Goal: Contribute content: Contribute content

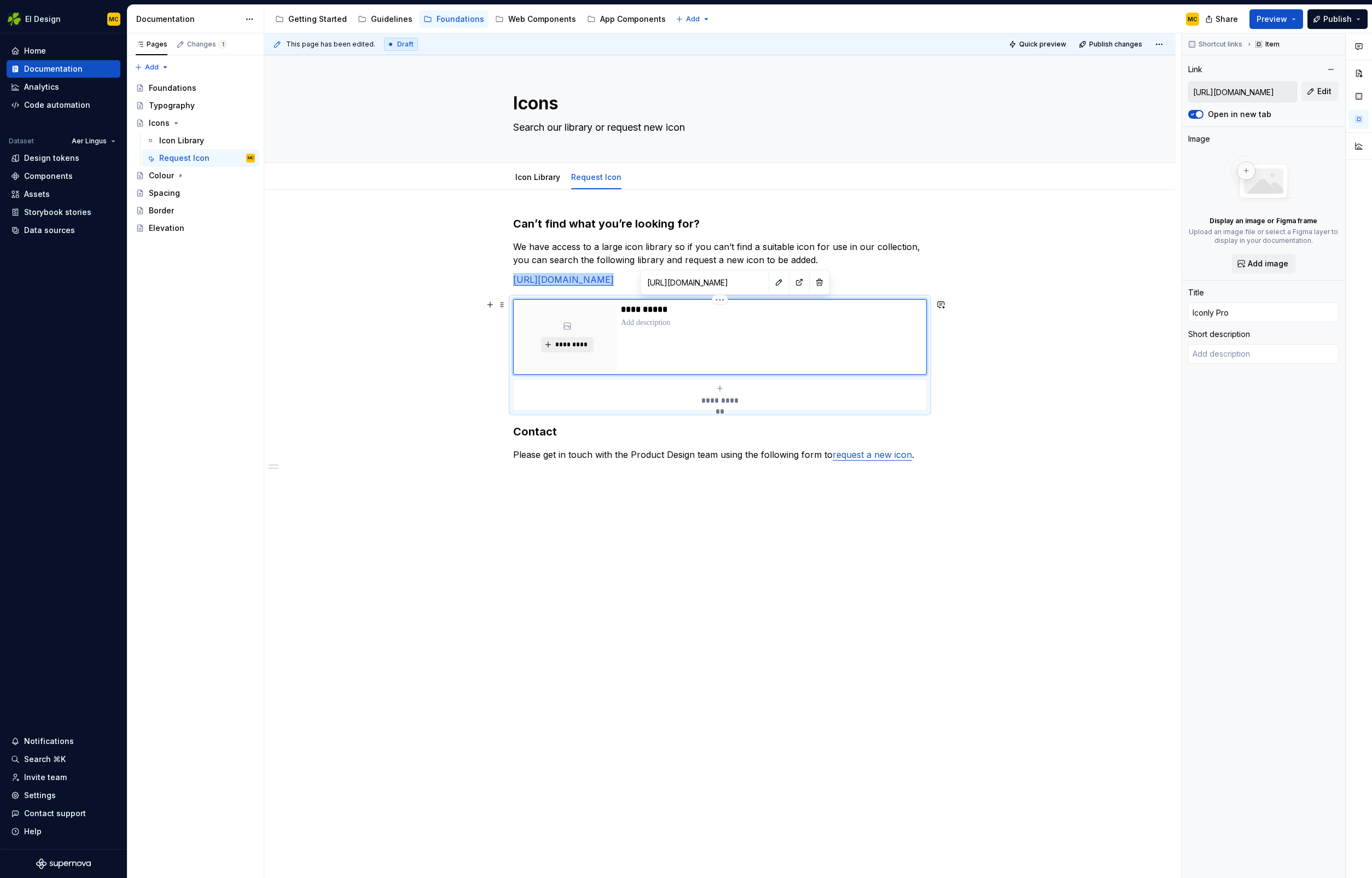
click at [577, 344] on span "*********" at bounding box center [572, 345] width 33 height 9
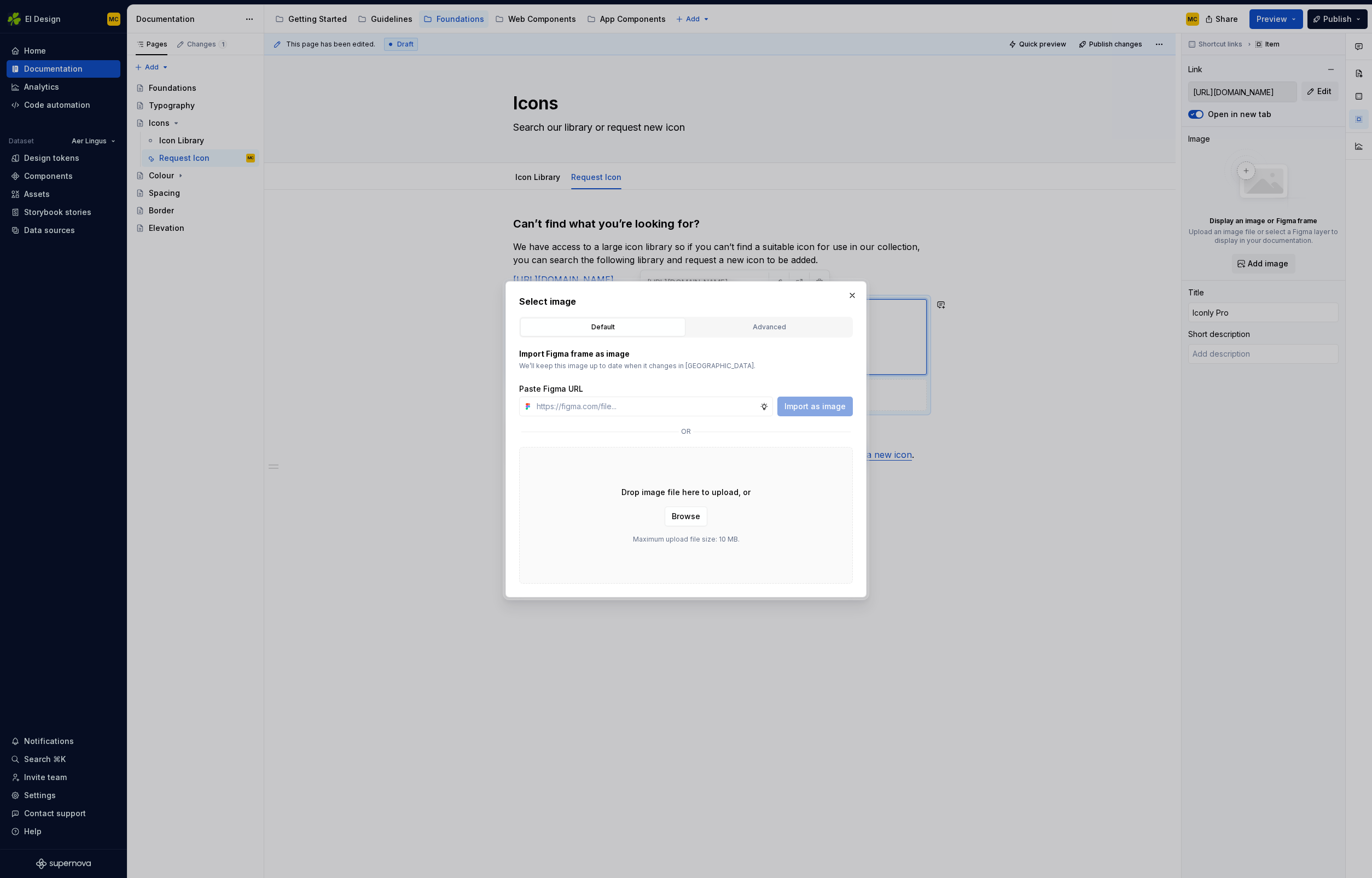
type textarea "*"
type input "[URL][DOMAIN_NAME]"
click at [812, 406] on span "Import as image" at bounding box center [815, 406] width 61 height 11
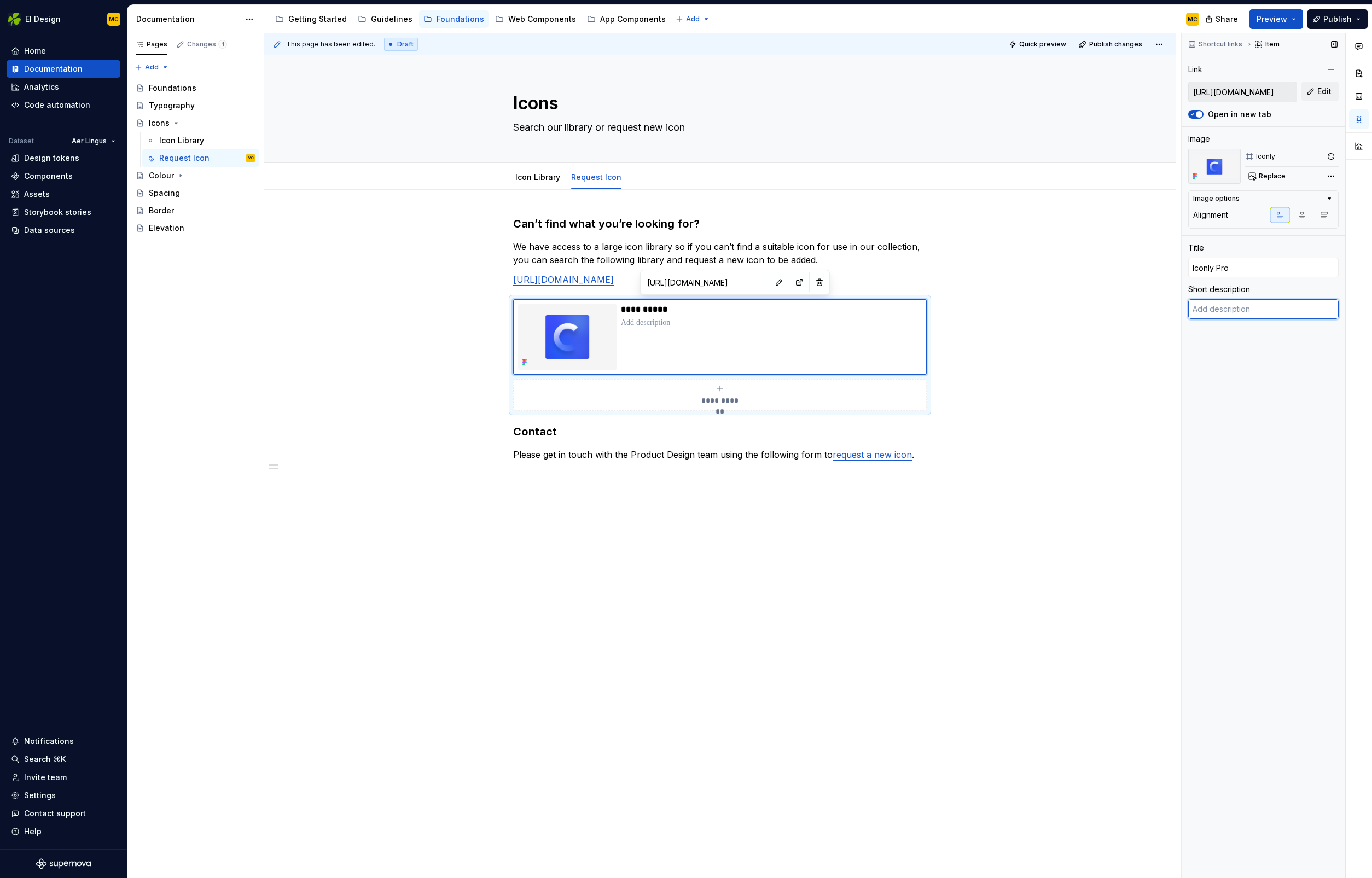
click at [1243, 310] on textarea at bounding box center [1264, 309] width 151 height 19
paste textarea "Access over 40,000 flat icons"
type textarea "*"
type textarea "Access over 40,000 flat icons"
type textarea "*"
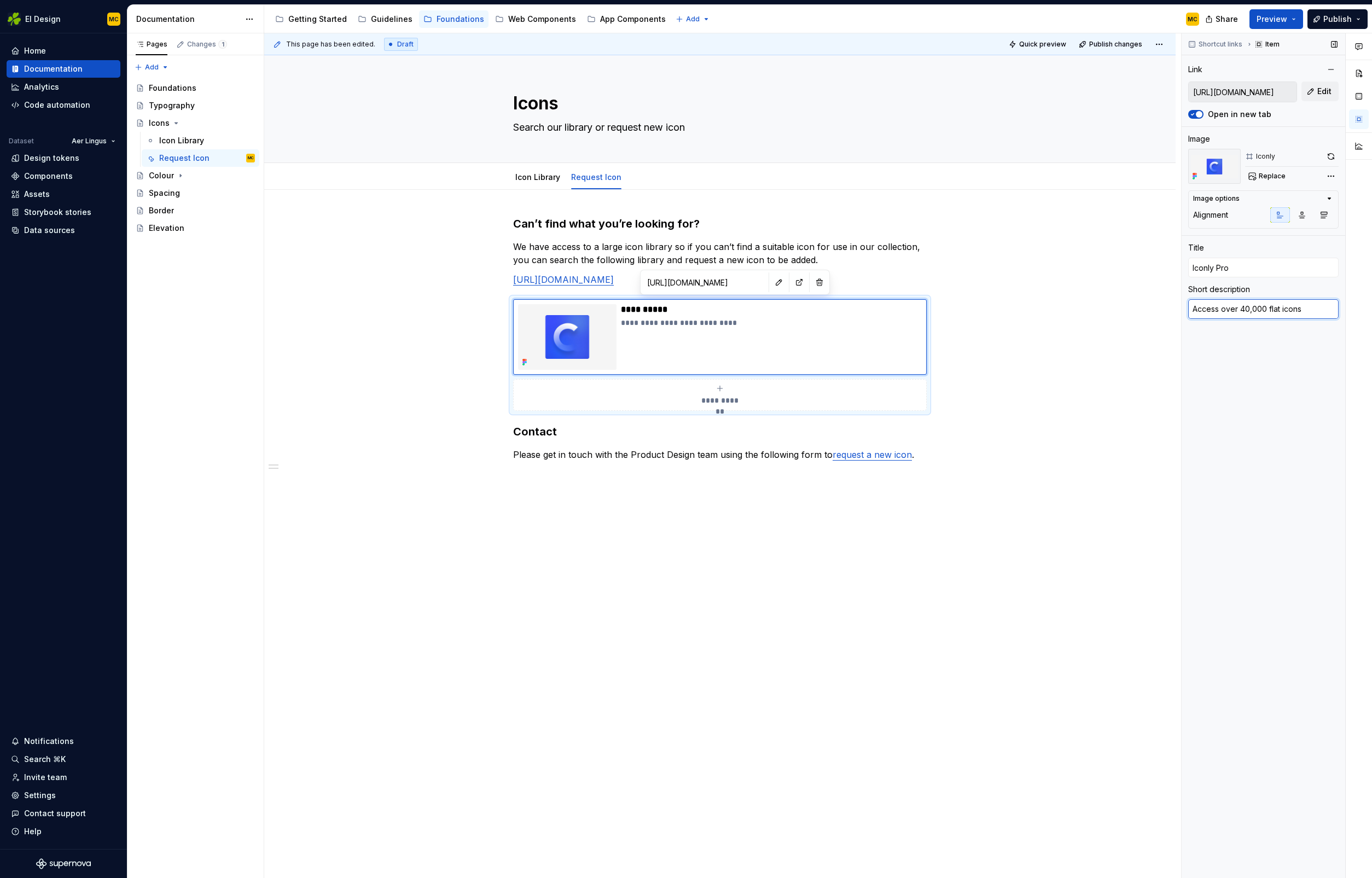
type textarea "Access over 40,000 icons"
type textarea "*"
type textarea "Access over 40,000 icons"
type textarea "*"
type textarea "Access over 40,000 icons a"
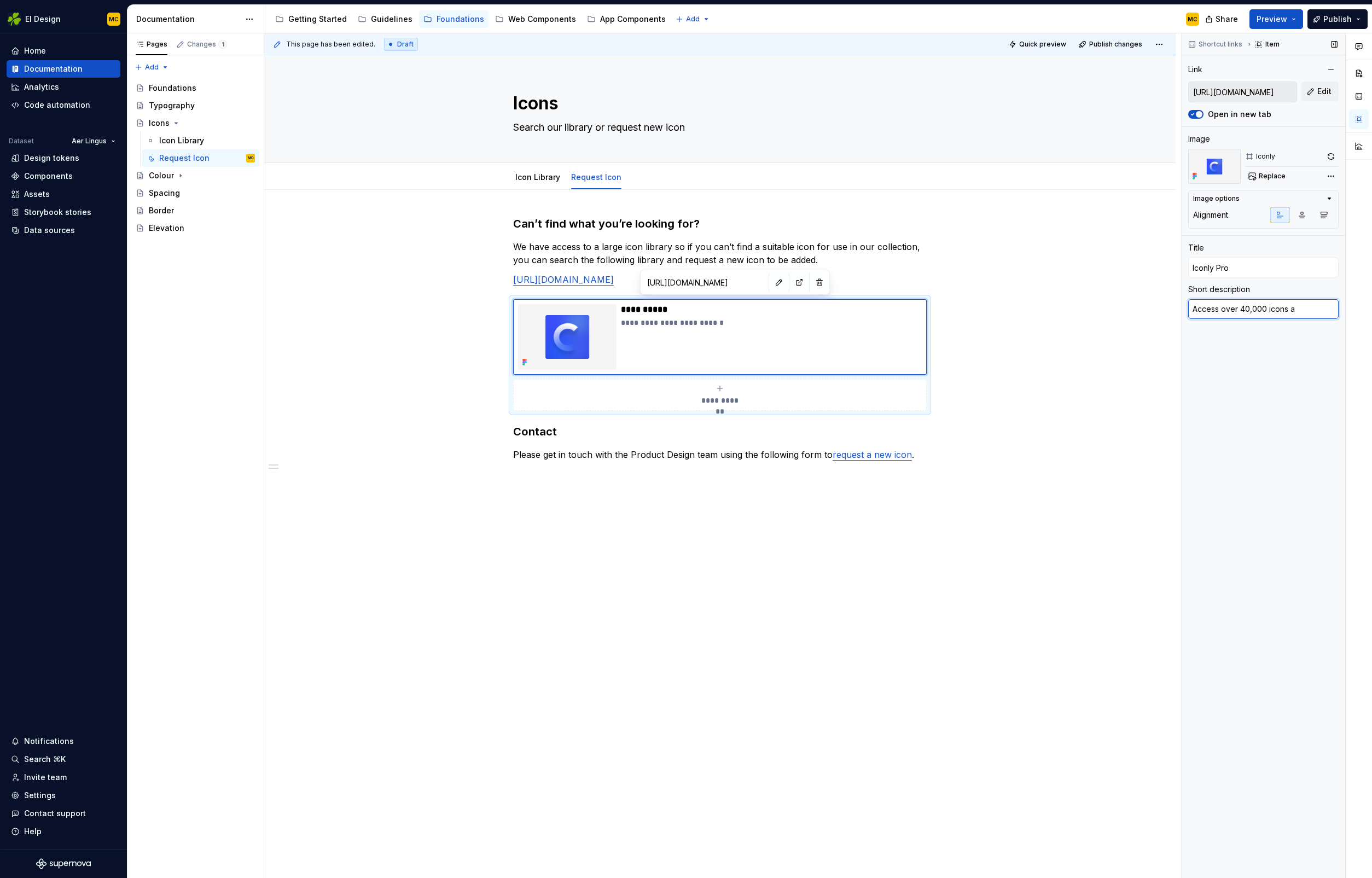
type textarea "*"
type textarea "Access over 40,000 icons an"
type textarea "*"
type textarea "Access over 40,000 icons and"
type textarea "*"
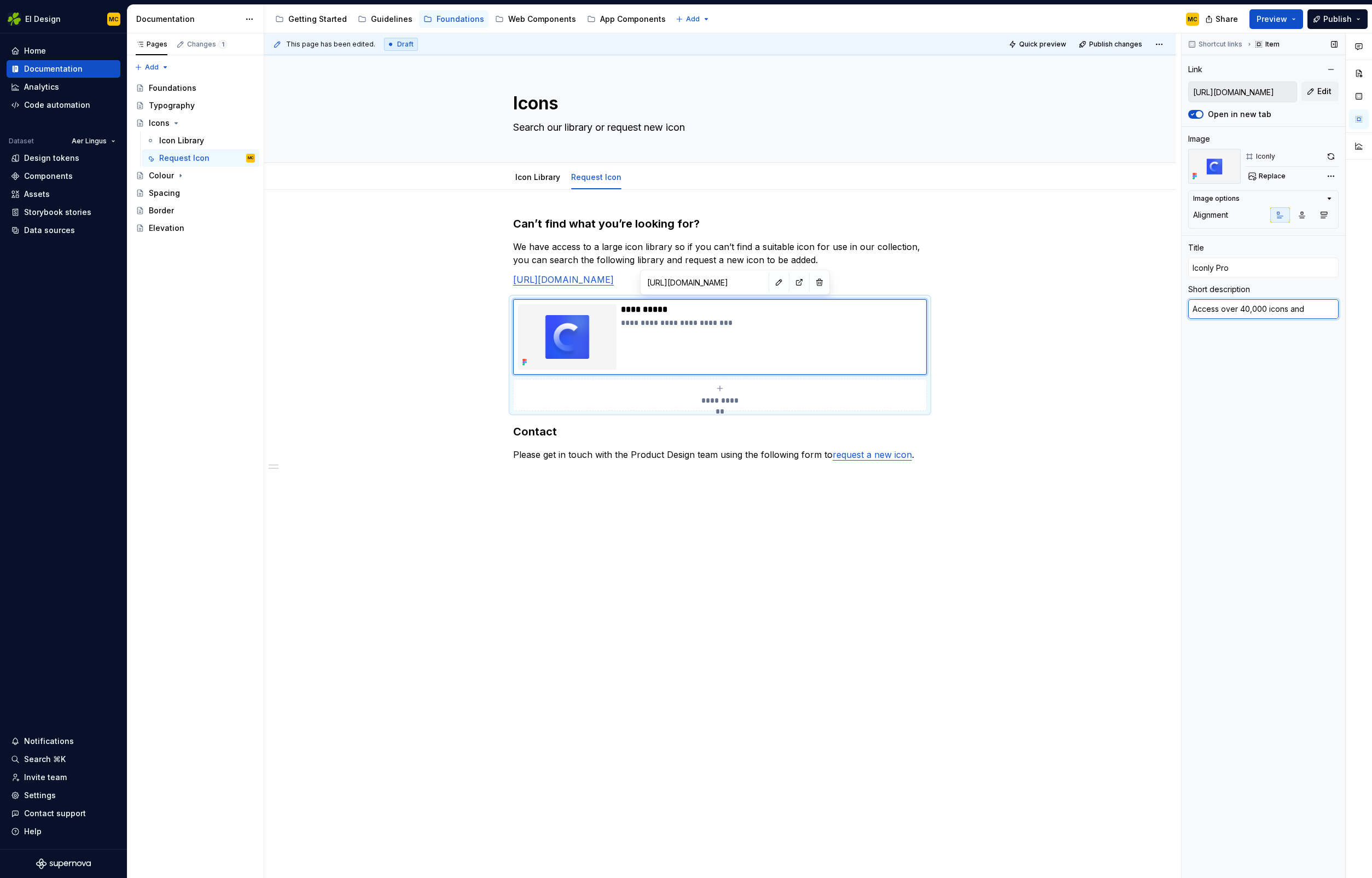
type textarea "Access over 40,000 icons and"
type textarea "*"
type textarea "Access over 40,000 icons and r"
type textarea "*"
type textarea "Access over 40,000 icons and re"
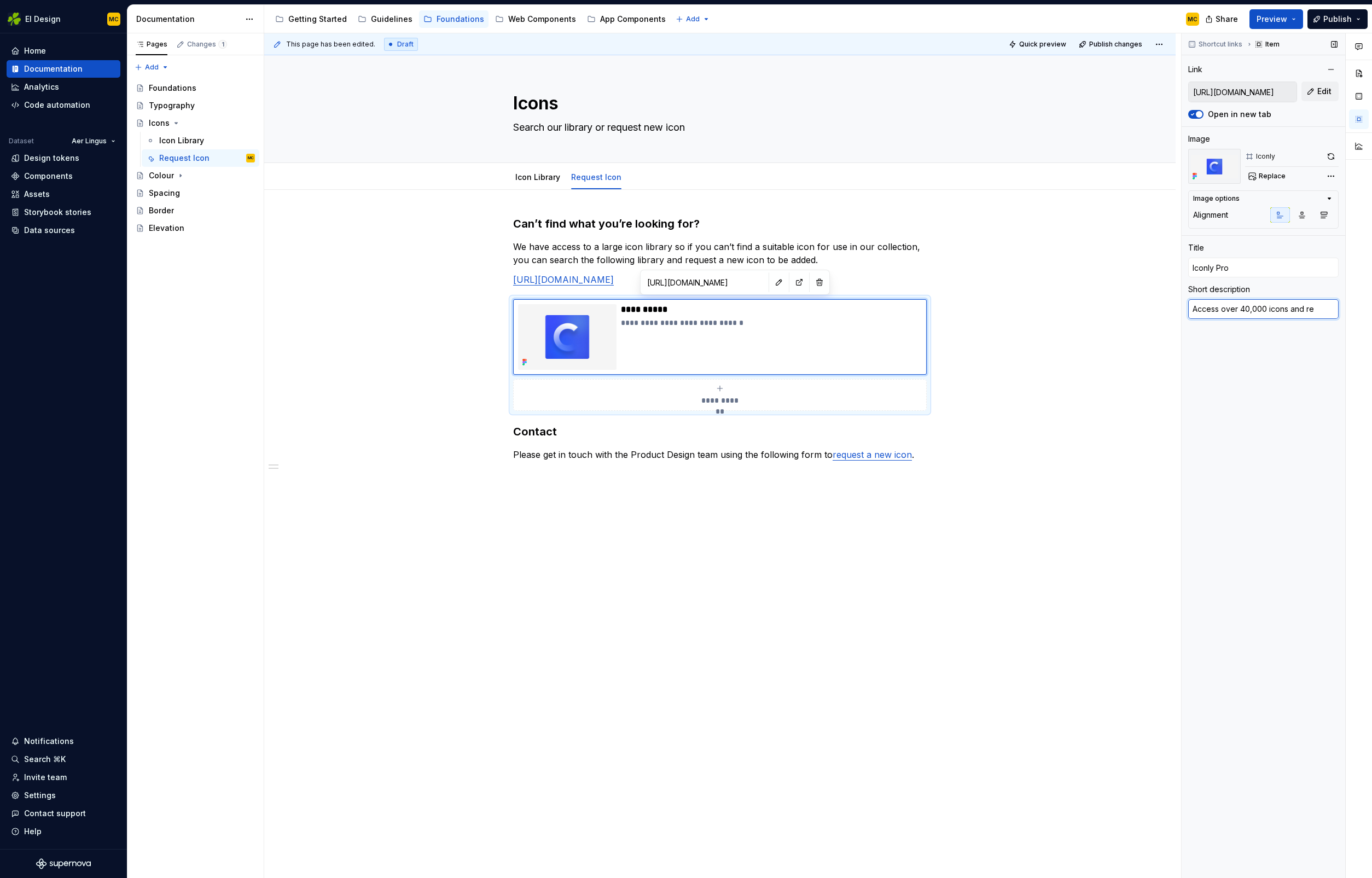
type textarea "*"
type textarea "Access over 40,000 icons"
type textarea "*"
type textarea "Access over 40,000 icons"
type textarea "*"
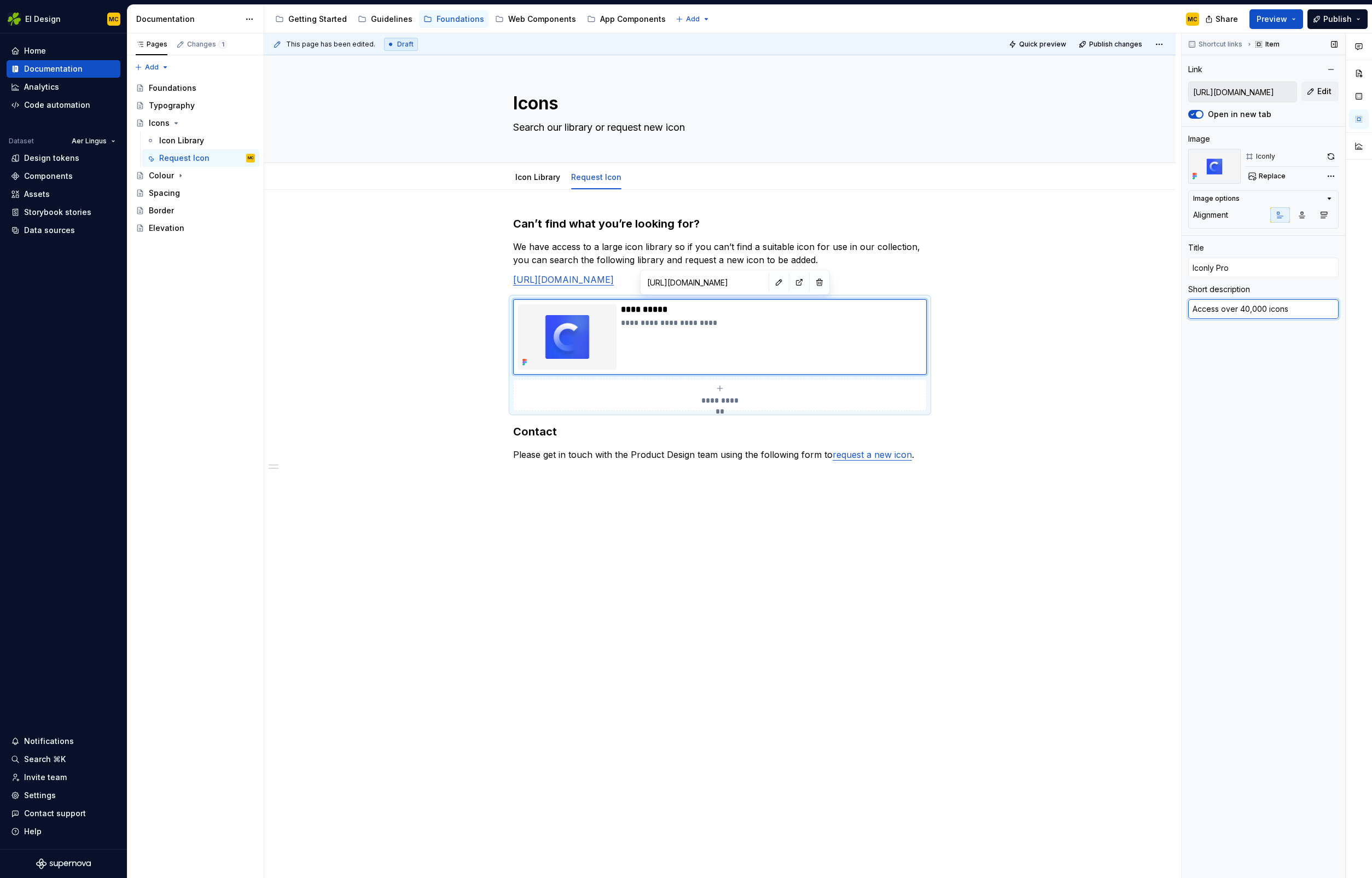
type textarea "Access [PERSON_NAME] 40,000 icons"
type textarea "*"
type textarea "Access toover 40,000 icons"
type textarea "*"
type textarea "S to over 40,000 icons"
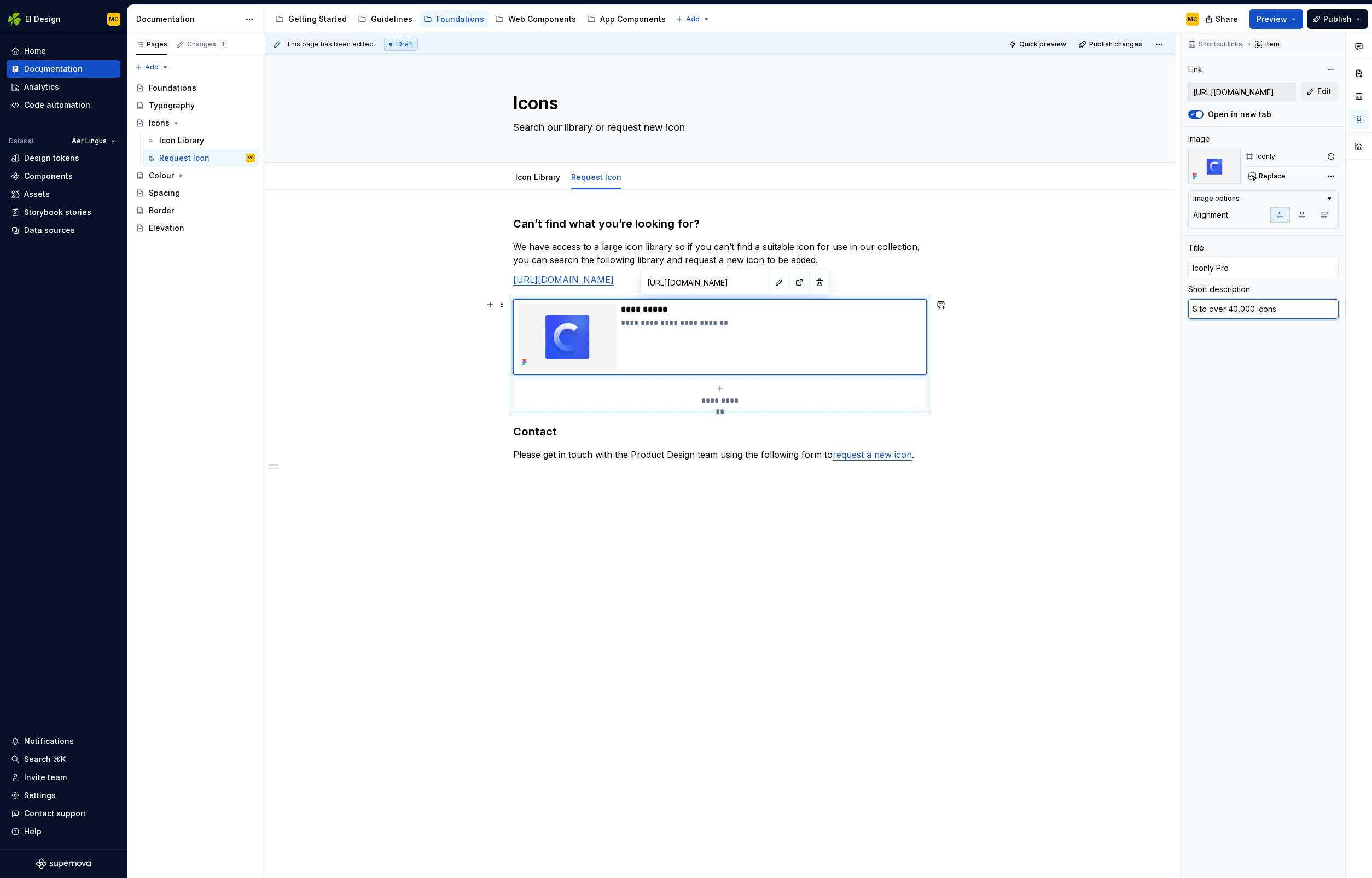
type textarea "*"
type textarea "Se to over 40,000 icons"
type textarea "*"
type textarea "Ser to over 40,000 icons"
type textarea "*"
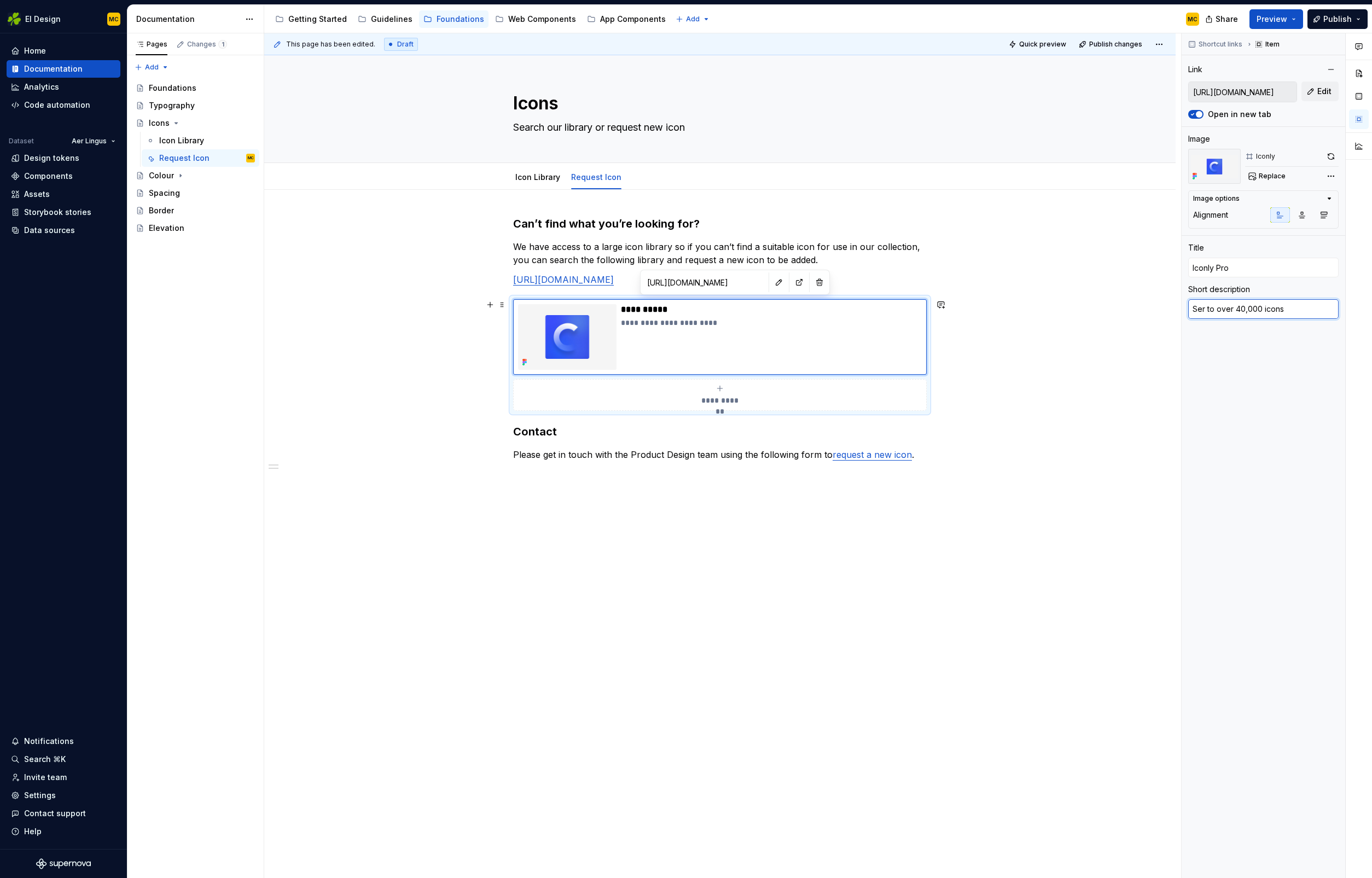
type textarea "Se to over 40,000 icons"
type textarea "*"
type textarea "Sea to over 40,000 icons"
type textarea "*"
type textarea "Sear to over 40,000 icons"
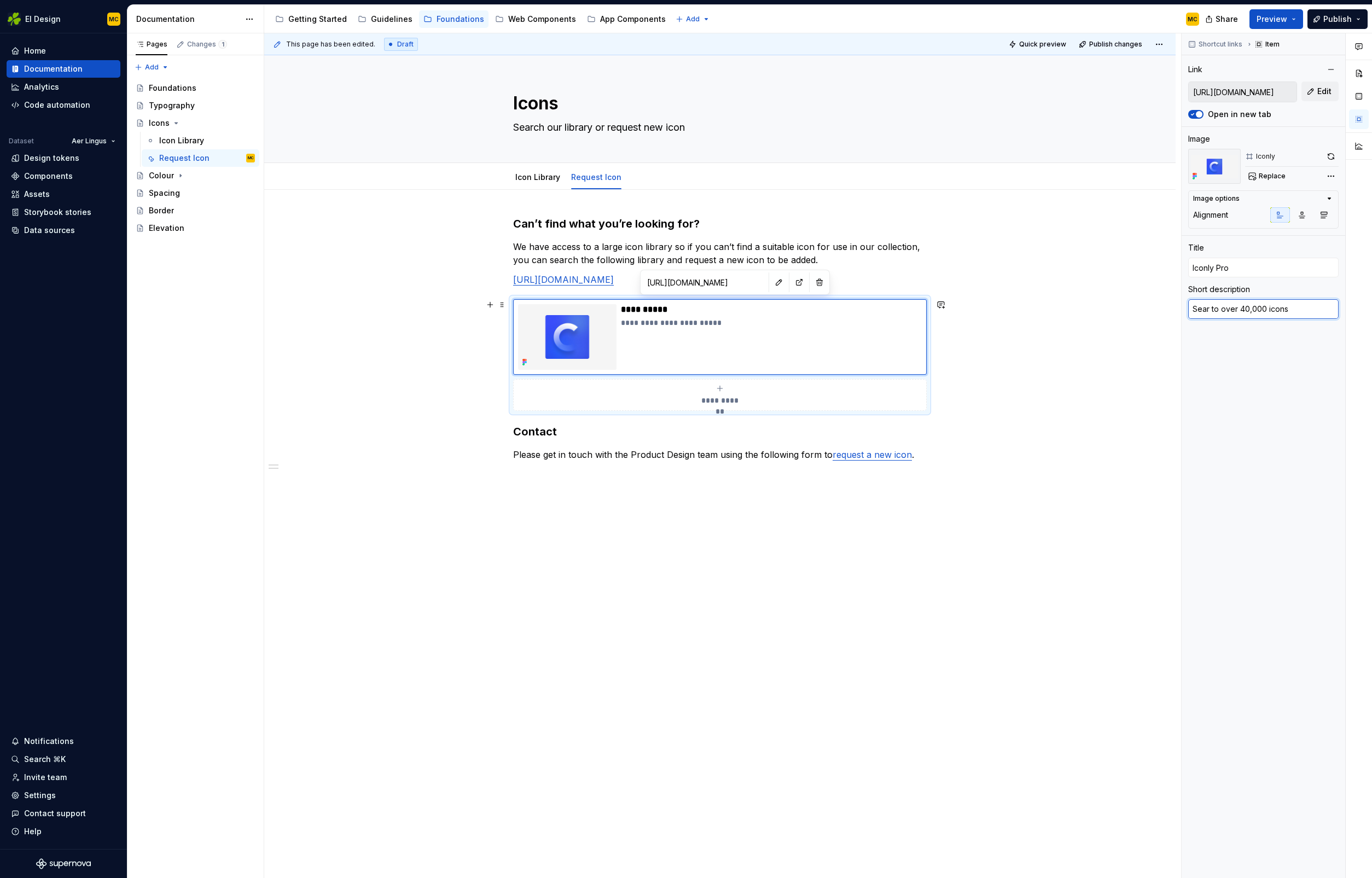
type textarea "*"
type textarea "Searc to over 40,000 icons"
type textarea "*"
type textarea "Search to over 40,000 icons"
type textarea "*"
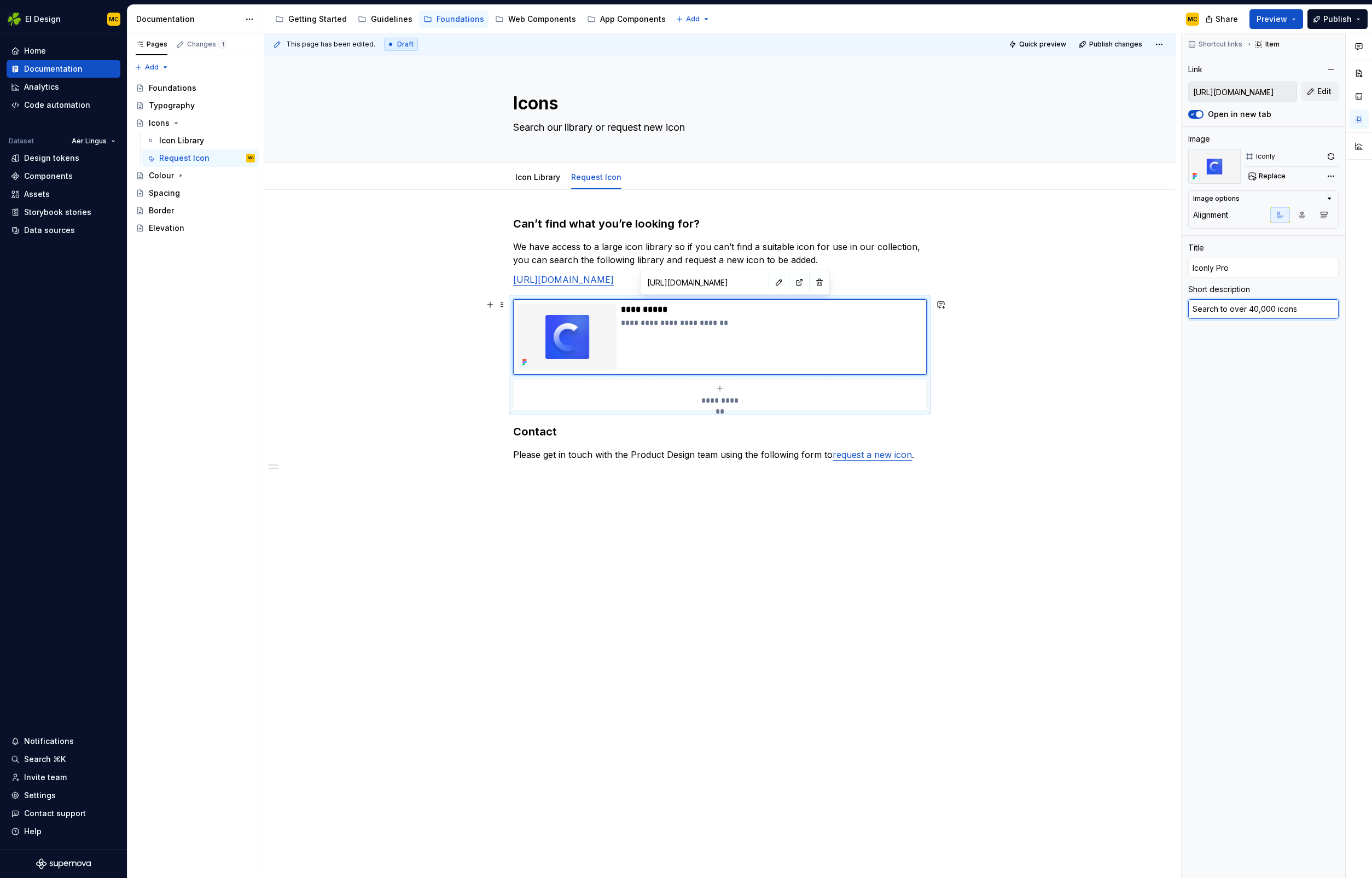
type textarea "Search to over 40,000 icons"
type textarea "*"
type textarea "Search m 40,000 icons"
type textarea "*"
type textarea "Search mo 40,000 icons"
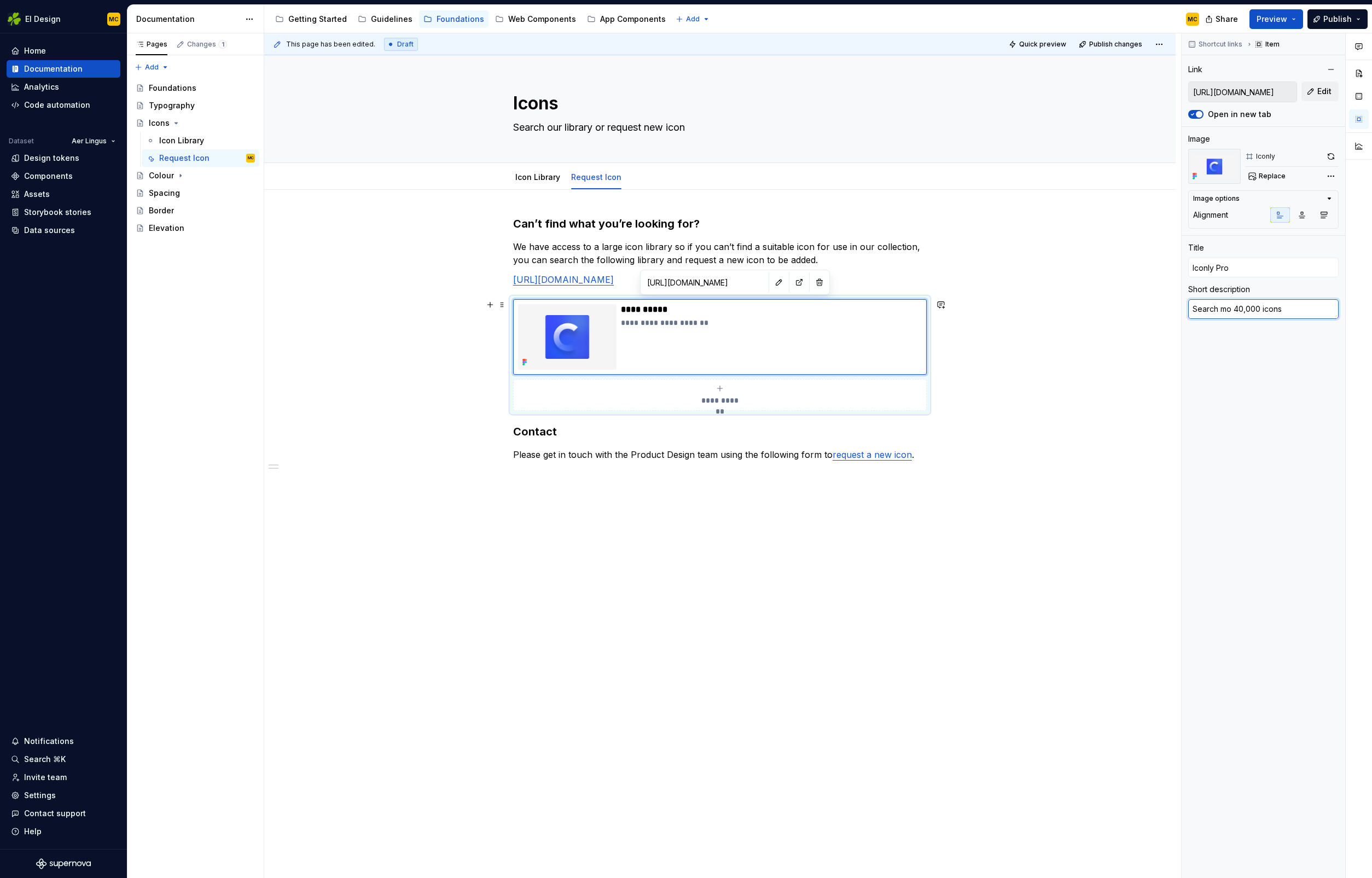
type textarea "*"
type textarea "Search mor 40,000 icons"
type textarea "*"
type textarea "Search more 40,000 icons"
type textarea "*"
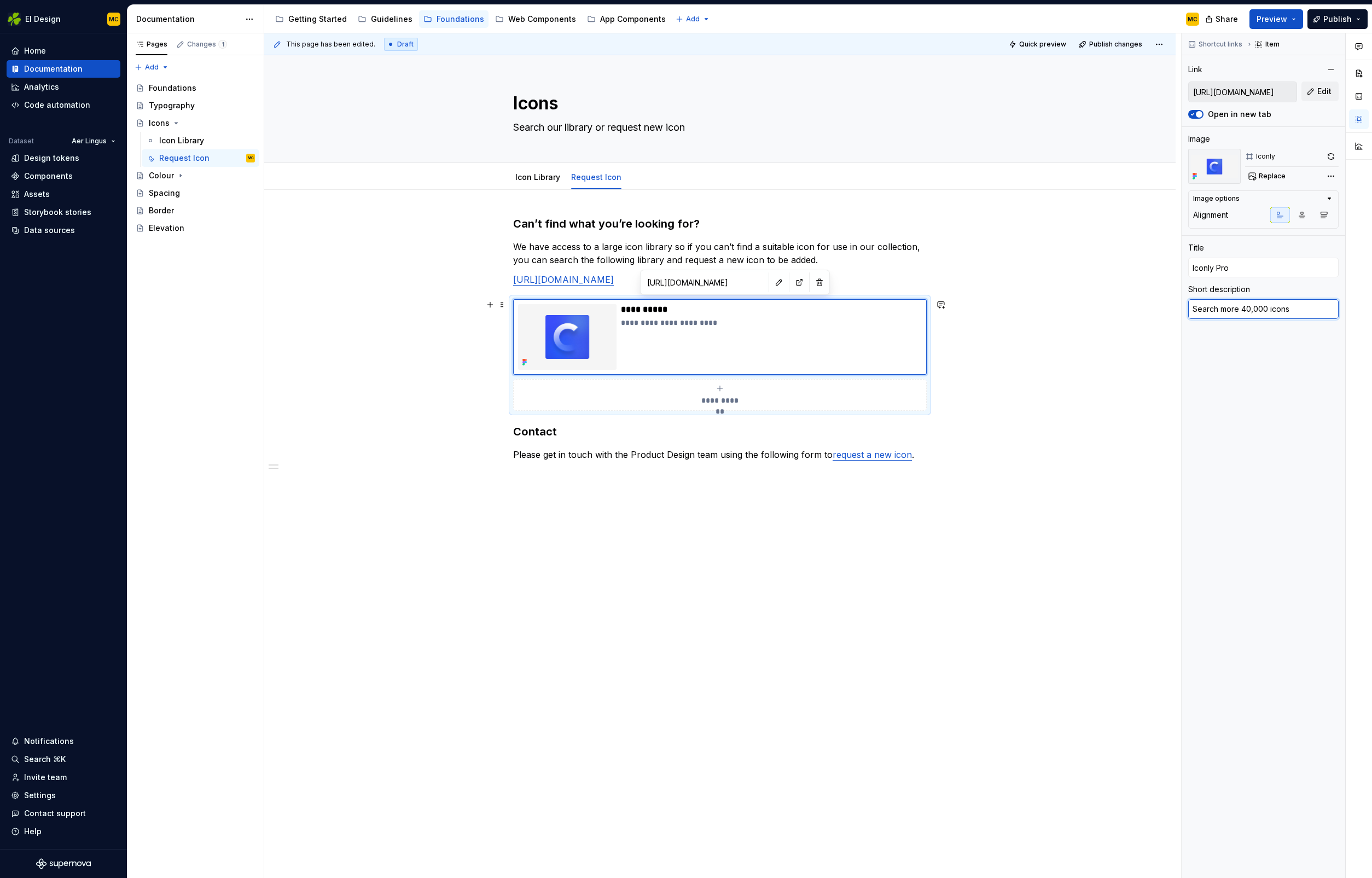
type textarea "Search more 40,000 icons"
type textarea "*"
type textarea "Search more t 40,000 icons"
type textarea "*"
type textarea "Search more th 40,000 icons"
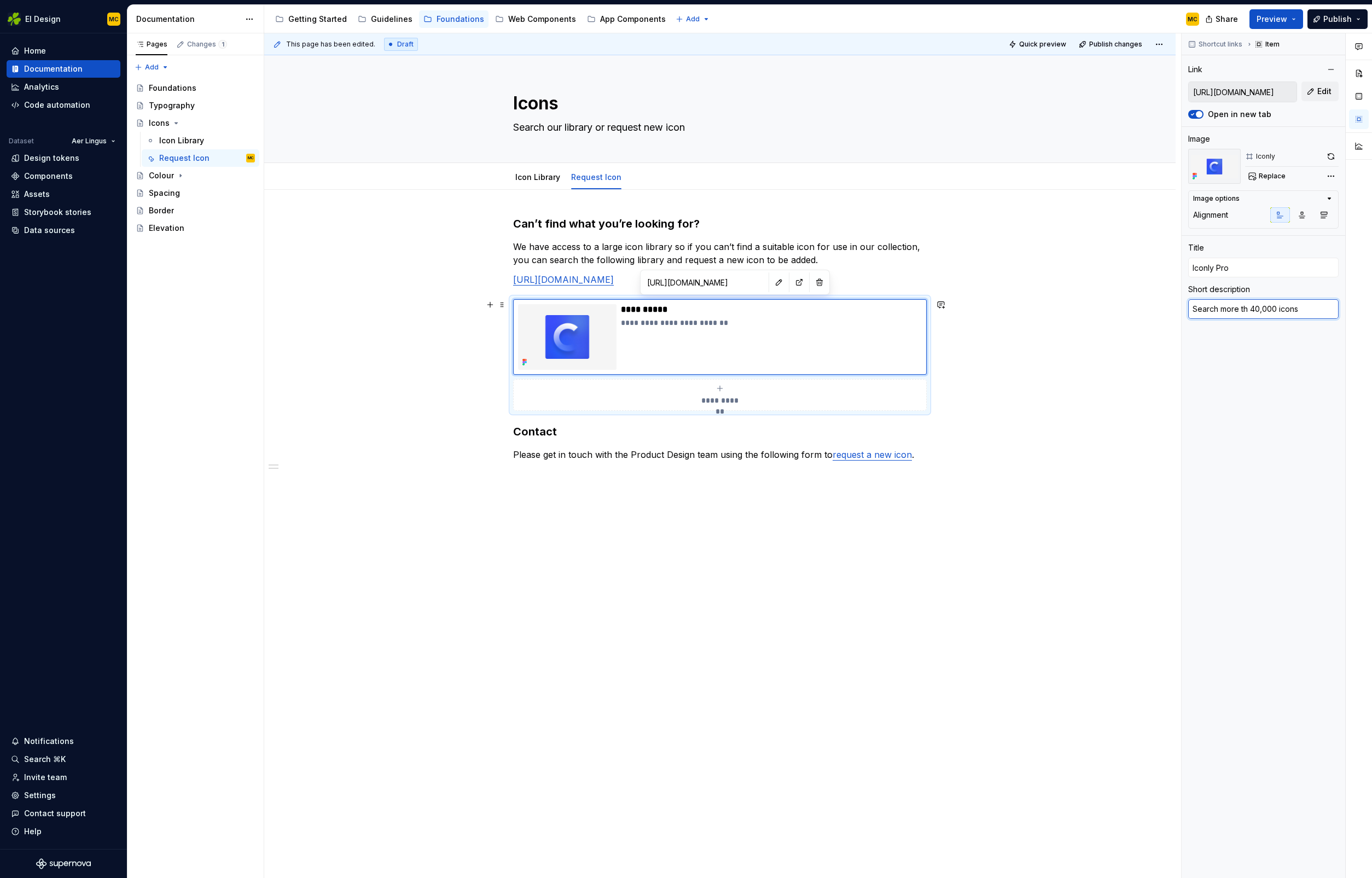
type textarea "*"
type textarea "Search more tha 40,000 icons"
type textarea "*"
type textarea "Search more than 40,000 icons"
click at [1057, 372] on div "**********" at bounding box center [720, 474] width 911 height 568
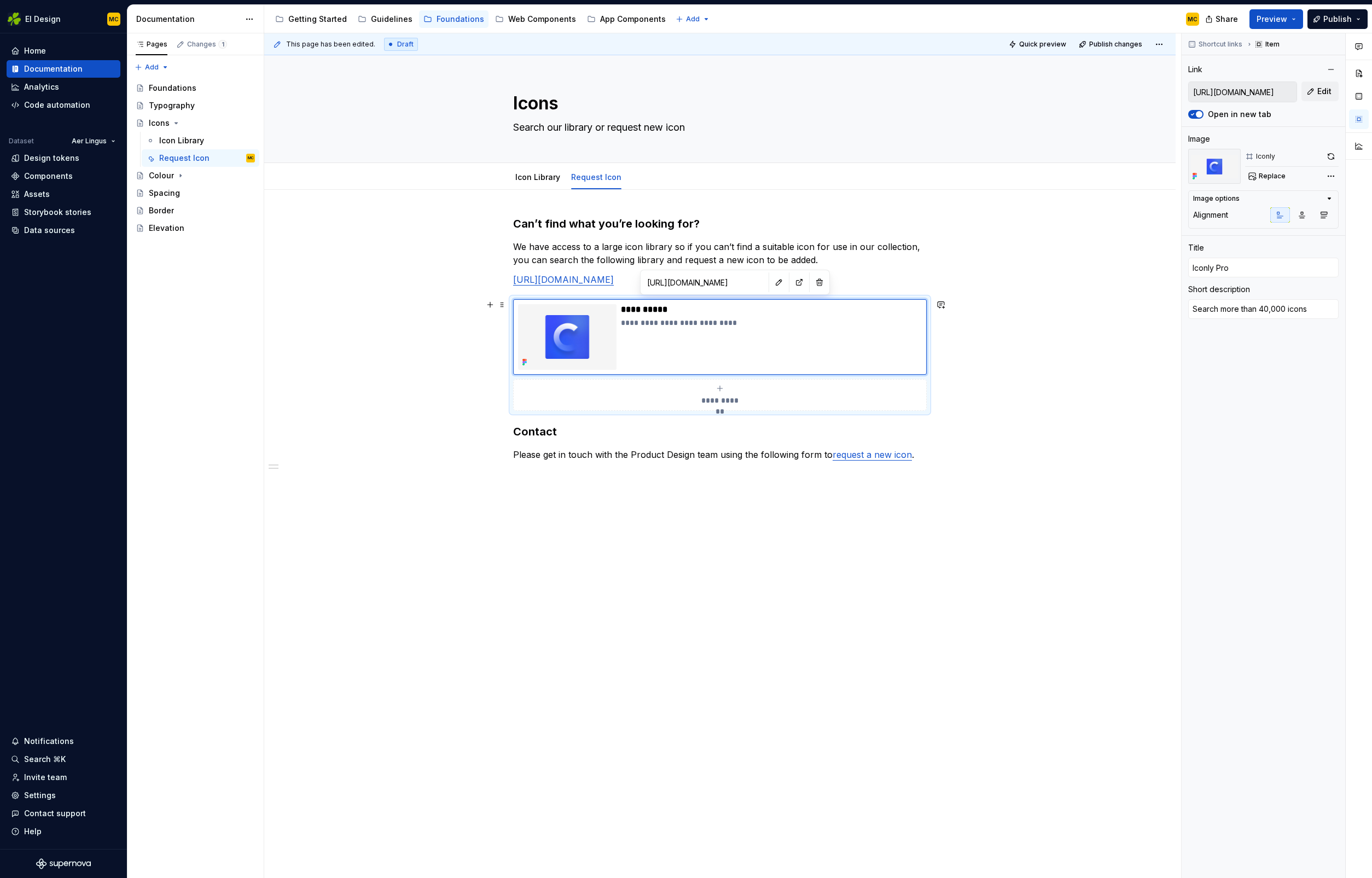
click at [1018, 381] on div "**********" at bounding box center [722, 456] width 917 height 845
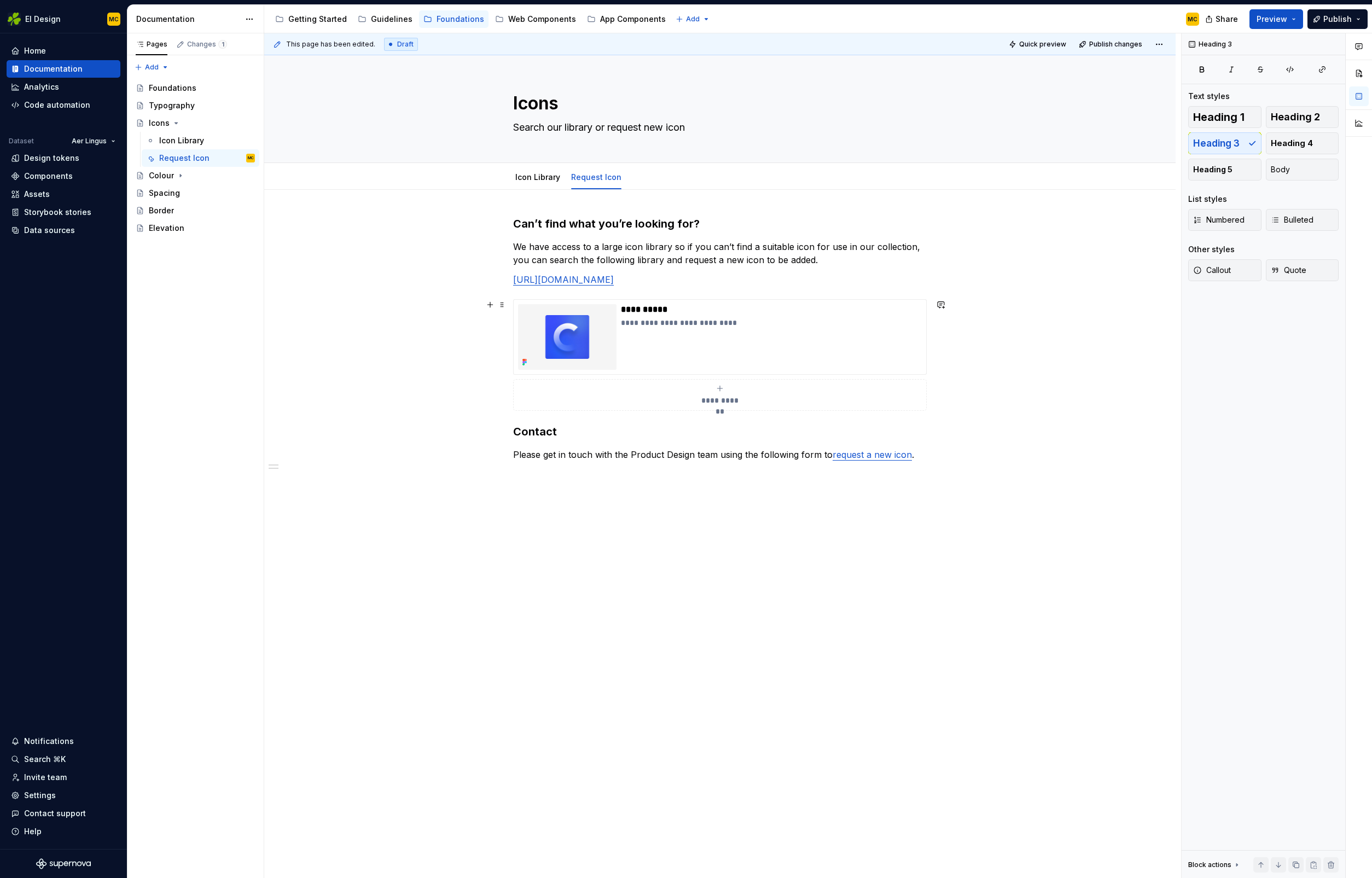
click at [939, 379] on div "**********" at bounding box center [720, 474] width 911 height 568
click at [927, 381] on div "**********" at bounding box center [720, 355] width 413 height 112
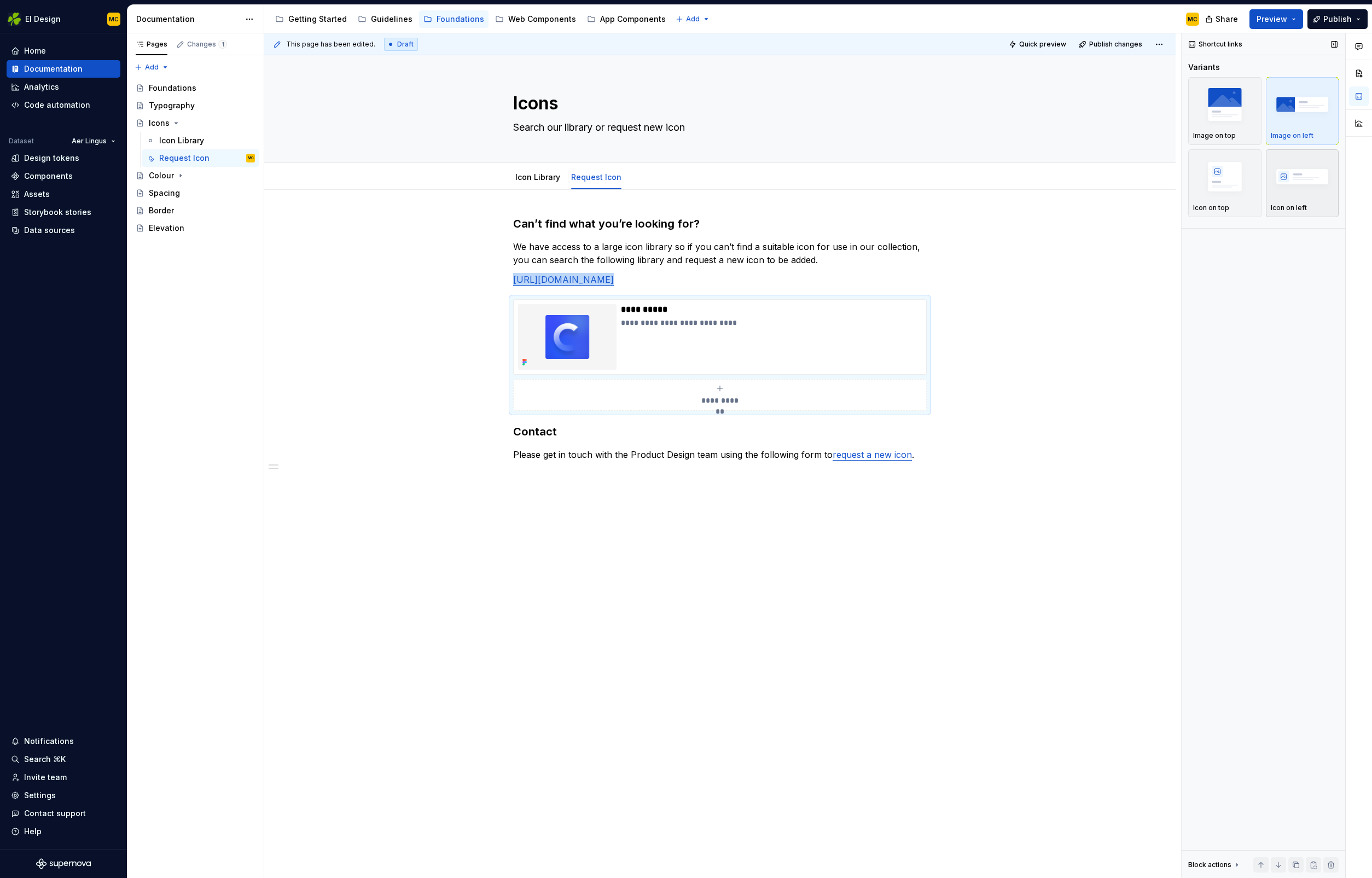
click at [1310, 177] on img "button" at bounding box center [1303, 176] width 63 height 40
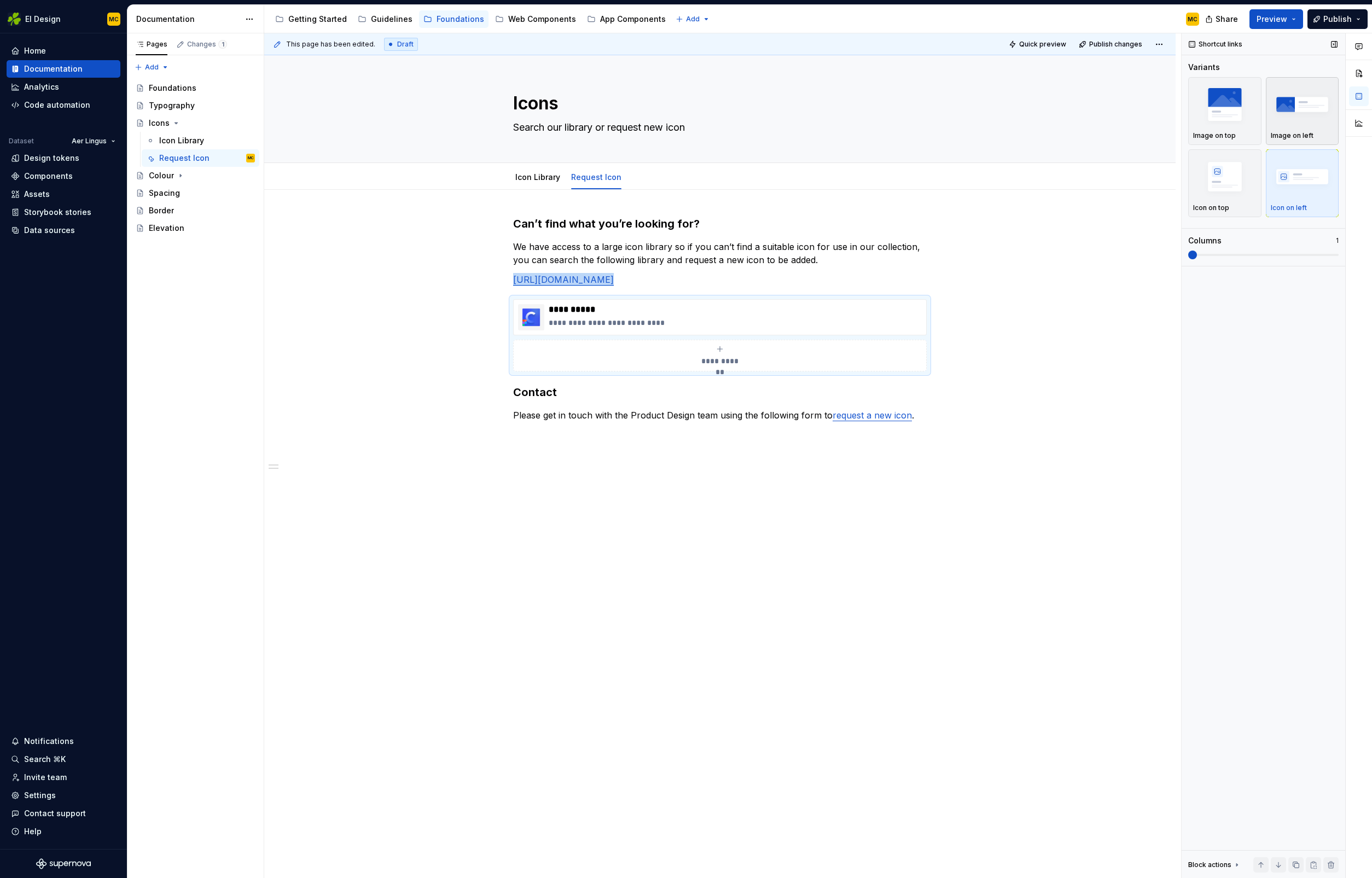
click at [1299, 118] on img "button" at bounding box center [1303, 103] width 63 height 40
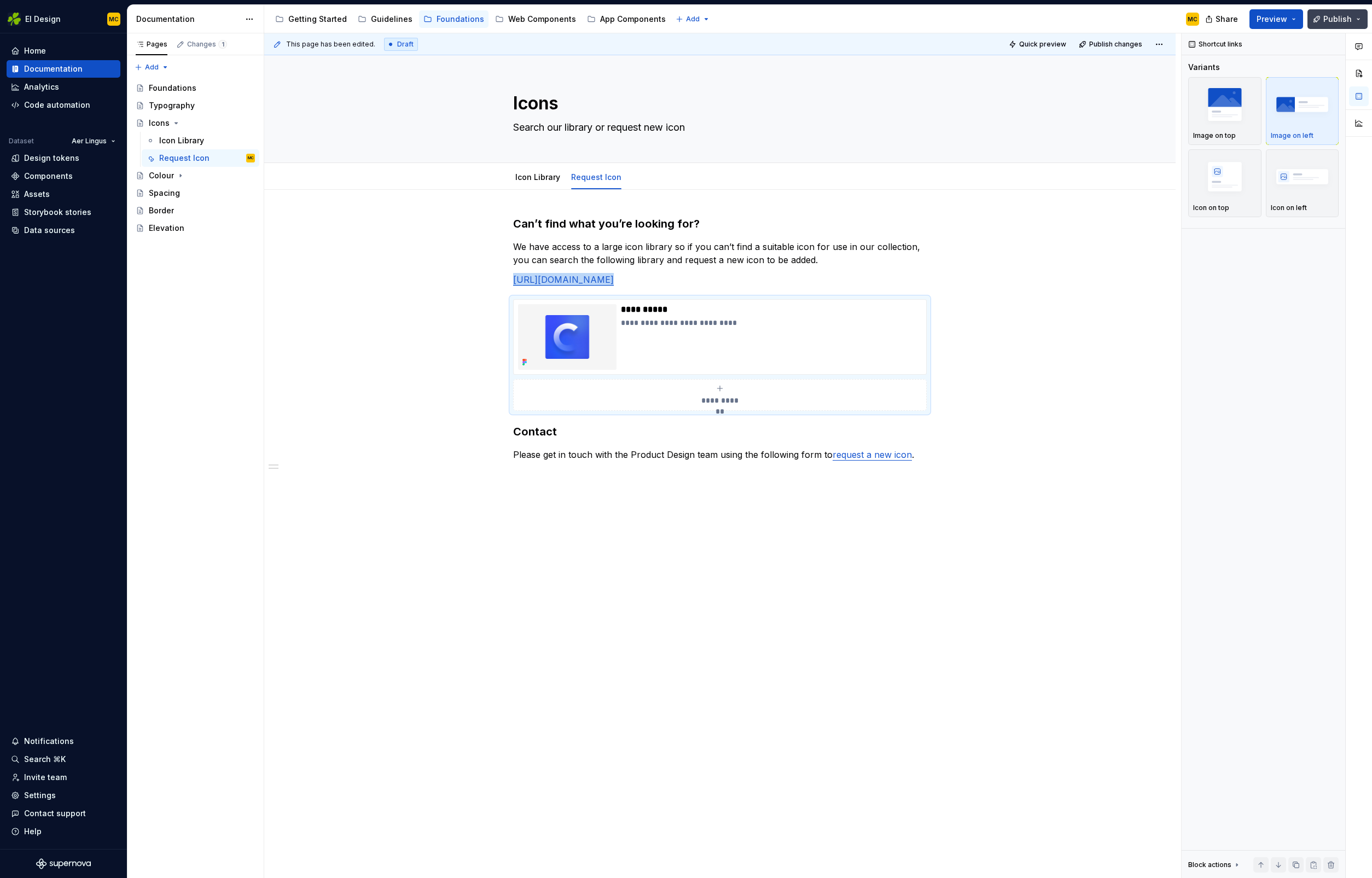
click at [1327, 18] on span "Publish" at bounding box center [1337, 19] width 28 height 11
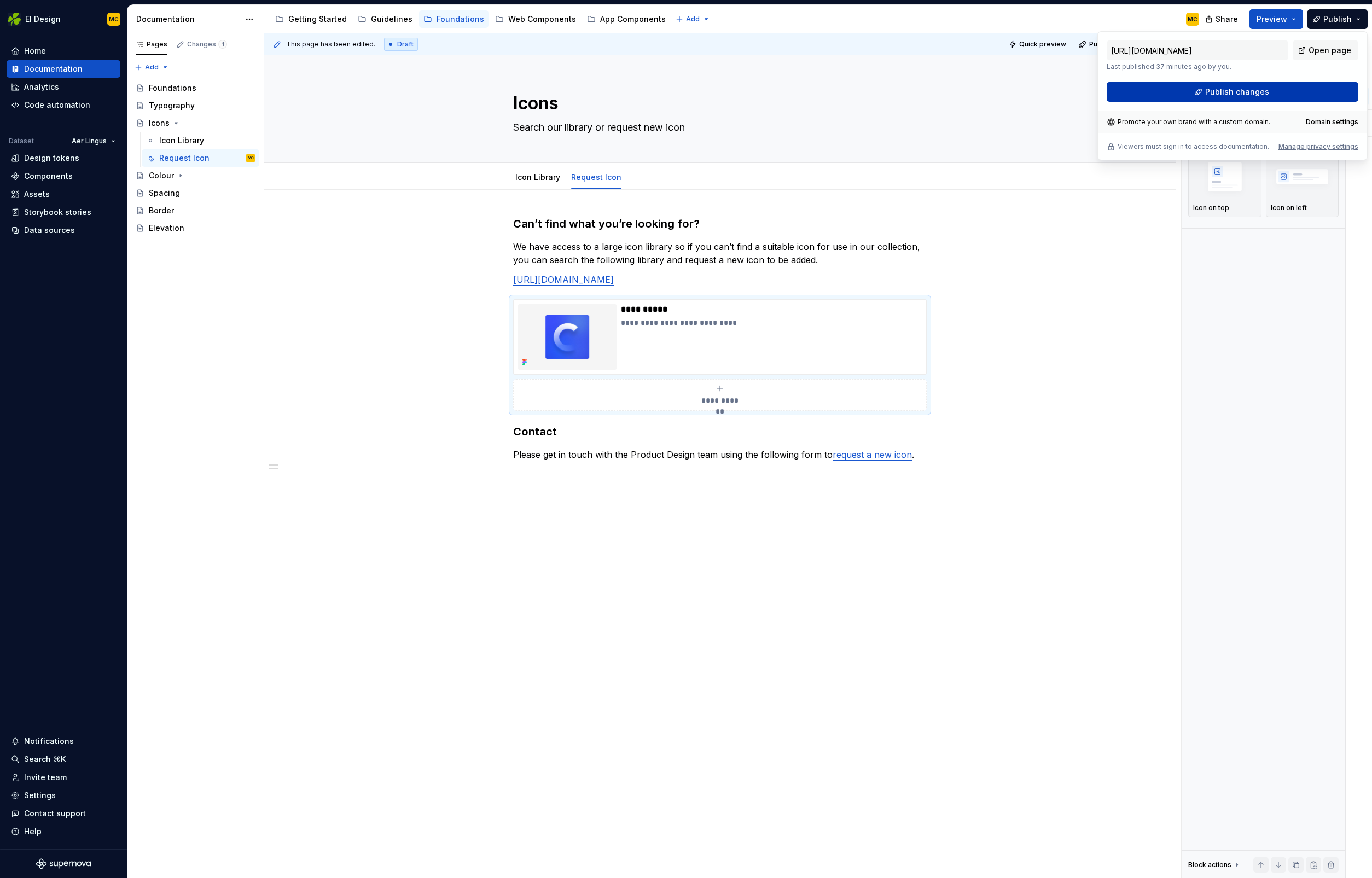
click at [1250, 94] on span "Publish changes" at bounding box center [1237, 92] width 64 height 11
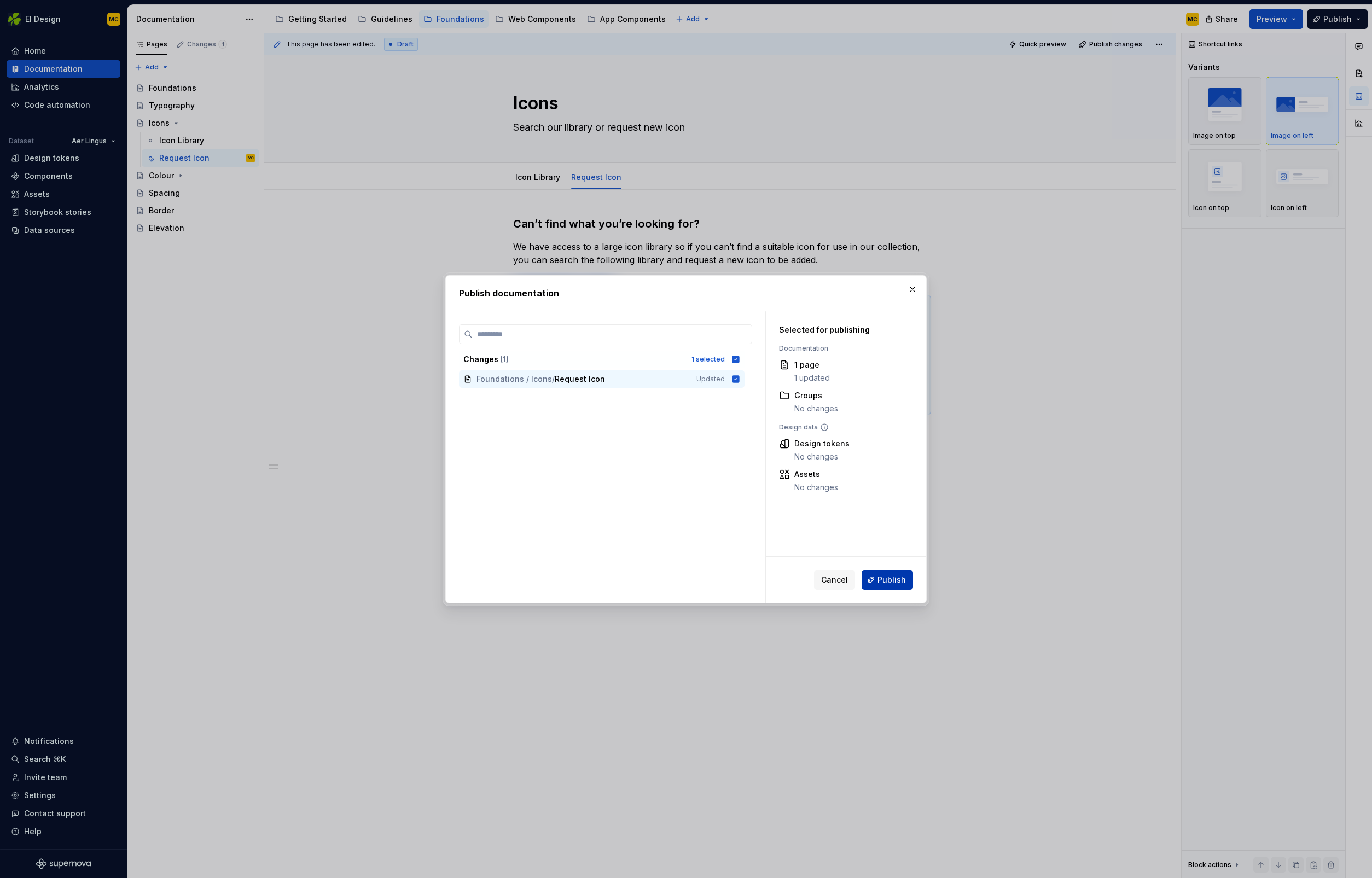
click at [895, 581] on span "Publish" at bounding box center [891, 580] width 28 height 11
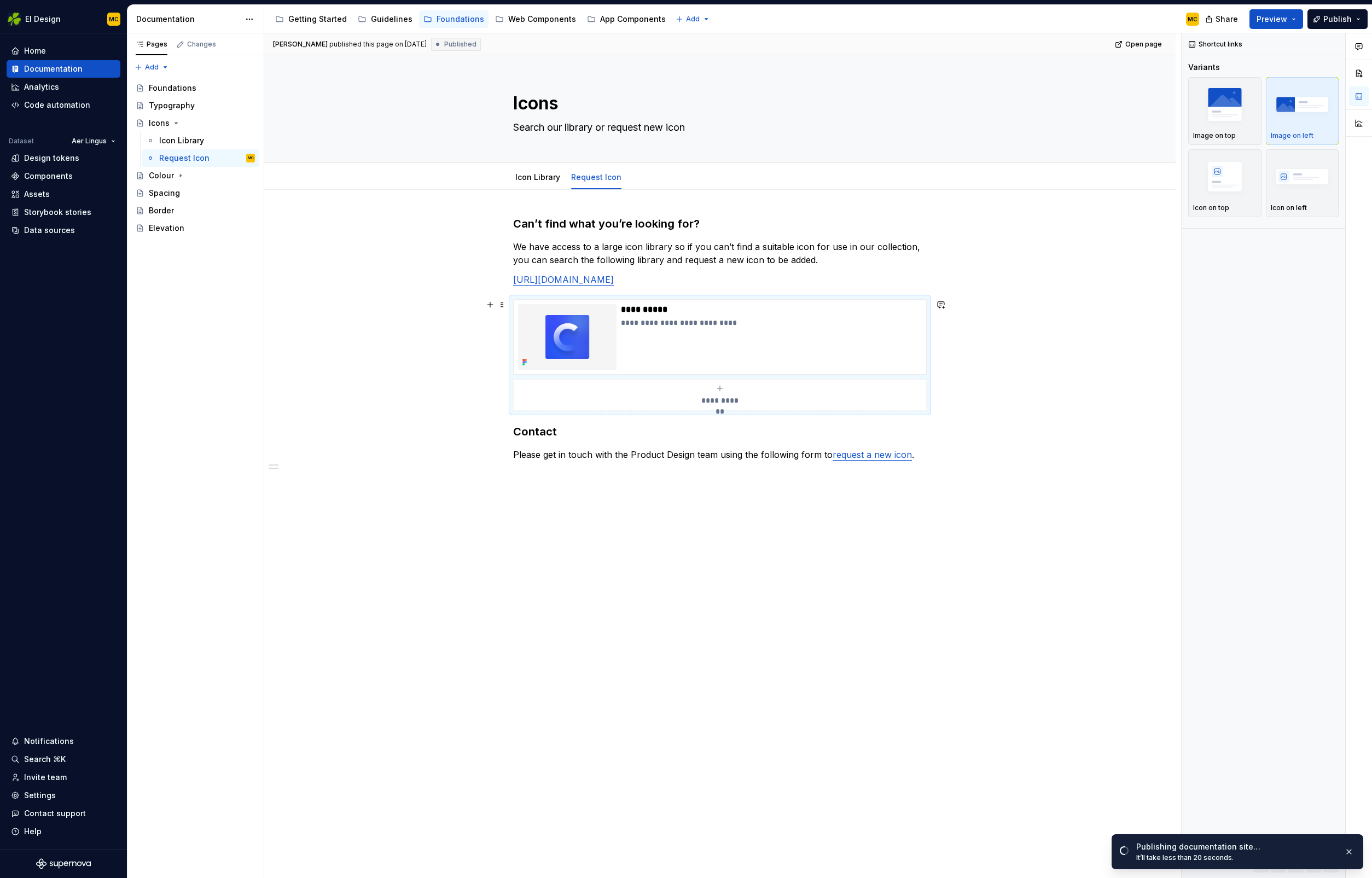
click at [927, 386] on div "**********" at bounding box center [720, 355] width 413 height 112
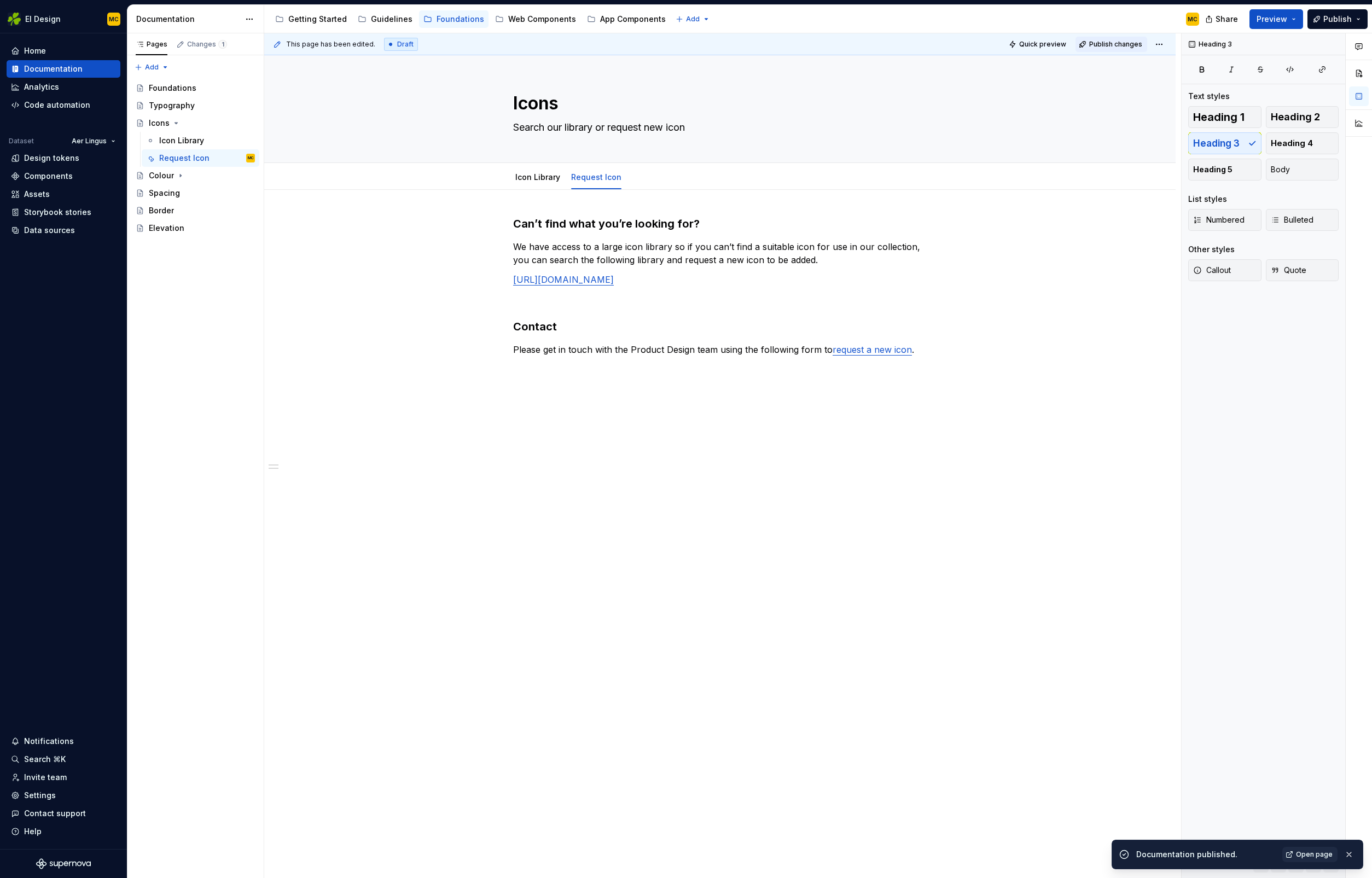
click at [1118, 43] on span "Publish changes" at bounding box center [1116, 44] width 53 height 9
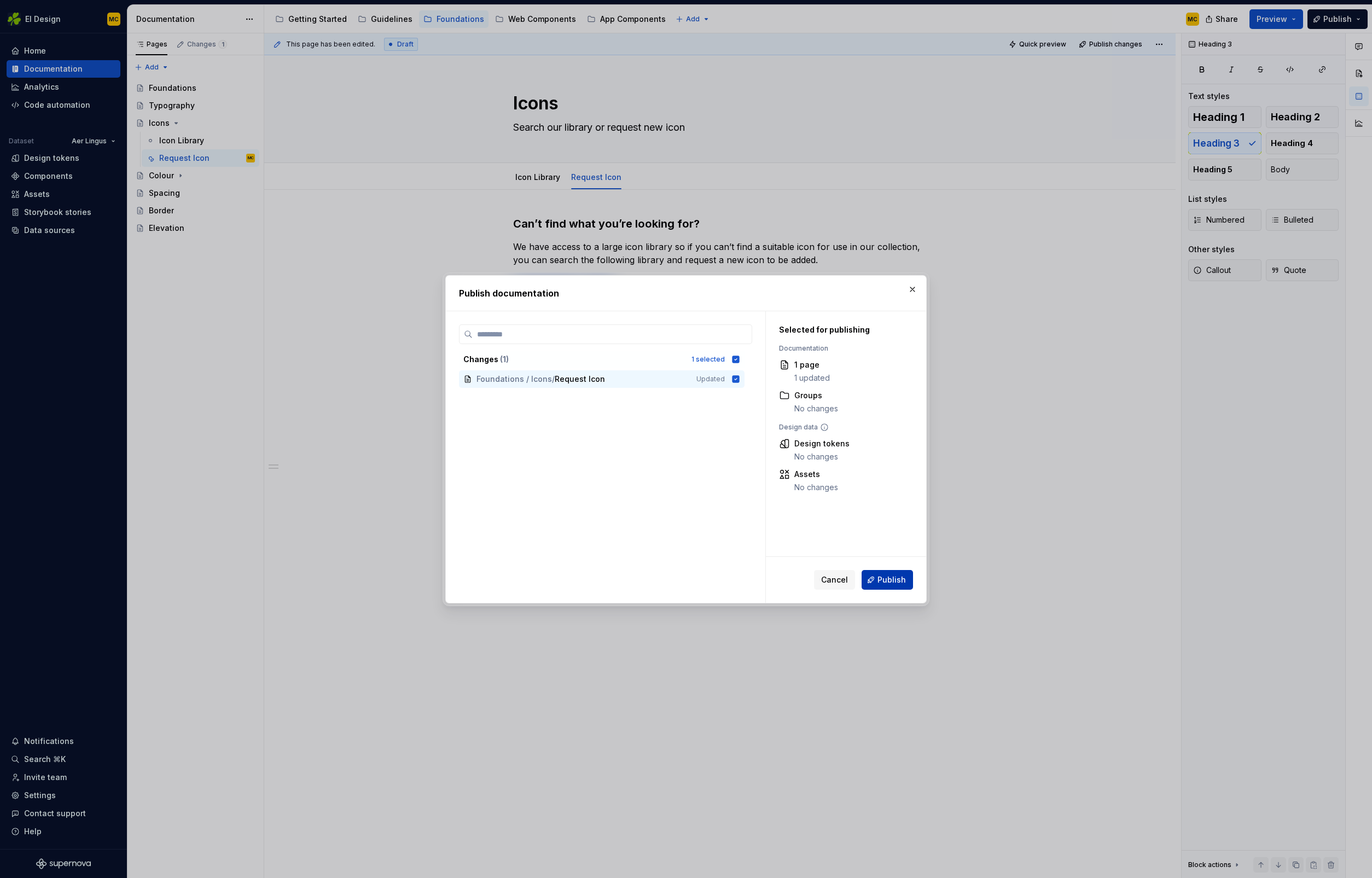
click at [898, 579] on span "Publish" at bounding box center [891, 580] width 28 height 11
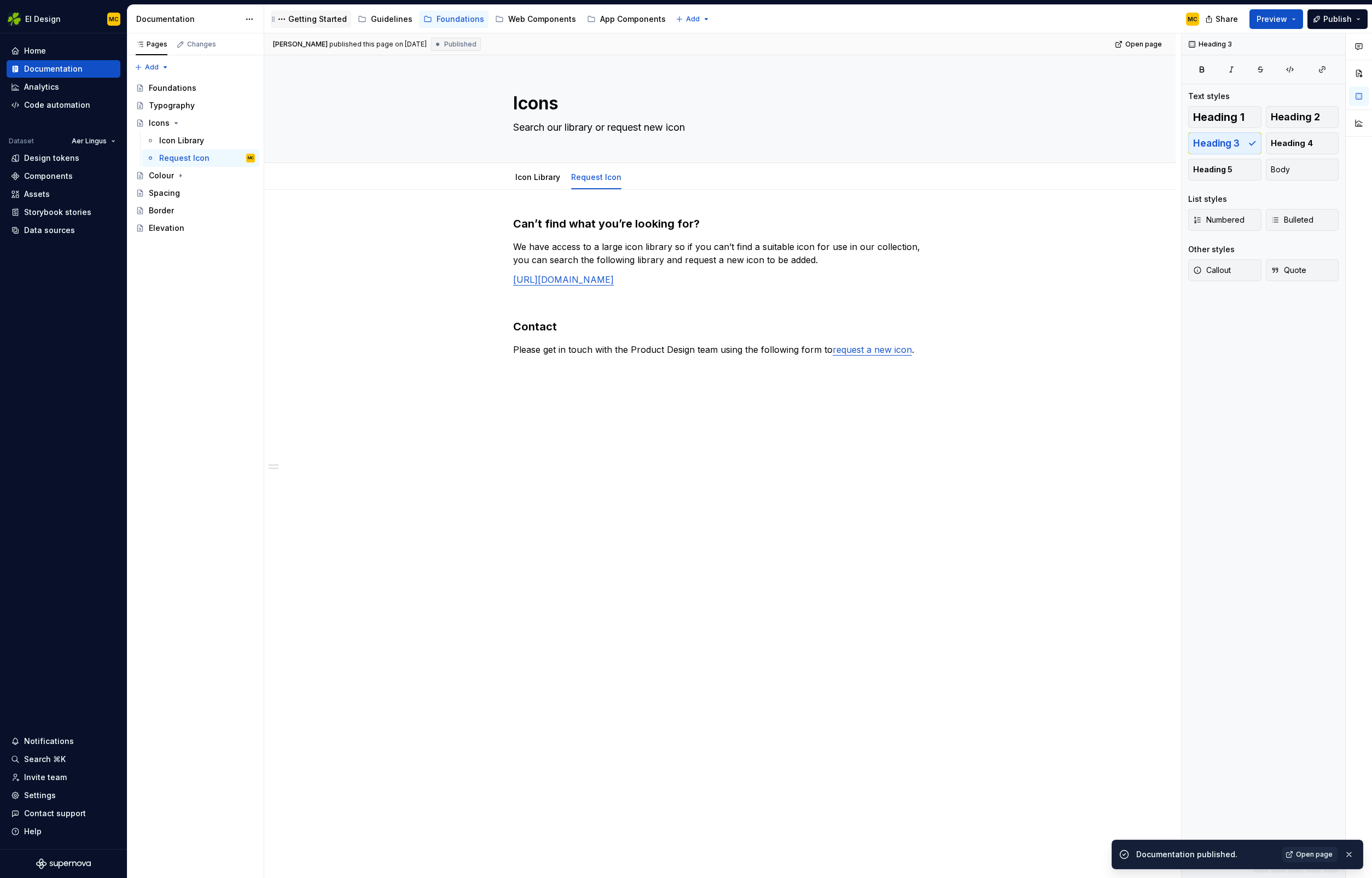
click at [323, 21] on div "Getting Started" at bounding box center [317, 19] width 58 height 11
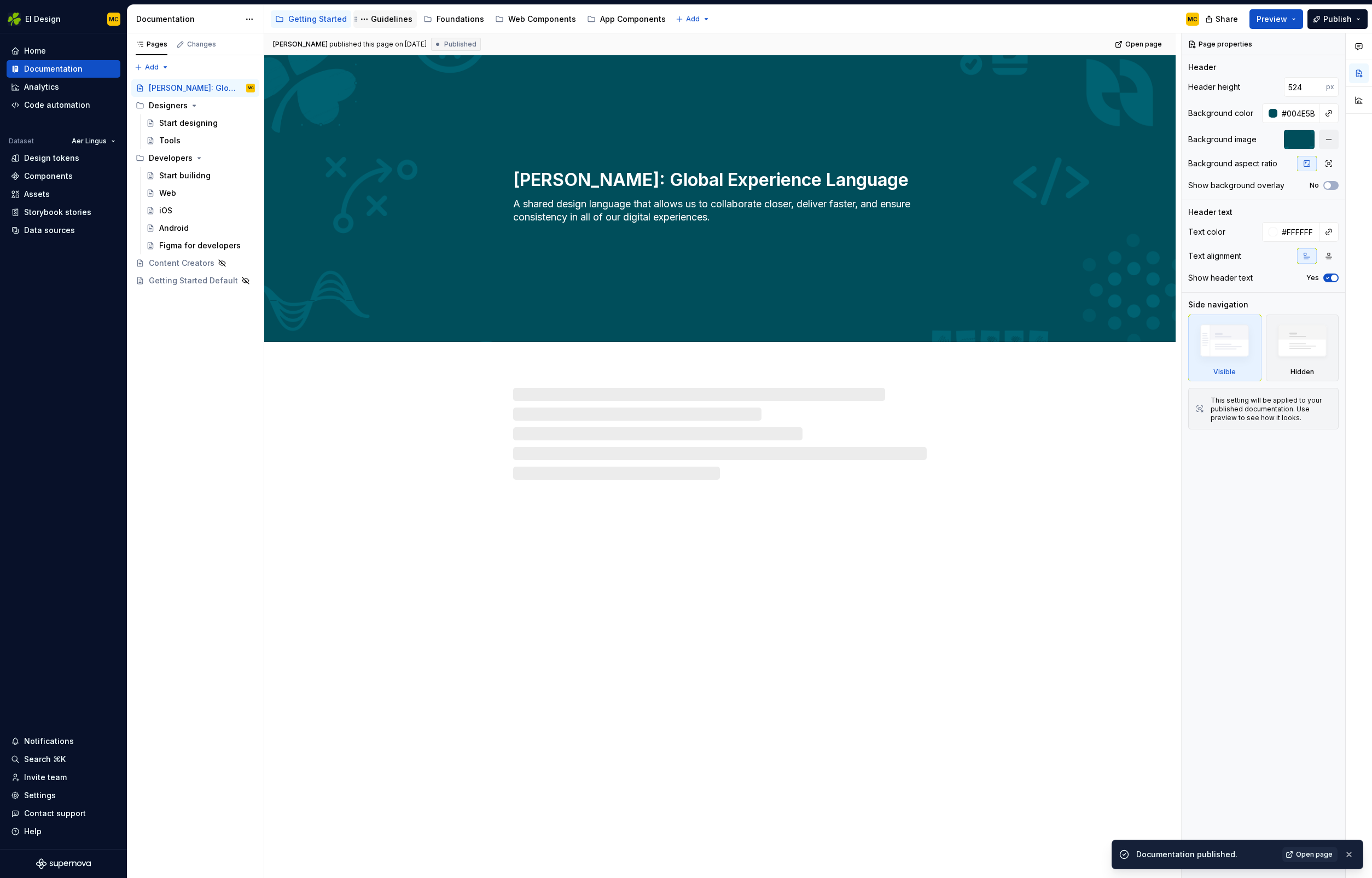
click at [374, 18] on div "Guidelines" at bounding box center [392, 19] width 42 height 11
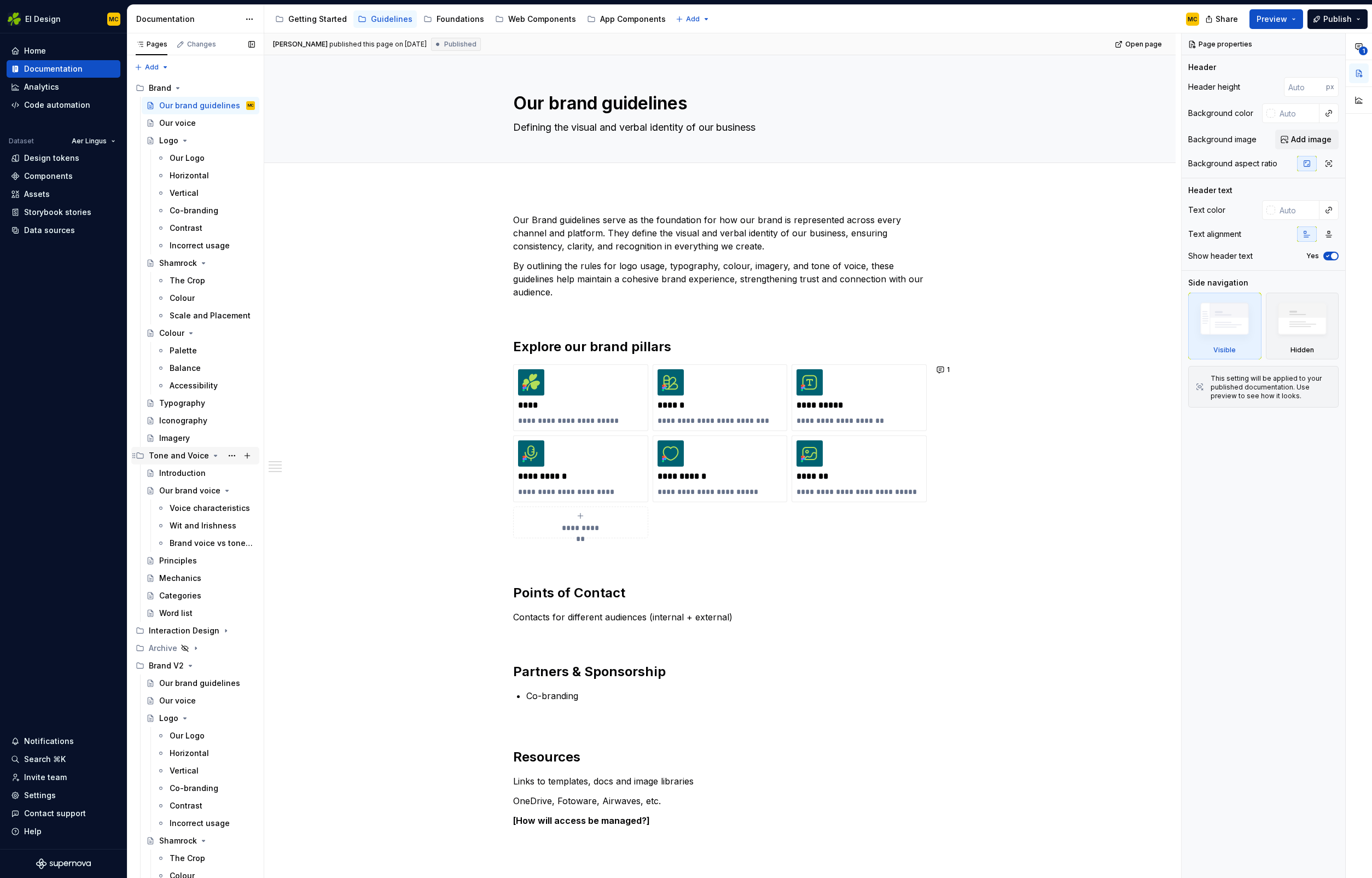
click at [212, 457] on icon "Page tree" at bounding box center [215, 456] width 9 height 9
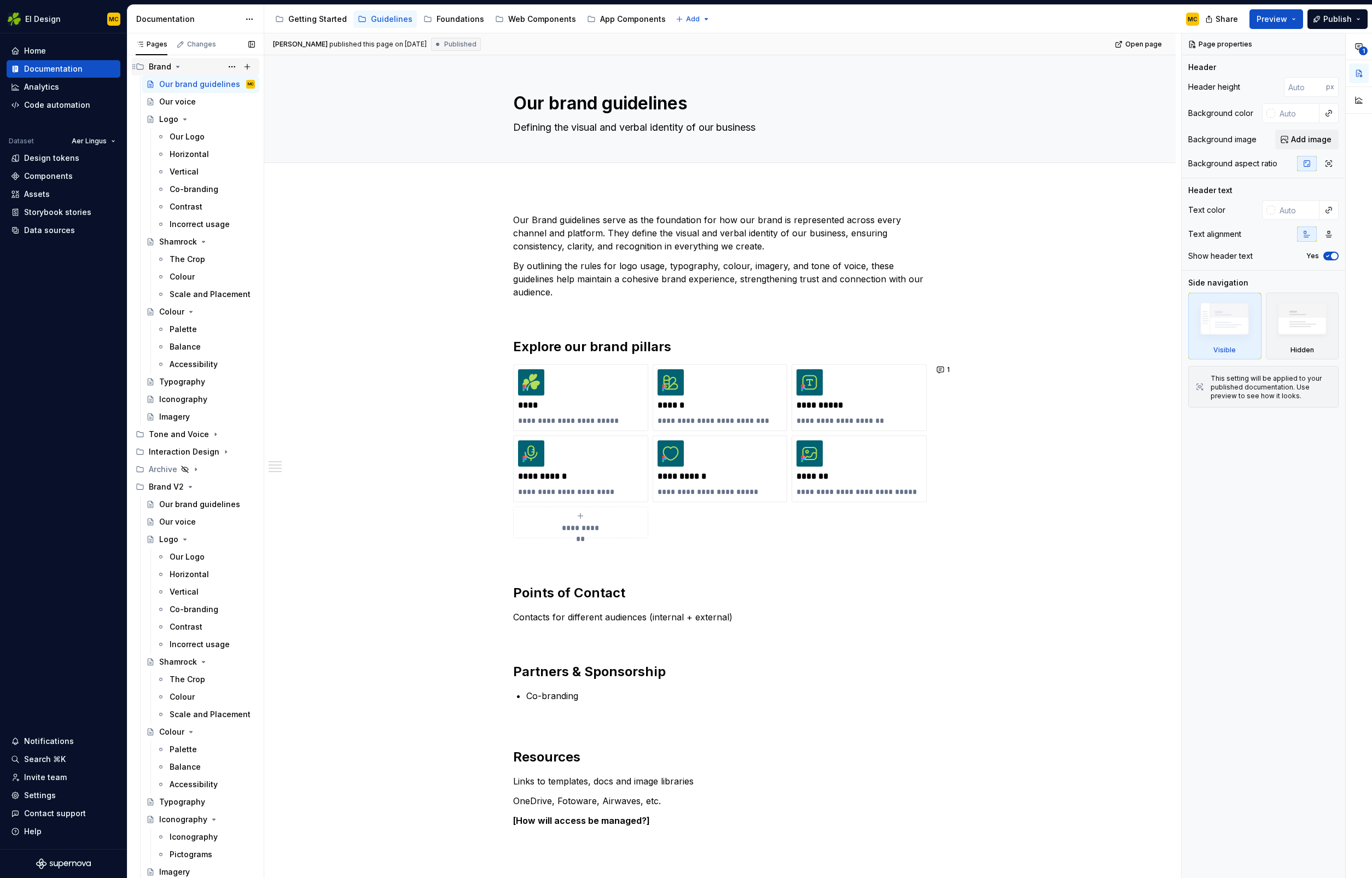
click at [176, 69] on icon "Page tree" at bounding box center [178, 67] width 9 height 9
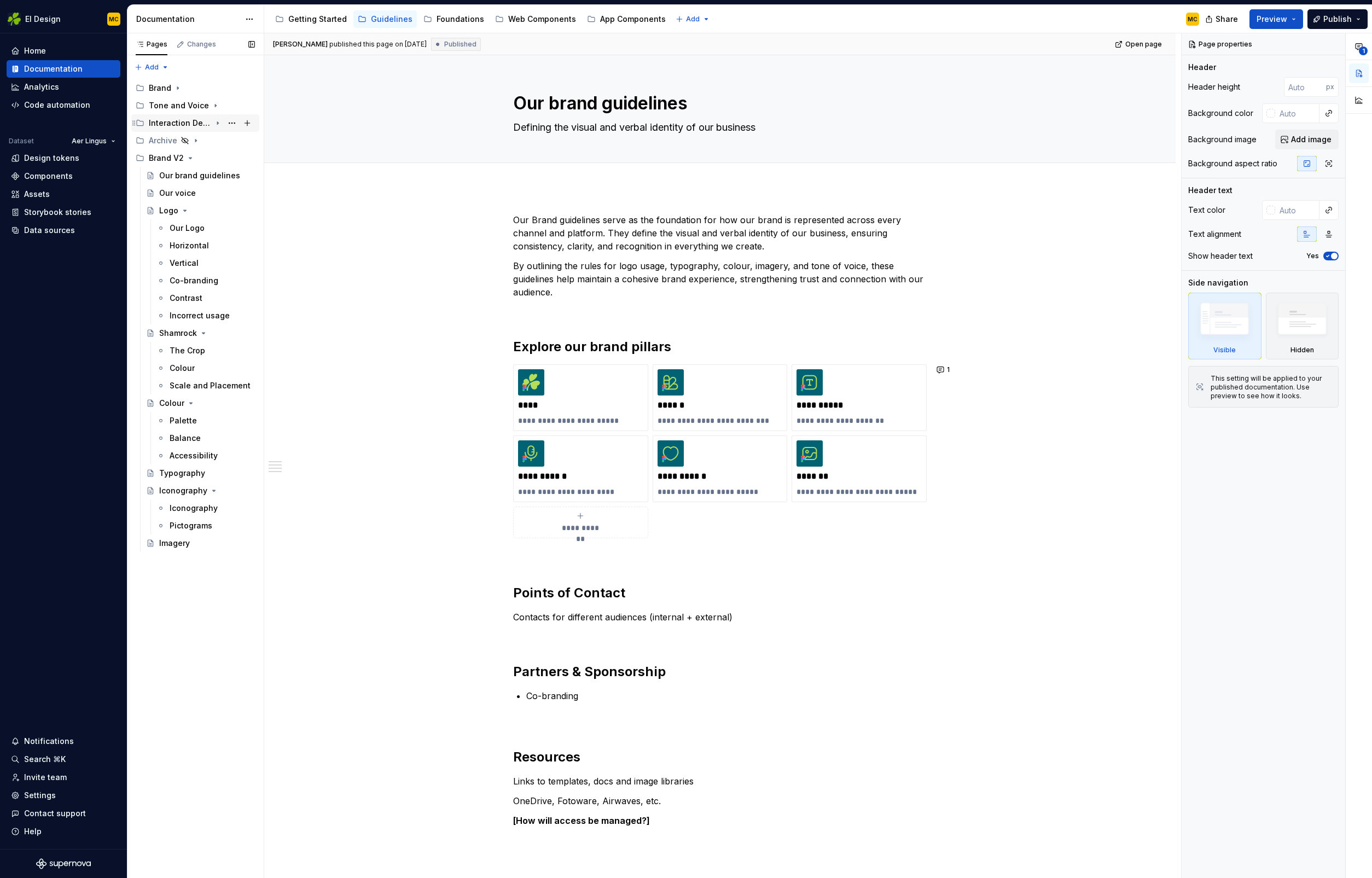
click at [219, 122] on icon "Page tree" at bounding box center [217, 123] width 9 height 9
click at [204, 174] on div "Motion Design" at bounding box center [187, 176] width 56 height 11
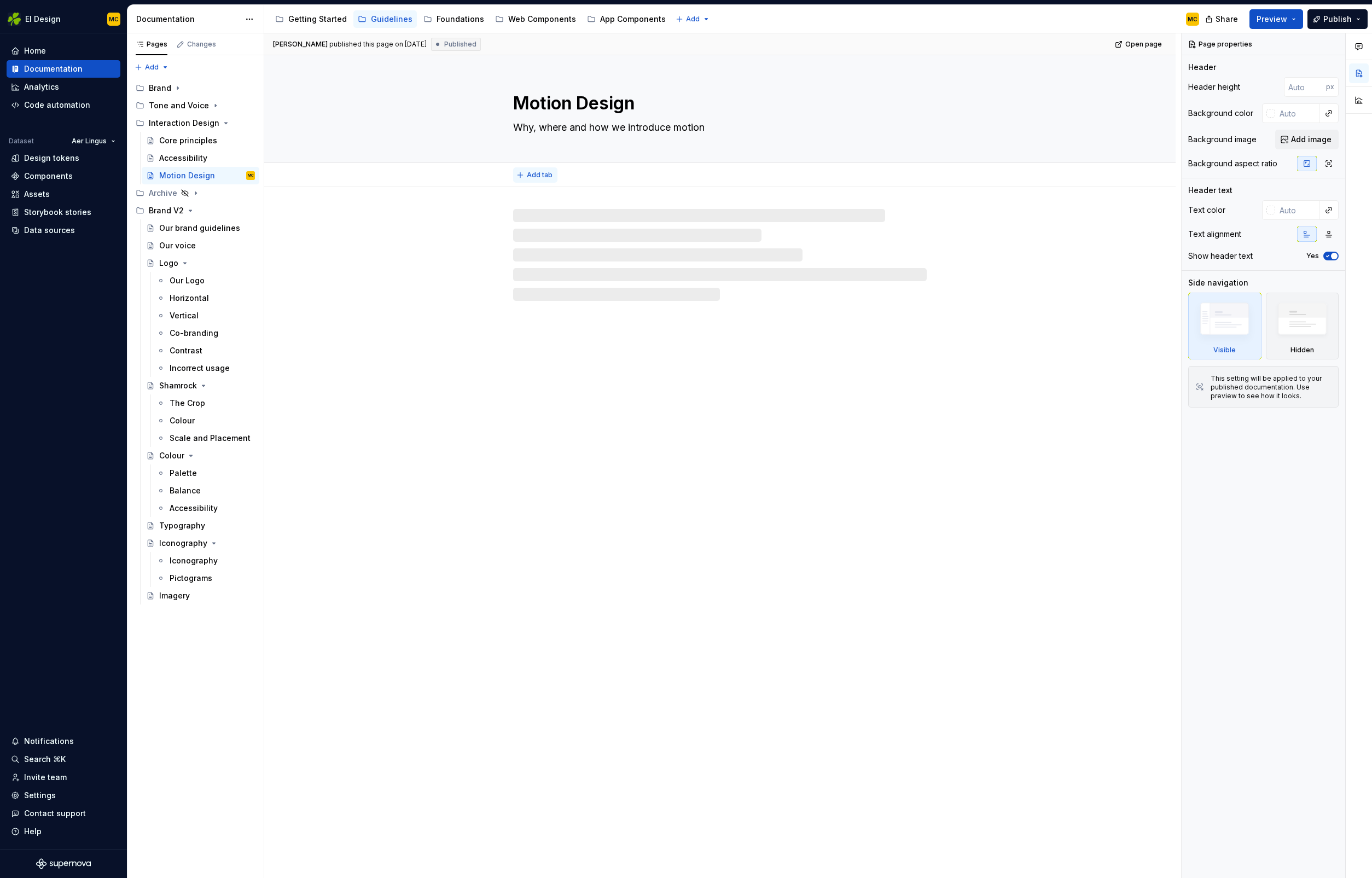
click at [540, 173] on span "Add tab" at bounding box center [539, 175] width 26 height 9
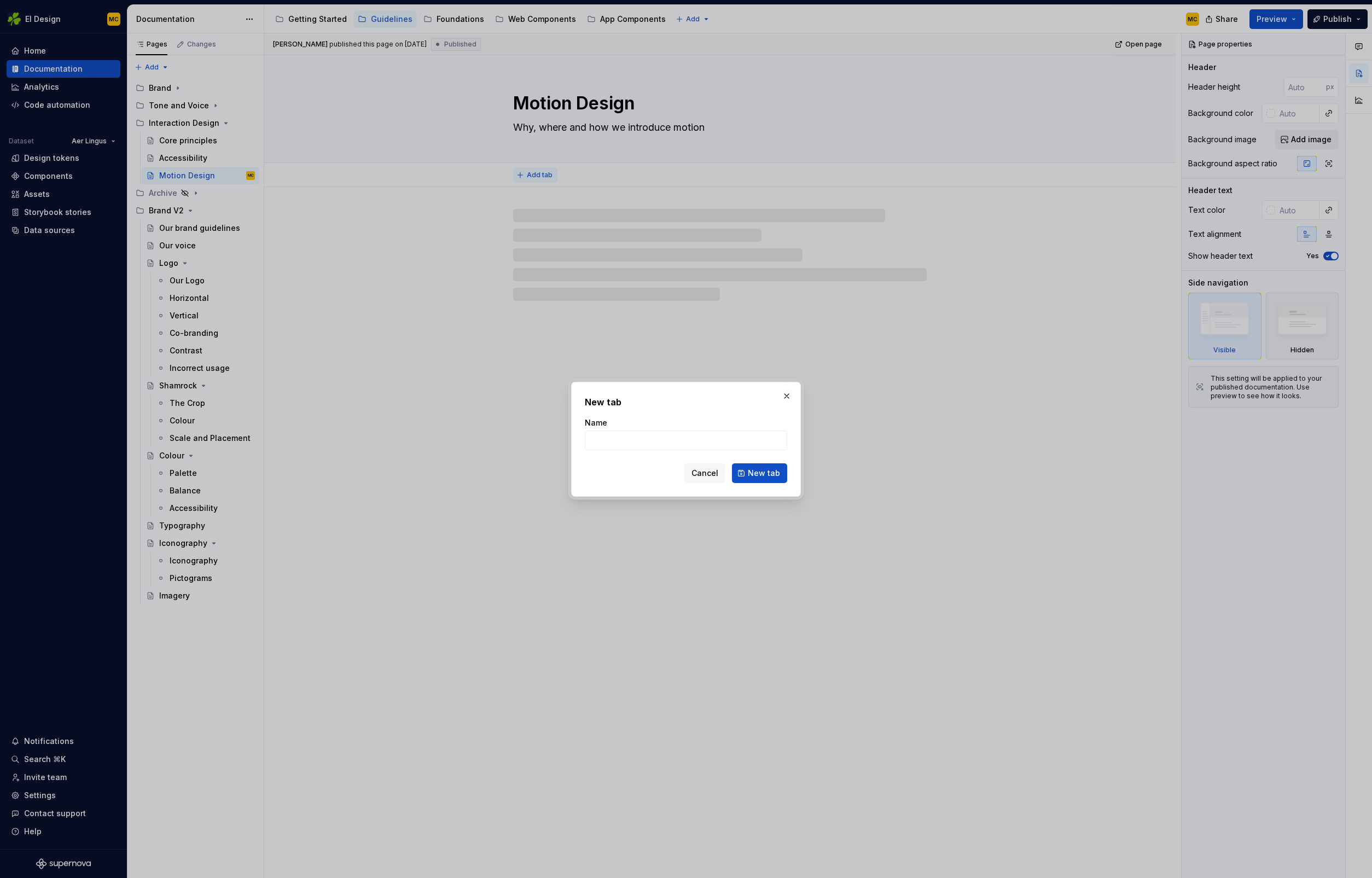
type textarea "*"
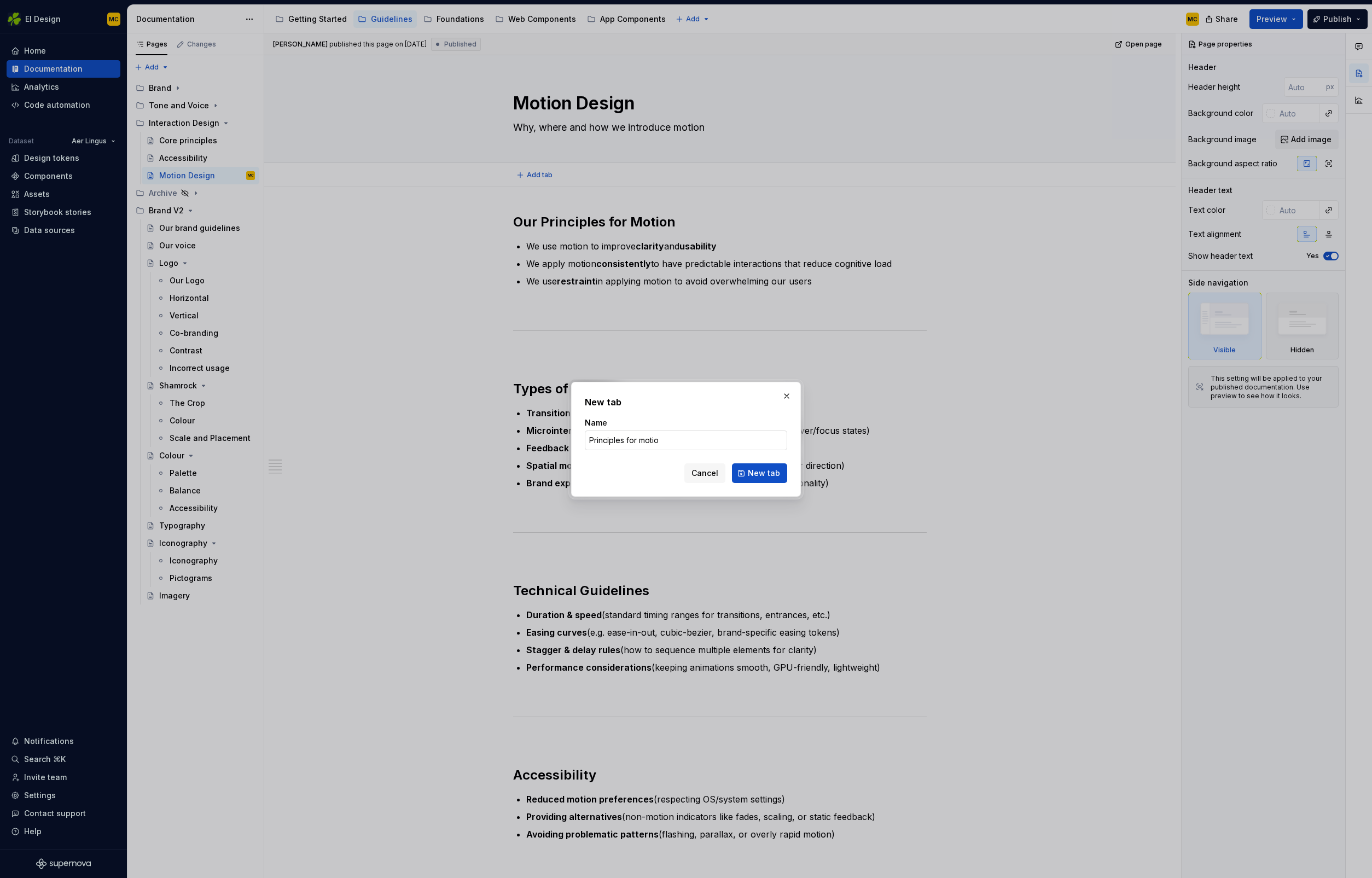
type input "Principles for motion"
click button "New tab" at bounding box center [760, 473] width 56 height 19
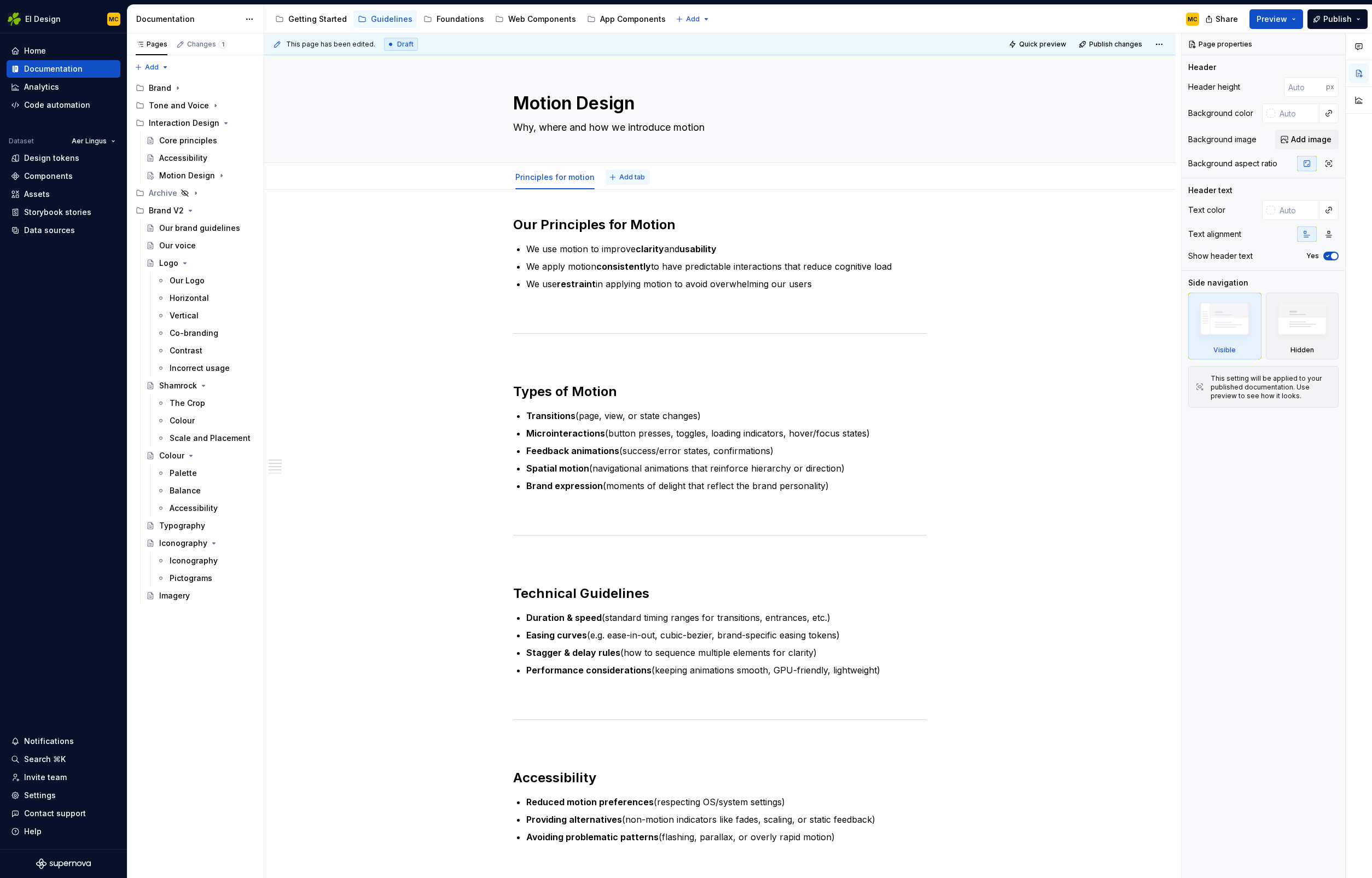
type textarea "*"
click at [625, 179] on span "Add tab" at bounding box center [632, 177] width 26 height 9
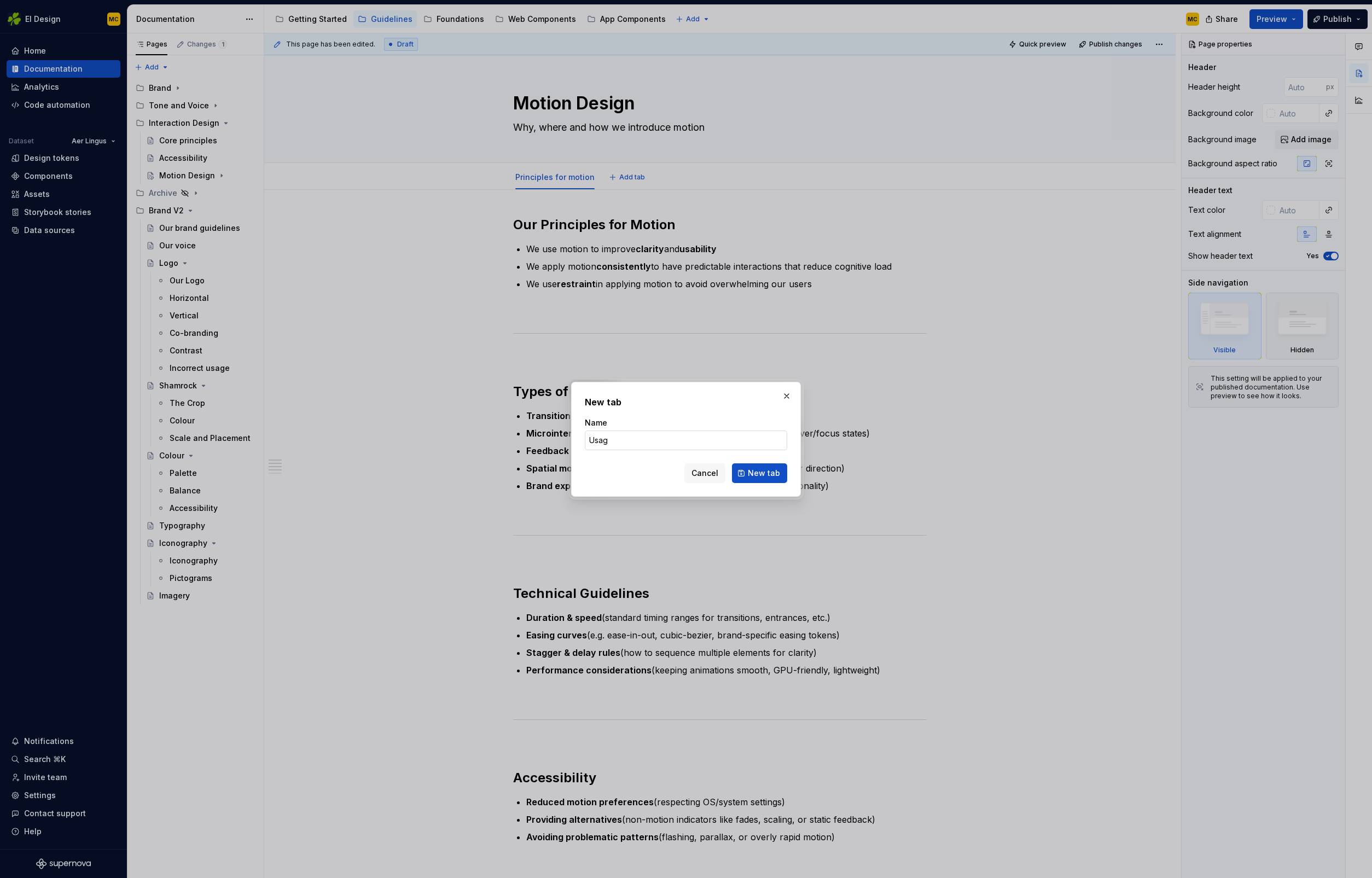
type input "Usage"
click button "New tab" at bounding box center [760, 473] width 56 height 19
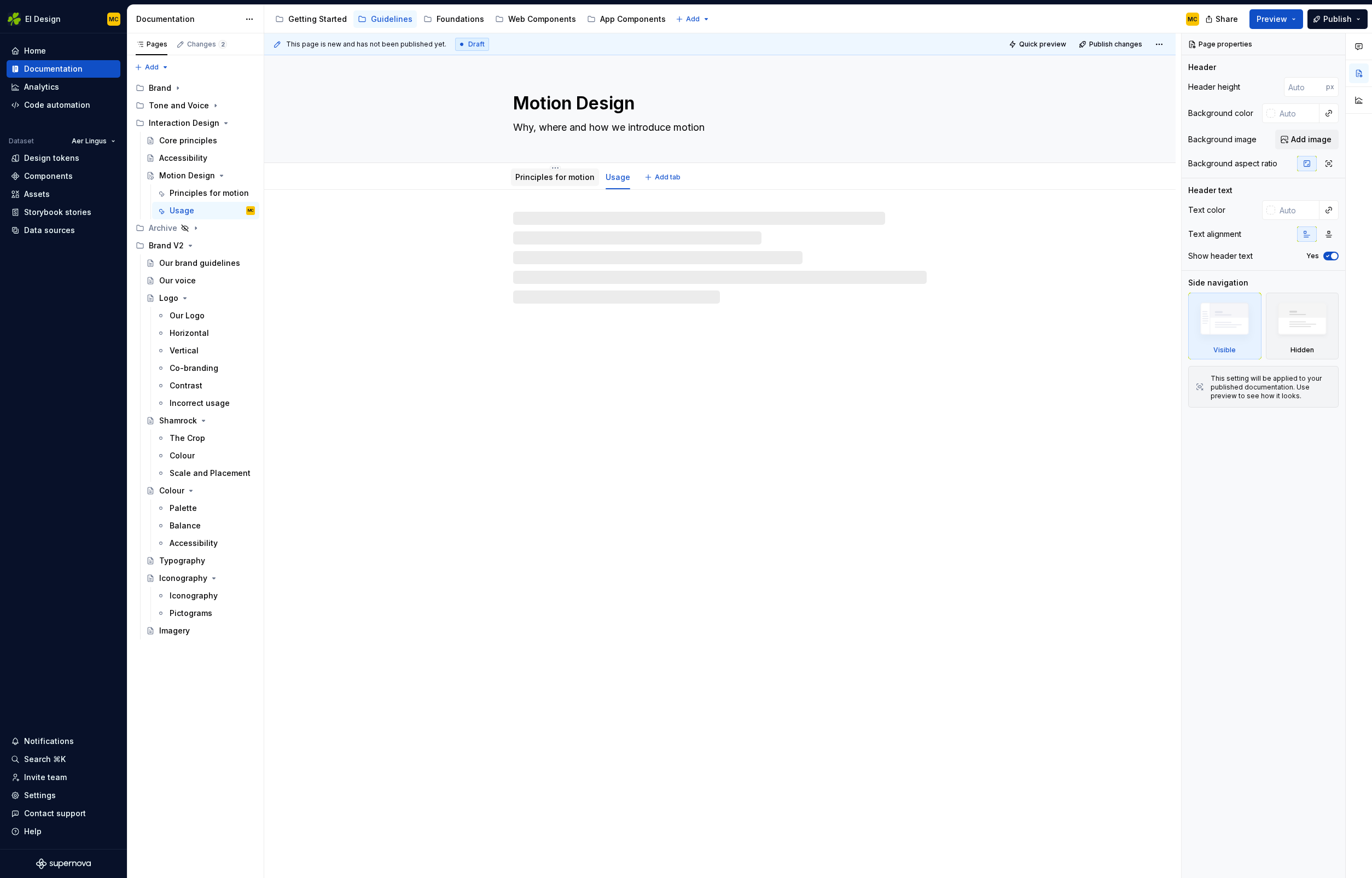
click at [553, 179] on link "Principles for motion" at bounding box center [555, 176] width 79 height 9
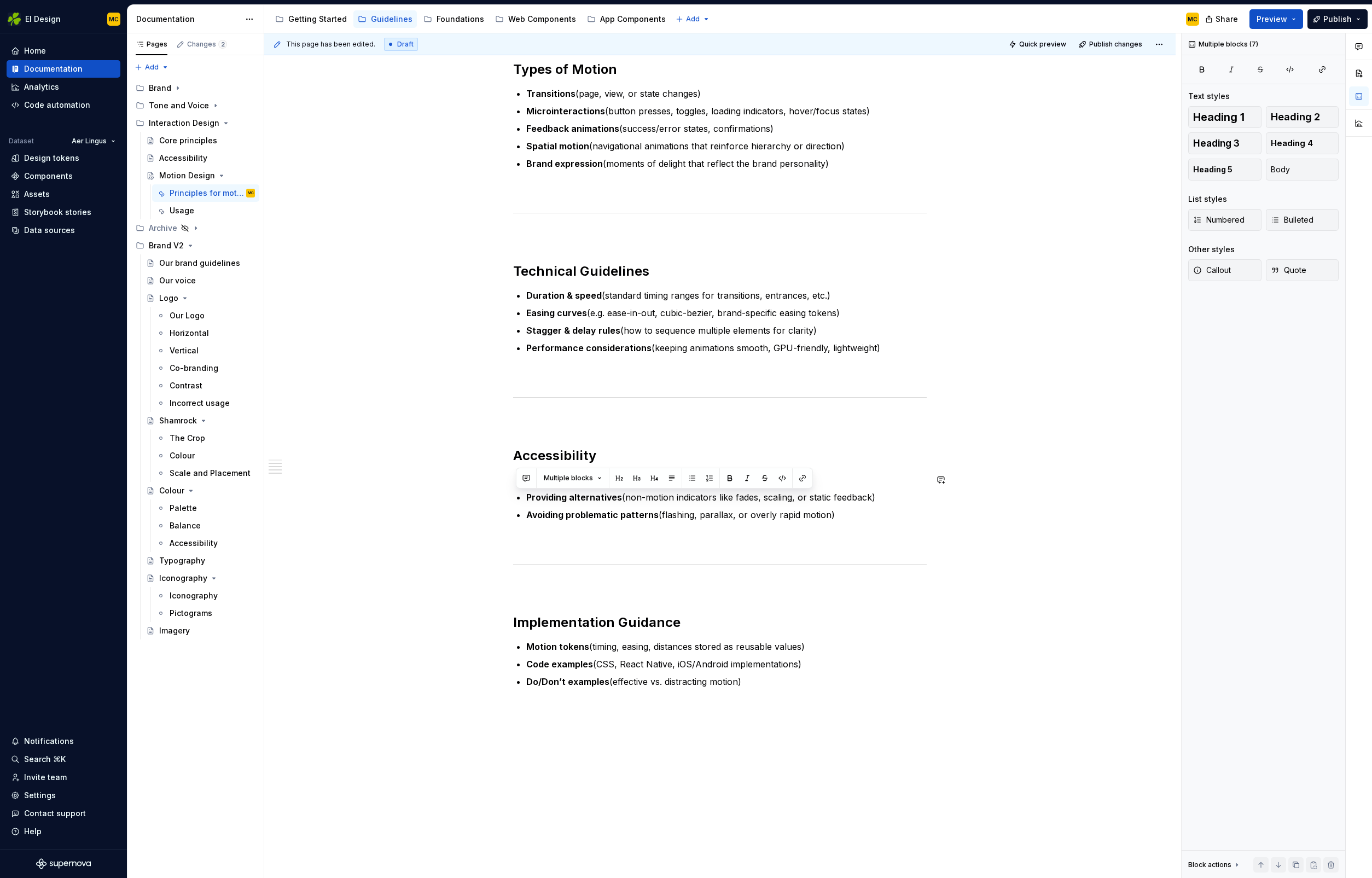
scroll to position [78, 0]
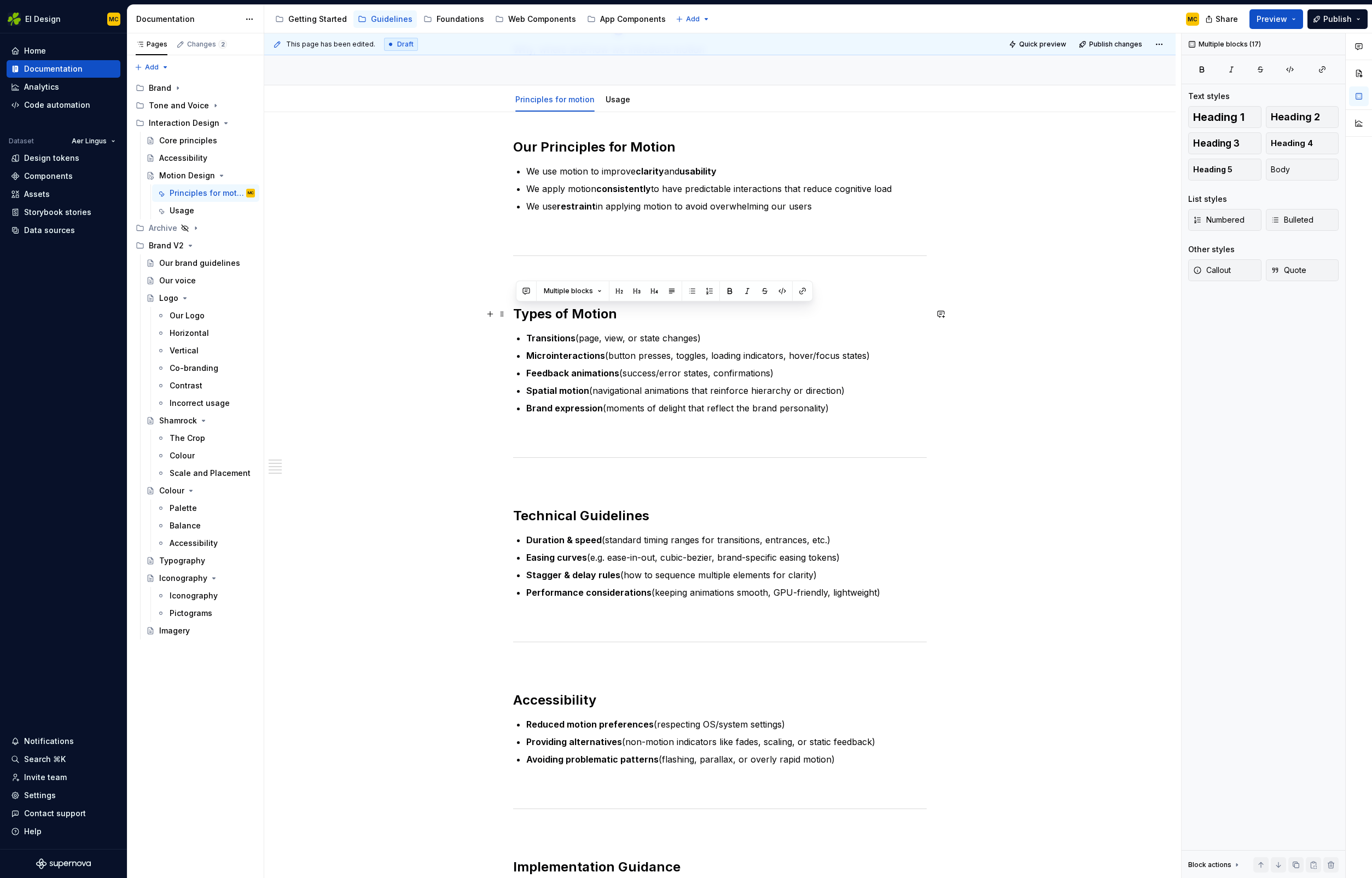
drag, startPoint x: 777, startPoint y: 570, endPoint x: 514, endPoint y: 311, distance: 369.1
click at [514, 311] on div "Our Principles for Motion We use motion to improve clarity and usability We app…" at bounding box center [720, 674] width 911 height 1124
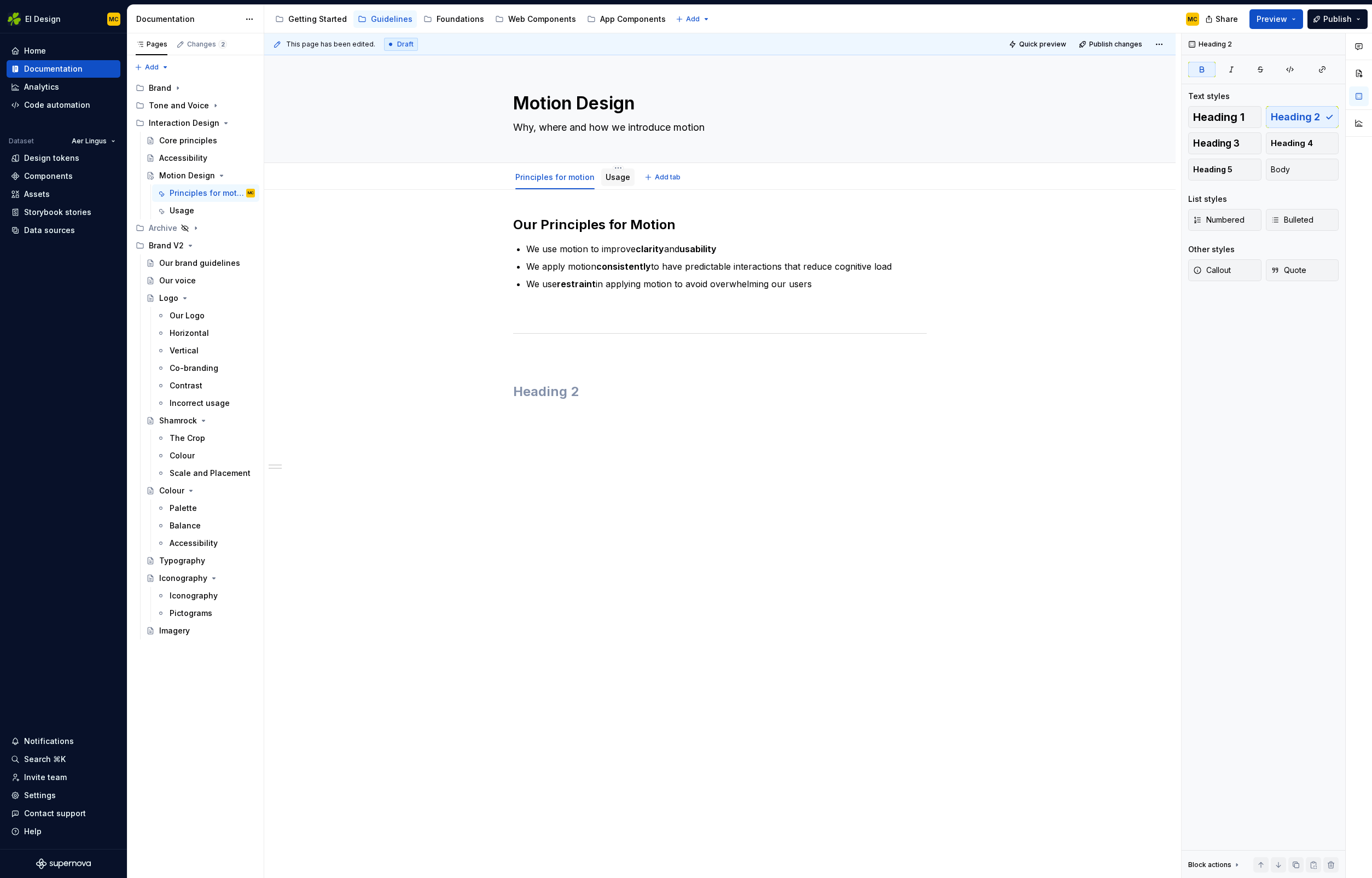
click at [619, 176] on link "Usage" at bounding box center [618, 176] width 24 height 9
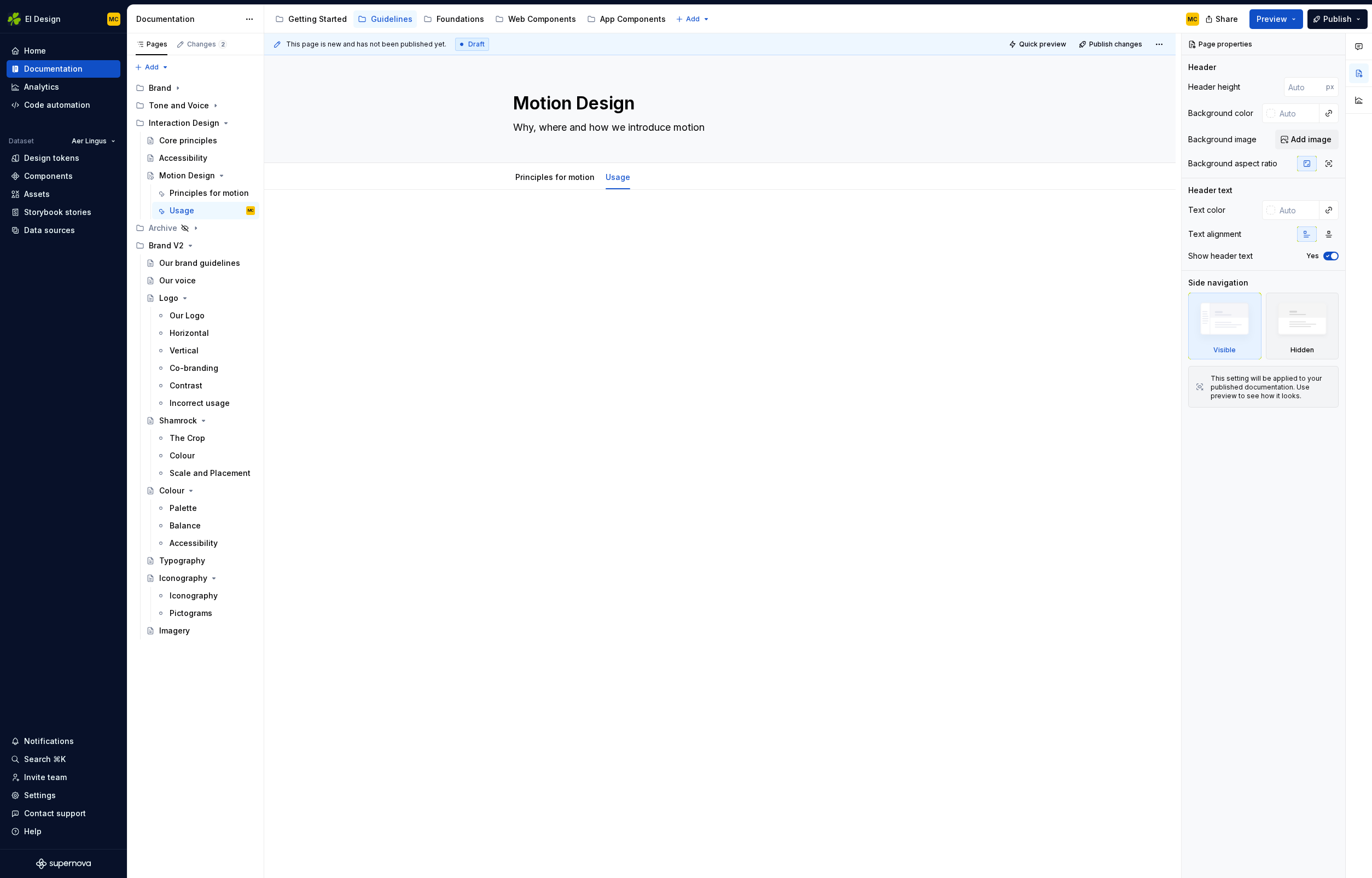
click at [602, 273] on div at bounding box center [720, 362] width 911 height 345
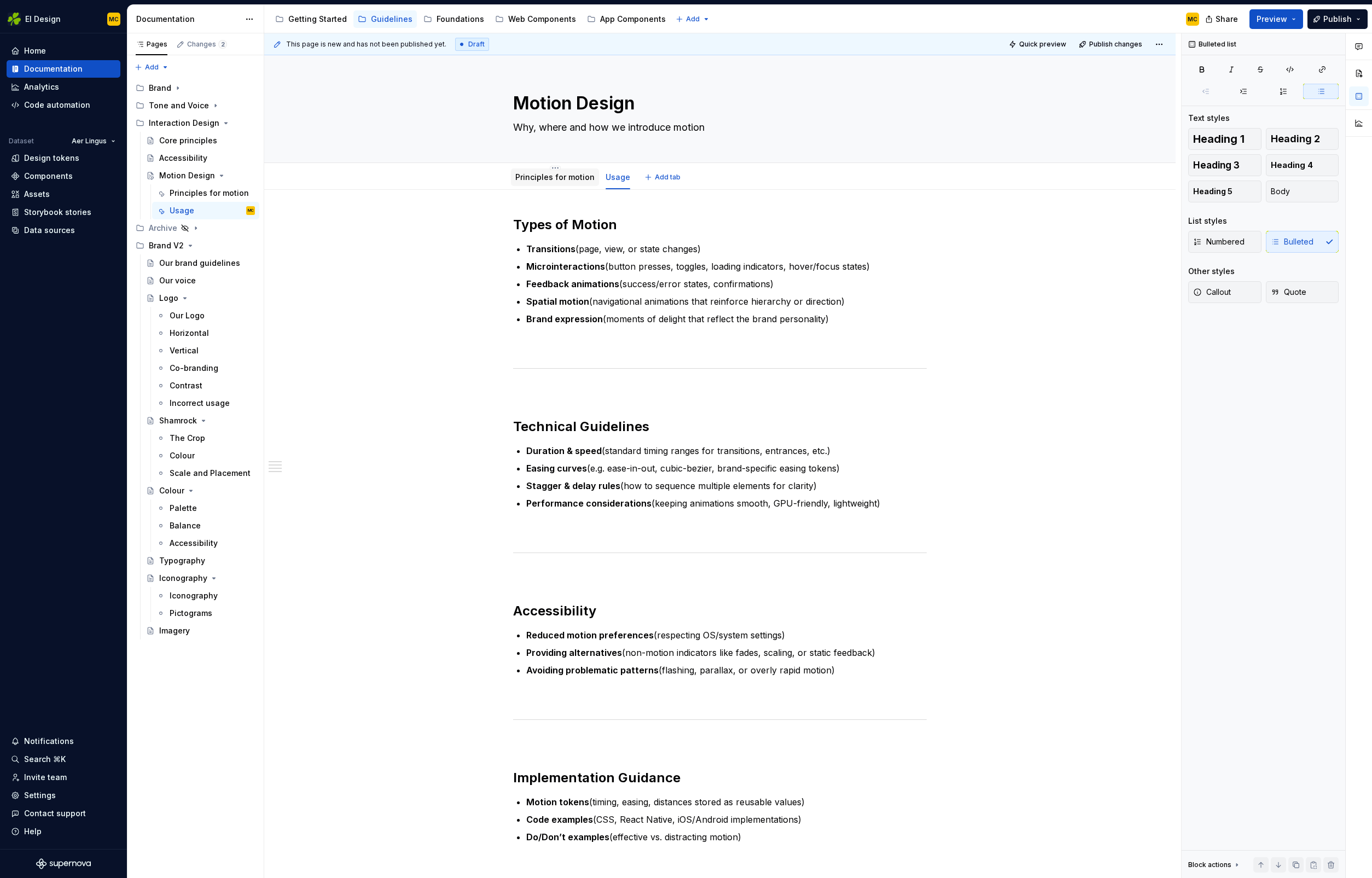
click at [567, 181] on link "Principles for motion" at bounding box center [555, 176] width 79 height 9
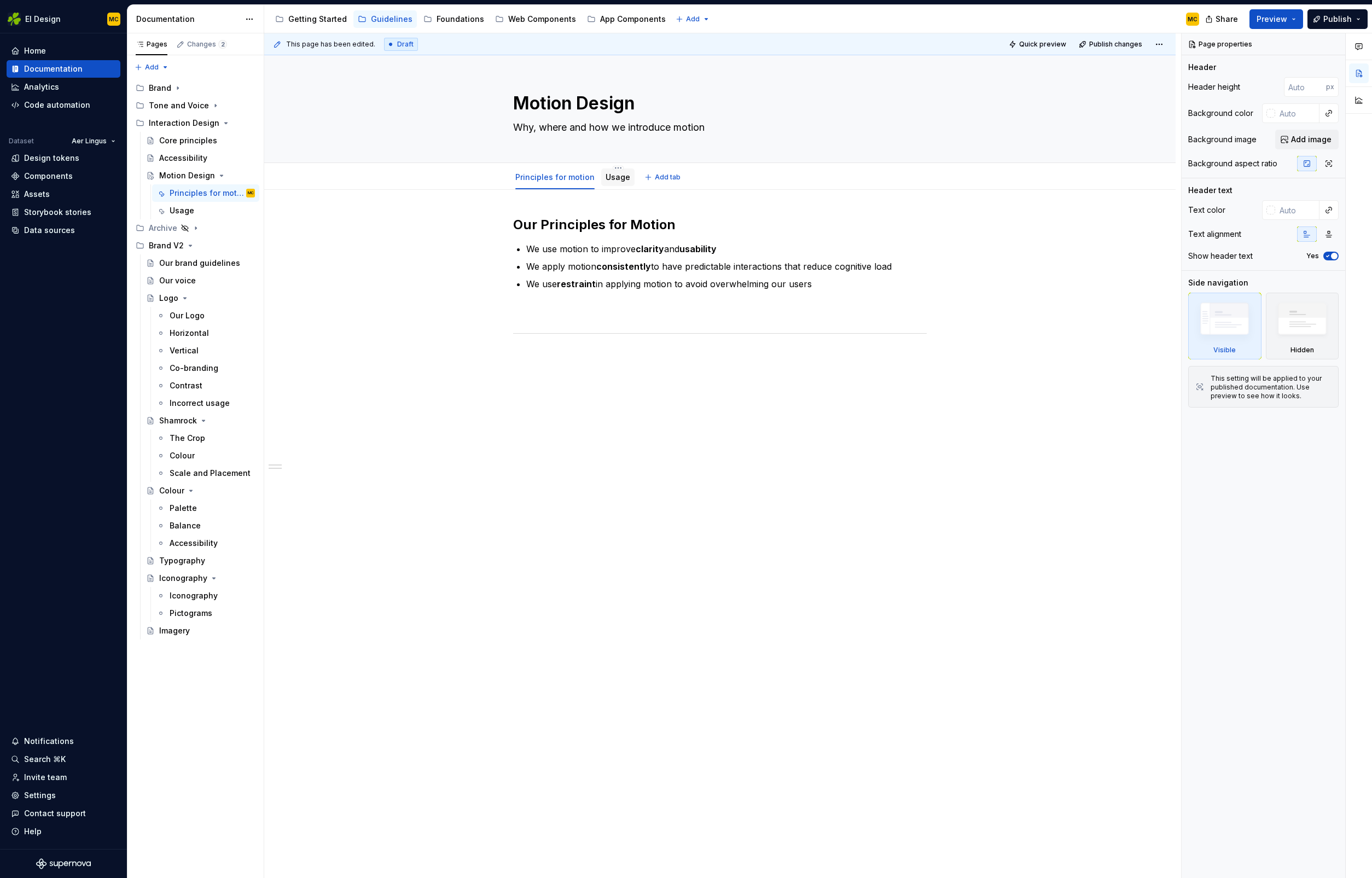
click at [614, 181] on div "Usage" at bounding box center [618, 177] width 24 height 11
click at [615, 177] on link "Usage" at bounding box center [618, 176] width 24 height 9
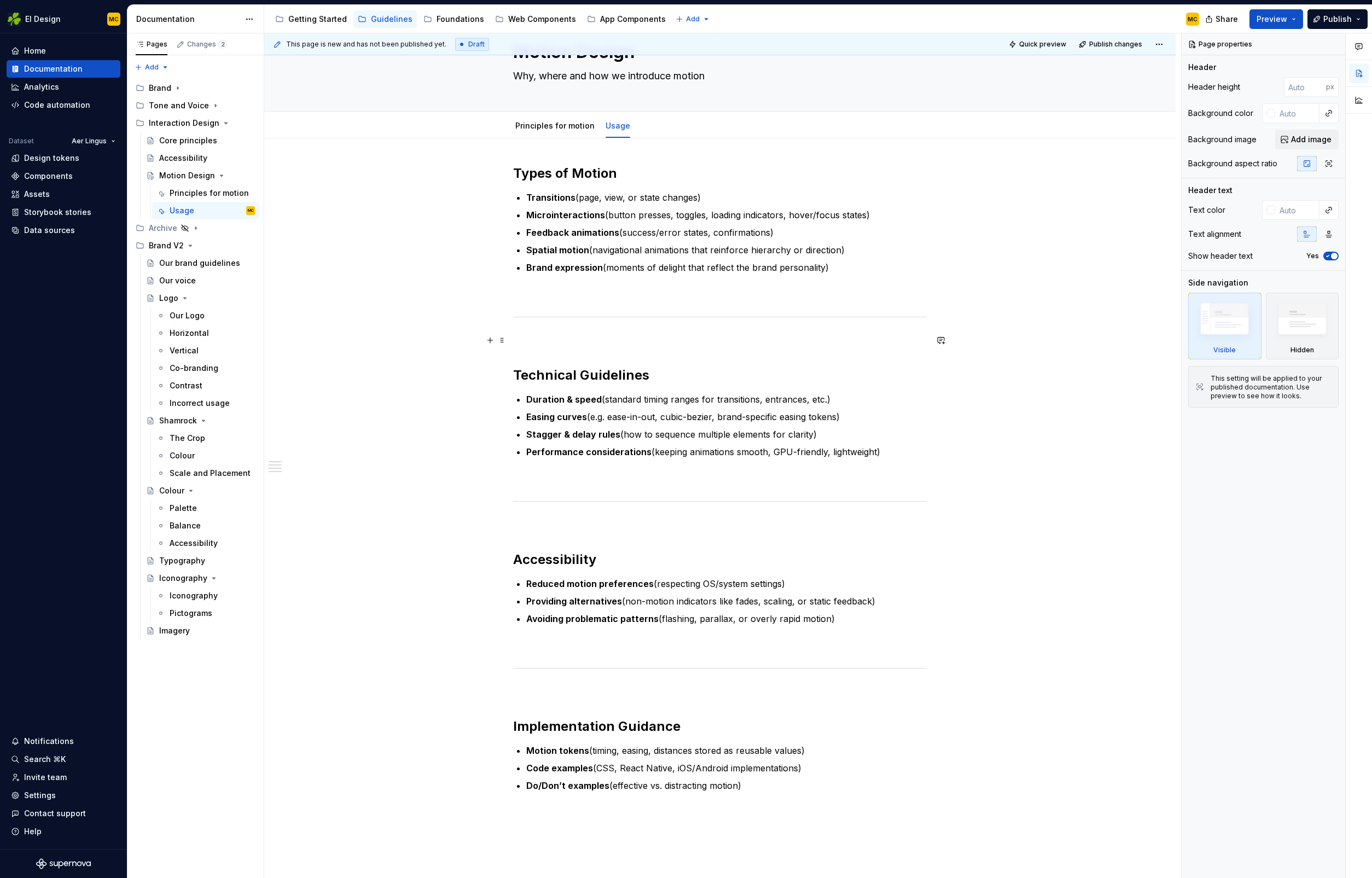
scroll to position [53, 0]
click at [181, 143] on div "Core principles" at bounding box center [188, 141] width 58 height 11
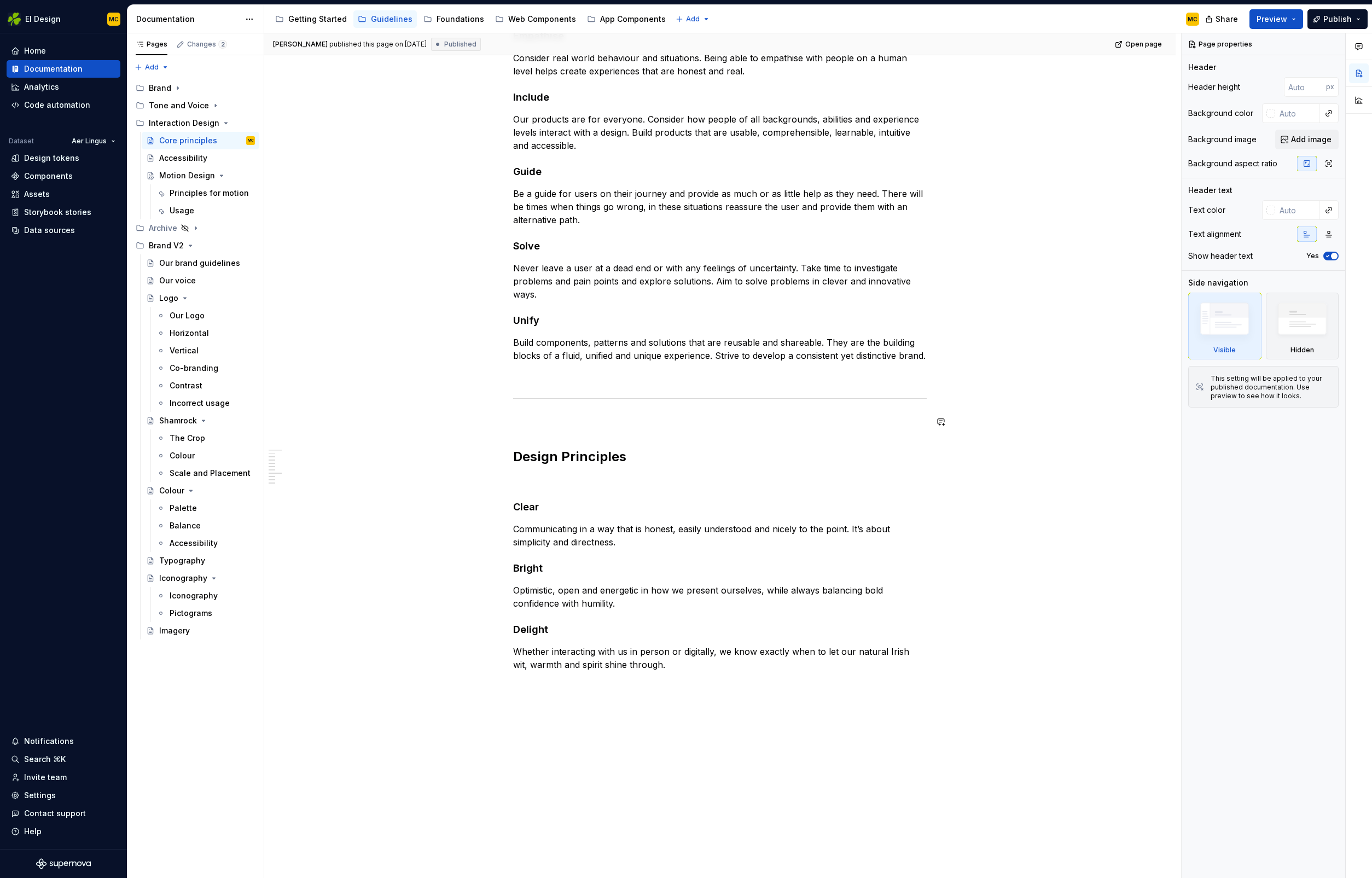
scroll to position [389, 0]
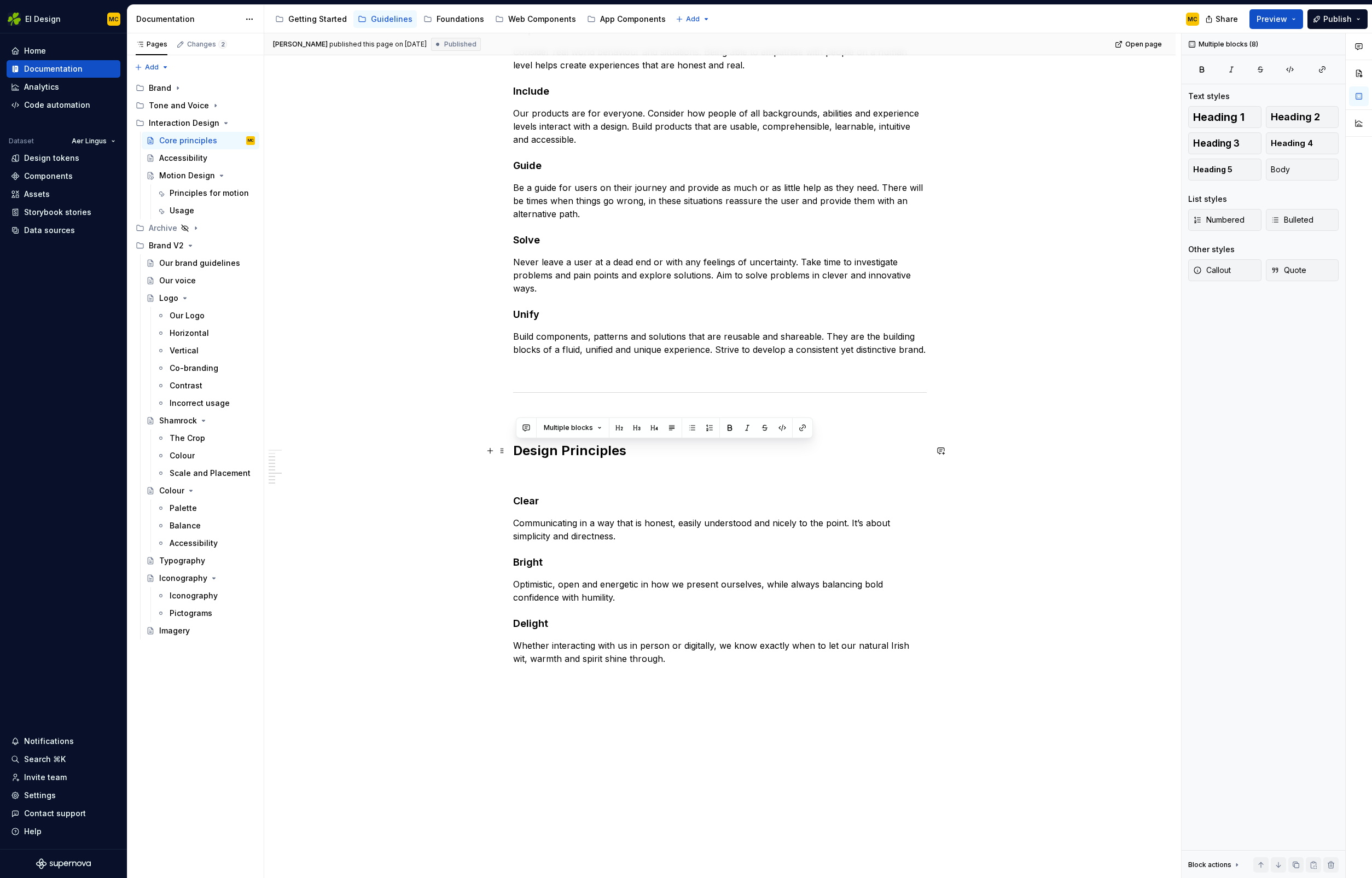
drag, startPoint x: 684, startPoint y: 662, endPoint x: 512, endPoint y: 445, distance: 276.9
click at [512, 445] on div "User Experience Principles Our aim is to create products that are meaningful an…" at bounding box center [720, 386] width 911 height 1150
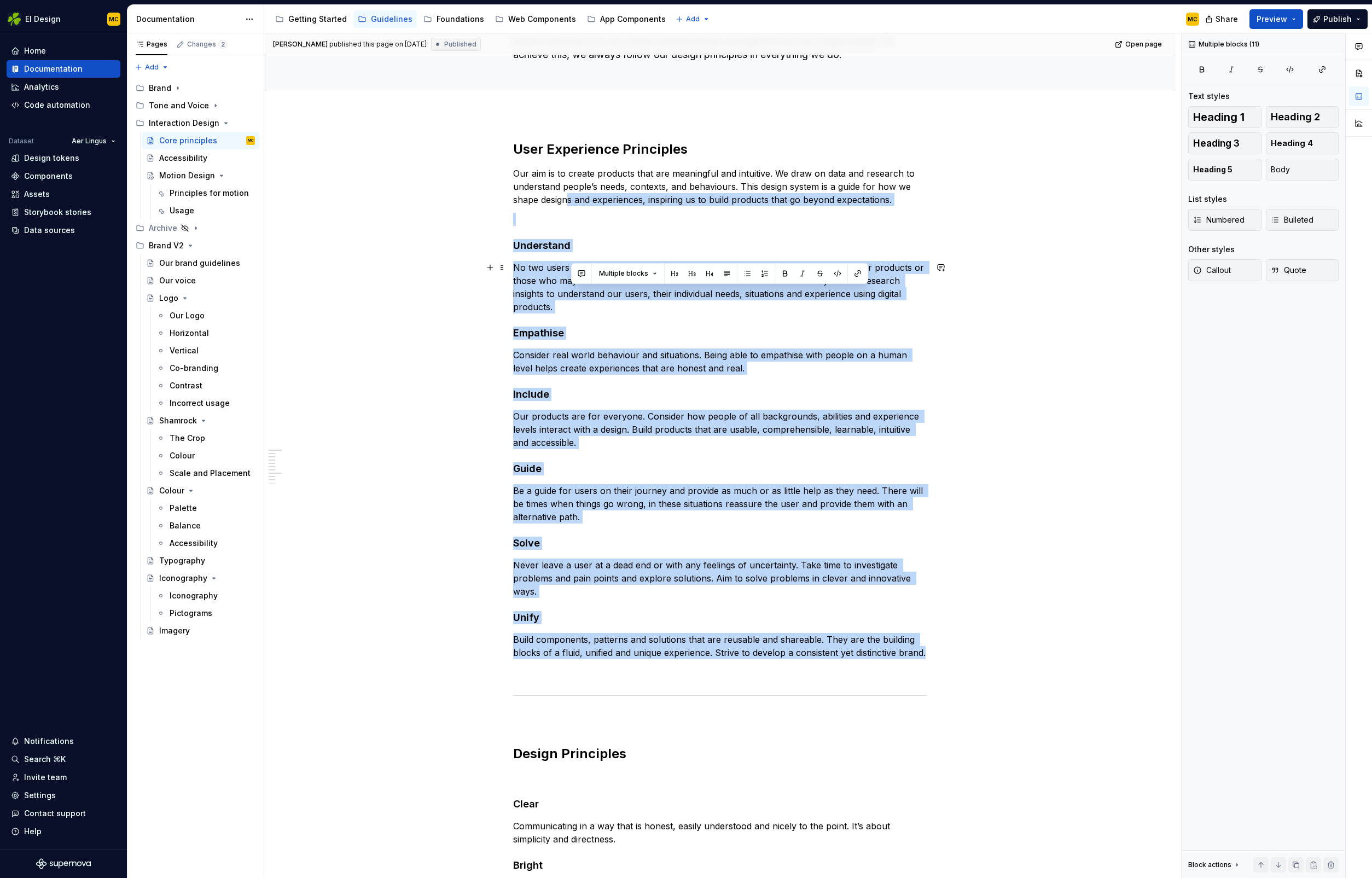
scroll to position [0, 0]
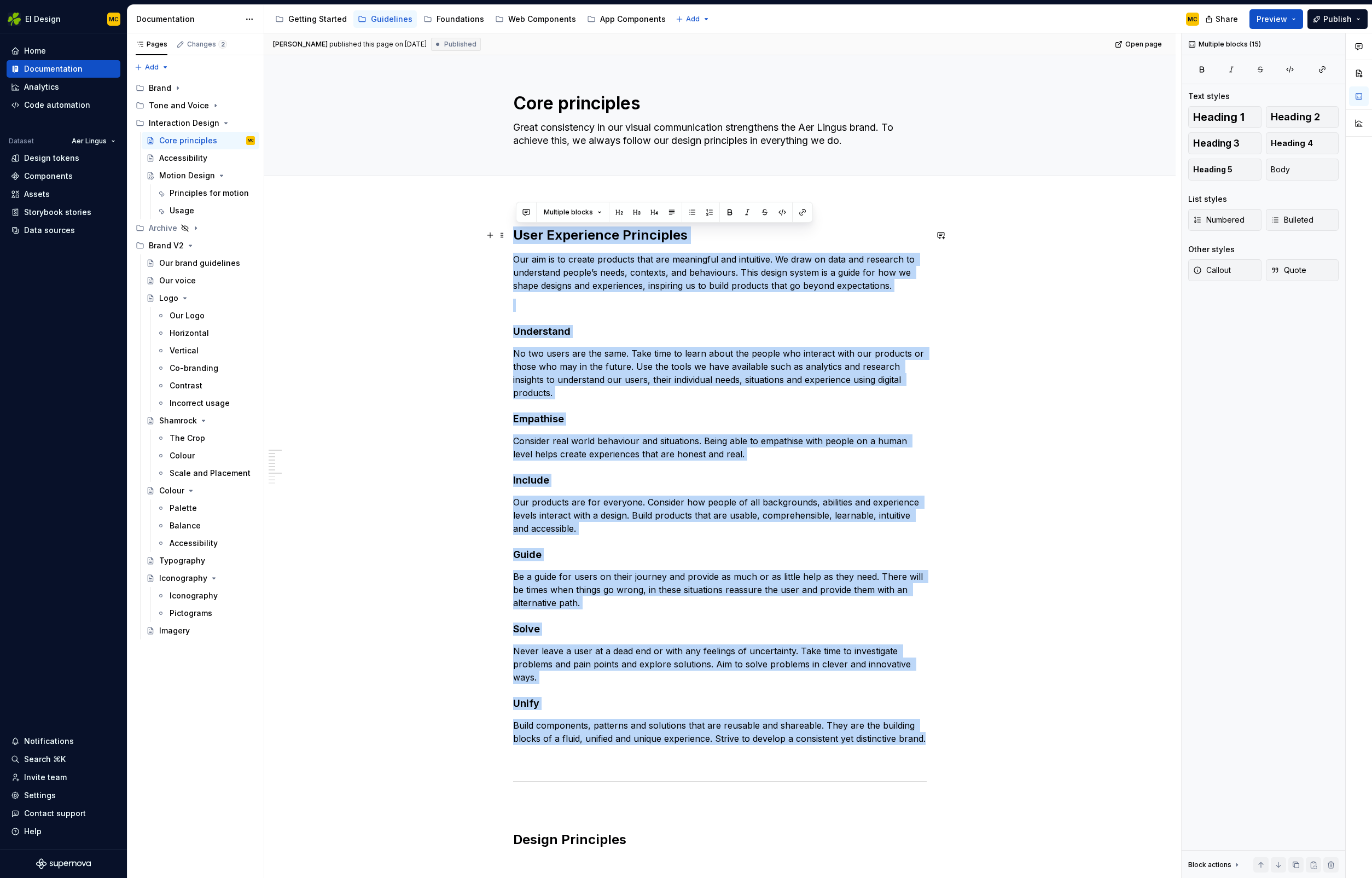
drag, startPoint x: 911, startPoint y: 642, endPoint x: 510, endPoint y: 233, distance: 572.8
click at [510, 231] on div "User Experience Principles Our aim is to create products that are meaningful an…" at bounding box center [720, 775] width 911 height 1150
copy div "Lore Ipsumdolor Sitametcon Adi eli se do eiusmo temporin utla etd magnaaliqu en…"
click at [329, 17] on div "Getting Started" at bounding box center [317, 19] width 58 height 11
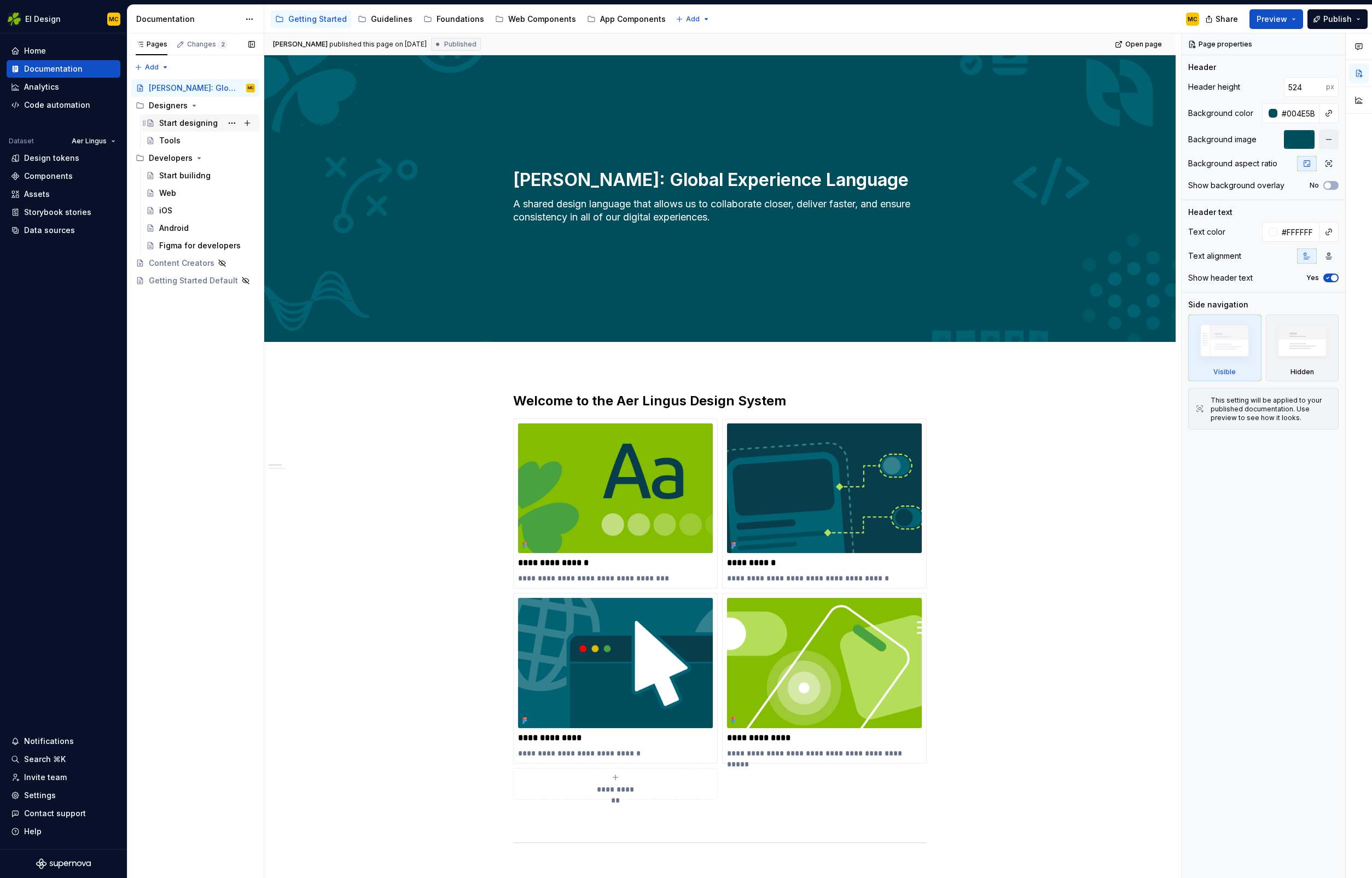
click at [186, 121] on div "Start designing" at bounding box center [188, 123] width 58 height 11
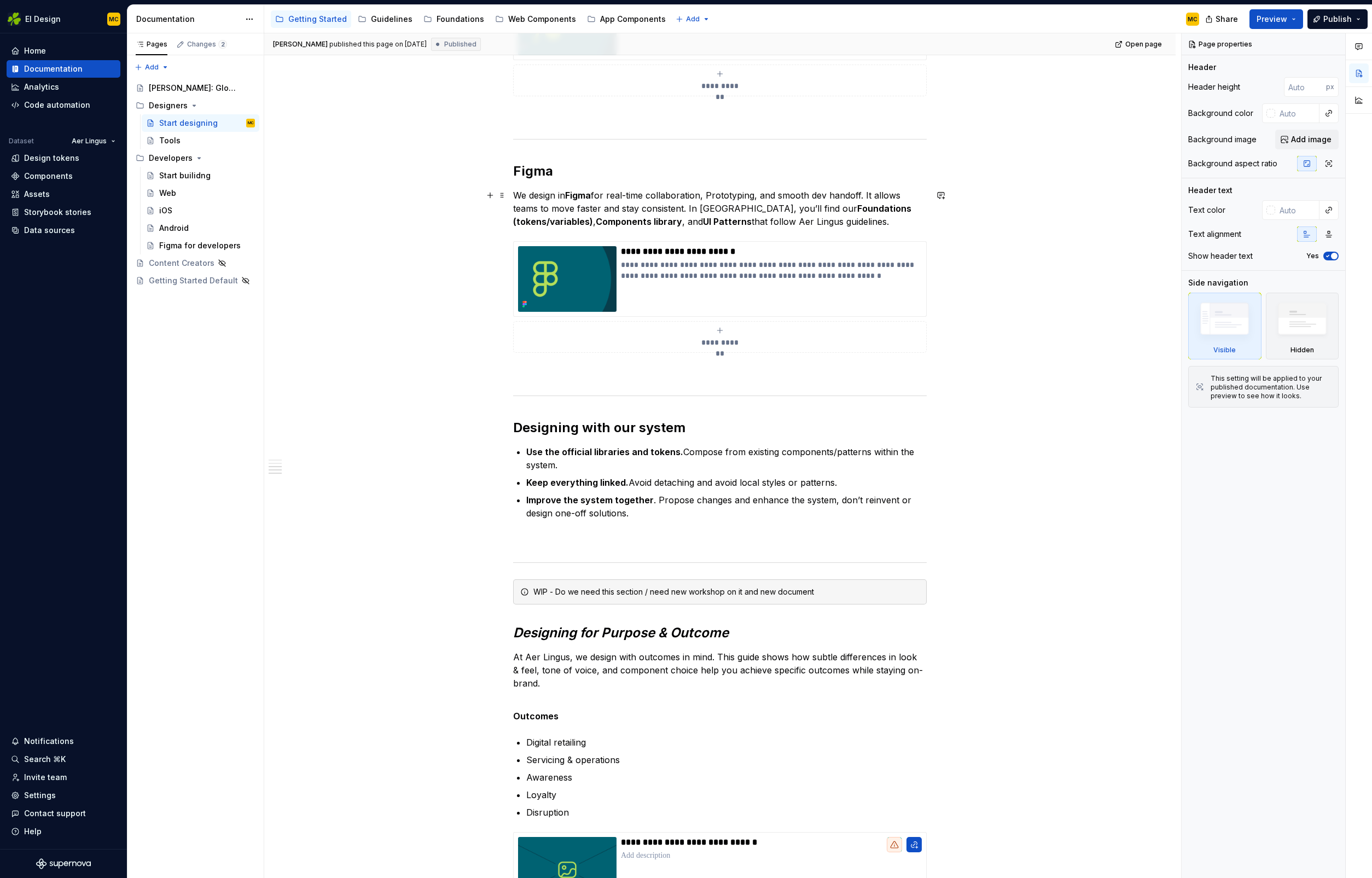
scroll to position [419, 0]
click at [251, 105] on button "Page tree" at bounding box center [247, 106] width 15 height 15
type textarea "*"
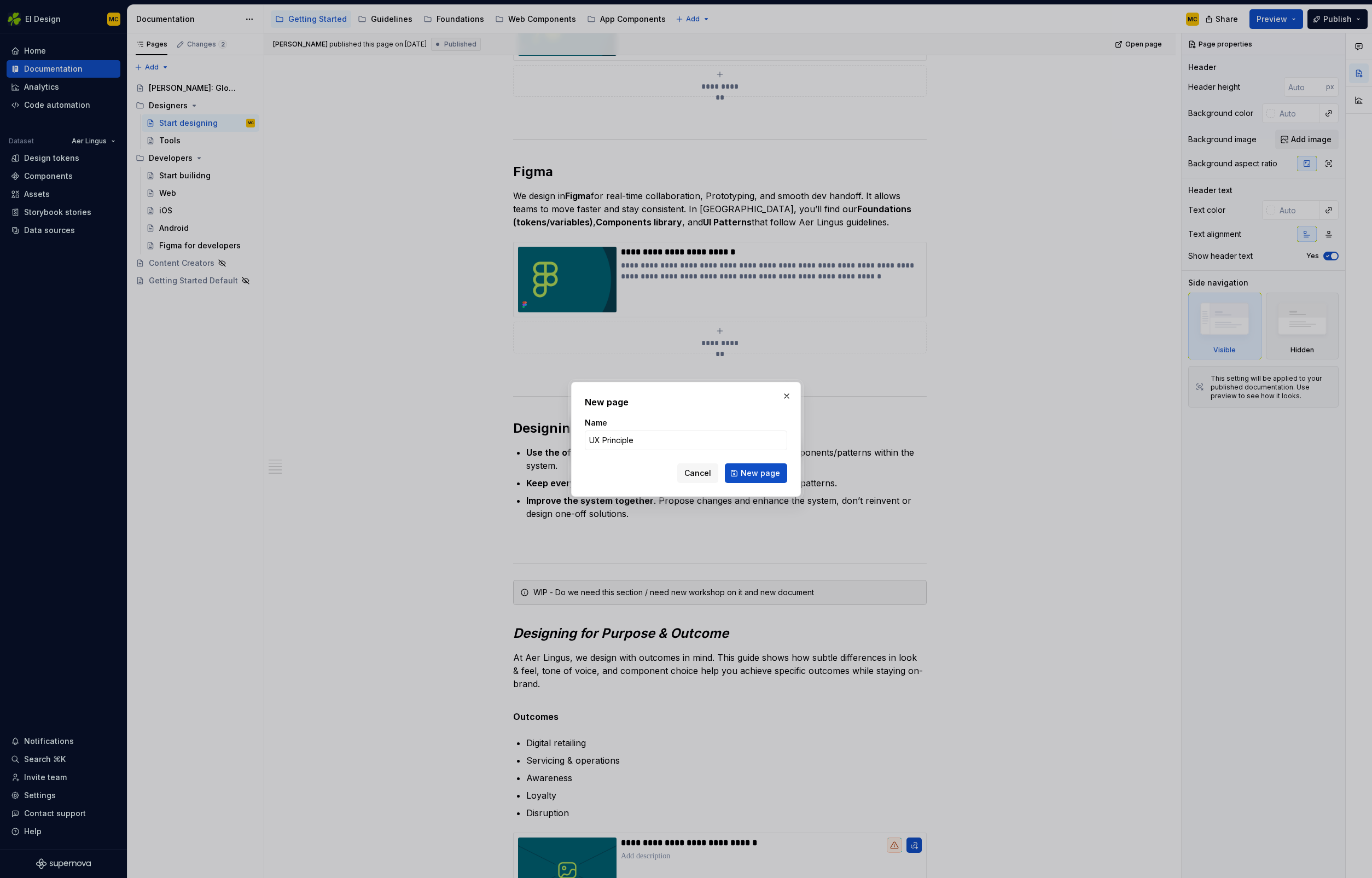
type input "UX Principles"
click button "New page" at bounding box center [757, 473] width 63 height 19
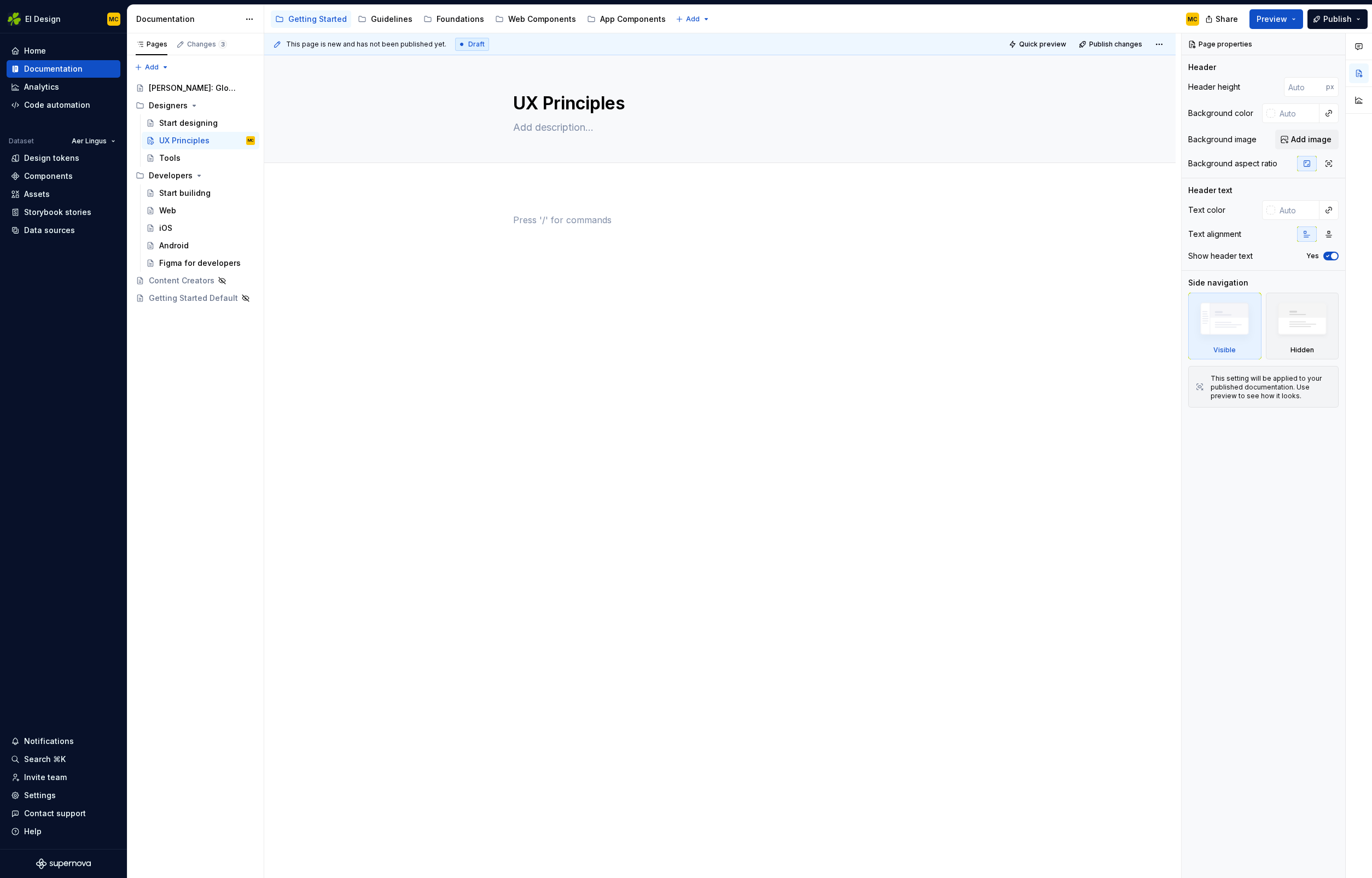
click at [594, 233] on div at bounding box center [720, 234] width 413 height 42
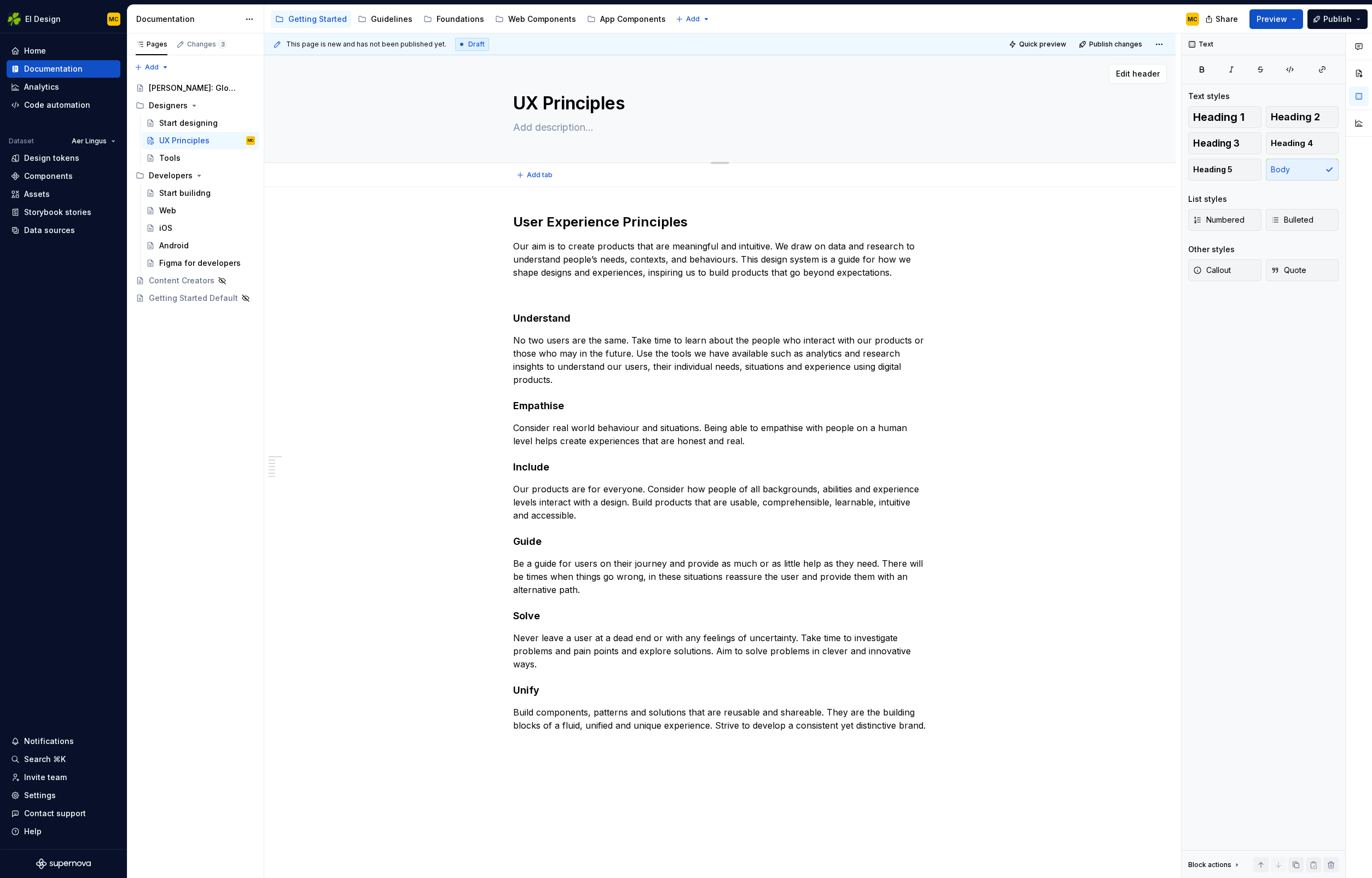
drag, startPoint x: 540, startPoint y: 104, endPoint x: 522, endPoint y: 101, distance: 18.2
click at [522, 101] on textarea "UX Principles" at bounding box center [718, 103] width 413 height 26
type textarea "*"
type textarea "U Principles"
type textarea "*"
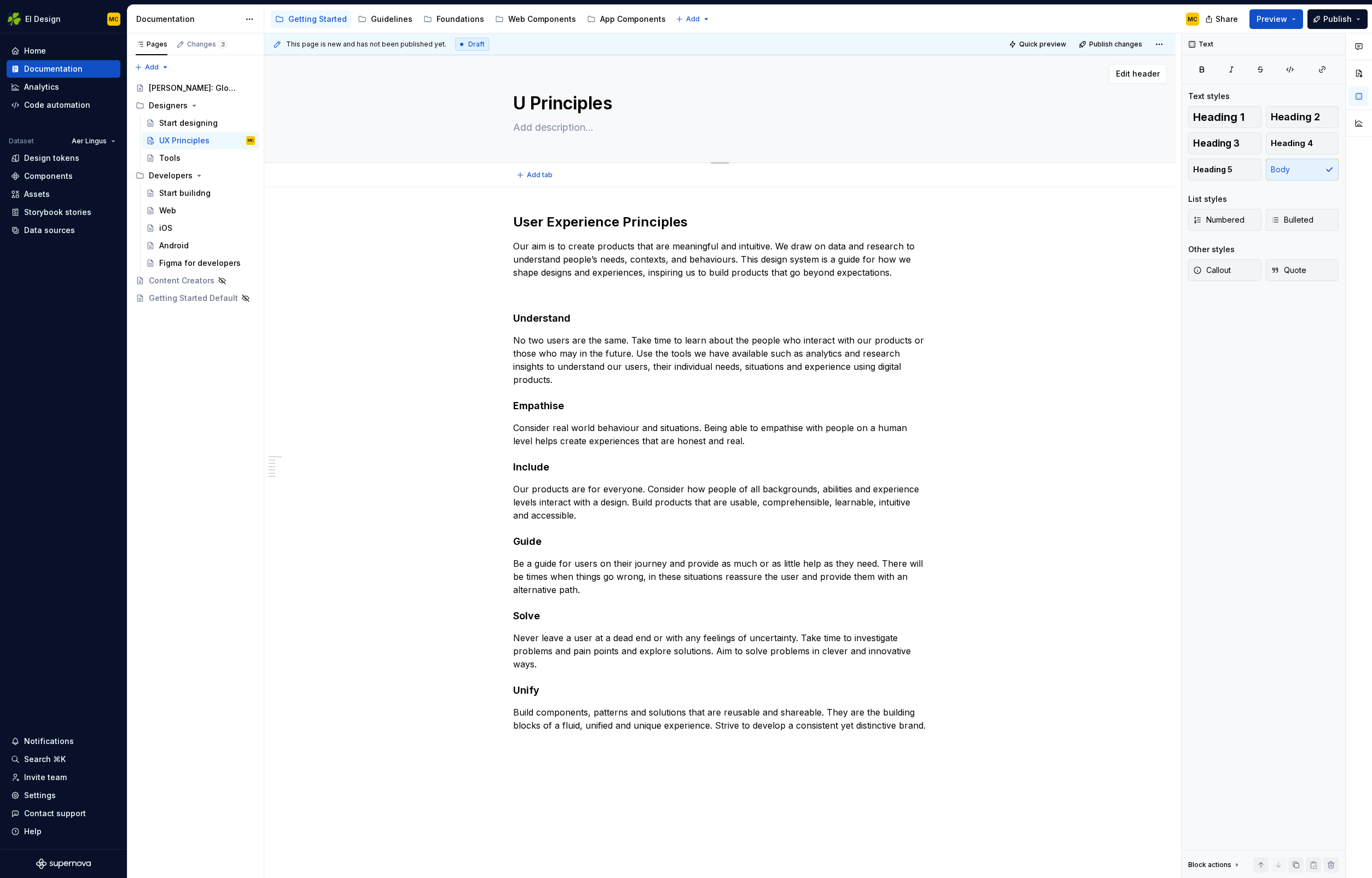
type textarea "Us Principles"
type textarea "*"
type textarea "Use Principles"
type textarea "*"
type textarea "User Principles"
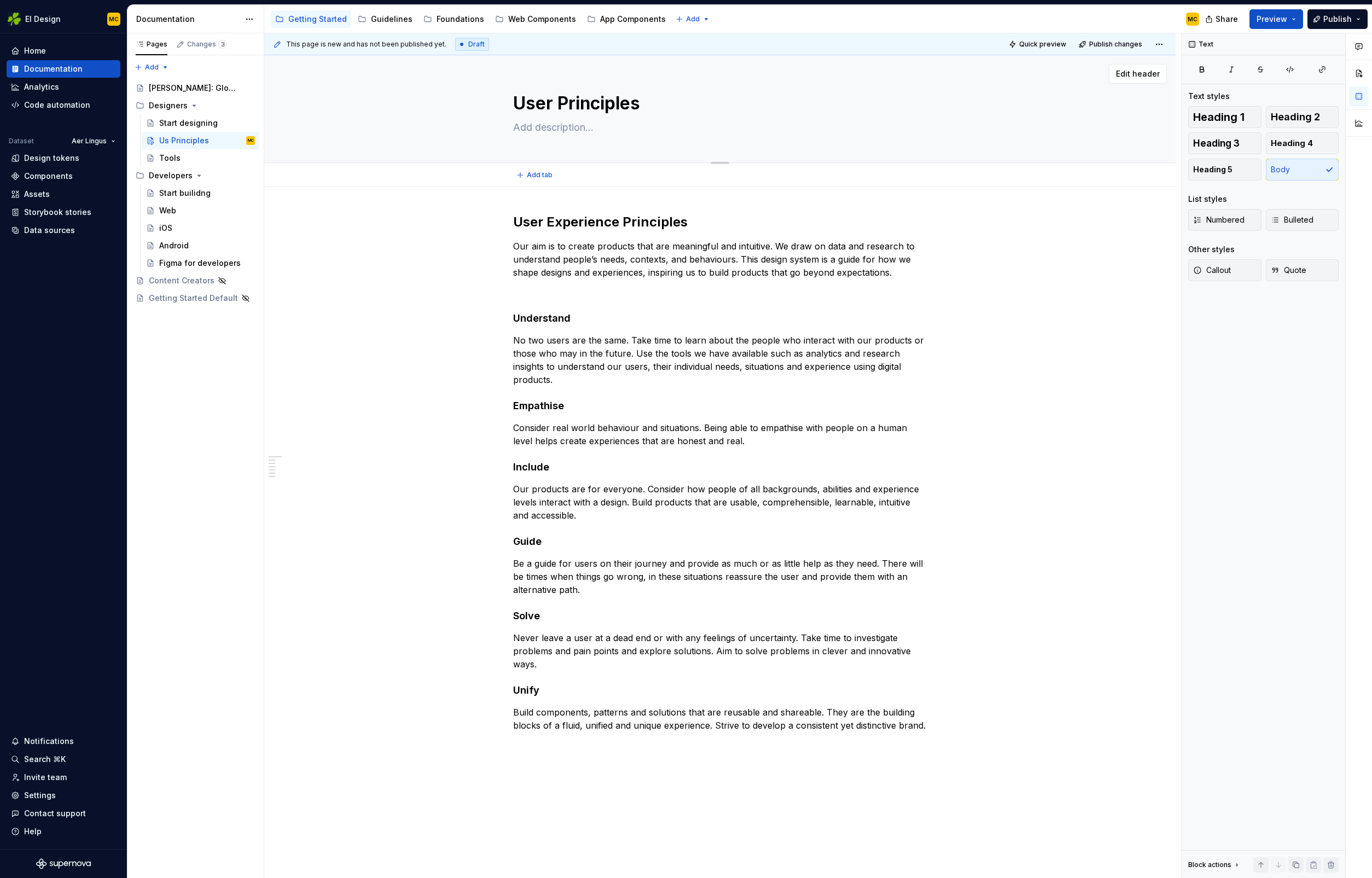
type textarea "*"
type textarea "User Principles"
type textarea "*"
type textarea "User E Principles"
type textarea "*"
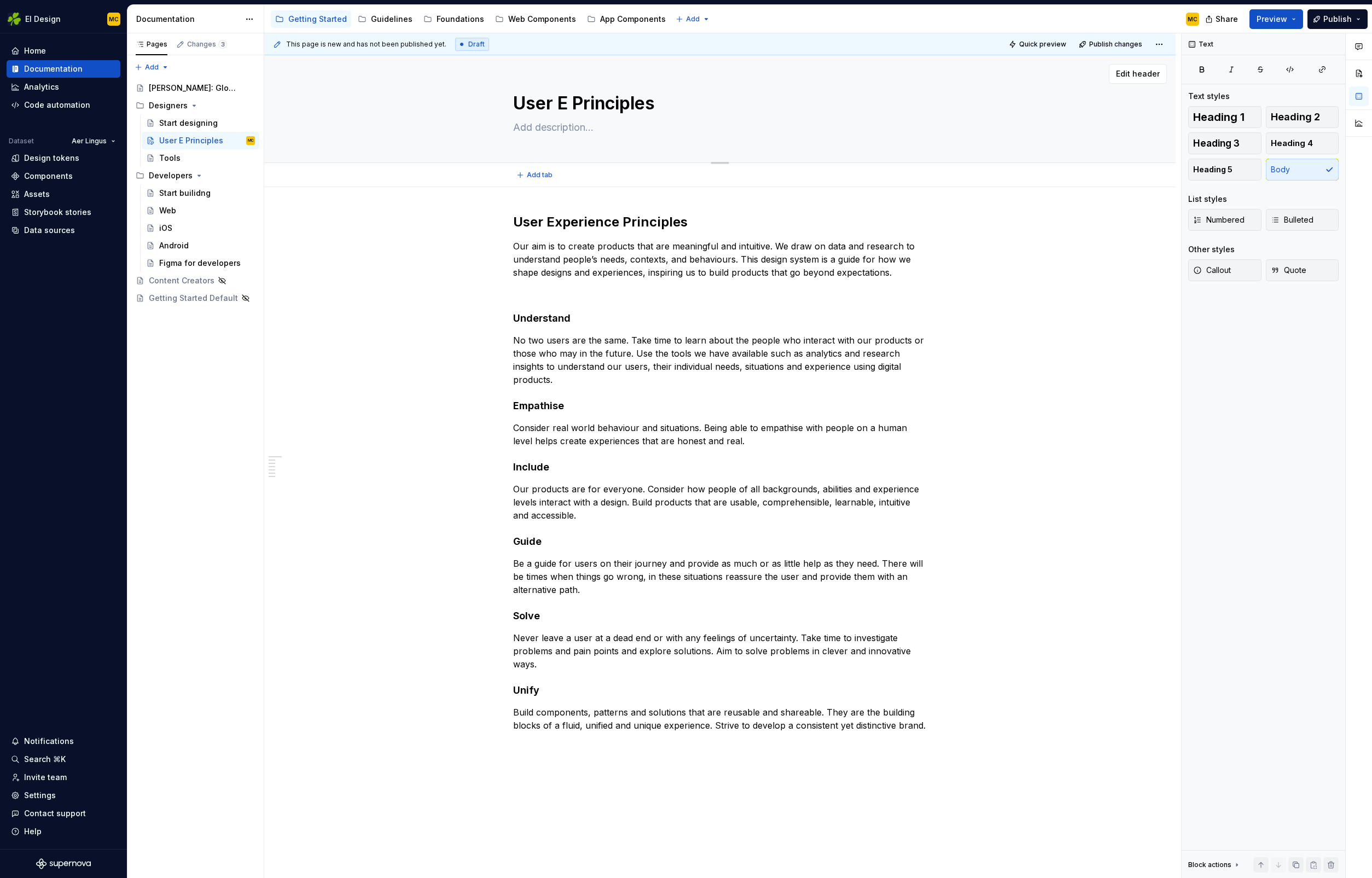
type textarea "User Ex Principles"
type textarea "*"
type textarea "User Exp Principles"
type textarea "*"
type textarea "User Expe Principles"
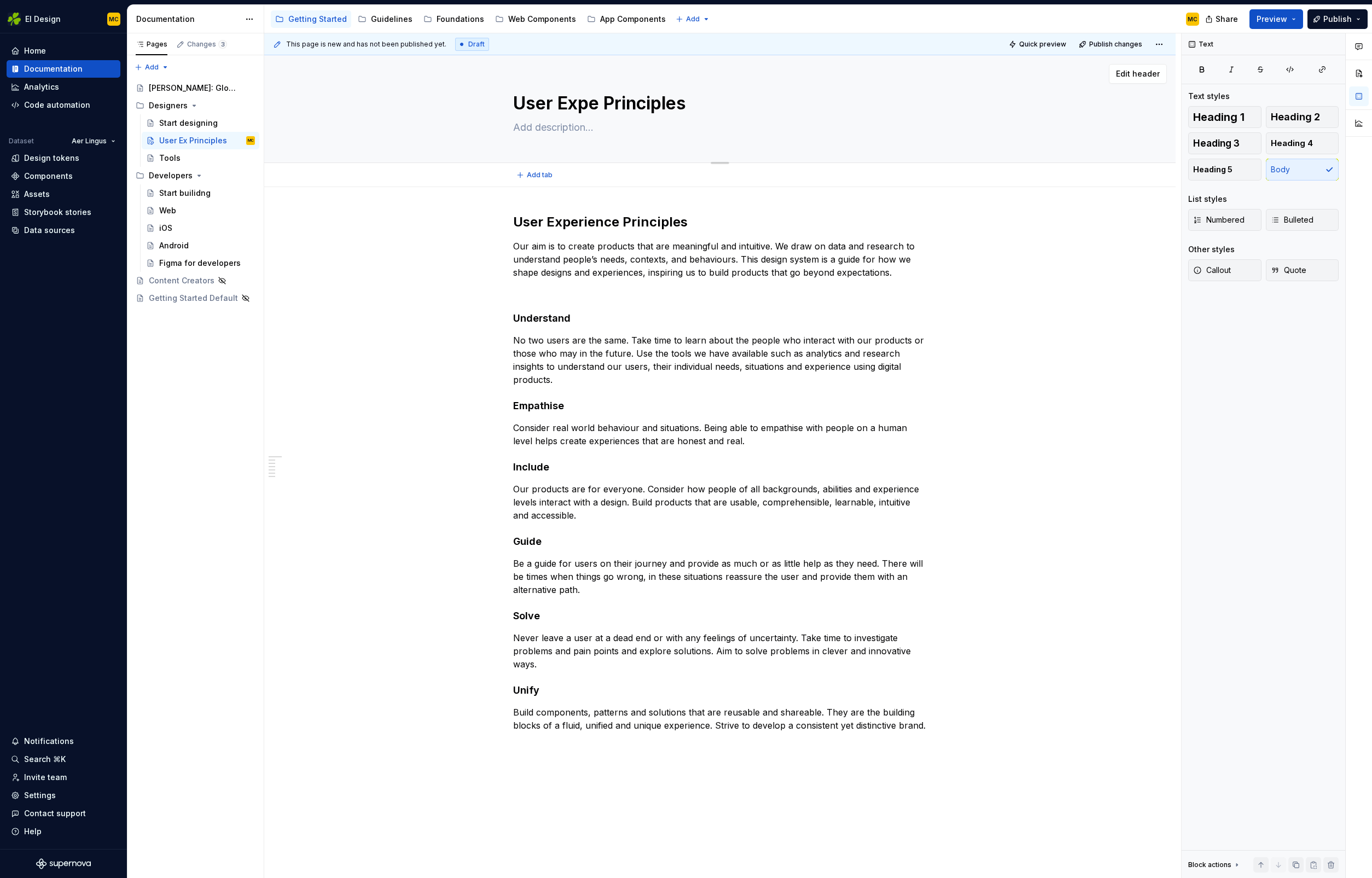
type textarea "*"
type textarea "User Exper Principles"
type textarea "*"
type textarea "User Experi Principles"
type textarea "*"
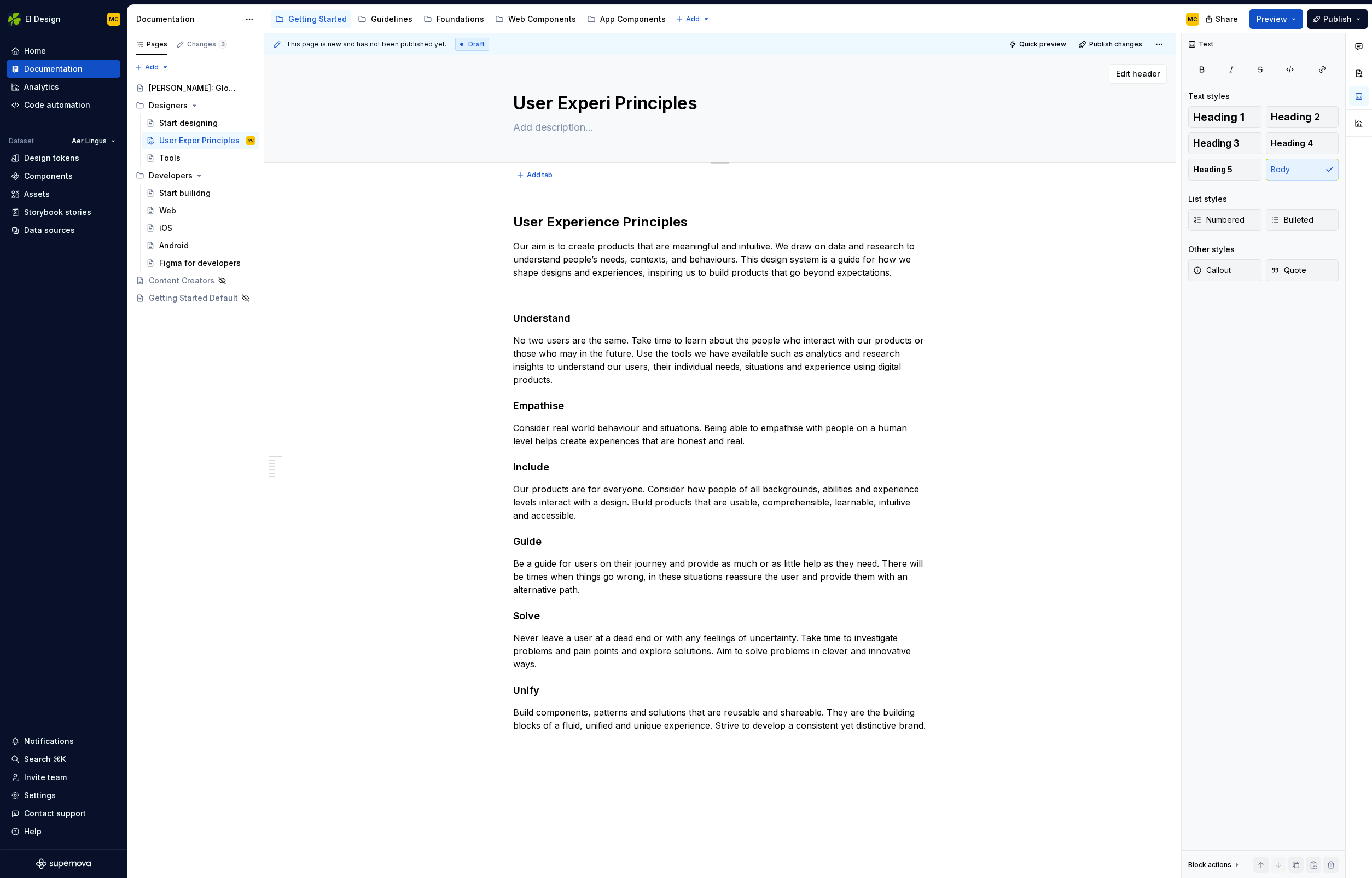
type textarea "User Experie Principles"
type textarea "*"
type textarea "User Experien Principles"
type textarea "*"
type textarea "User Experienc Principles"
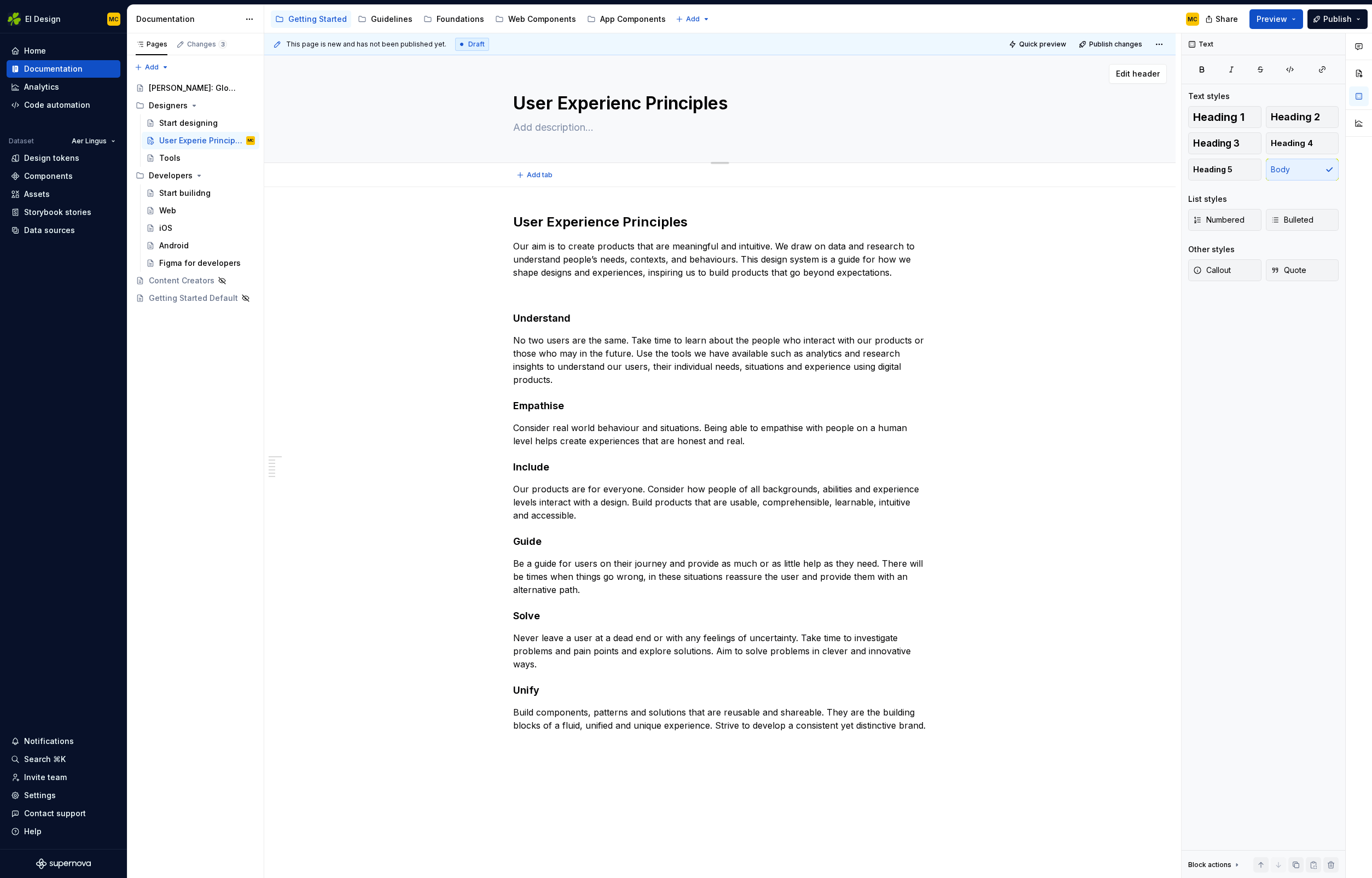
type textarea "*"
type textarea "User Experience Principles"
type textarea "*"
type textarea "User Experience Principles"
click at [376, 17] on div "Guidelines" at bounding box center [392, 19] width 42 height 11
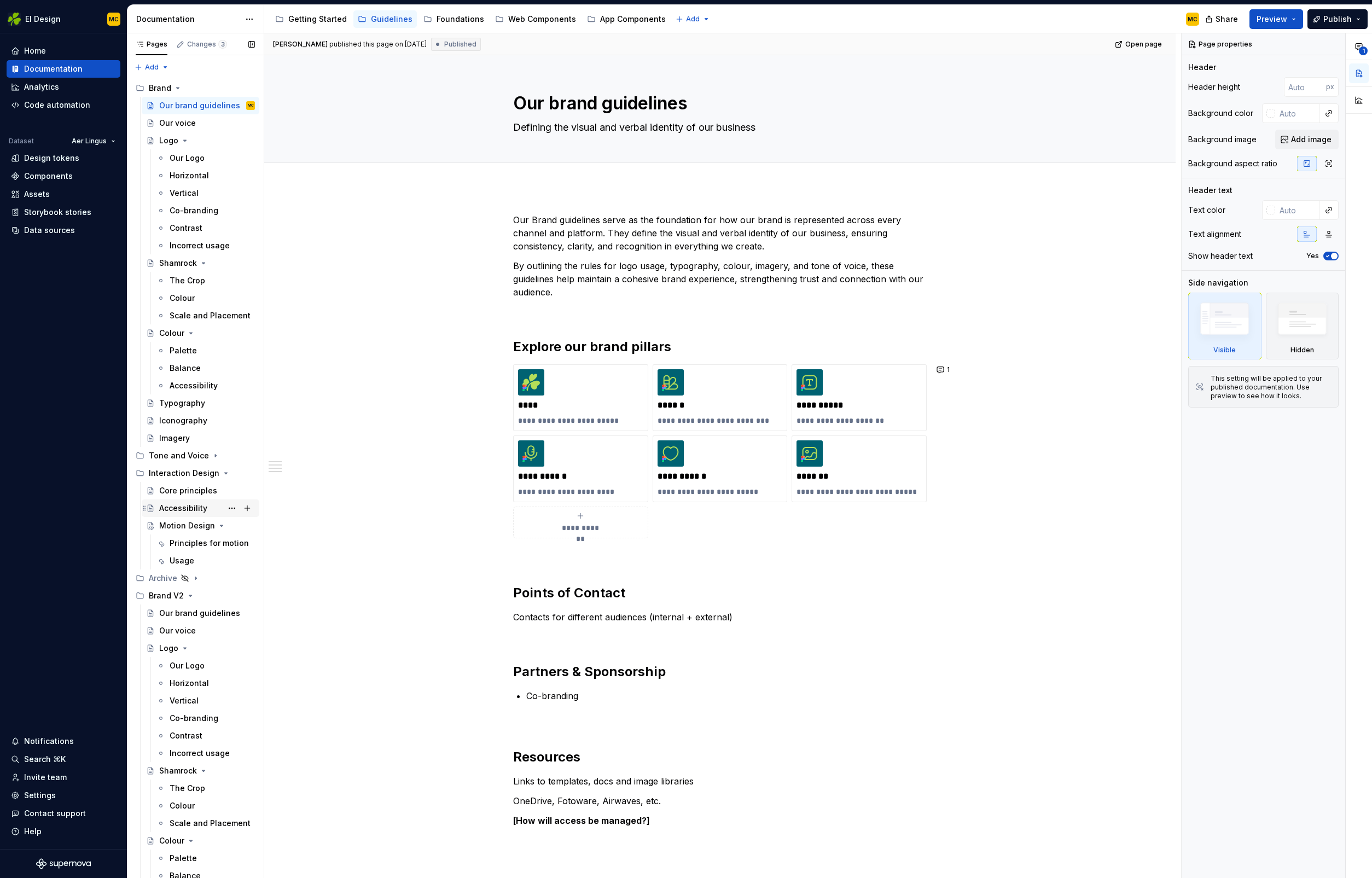
scroll to position [109, 0]
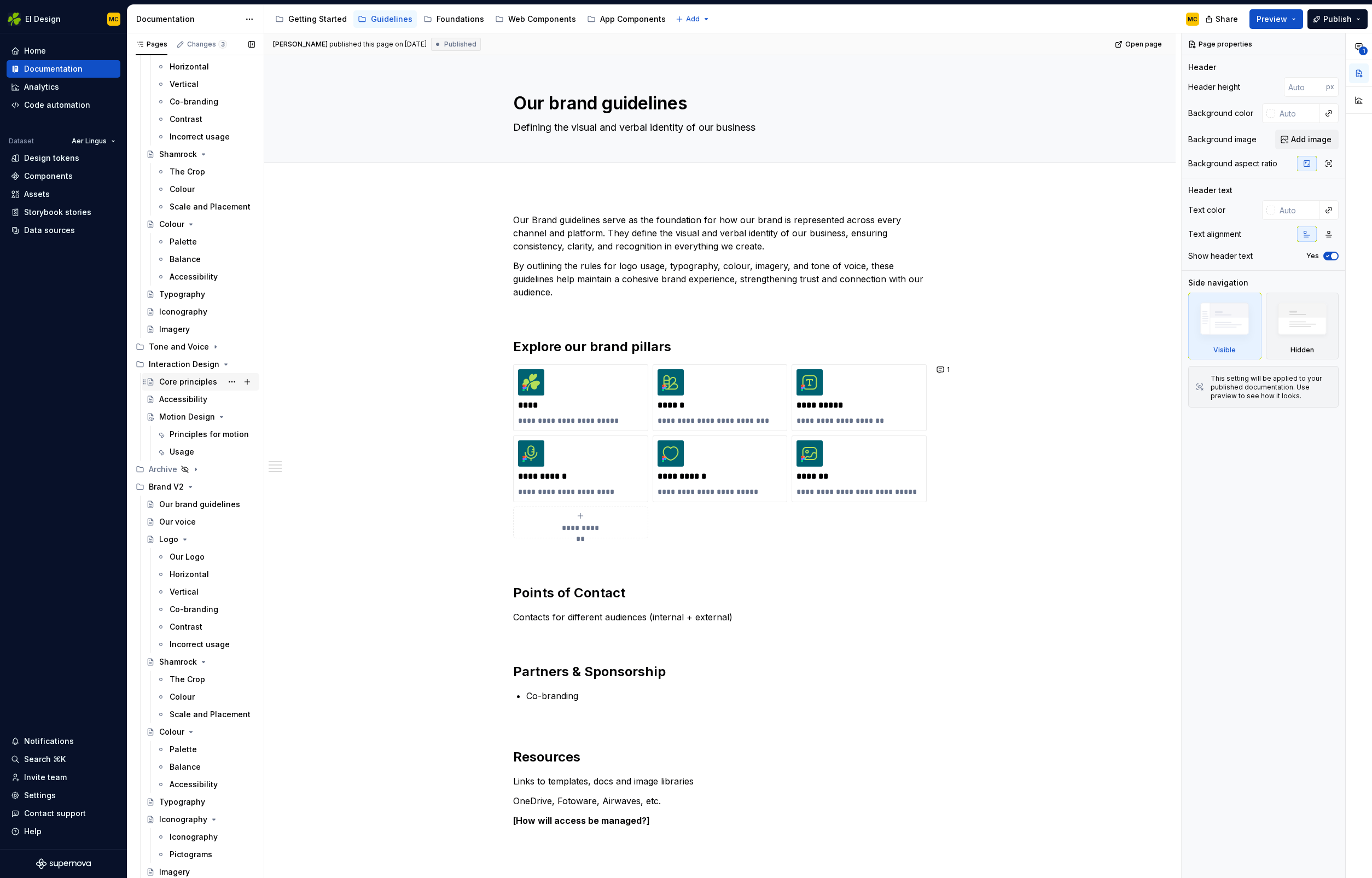
click at [209, 380] on div "Core principles" at bounding box center [188, 382] width 58 height 11
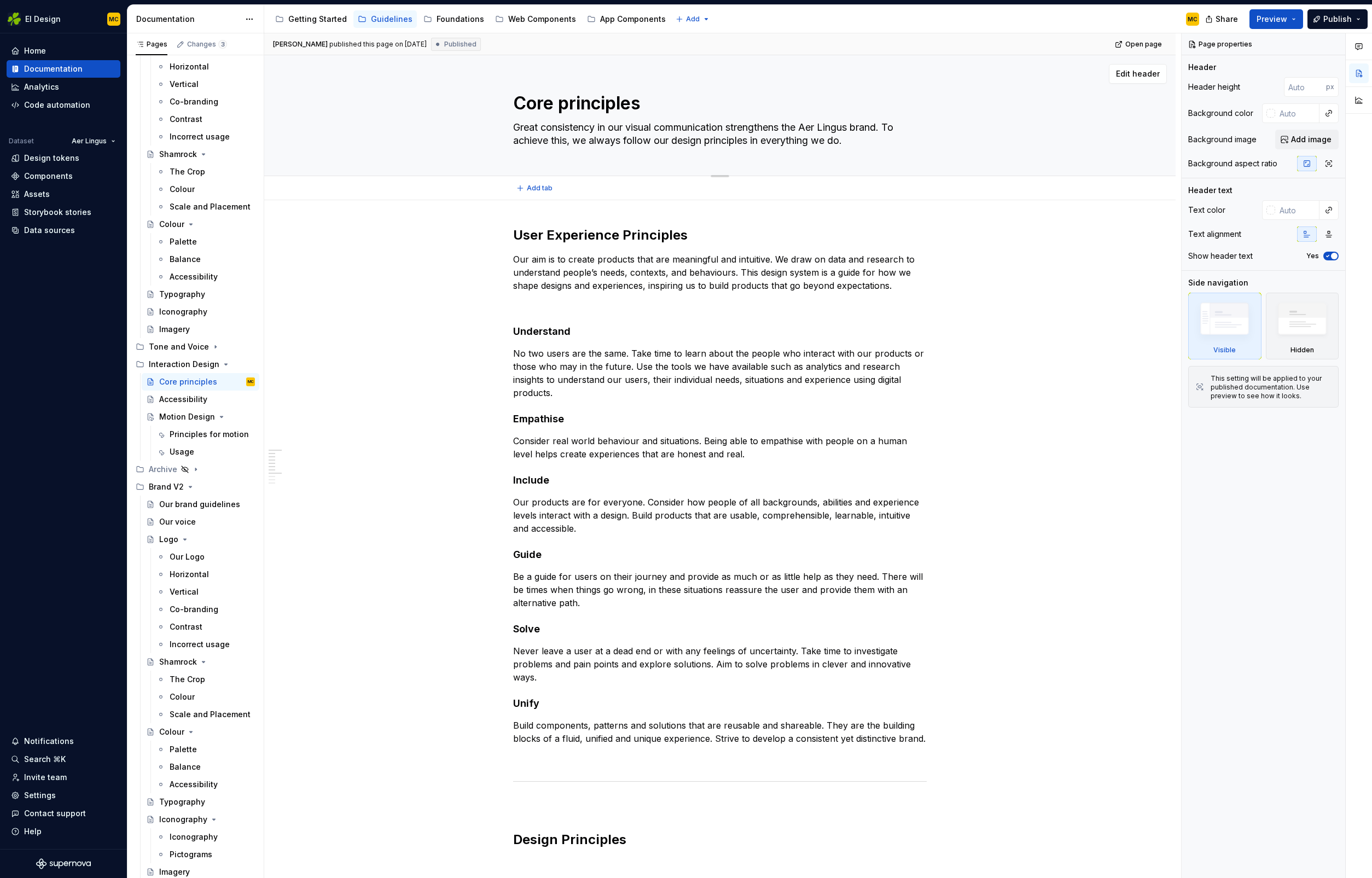
drag, startPoint x: 877, startPoint y: 143, endPoint x: 700, endPoint y: 129, distance: 177.6
click at [700, 129] on textarea "Great consistency in our visual communication strengthens the Aer Lingus brand.…" at bounding box center [718, 134] width 413 height 31
click at [322, 17] on div "Getting Started" at bounding box center [317, 19] width 58 height 11
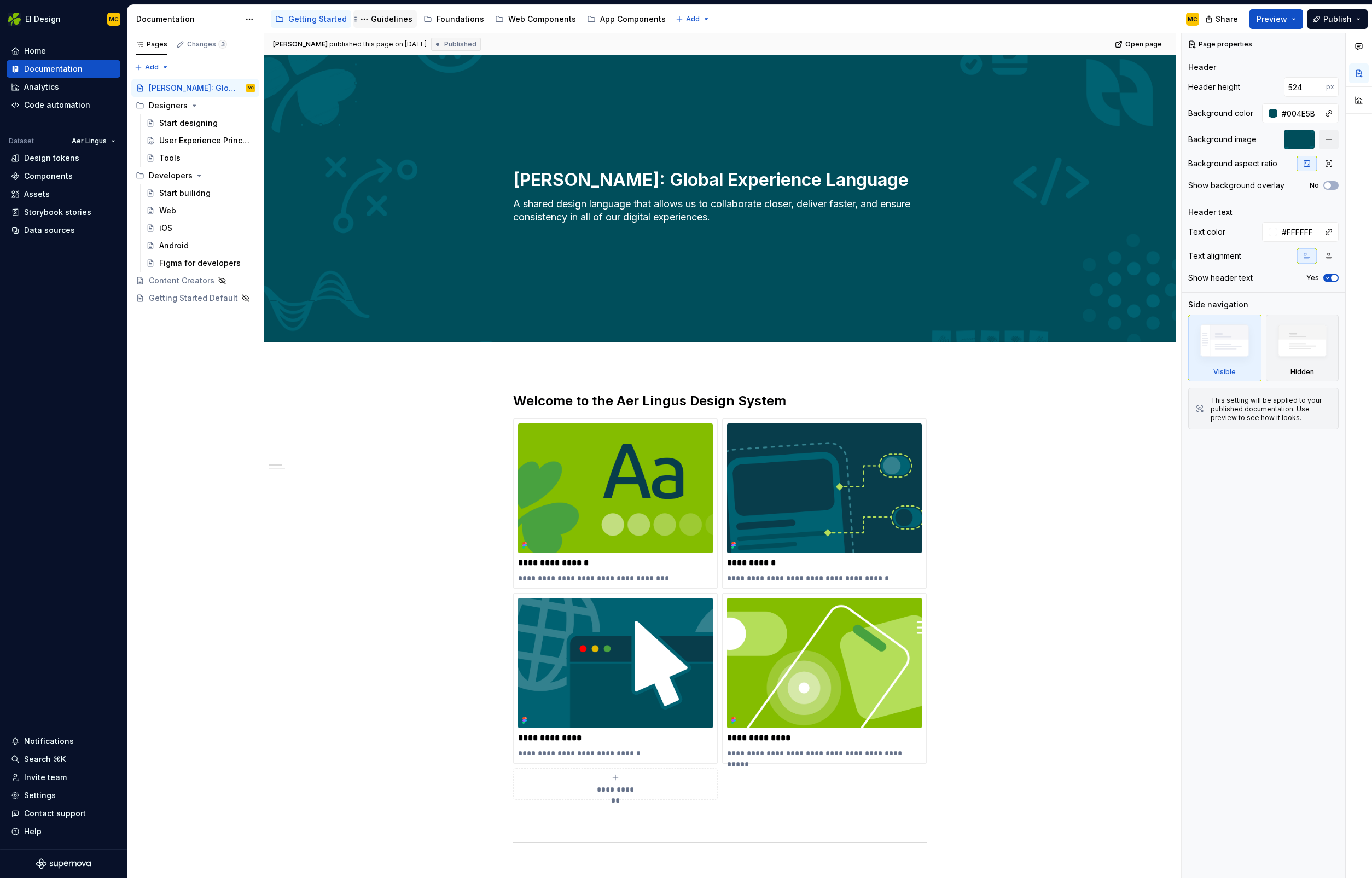
click at [391, 17] on div "Guidelines" at bounding box center [392, 19] width 42 height 11
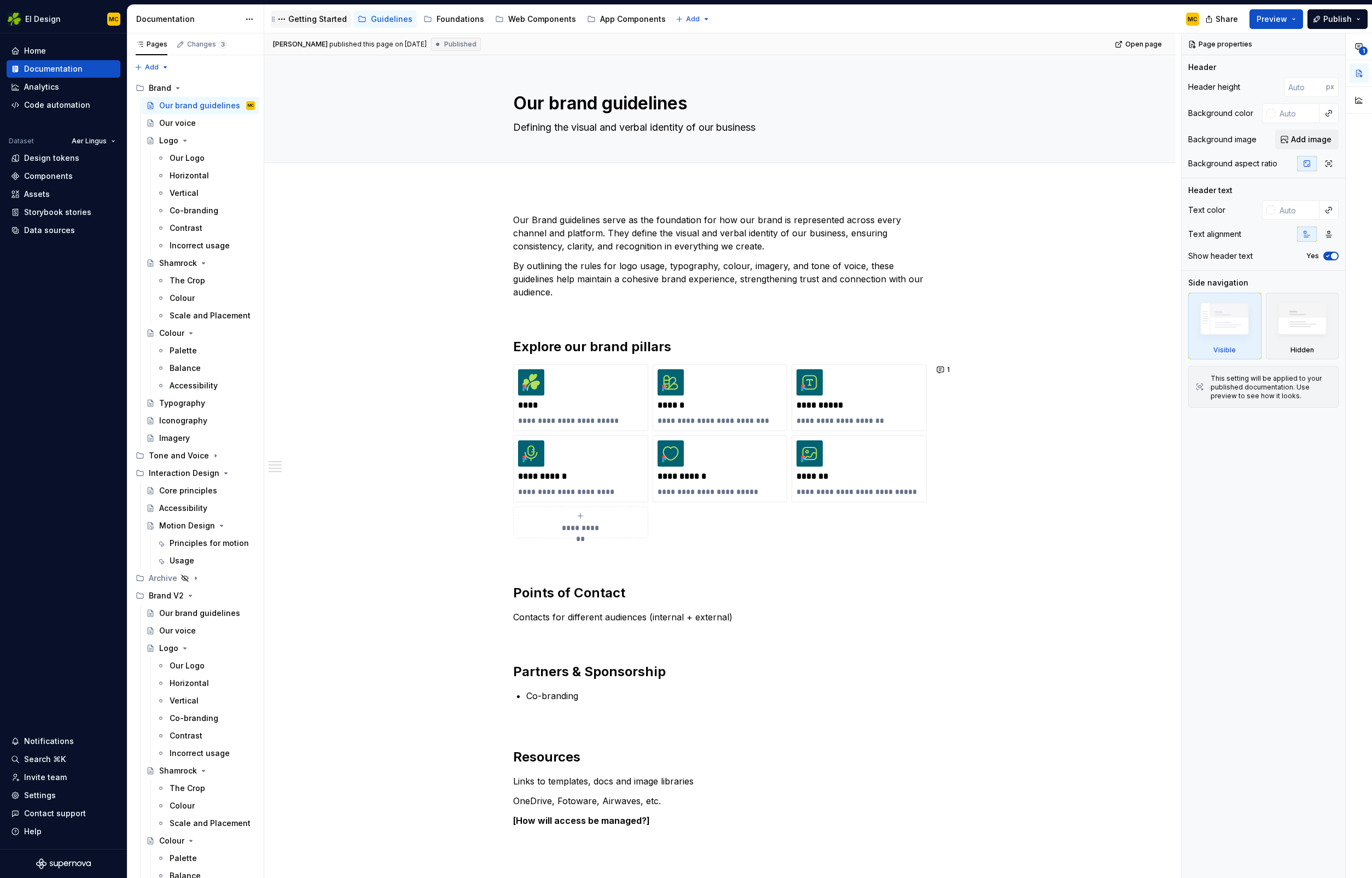
click at [325, 26] on div "Getting Started" at bounding box center [311, 19] width 81 height 17
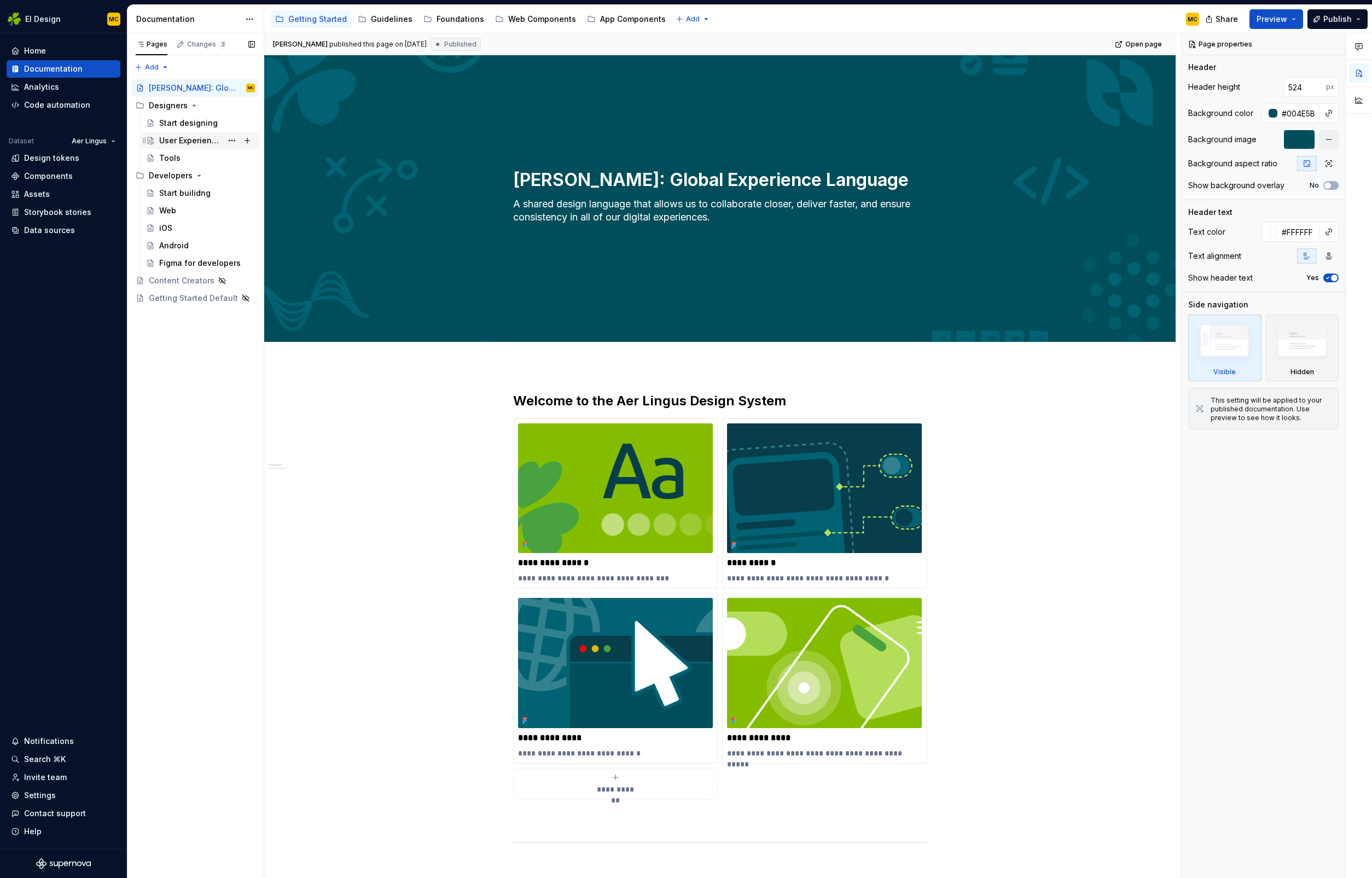
click at [196, 138] on div "User Experience Principles" at bounding box center [190, 141] width 63 height 11
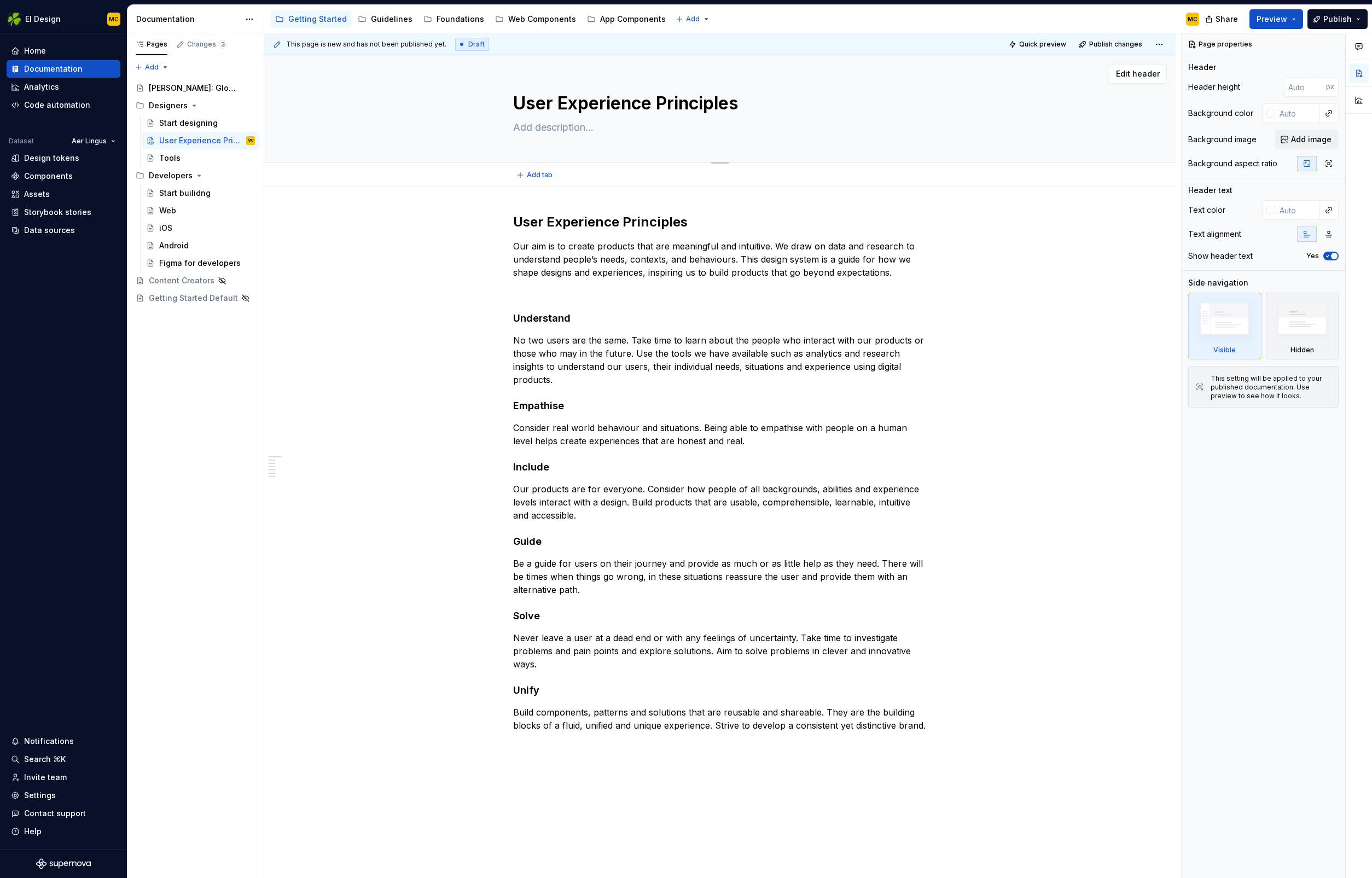
click at [599, 126] on textarea at bounding box center [718, 127] width 413 height 17
paste textarea "Great consistency in our visual communication strengthens the Aer Lingus brand.…"
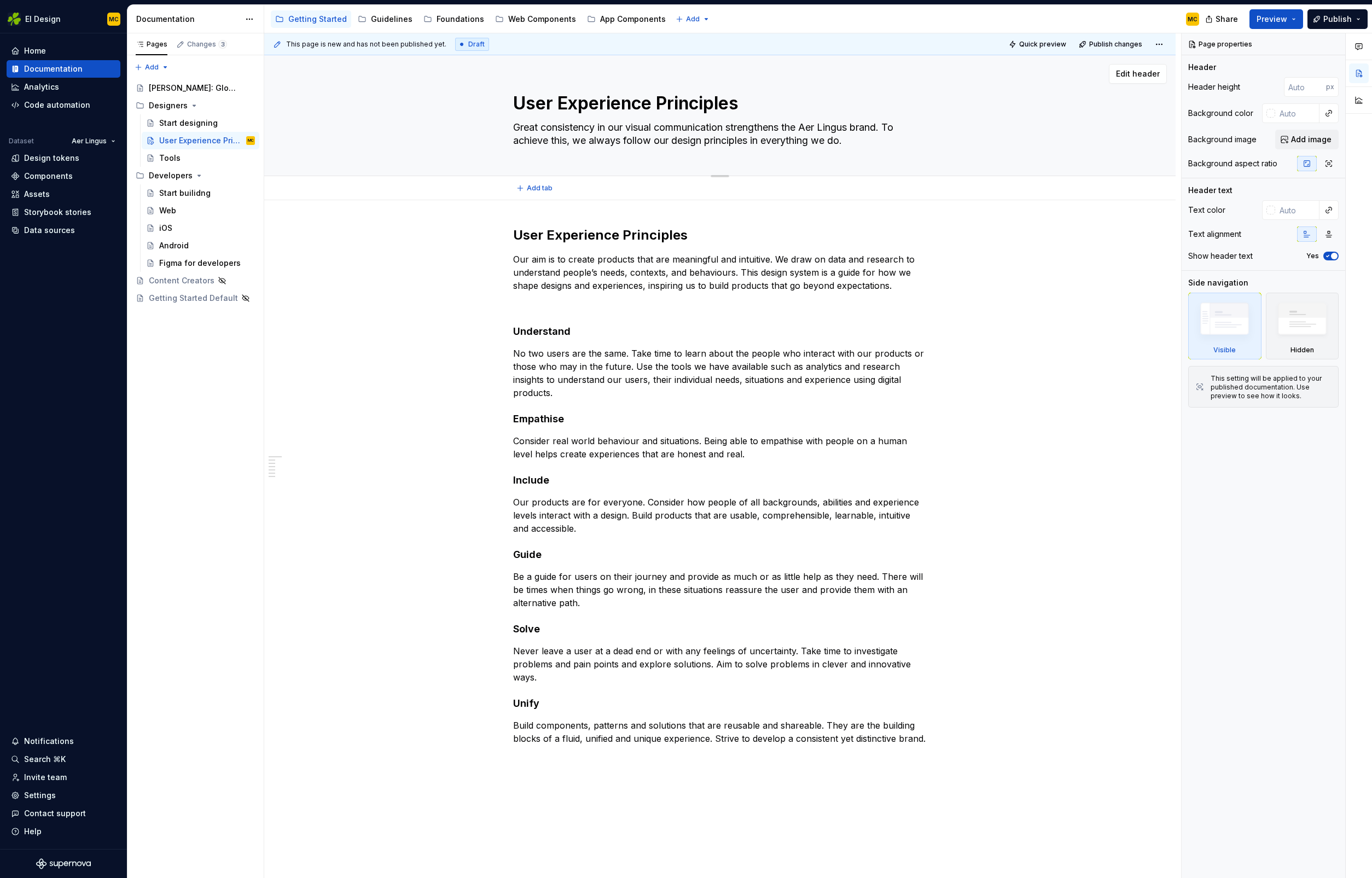
type textarea "*"
type textarea "Great consistency in our visual communication strengthens the Aer Lingus brand.…"
type textarea "*"
type textarea "Great consistency in our visual communication strengthens the Aer Lingus brand.…"
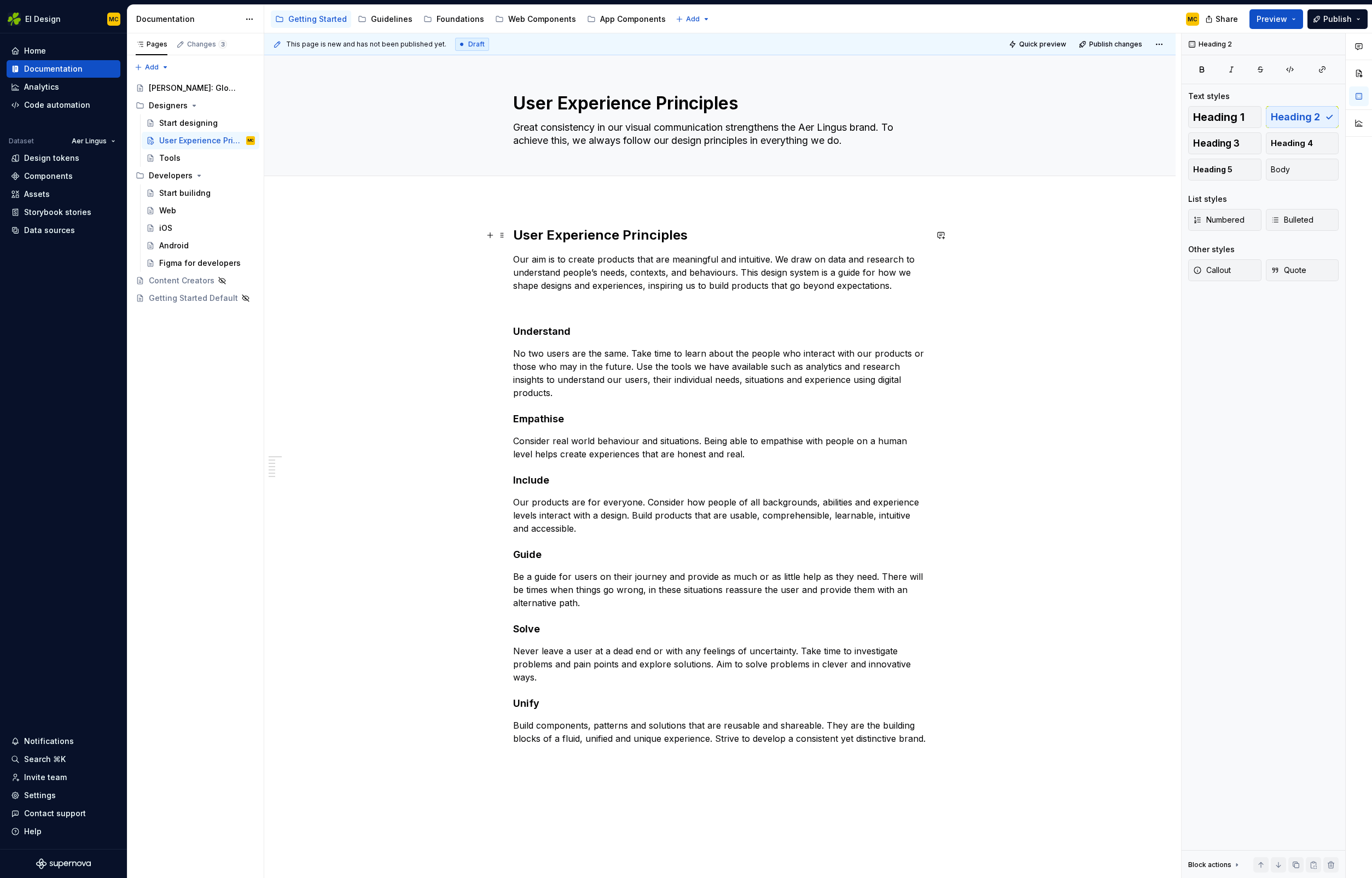
click at [709, 238] on h2 "User Experience Principles" at bounding box center [720, 235] width 413 height 17
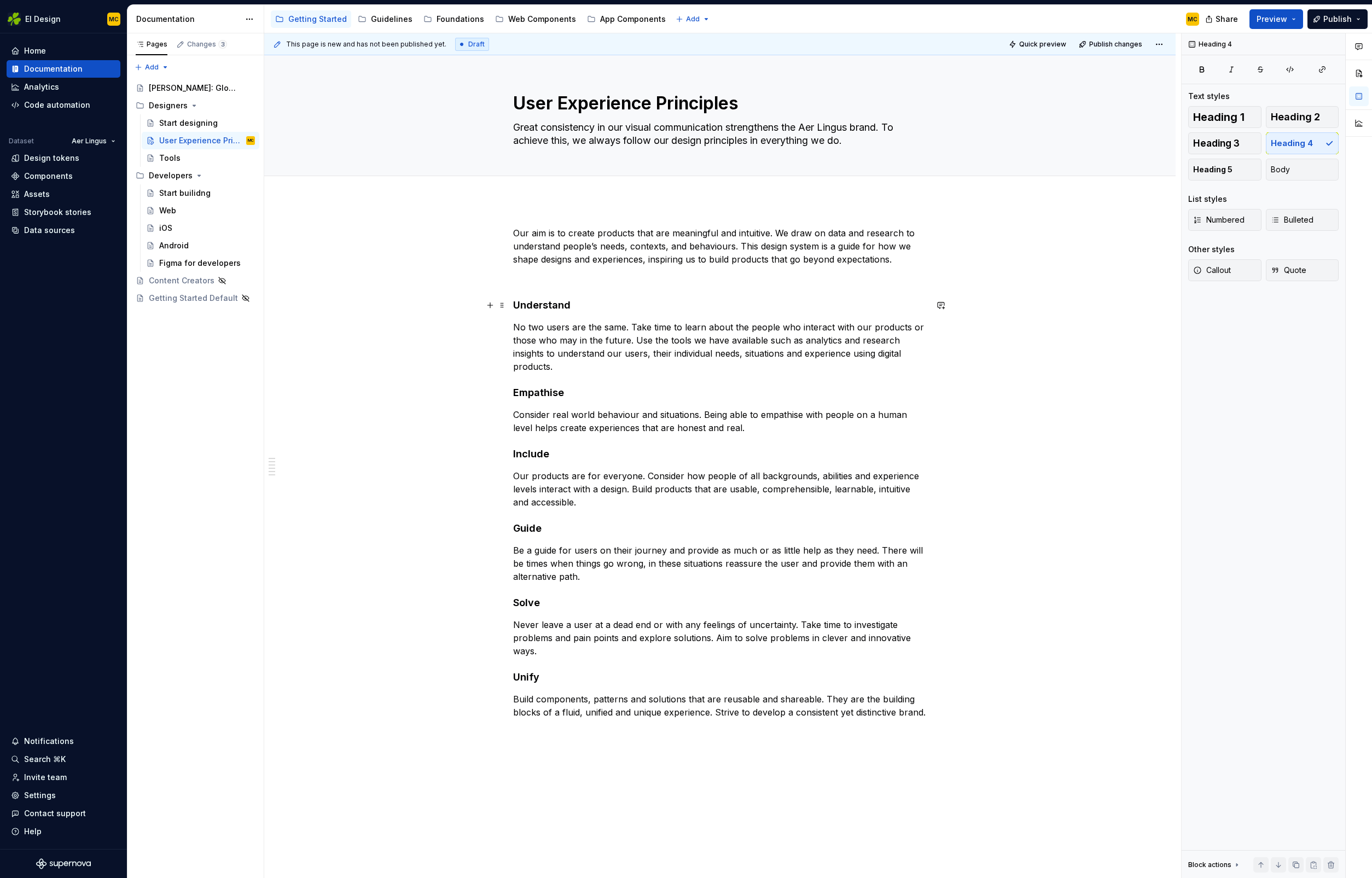
click at [645, 304] on h4 "Understand" at bounding box center [720, 305] width 413 height 13
click at [1251, 139] on button "Heading 3" at bounding box center [1225, 144] width 74 height 22
click at [1042, 299] on div "Our aim is to create products that are meaningful and intuitive. We draw on dat…" at bounding box center [720, 597] width 911 height 795
click at [1325, 18] on span "Publish" at bounding box center [1337, 19] width 28 height 11
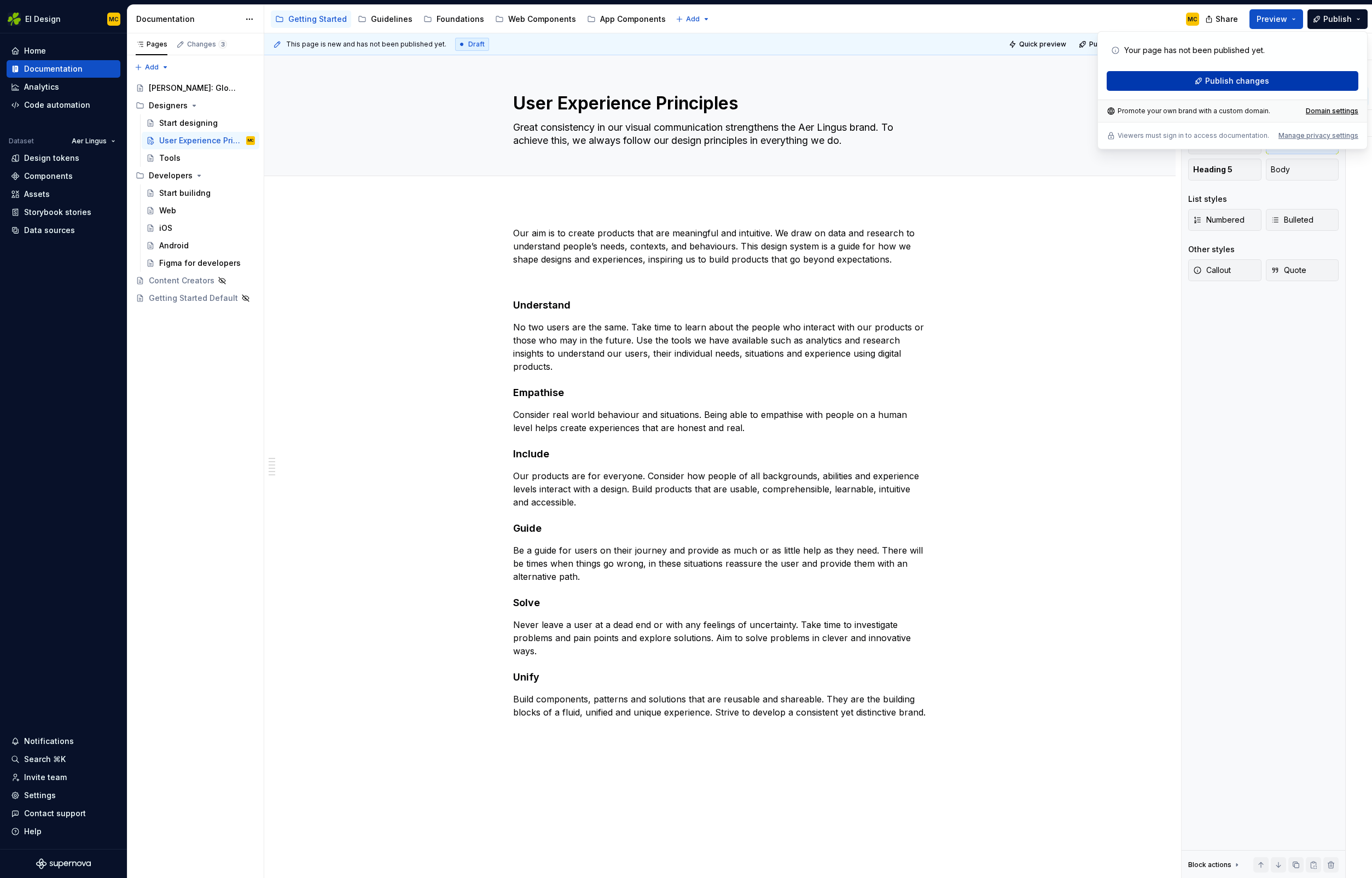
click at [1223, 79] on span "Publish changes" at bounding box center [1237, 81] width 64 height 11
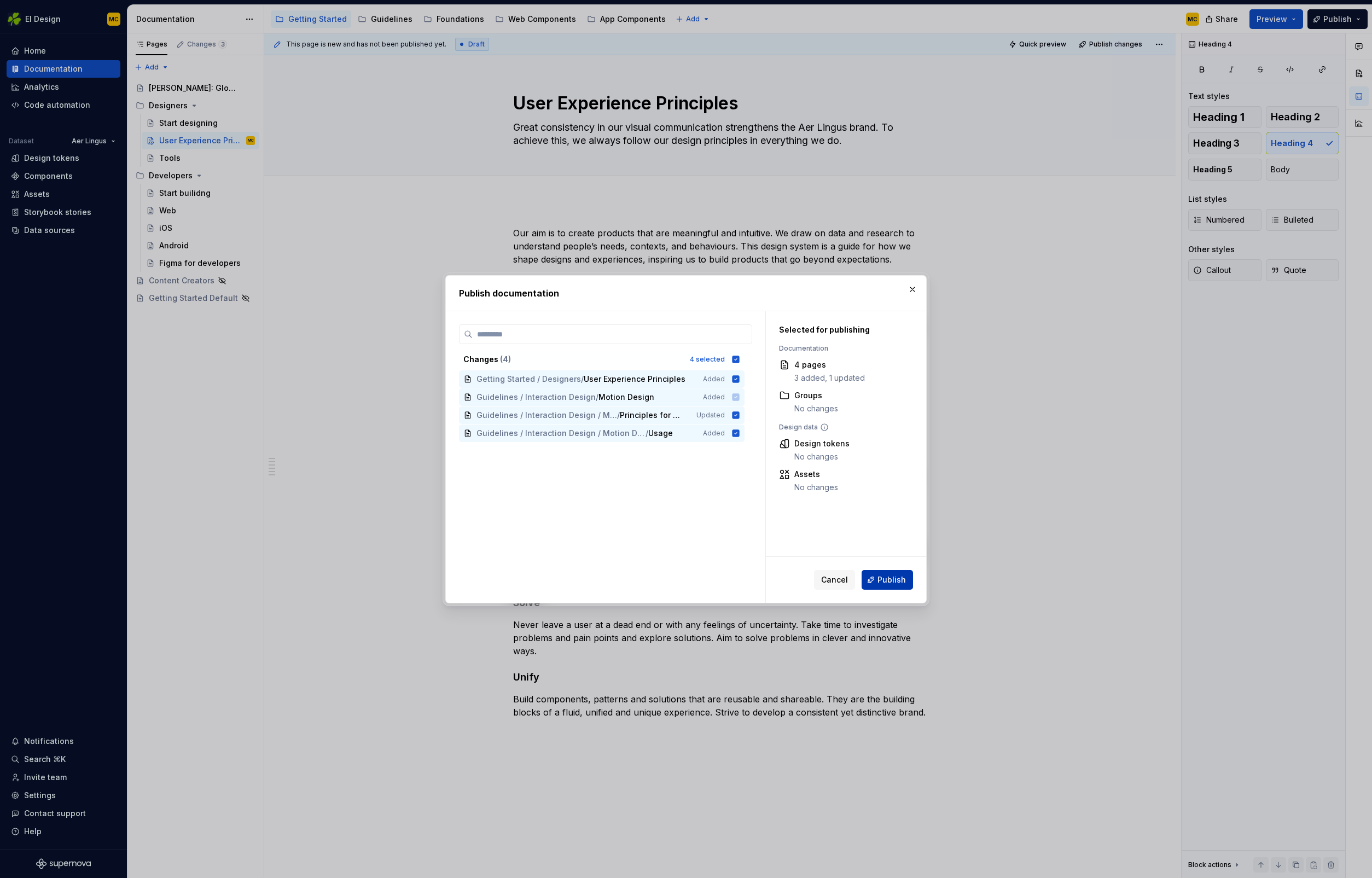
click at [901, 576] on span "Publish" at bounding box center [891, 580] width 28 height 11
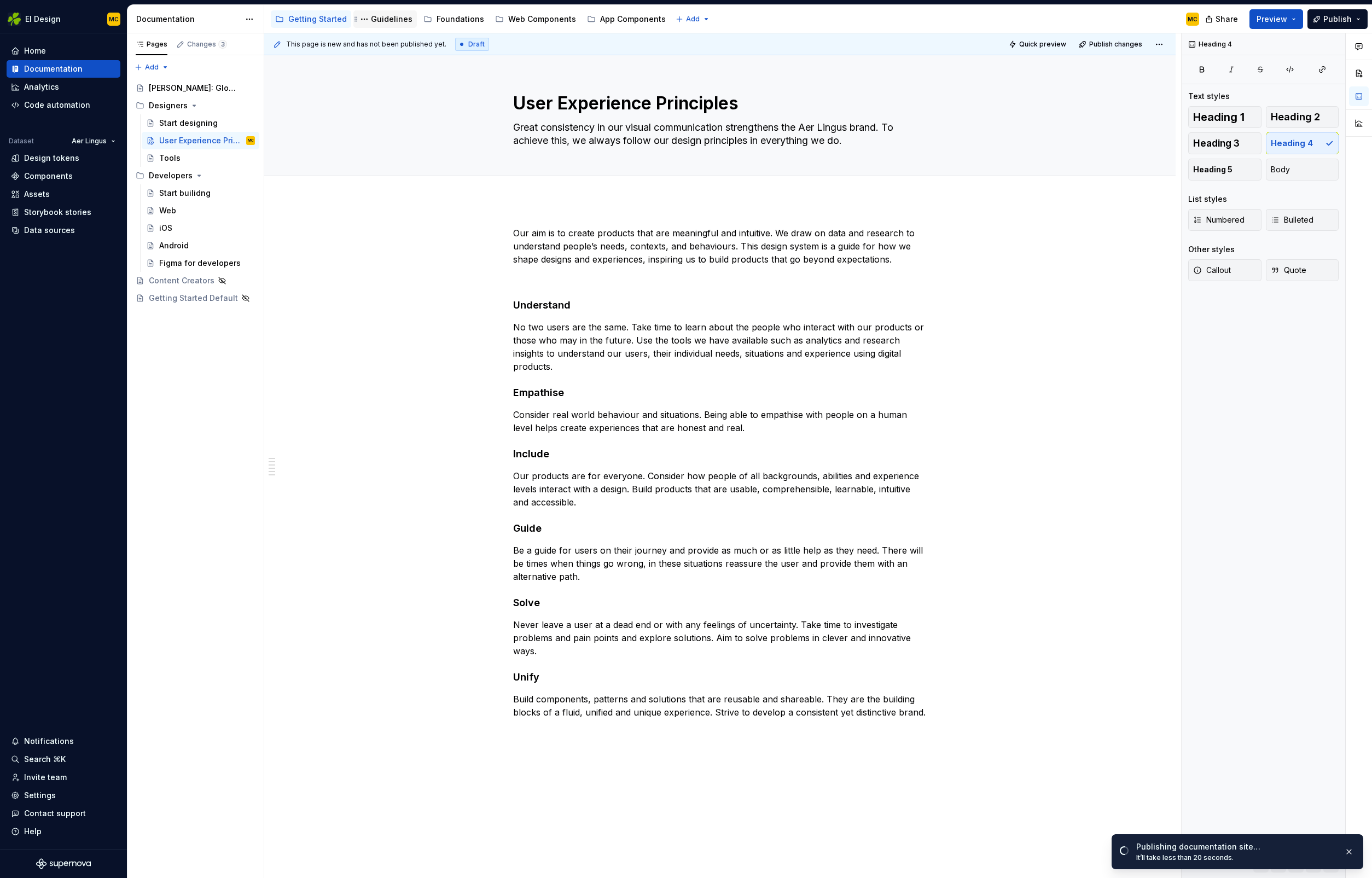
click at [392, 20] on div "Guidelines" at bounding box center [392, 19] width 42 height 11
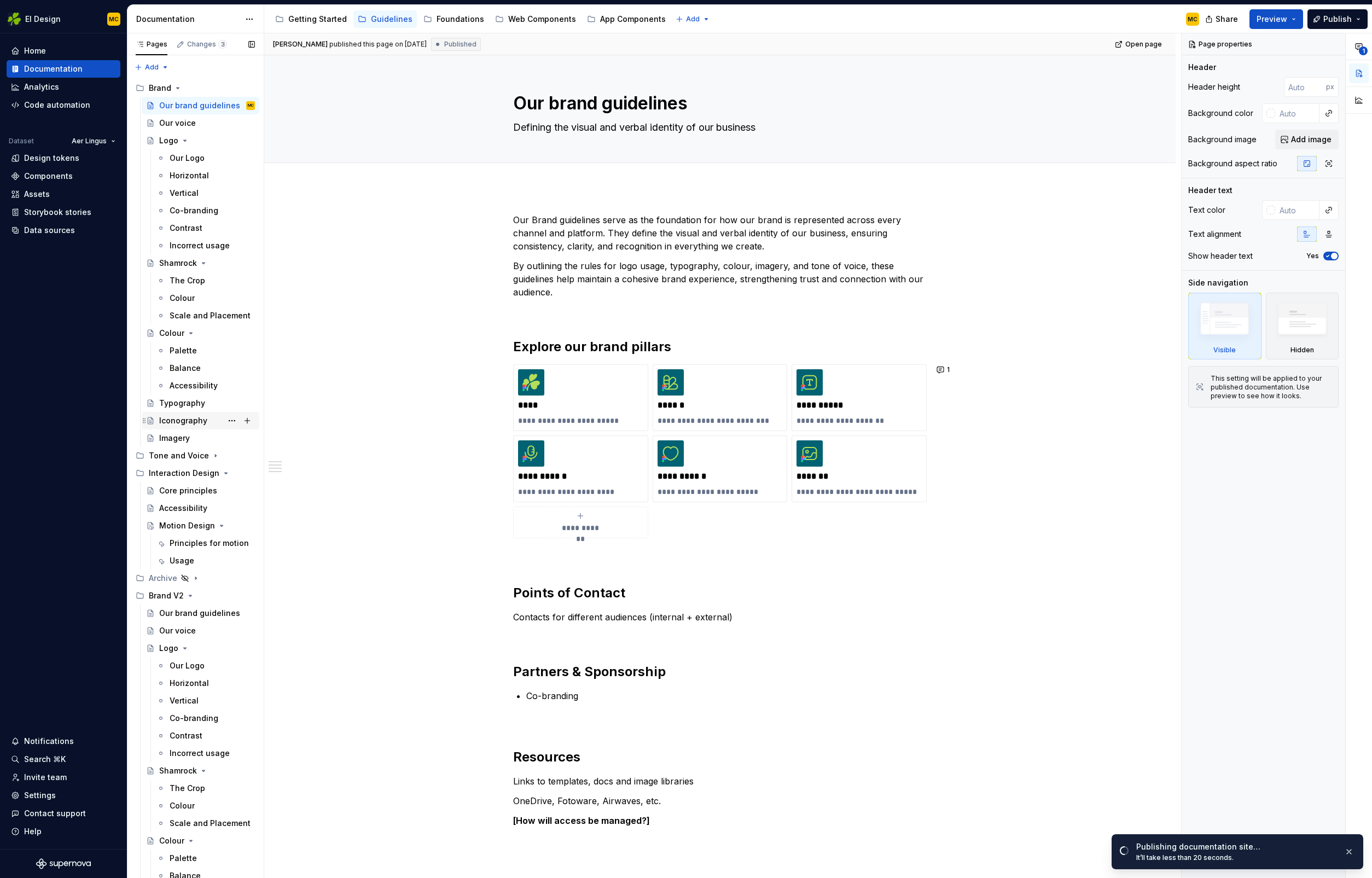
scroll to position [109, 0]
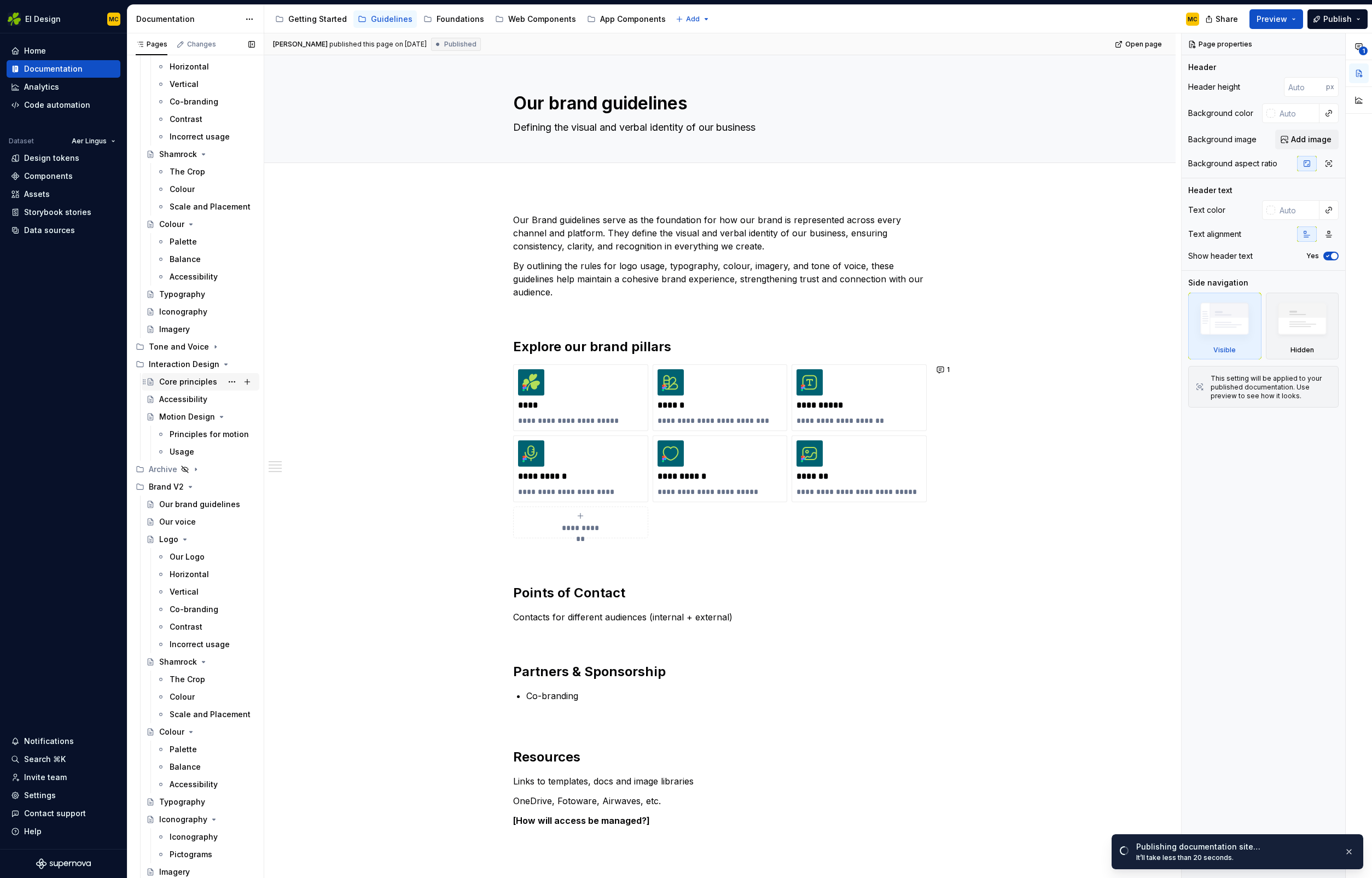
click at [199, 382] on div "Core principles" at bounding box center [188, 382] width 58 height 11
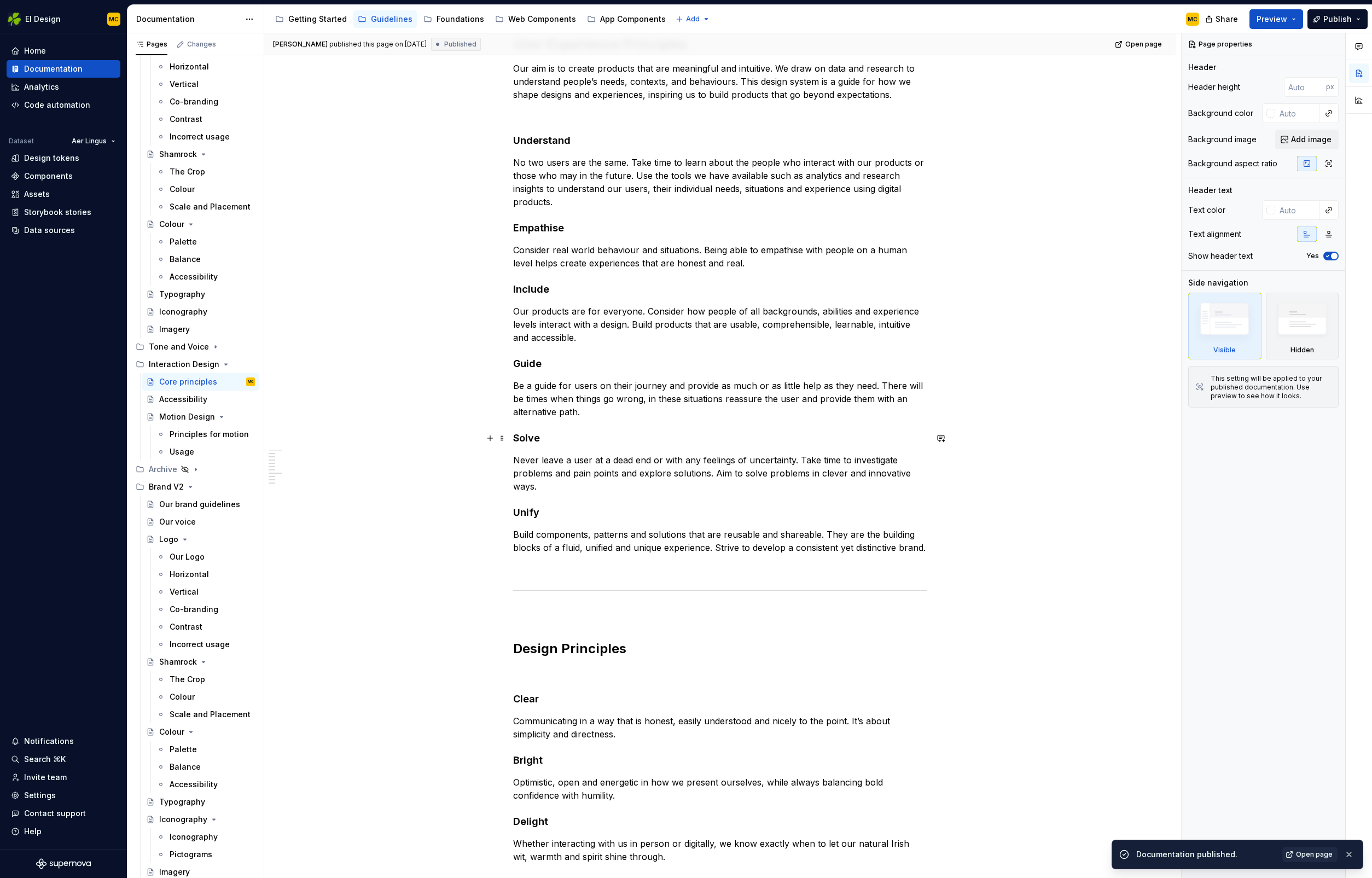
scroll to position [304, 0]
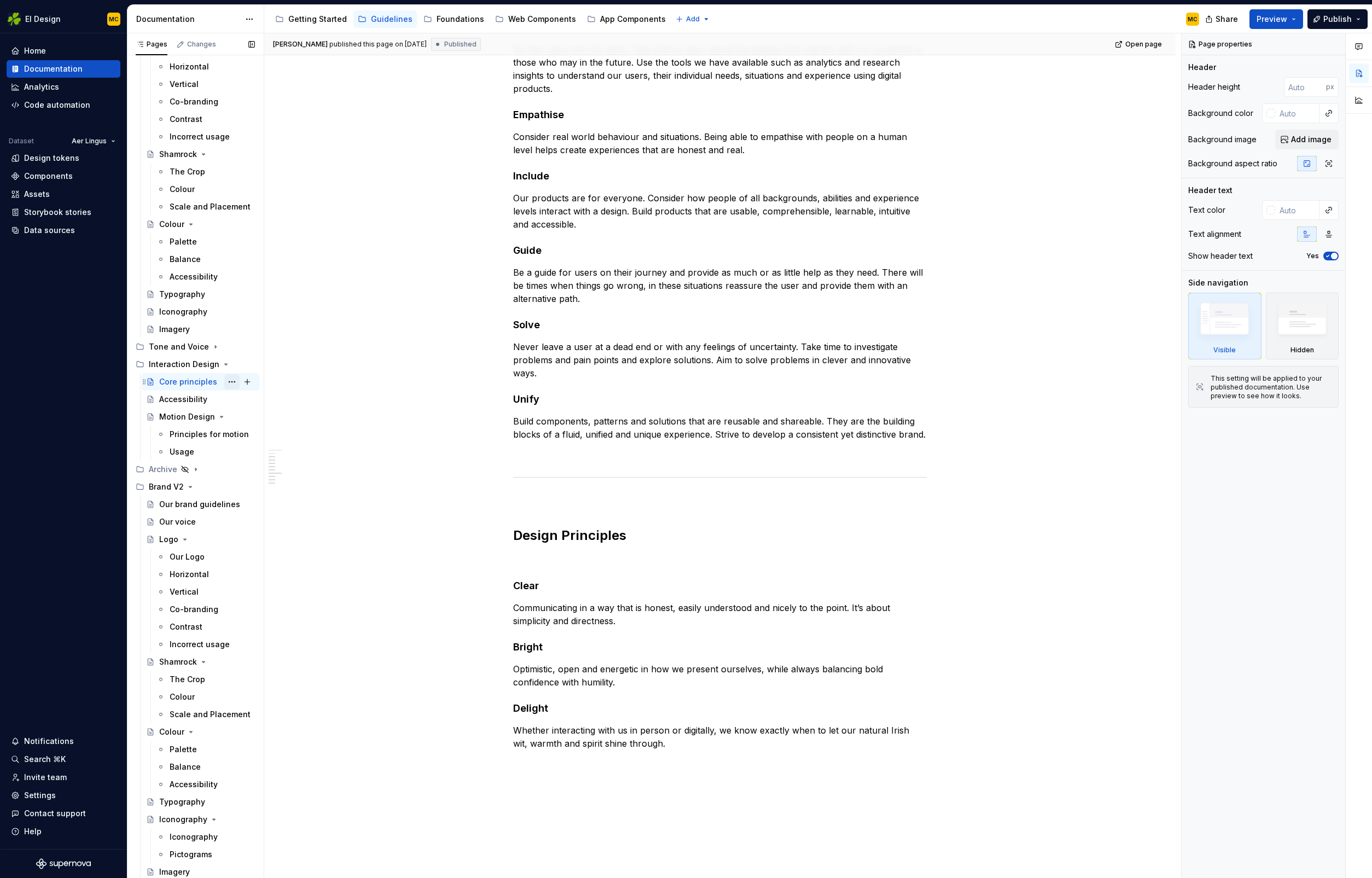
click at [233, 383] on button "Page tree" at bounding box center [232, 382] width 15 height 15
click at [300, 542] on div "Delete page" at bounding box center [298, 538] width 107 height 11
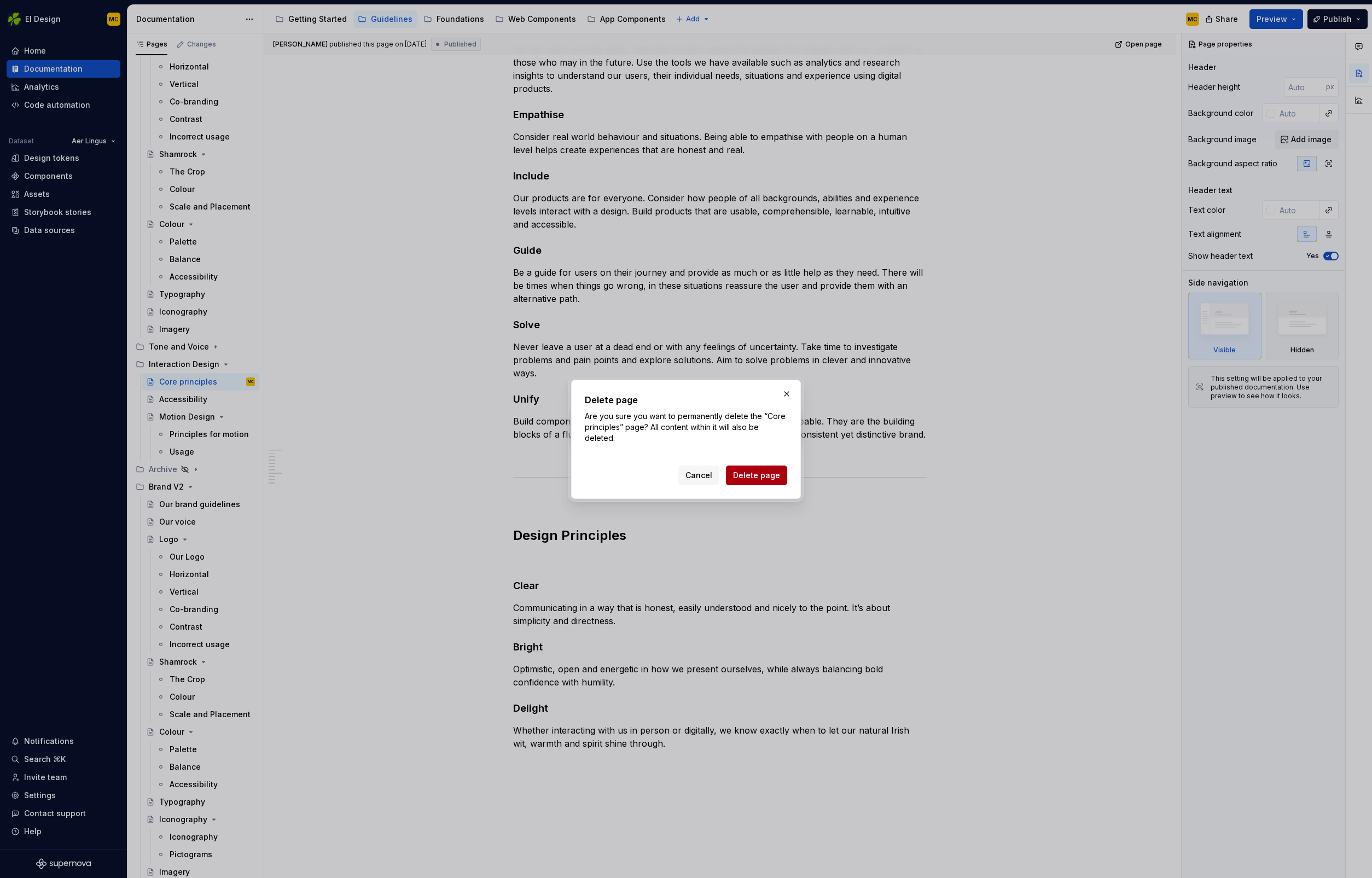
click at [764, 477] on span "Delete page" at bounding box center [757, 476] width 47 height 11
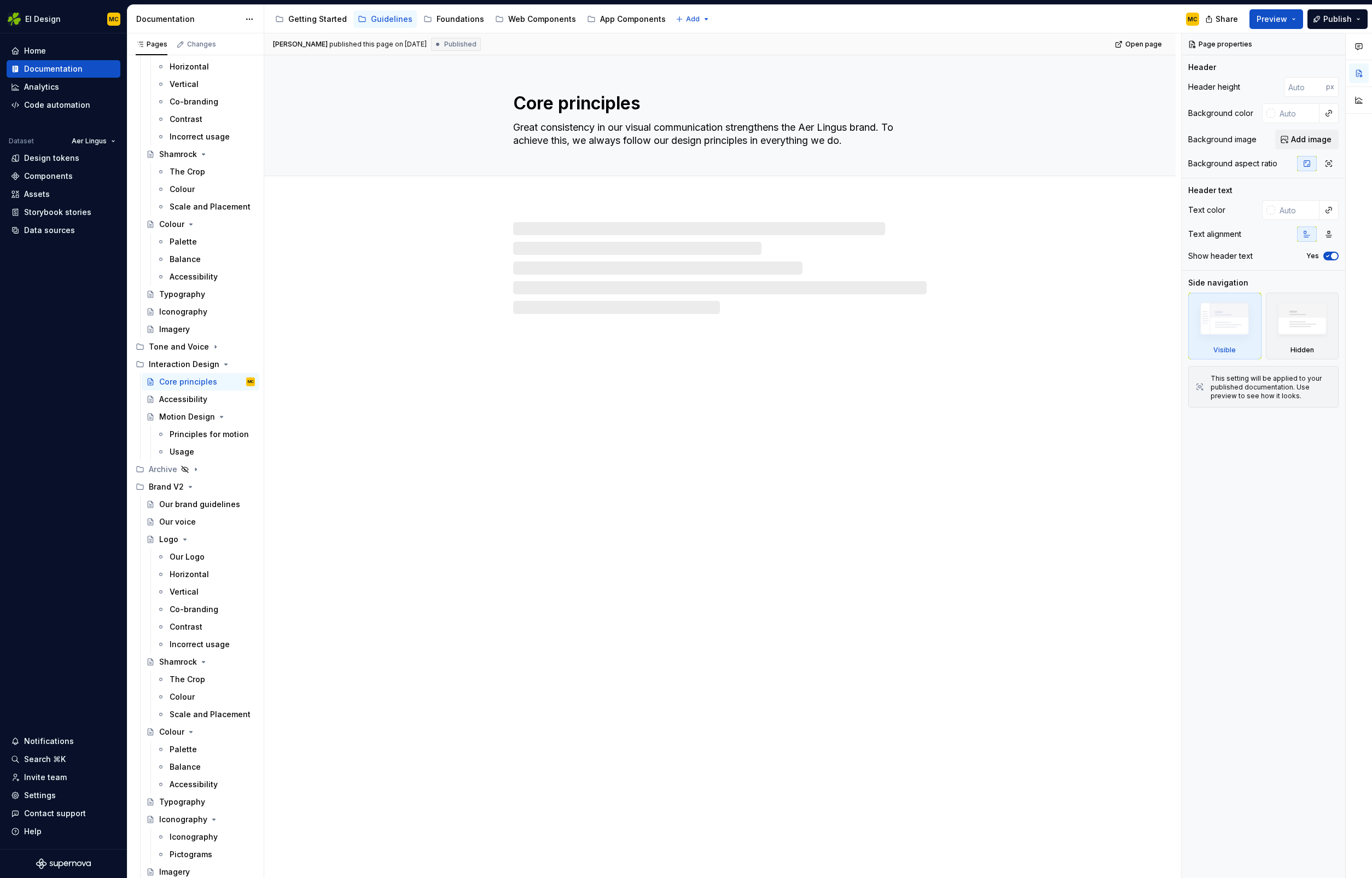
scroll to position [0, 0]
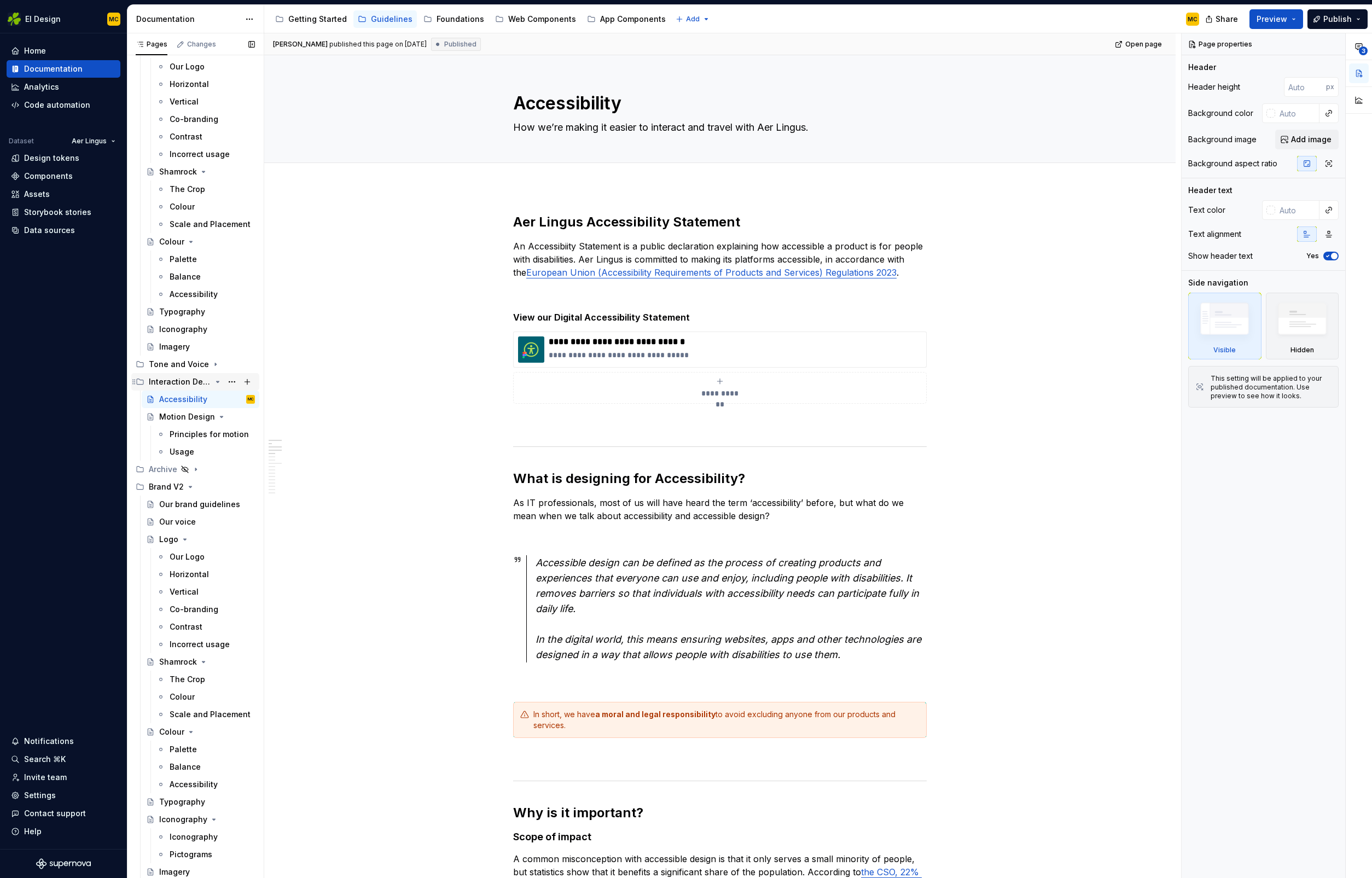
scroll to position [92, 0]
click at [219, 417] on icon "Page tree" at bounding box center [218, 417] width 3 height 1
click at [229, 454] on button "Page tree" at bounding box center [232, 452] width 15 height 15
type textarea "*"
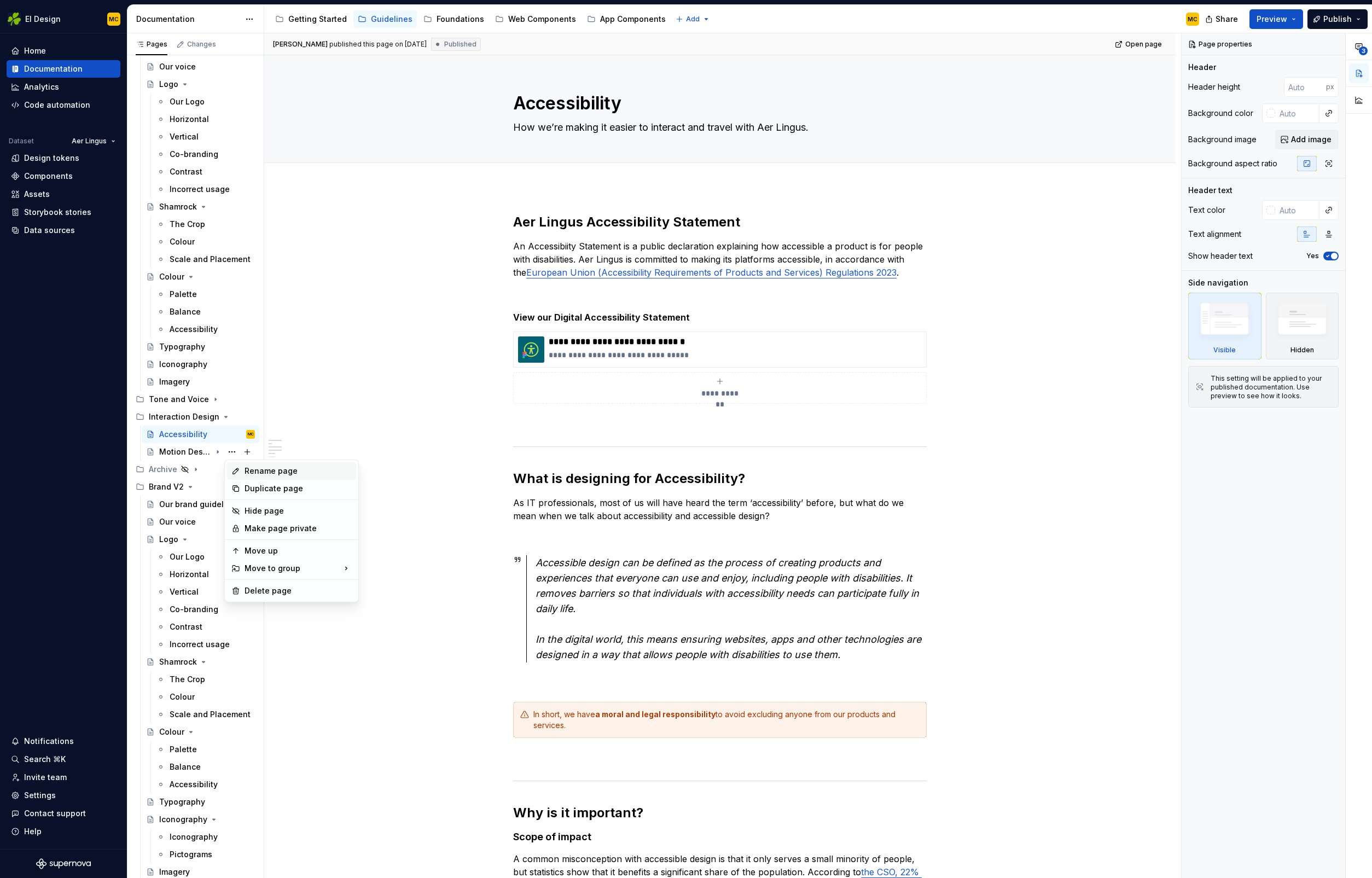
click at [274, 475] on div "Rename page" at bounding box center [298, 471] width 107 height 11
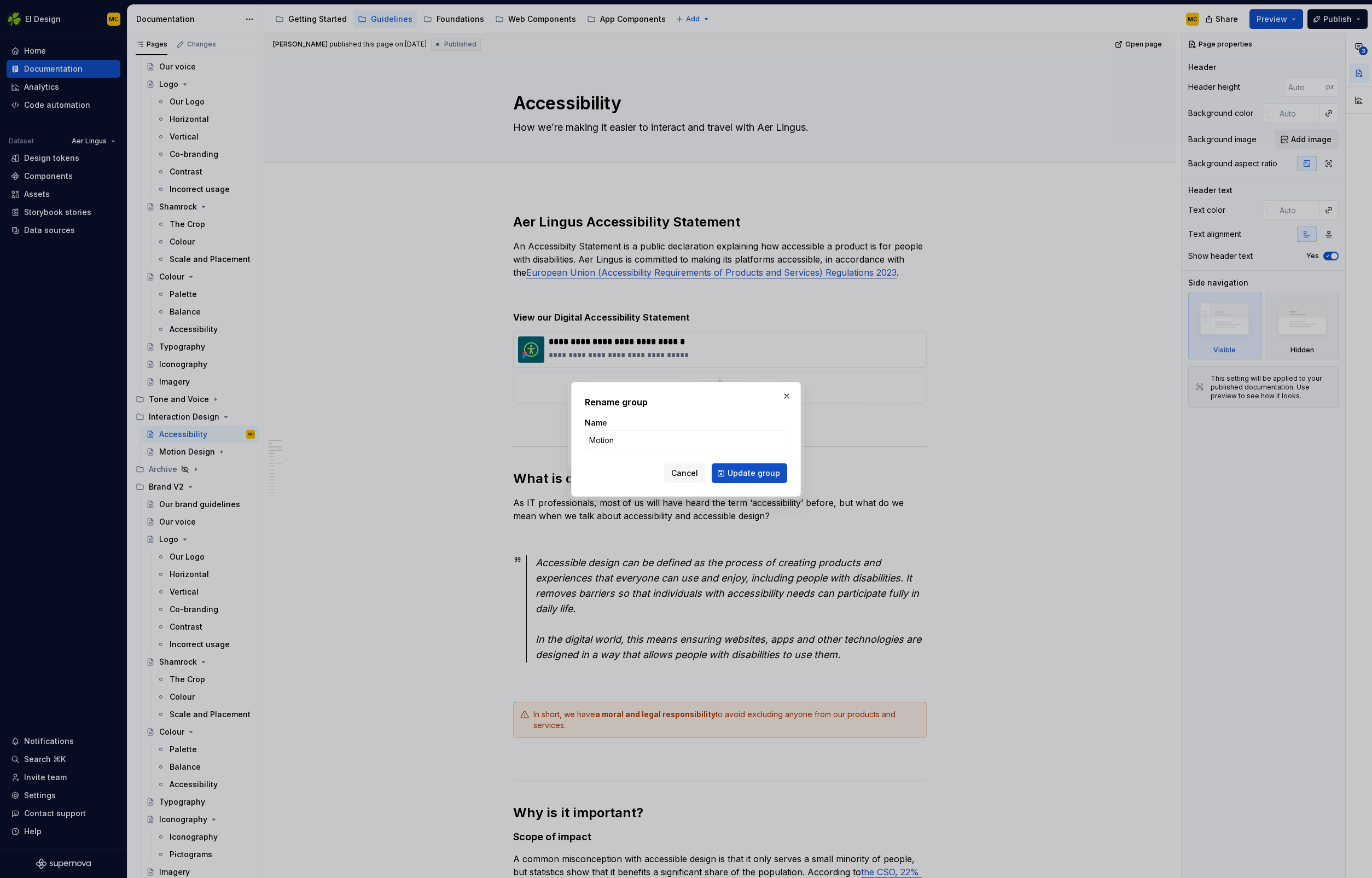
type input "Motion"
click button "Update group" at bounding box center [750, 473] width 76 height 19
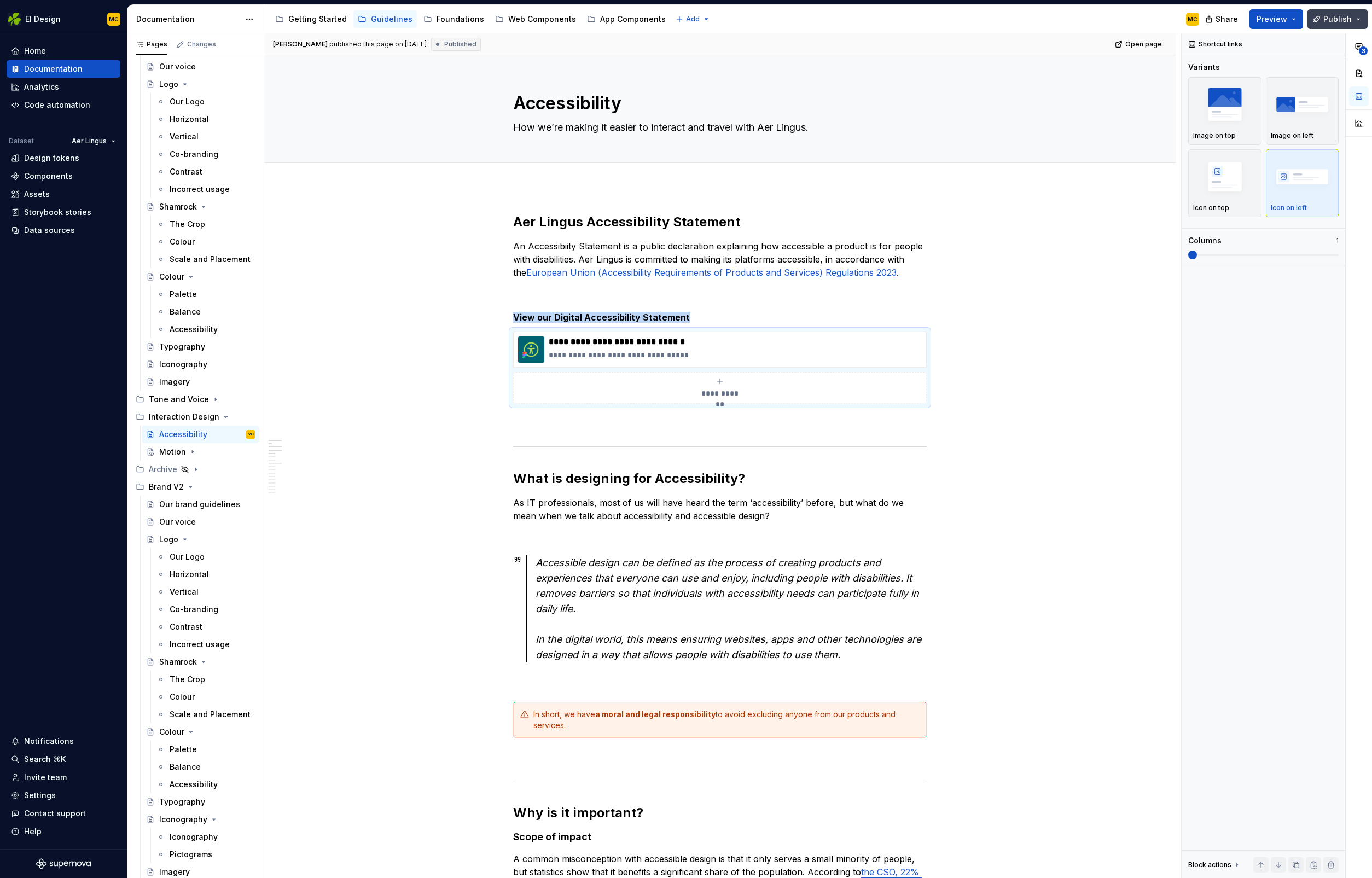
click at [1343, 21] on span "Publish" at bounding box center [1337, 19] width 28 height 11
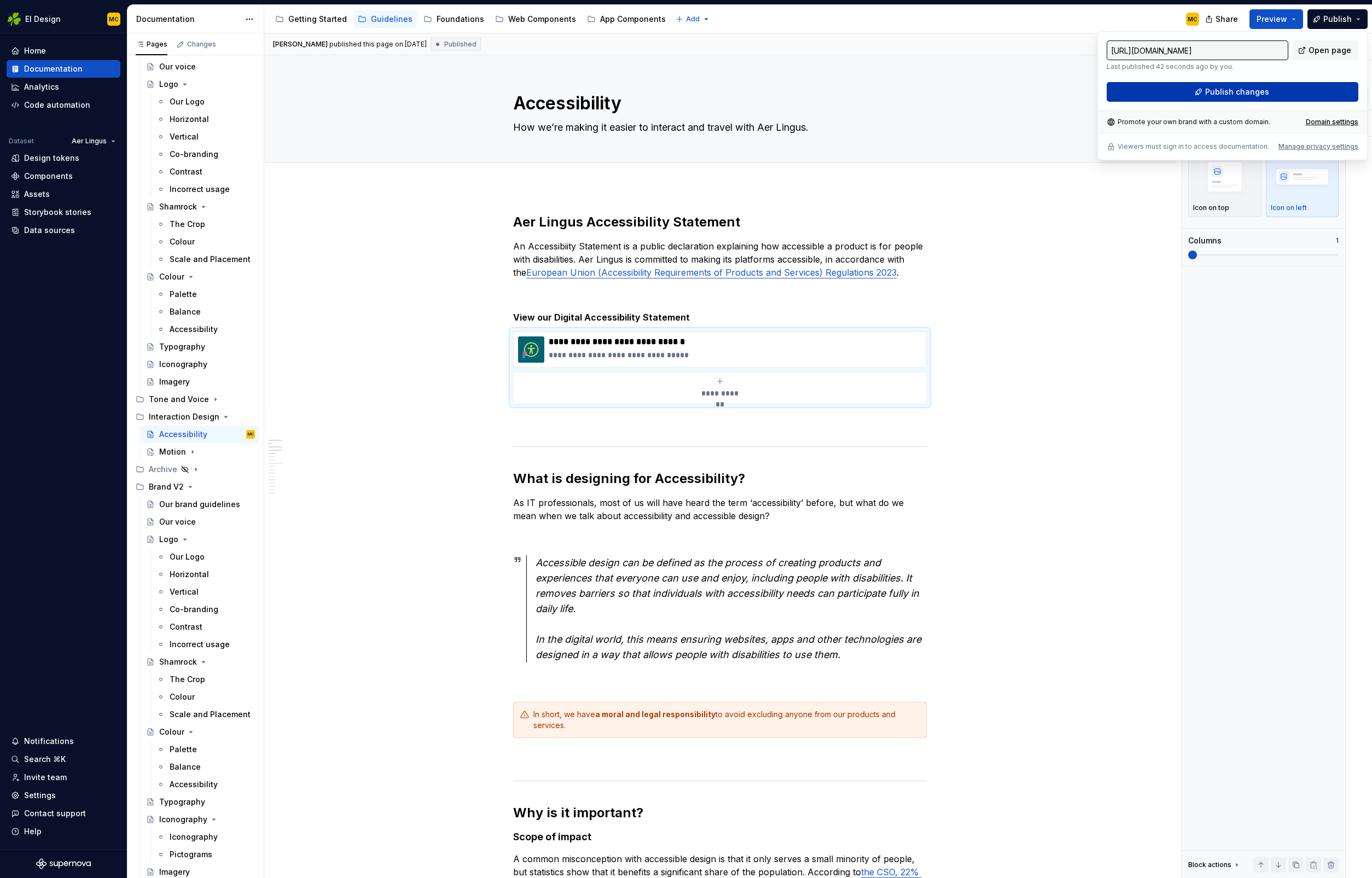
click at [1228, 89] on span "Publish changes" at bounding box center [1237, 92] width 64 height 11
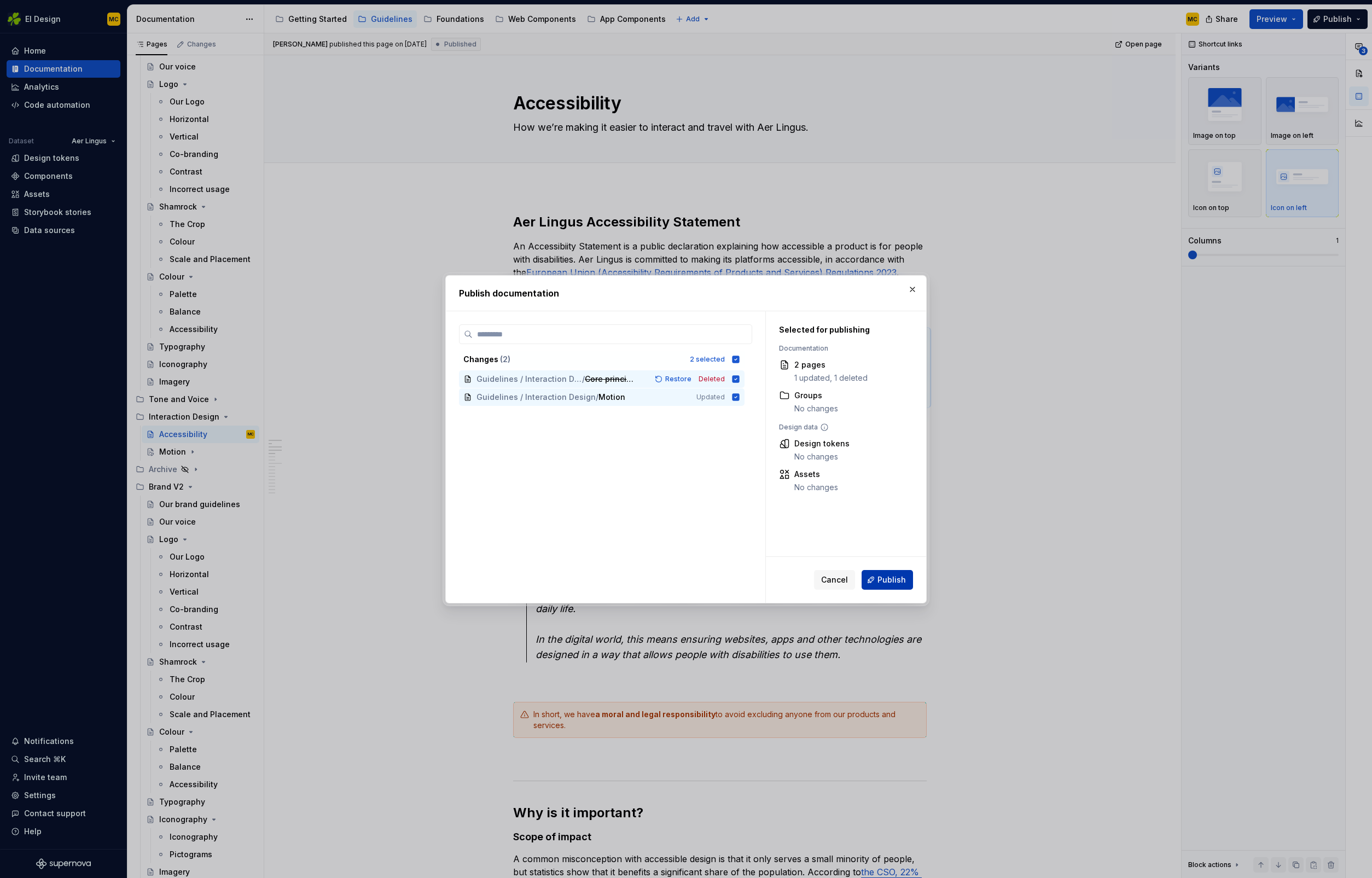
click at [893, 581] on span "Publish" at bounding box center [891, 580] width 28 height 11
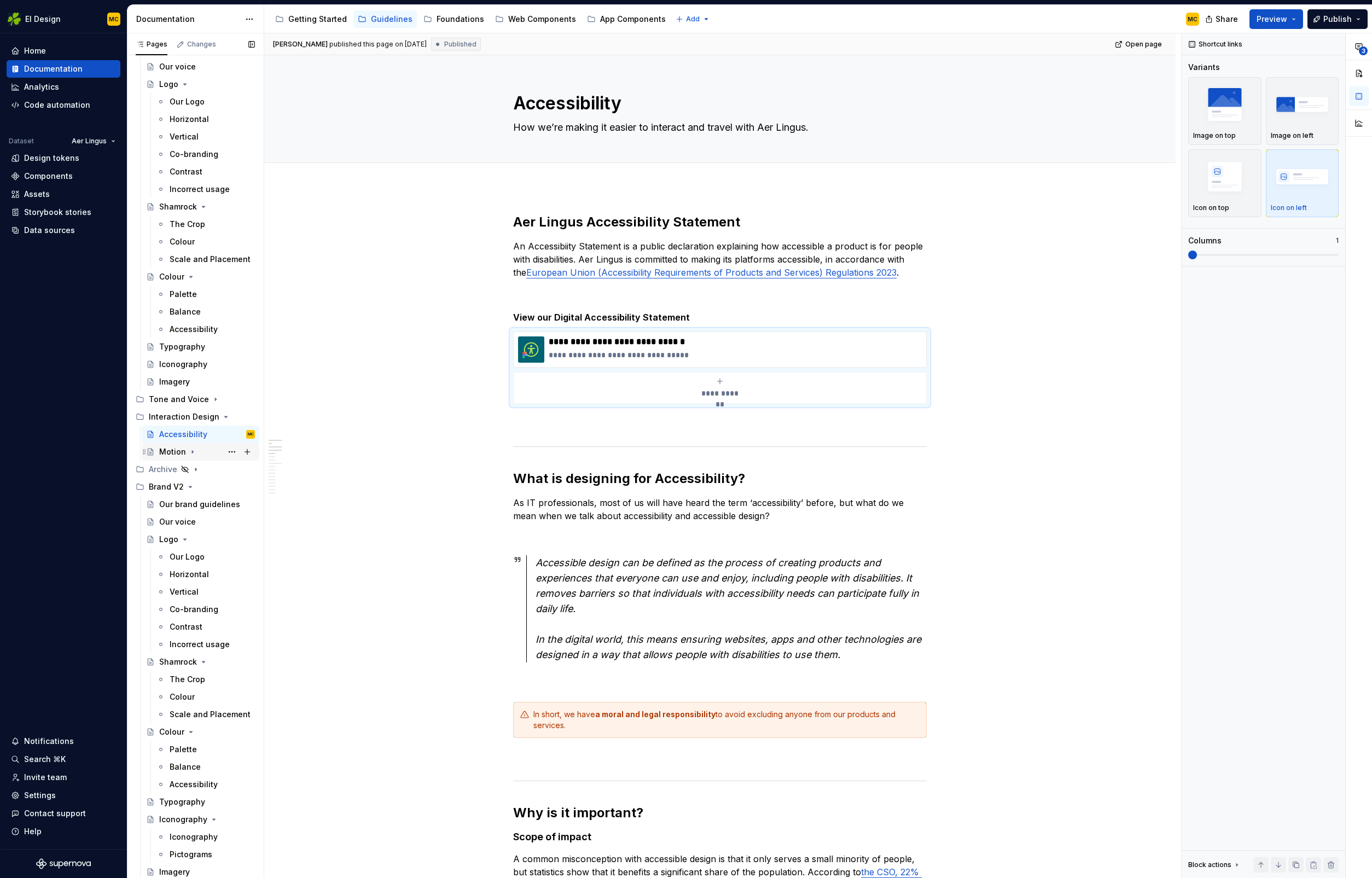
click at [176, 453] on div "Motion" at bounding box center [172, 452] width 27 height 11
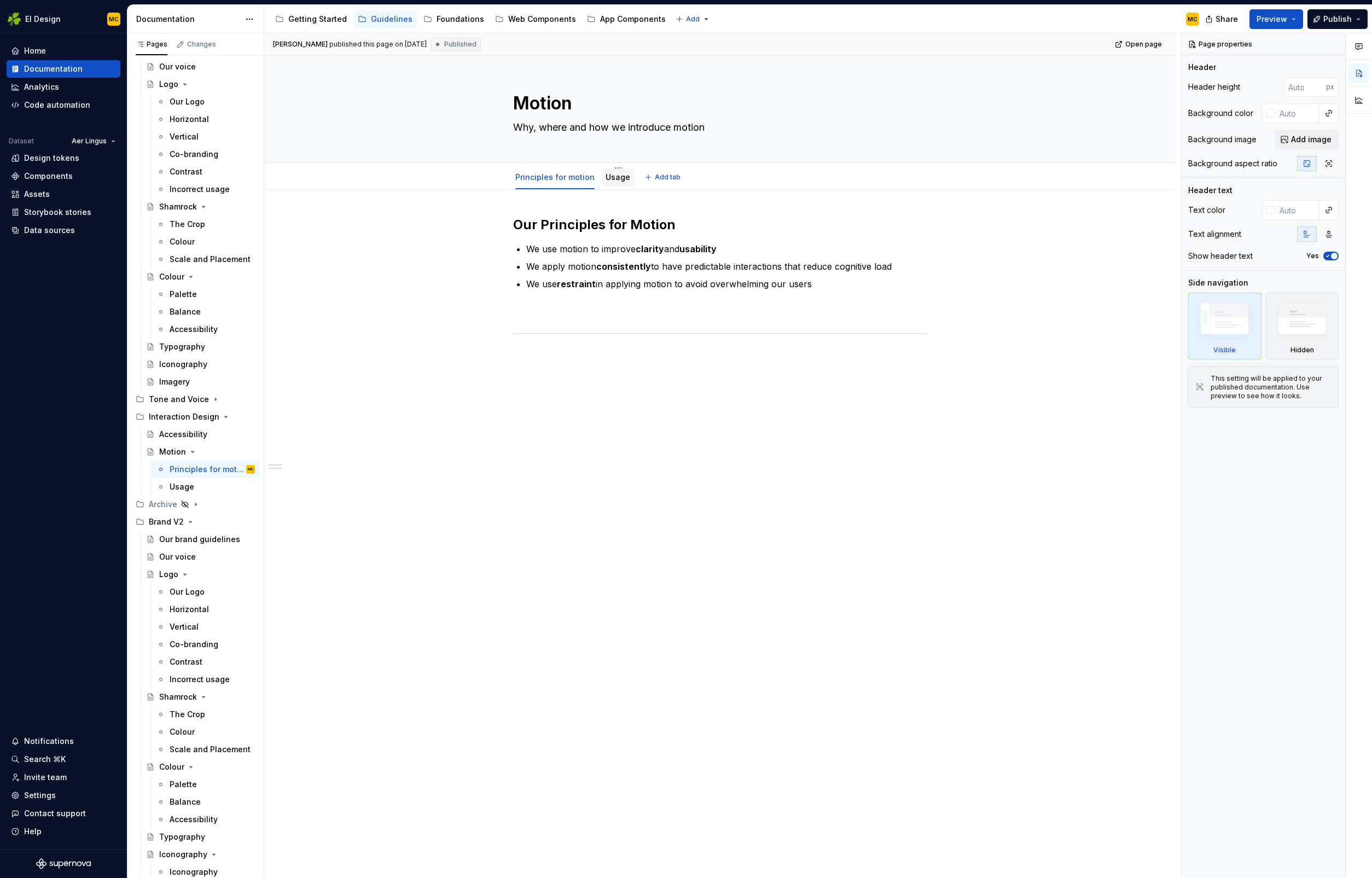
click at [626, 176] on link "Usage" at bounding box center [618, 176] width 24 height 9
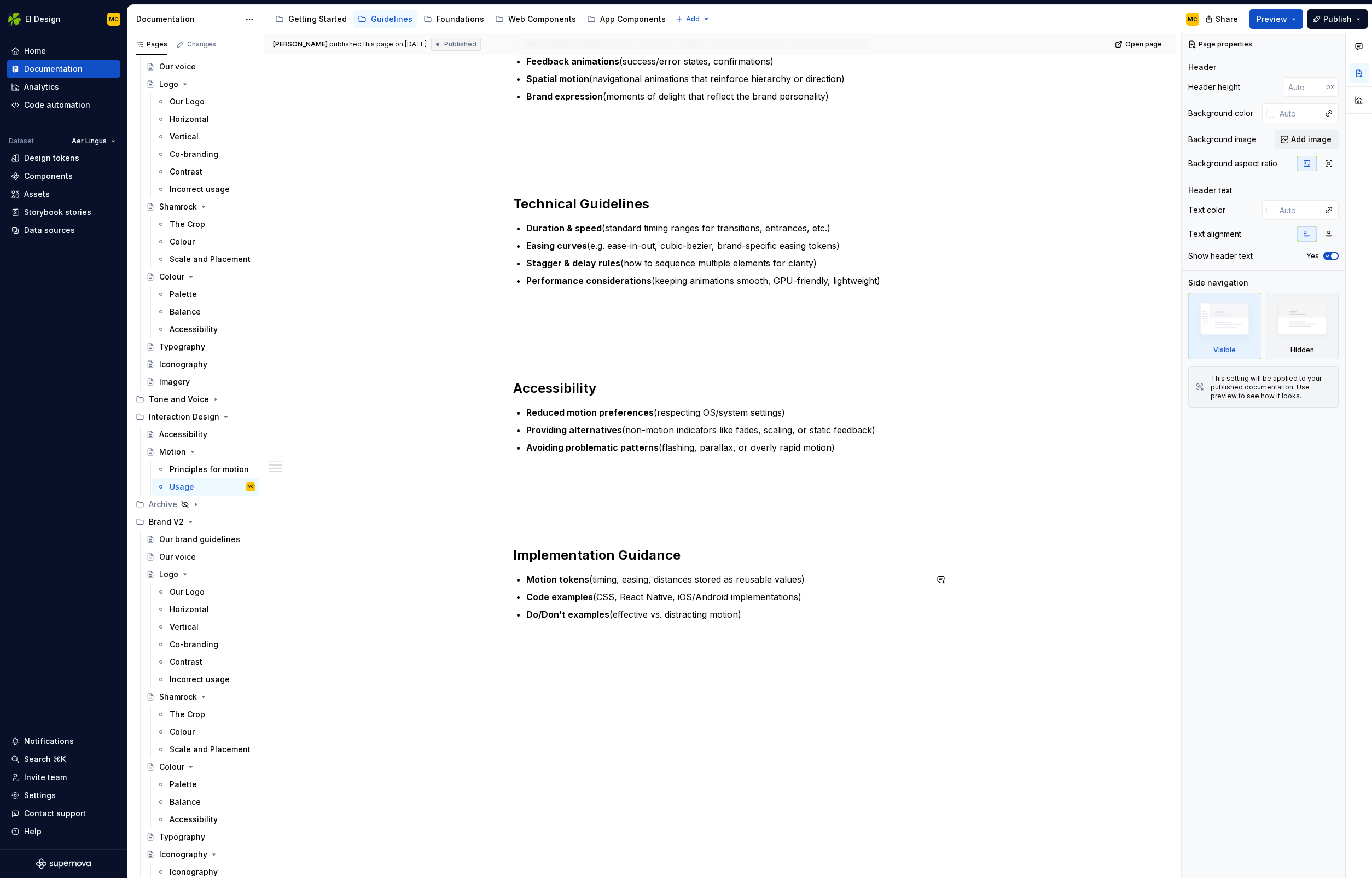
scroll to position [242, 0]
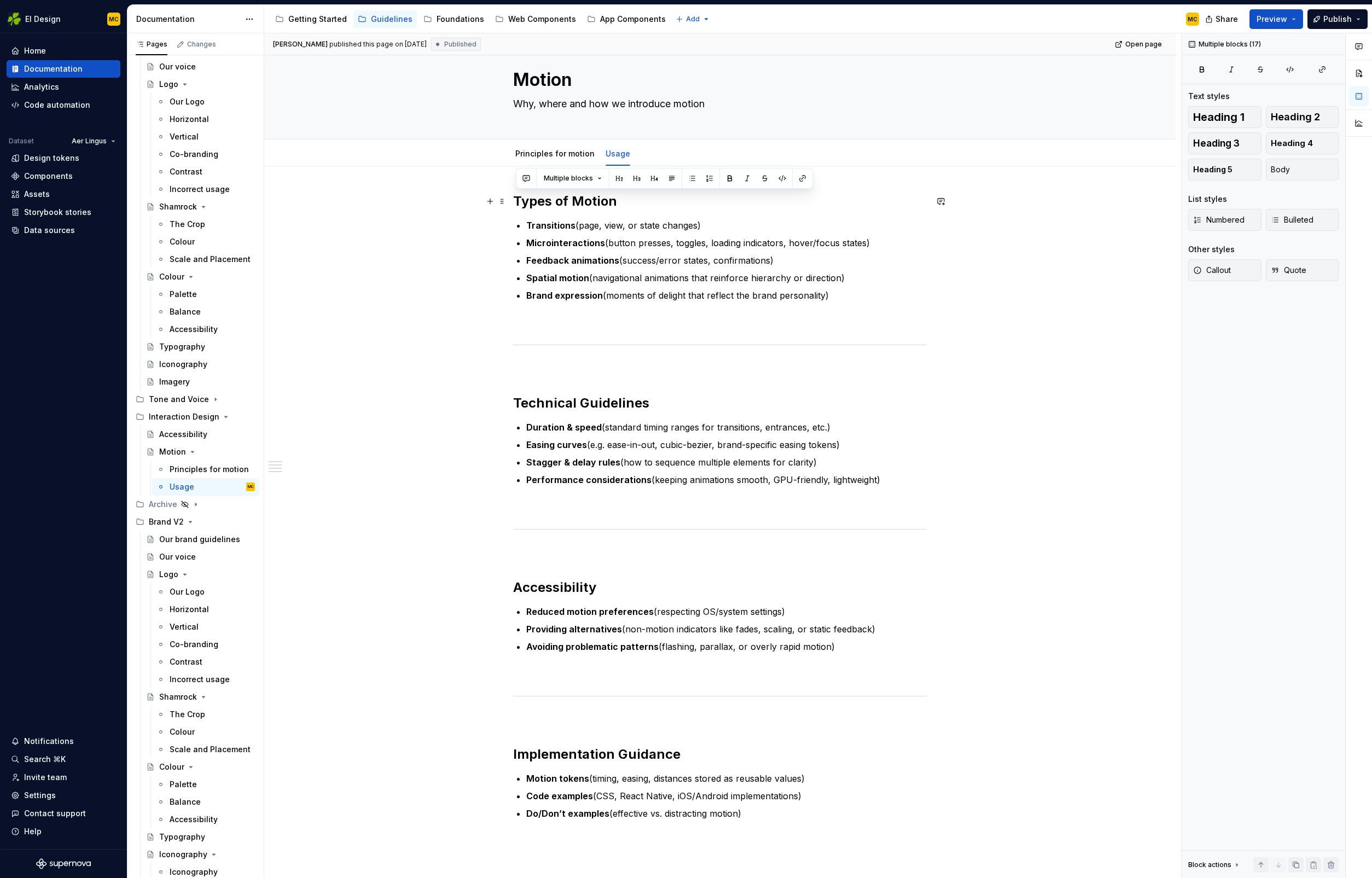
drag, startPoint x: 775, startPoint y: 600, endPoint x: 515, endPoint y: 199, distance: 477.9
click at [515, 199] on div "Types of Motion Transitions (page, view, or state changes) Microinteractions (b…" at bounding box center [720, 631] width 911 height 931
copy div "Types of Motion Transitions (page, view, or state changes) Microinteractions (b…"
click at [543, 156] on link "Principles for motion" at bounding box center [555, 152] width 79 height 9
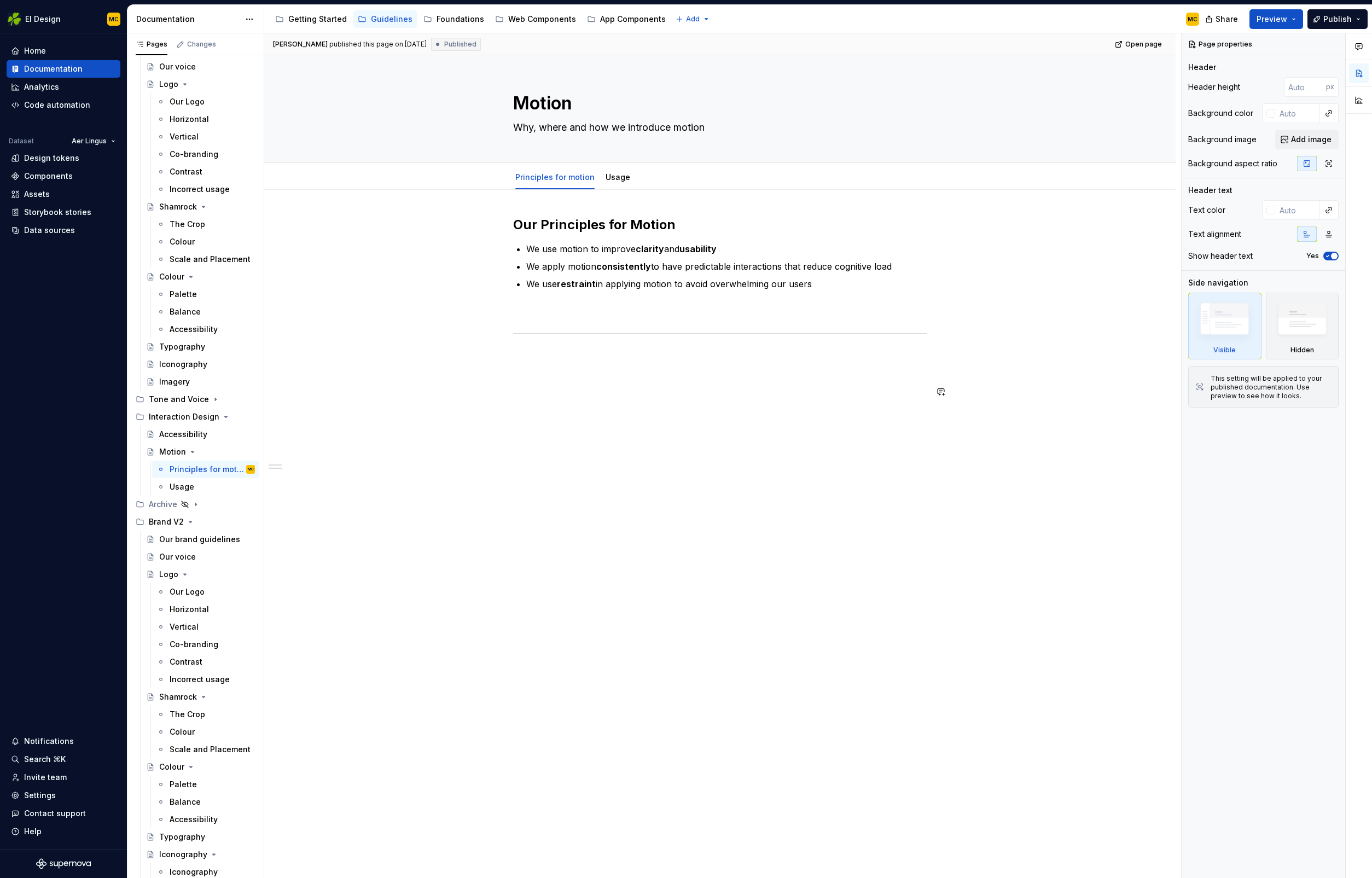
click at [577, 375] on div "Our Principles for Motion We use motion to improve clarity and usability We app…" at bounding box center [720, 319] width 413 height 206
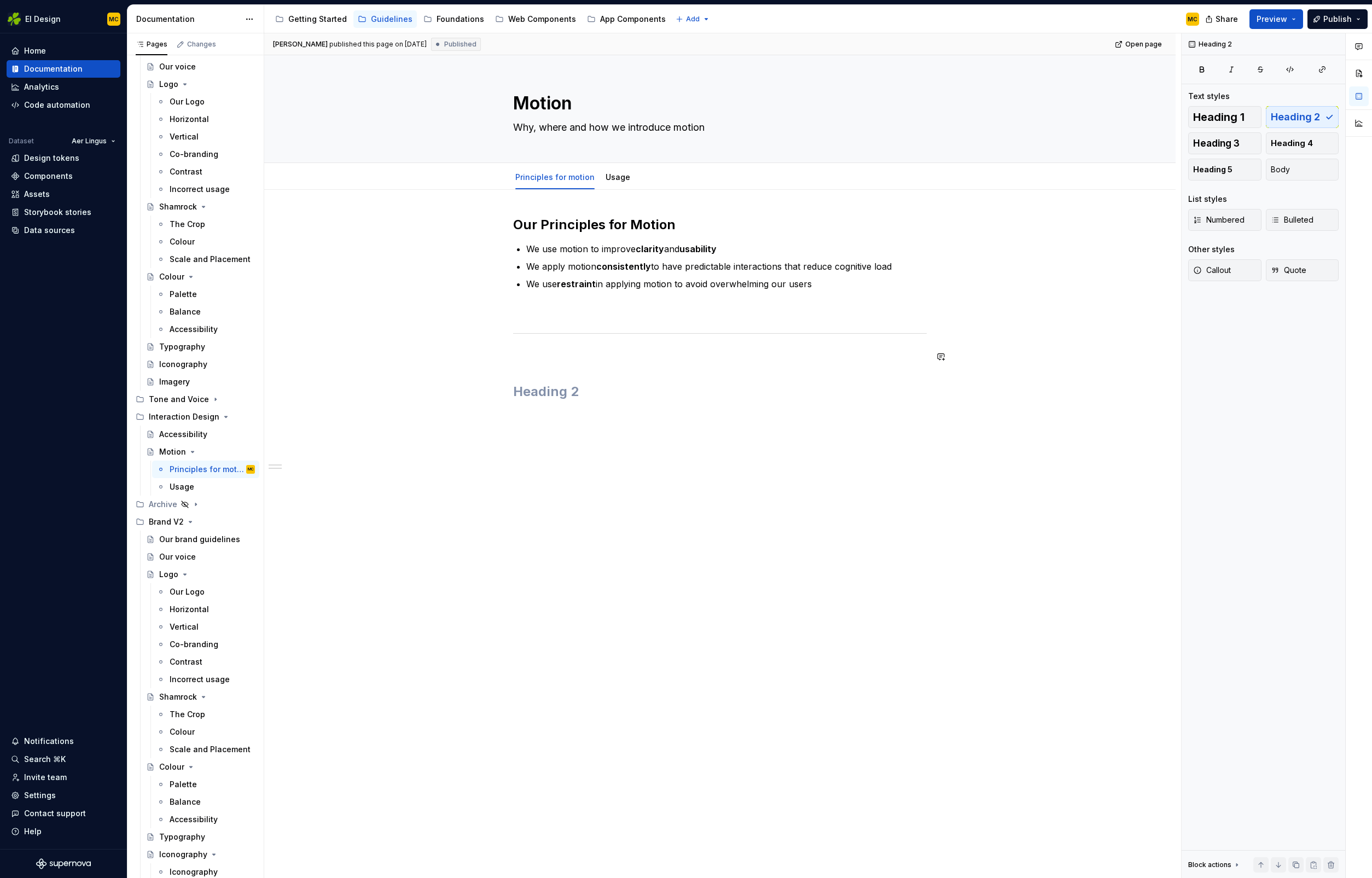
click at [546, 349] on div "Our Principles for Motion We use motion to improve clarity and usability We app…" at bounding box center [720, 319] width 413 height 206
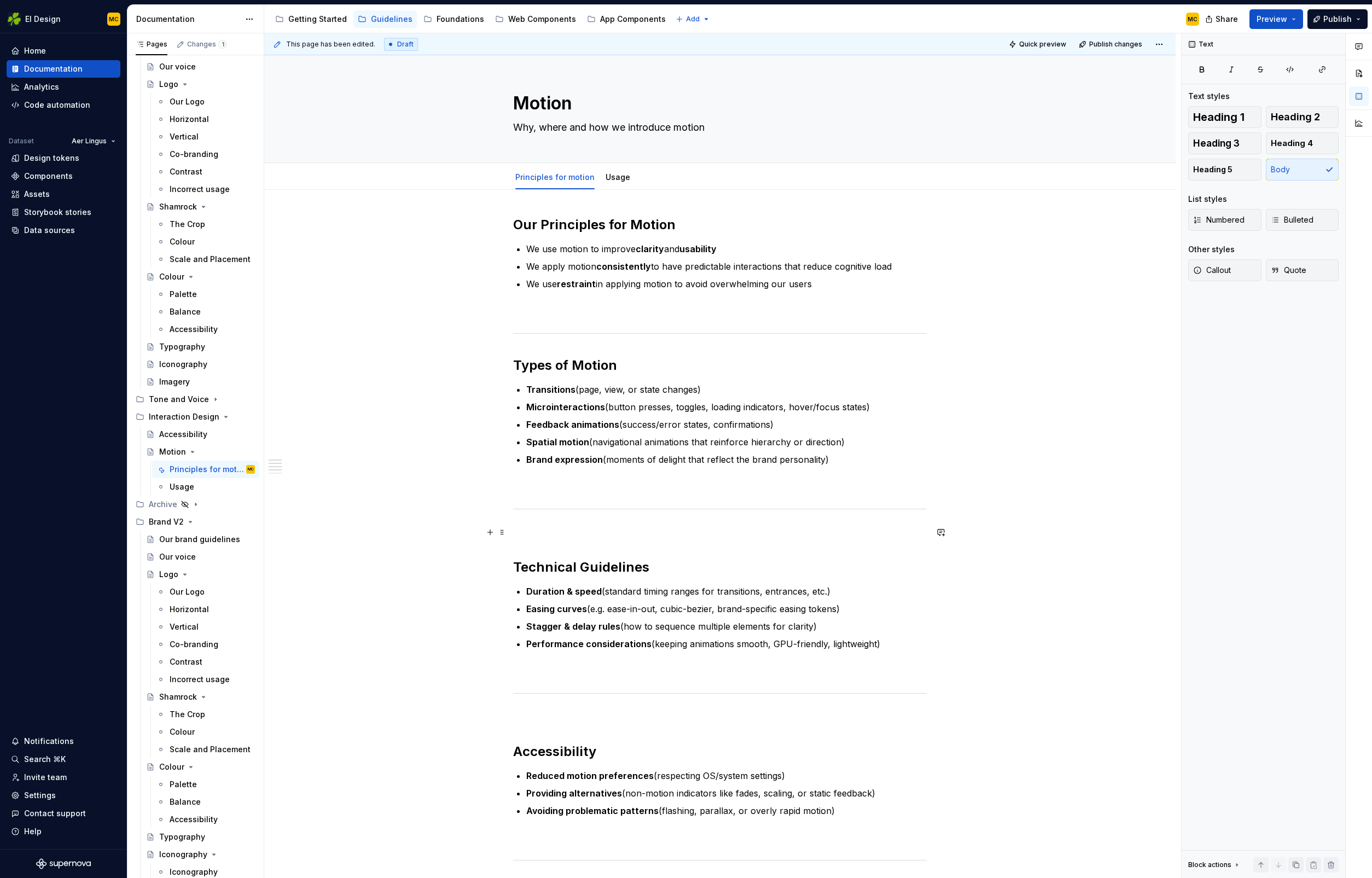
click at [561, 529] on p at bounding box center [720, 532] width 413 height 13
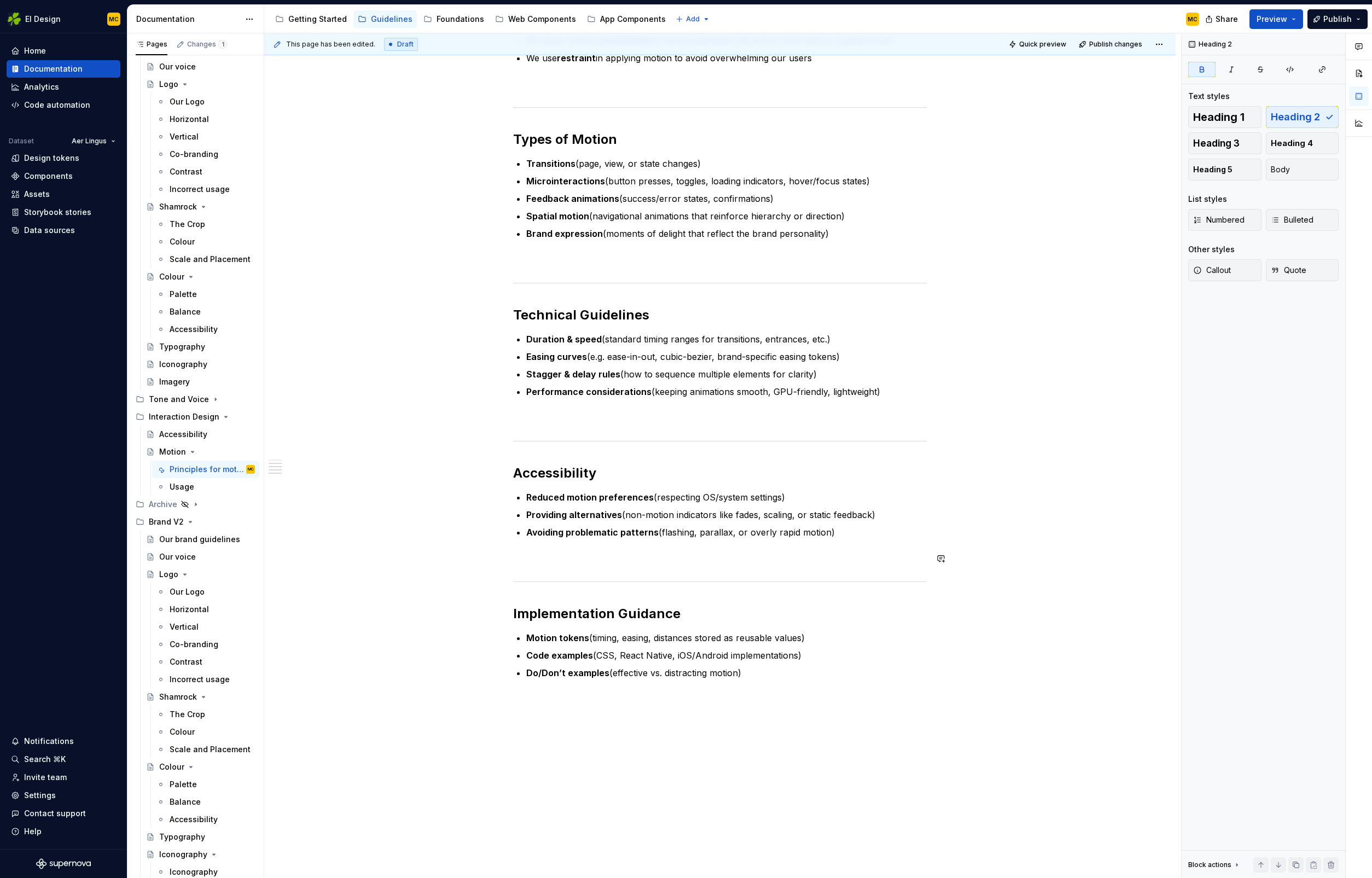
scroll to position [330, 0]
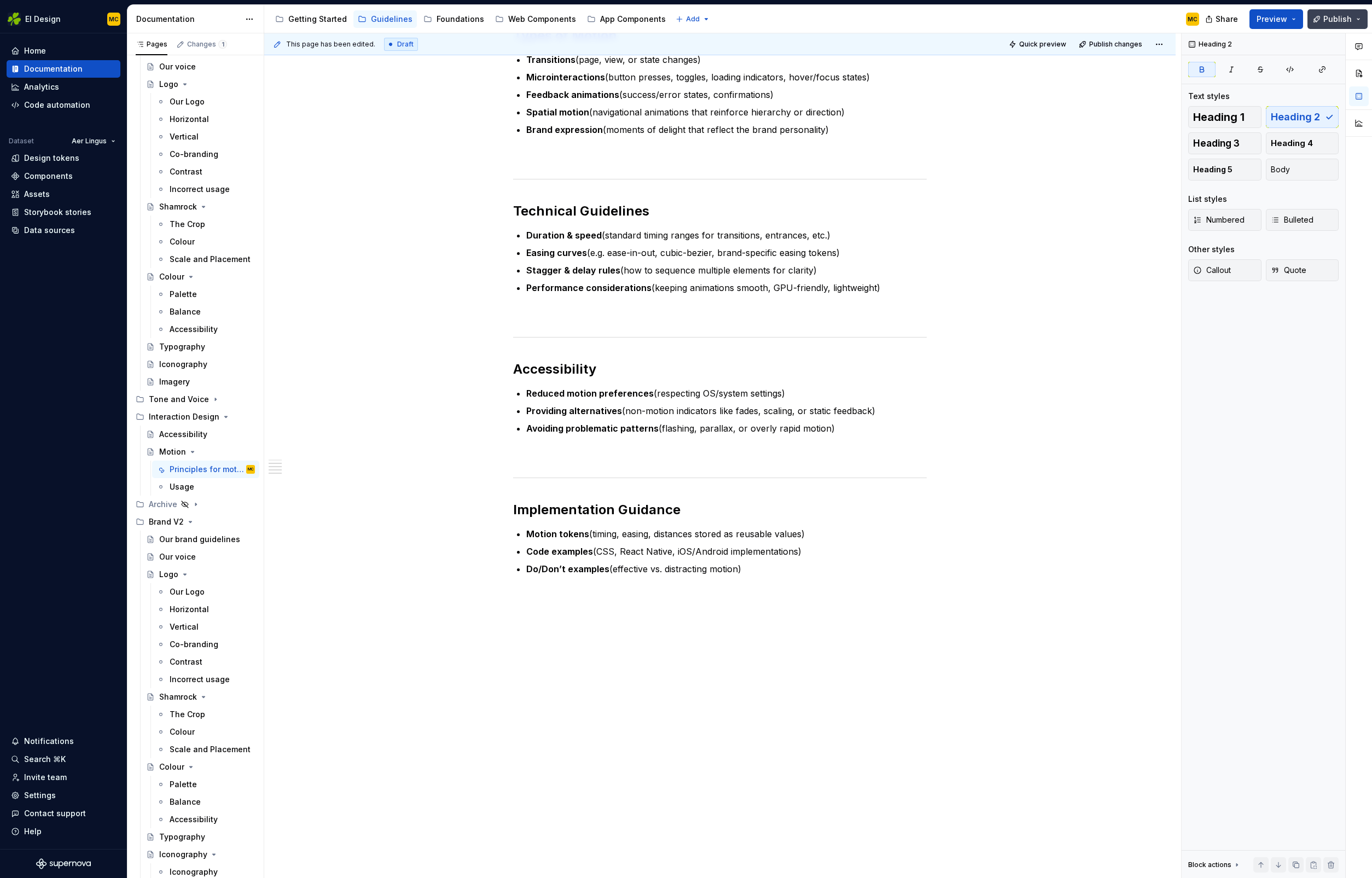
click at [1332, 19] on span "Publish" at bounding box center [1337, 19] width 28 height 11
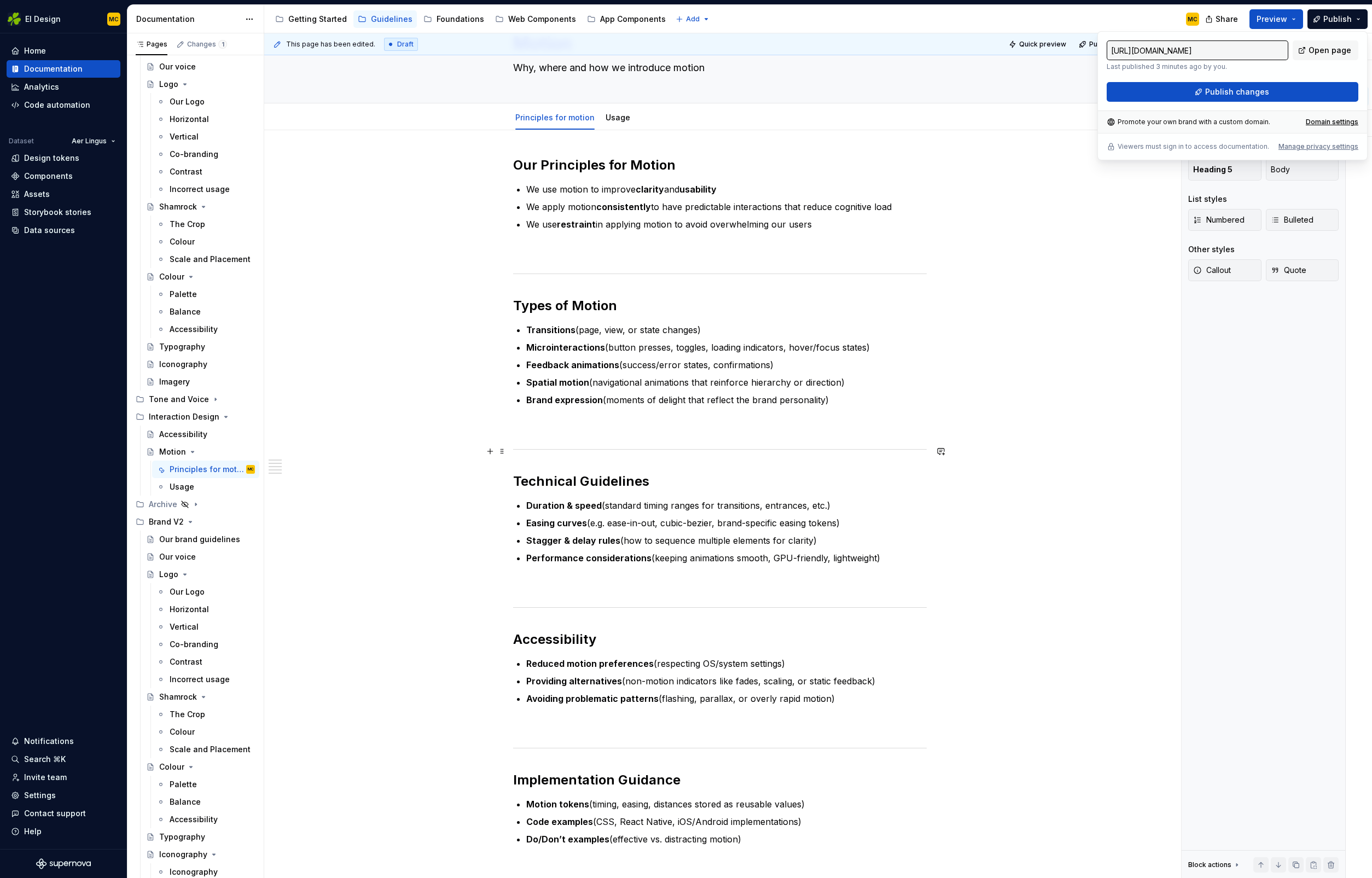
scroll to position [0, 0]
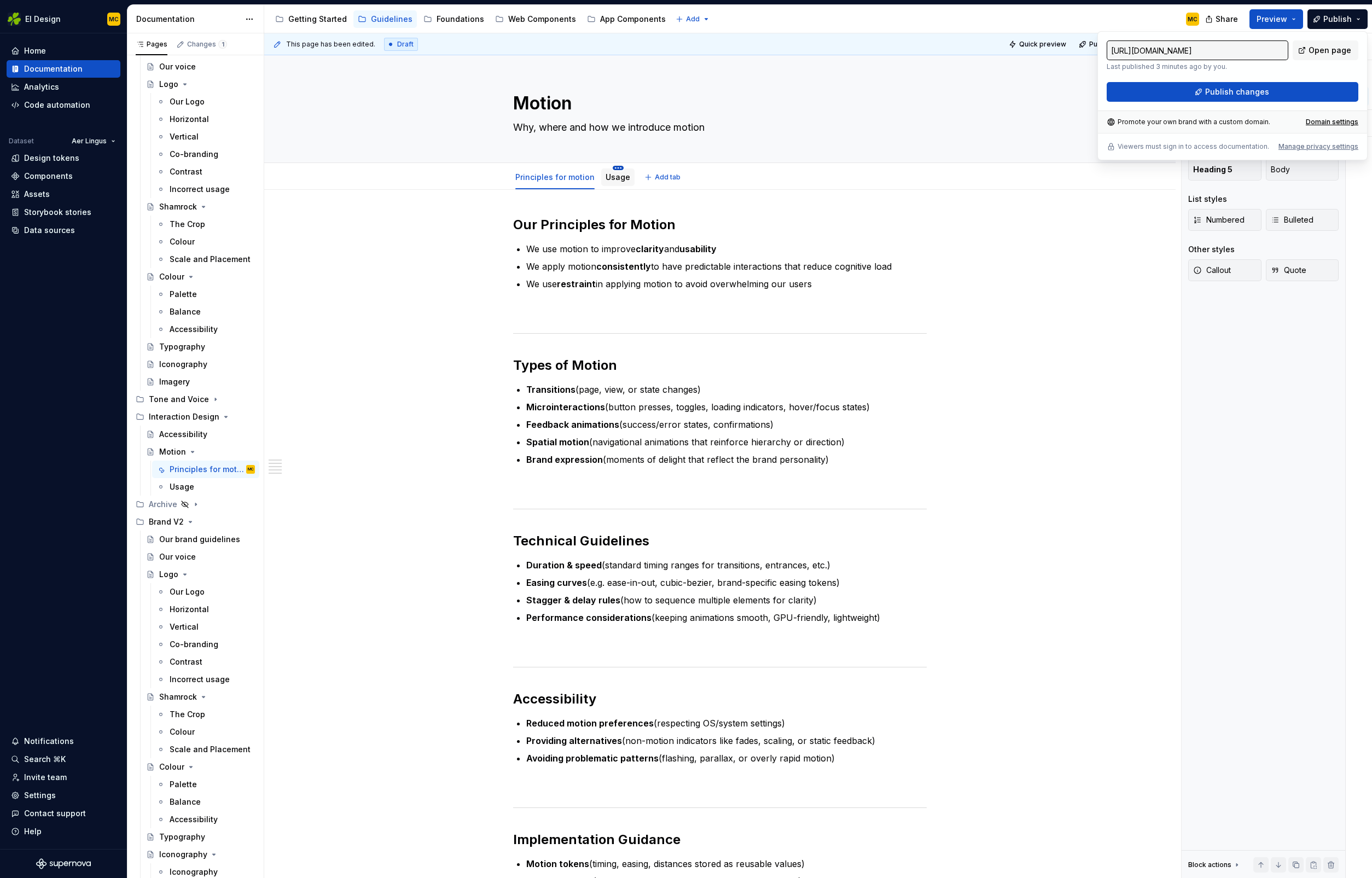
click at [617, 169] on html "EI Design MC Home Documentation Analytics Code automation Dataset Aer Lingus De…" at bounding box center [686, 439] width 1372 height 878
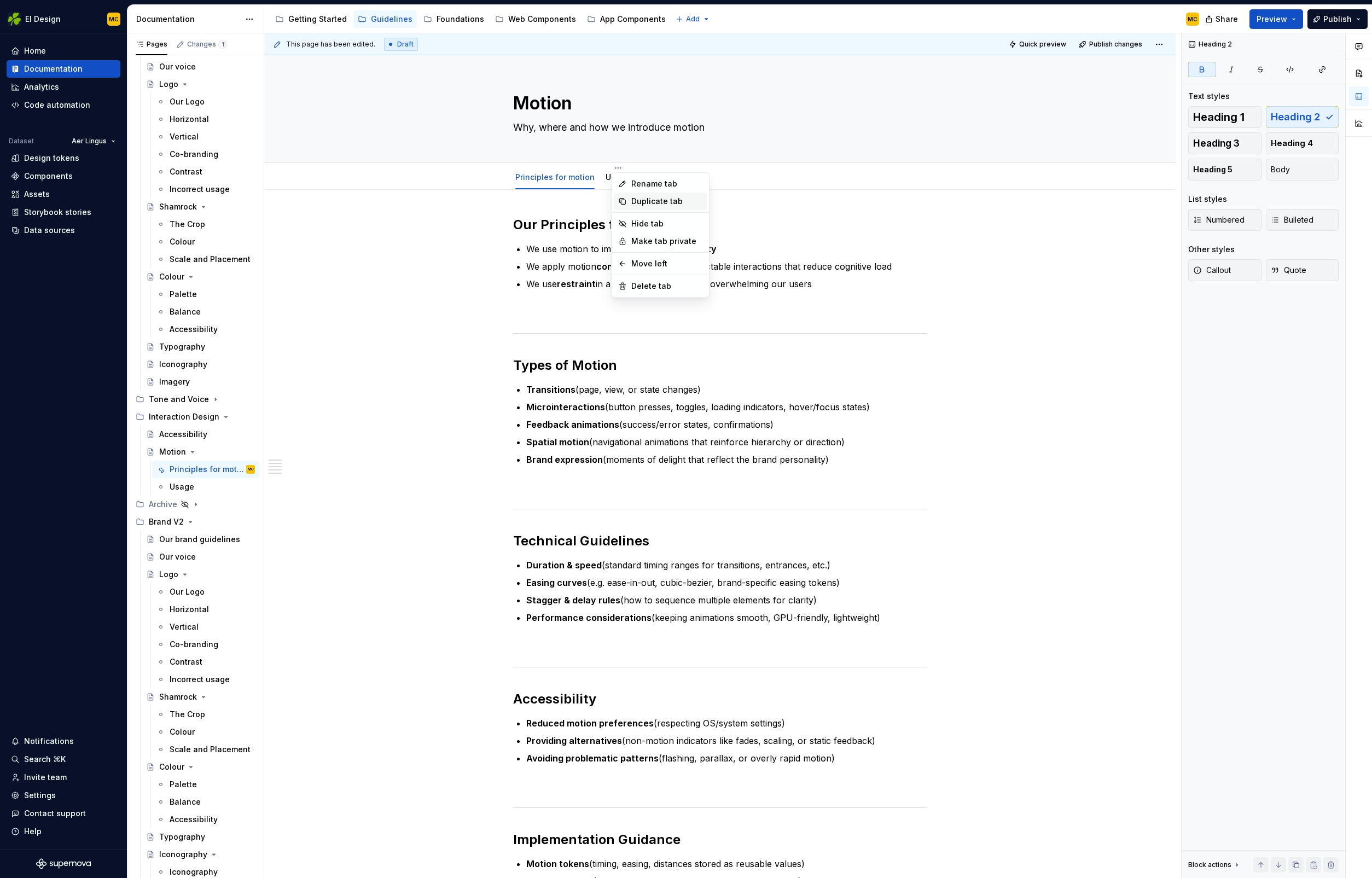
click at [656, 199] on div "Duplicate tab" at bounding box center [667, 201] width 71 height 11
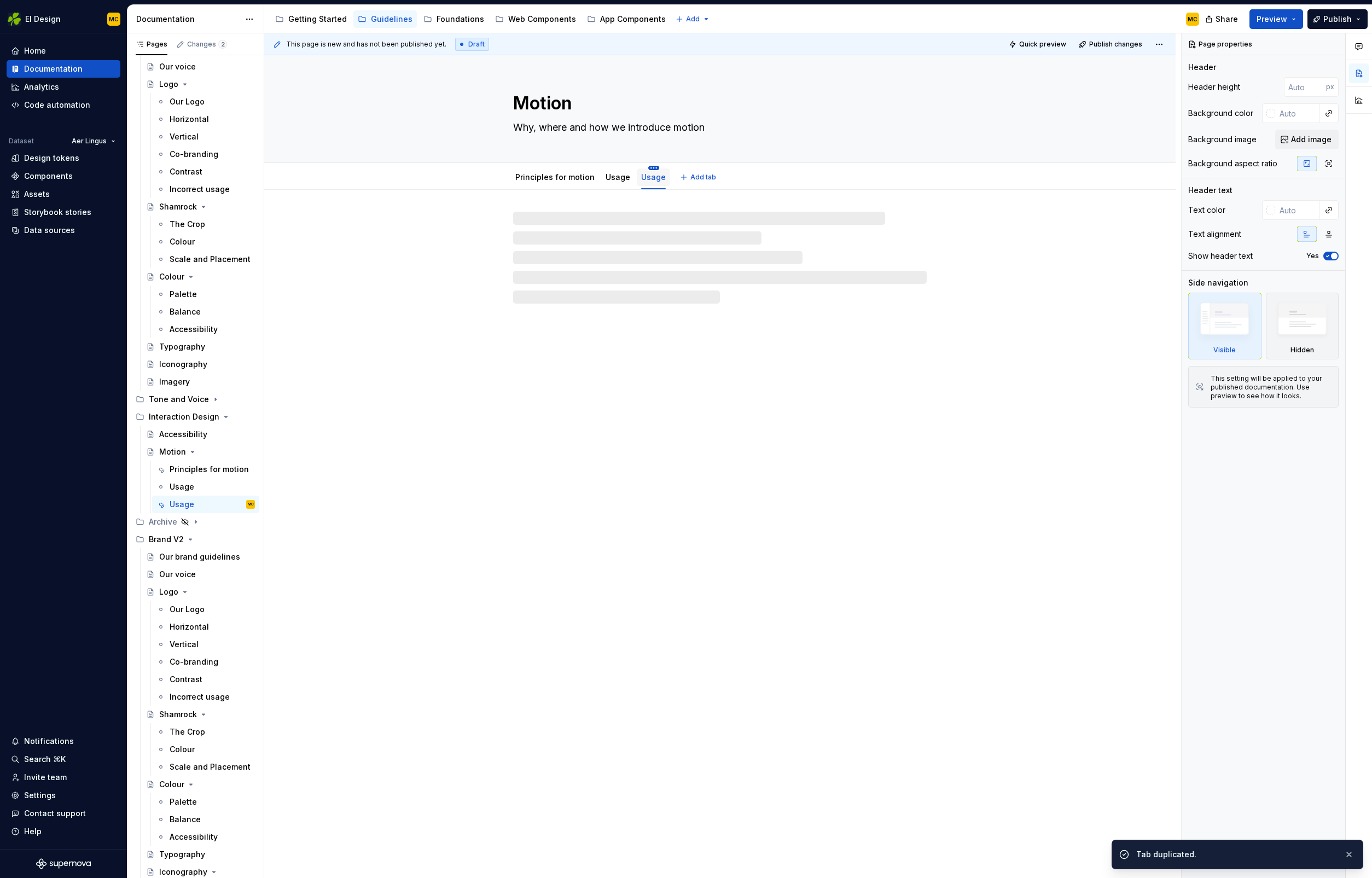
click at [652, 166] on html "EI Design MC Home Documentation Analytics Code automation Dataset Aer Lingus De…" at bounding box center [686, 439] width 1372 height 878
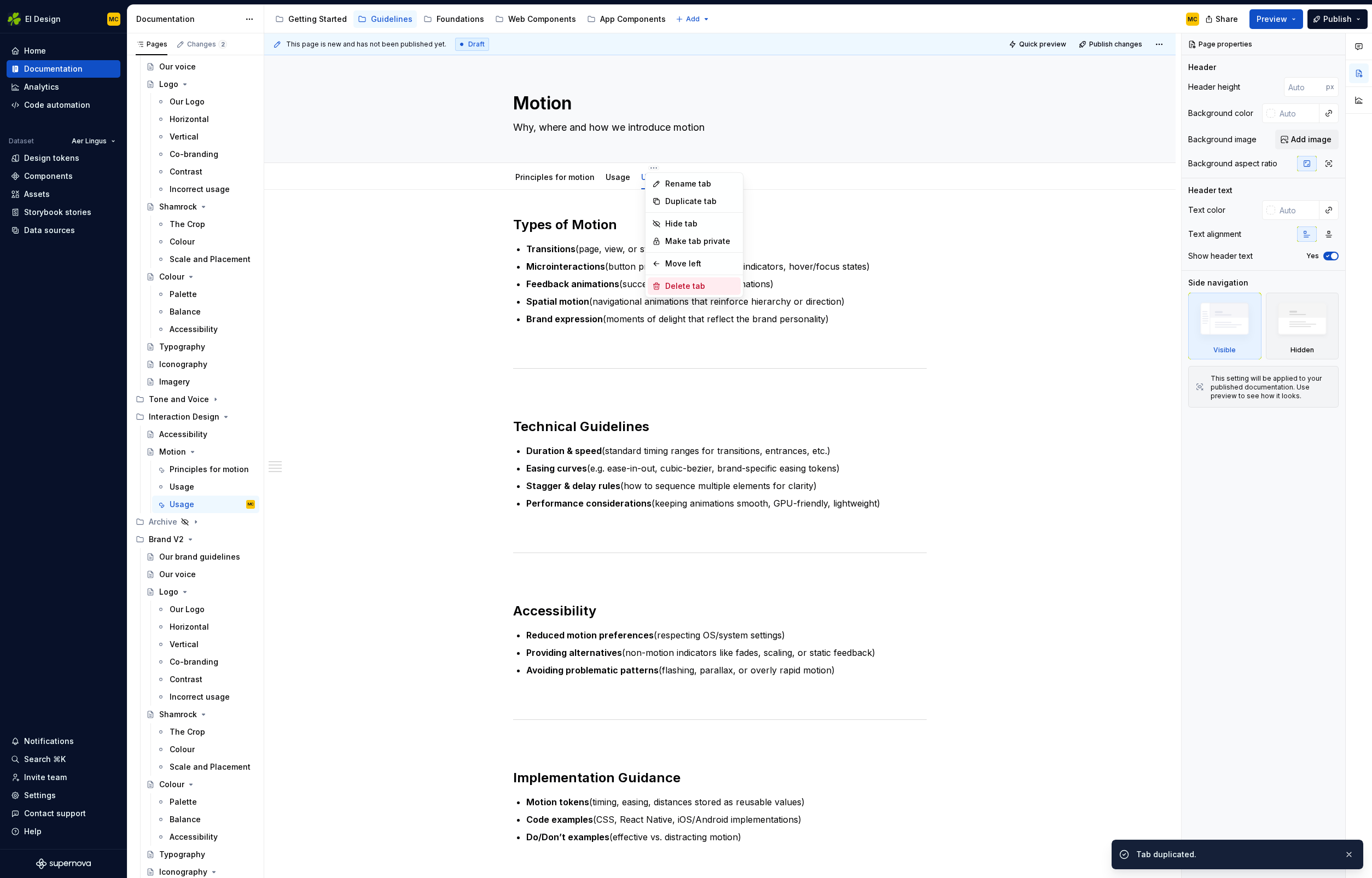
click at [693, 282] on div "Delete tab" at bounding box center [701, 286] width 71 height 11
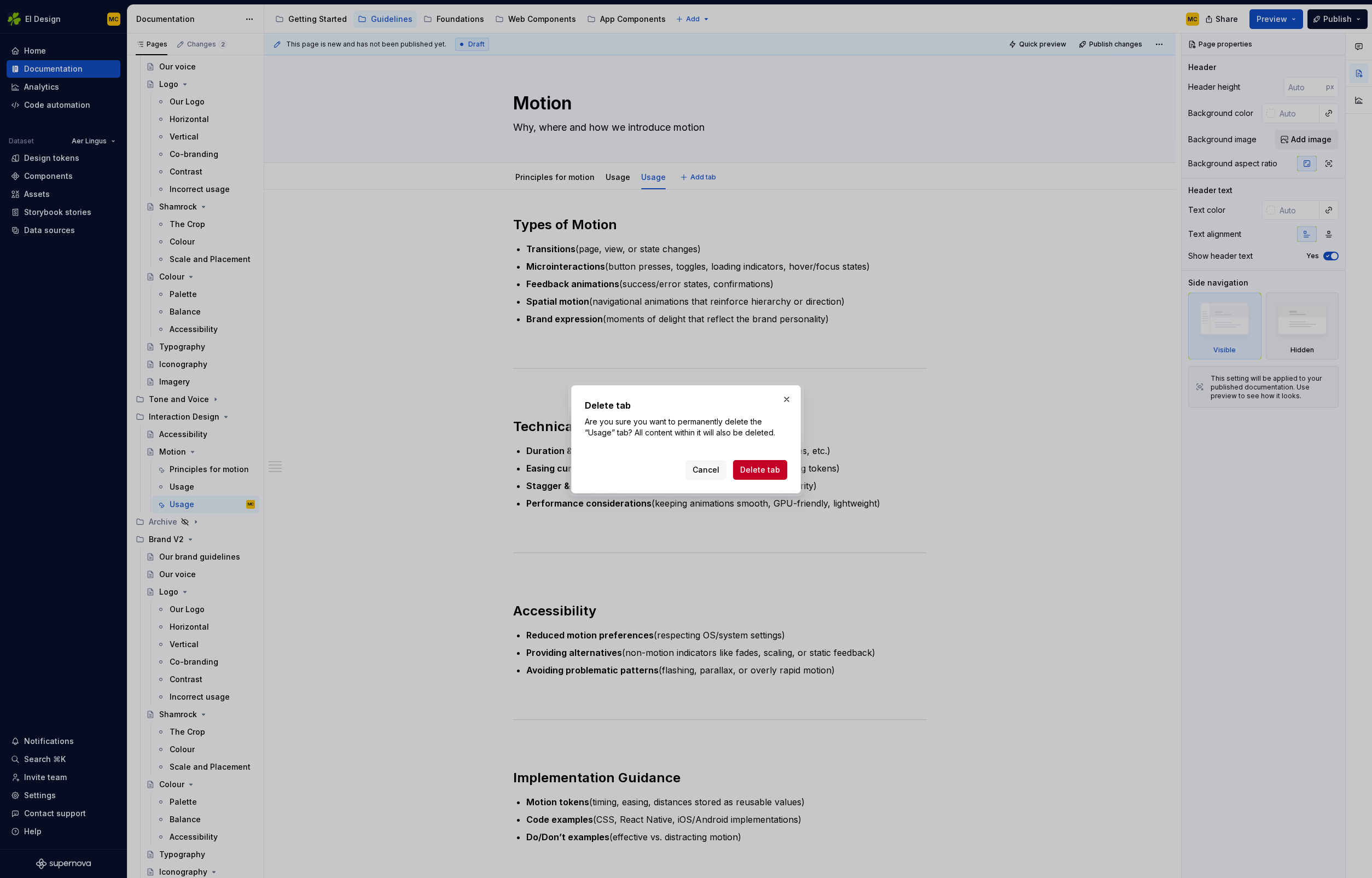
click at [777, 467] on span "Delete tab" at bounding box center [760, 470] width 40 height 11
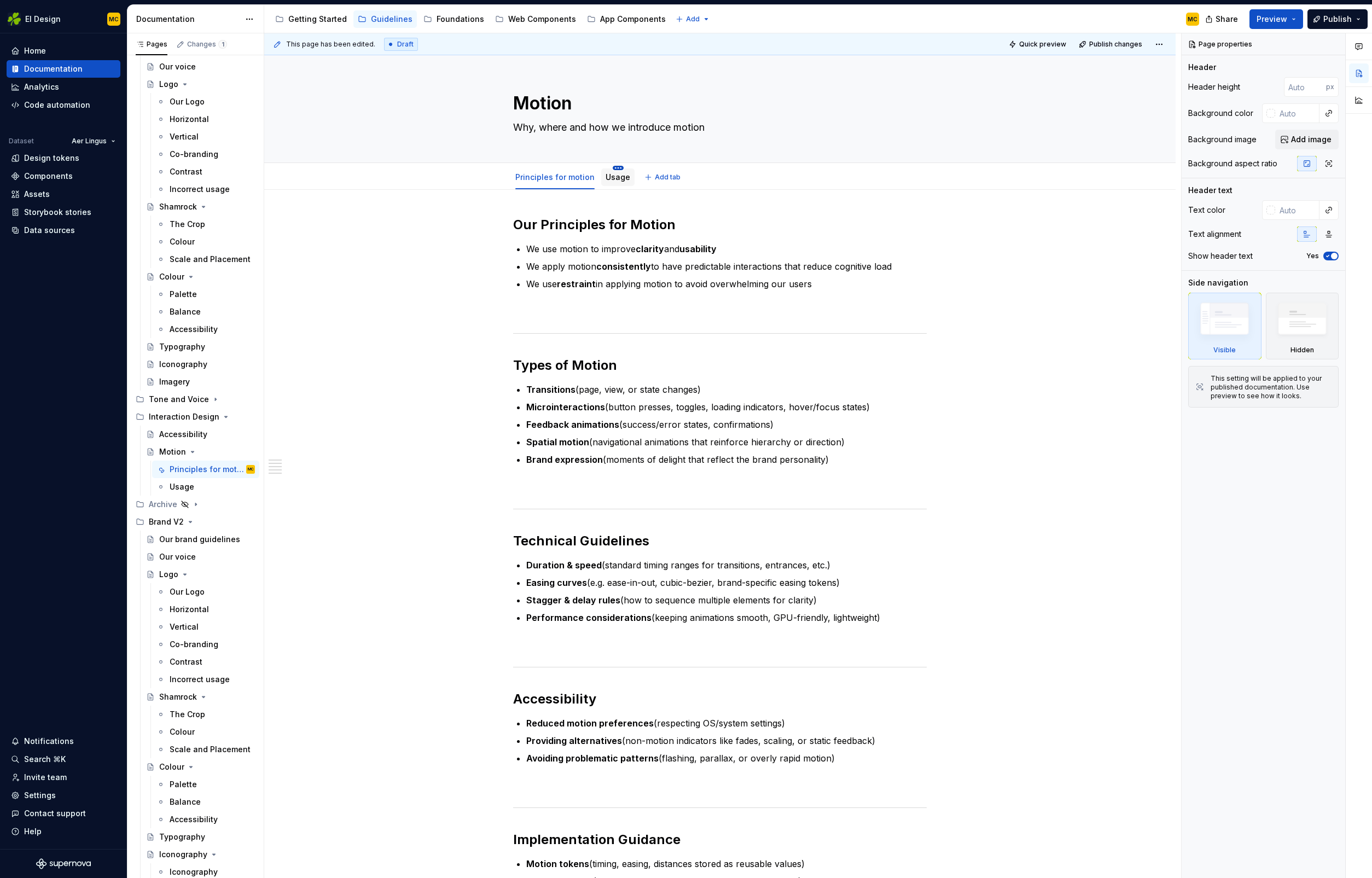
click at [615, 169] on html "EI Design MC Home Documentation Analytics Code automation Dataset Aer Lingus De…" at bounding box center [686, 439] width 1372 height 878
click at [666, 285] on div "Delete tab" at bounding box center [667, 286] width 71 height 11
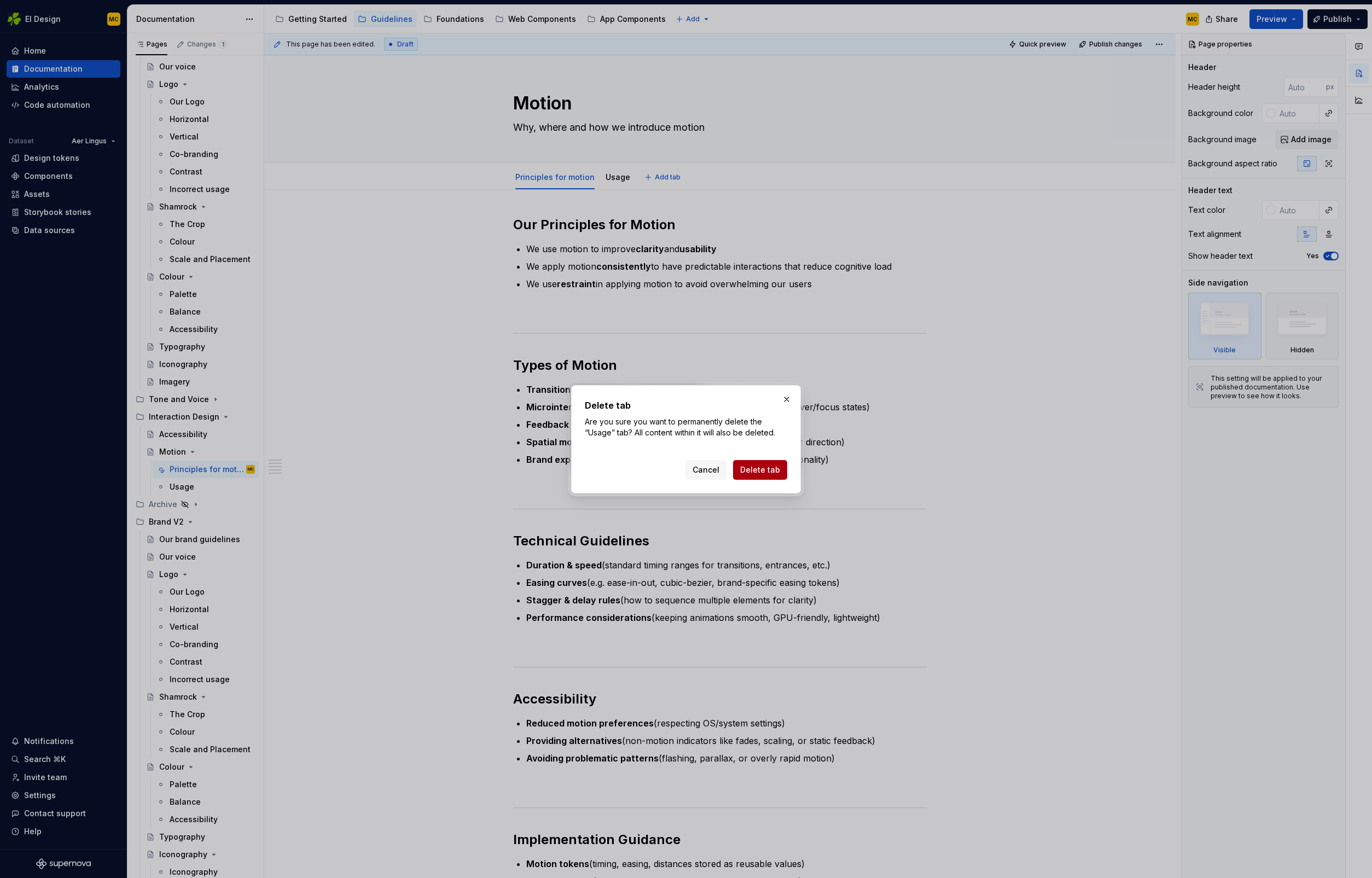
click at [780, 469] on button "Delete tab" at bounding box center [760, 470] width 54 height 19
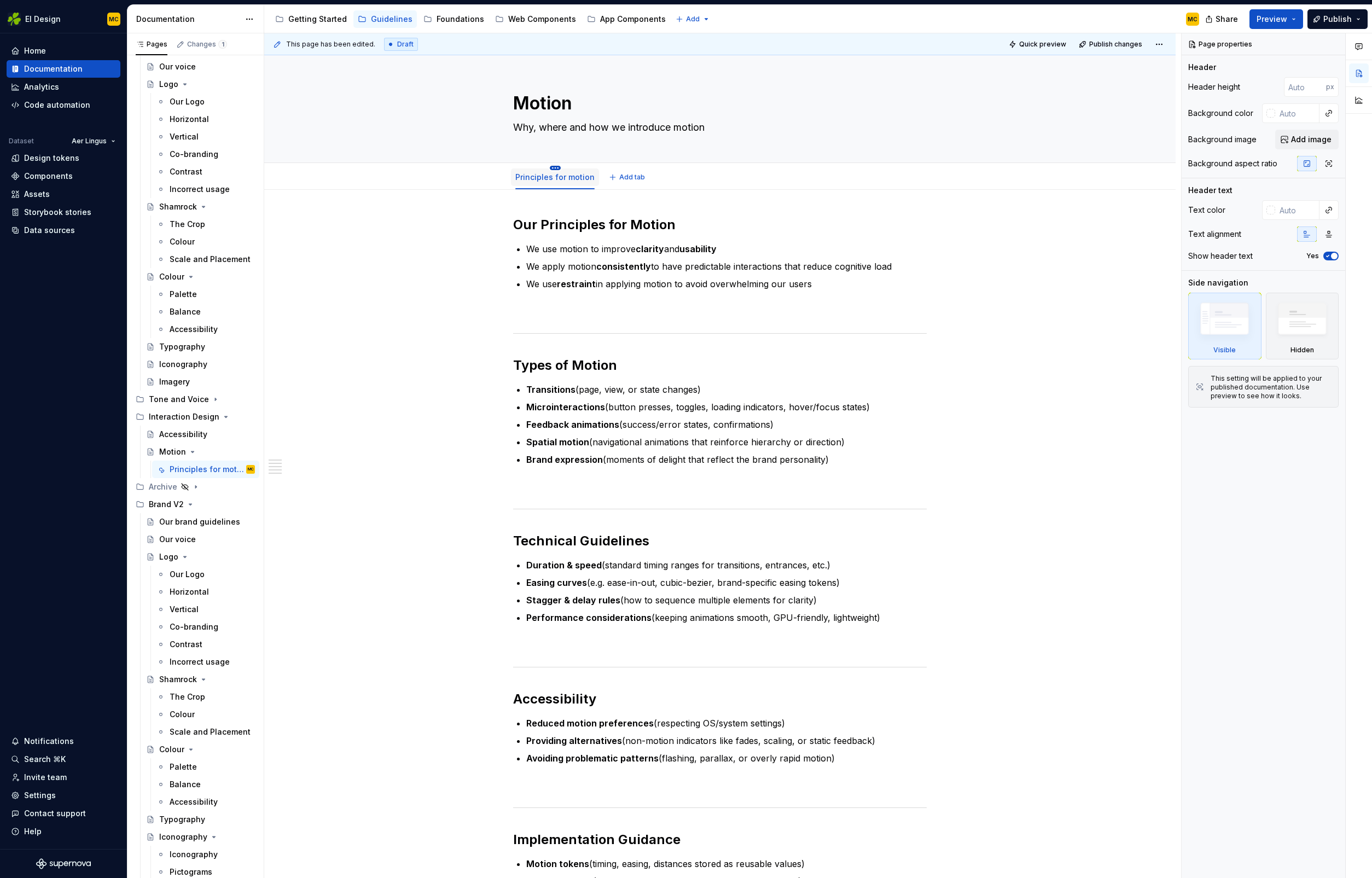
click at [557, 165] on html "EI Design MC Home Documentation Analytics Code automation Dataset Aer Lingus De…" at bounding box center [686, 439] width 1372 height 878
click at [606, 263] on div "Convert to page layout" at bounding box center [614, 264] width 88 height 11
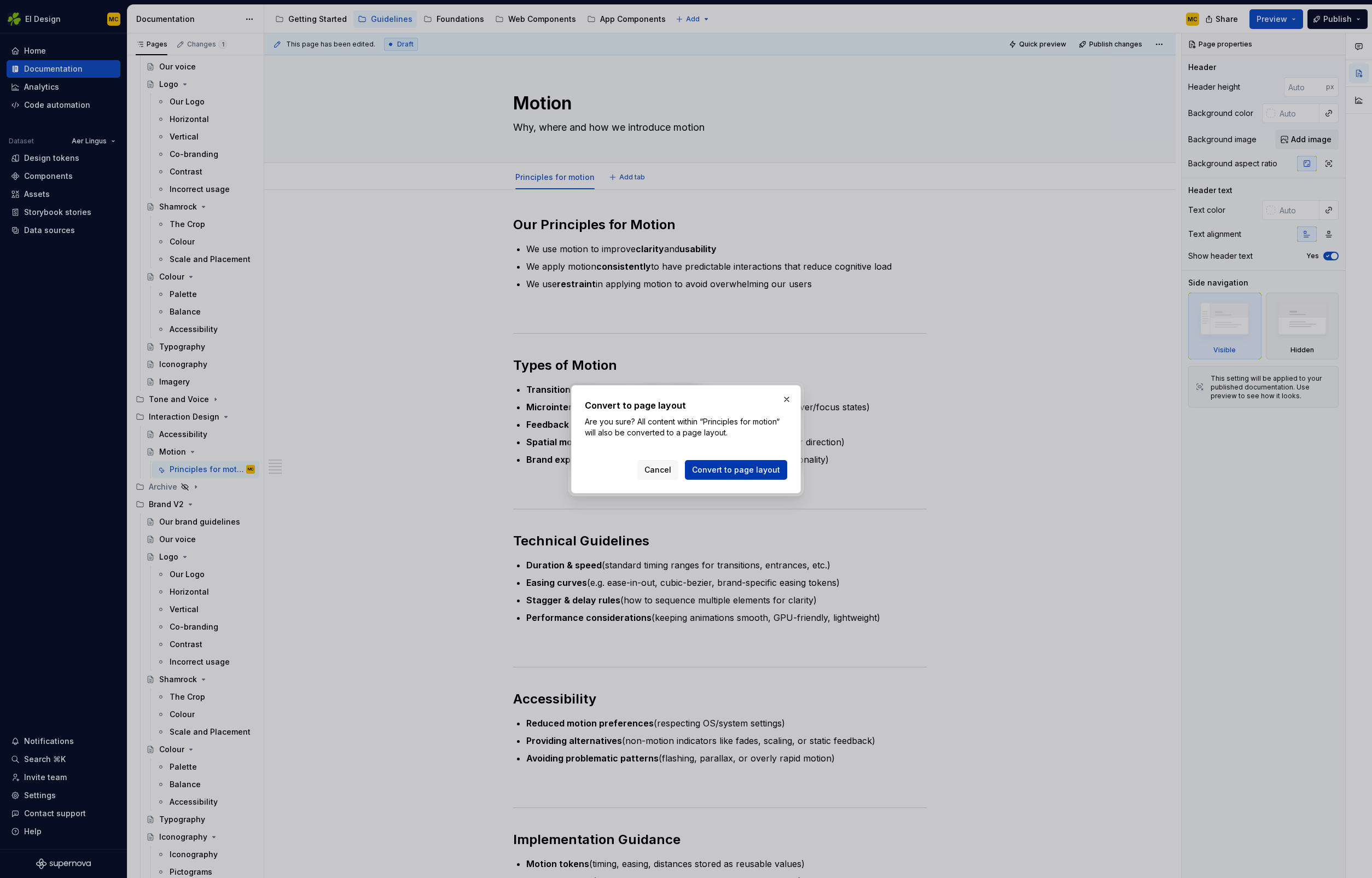
click at [746, 470] on span "Convert to page layout" at bounding box center [736, 470] width 88 height 11
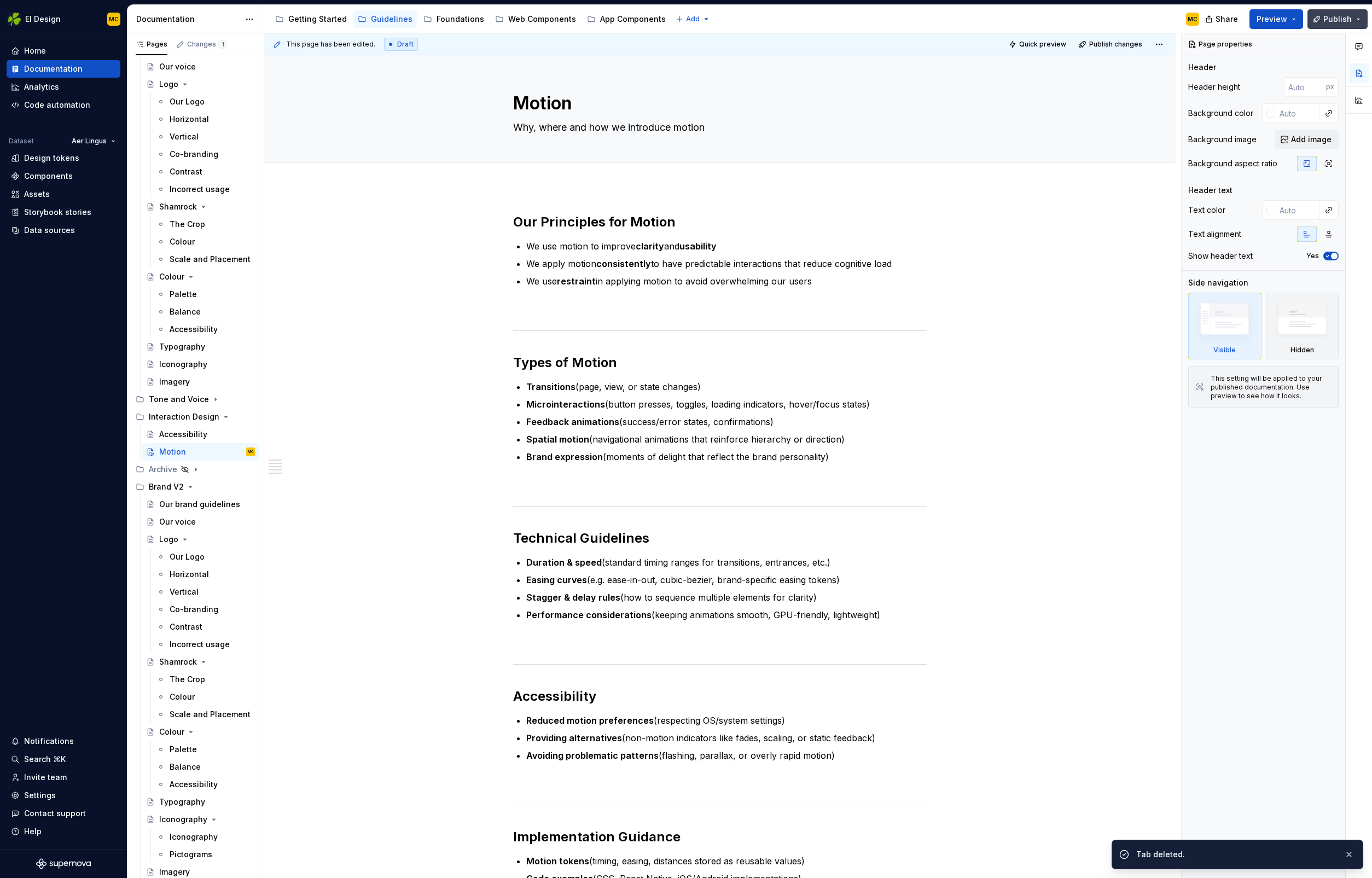
click at [1337, 19] on span "Publish" at bounding box center [1337, 19] width 28 height 11
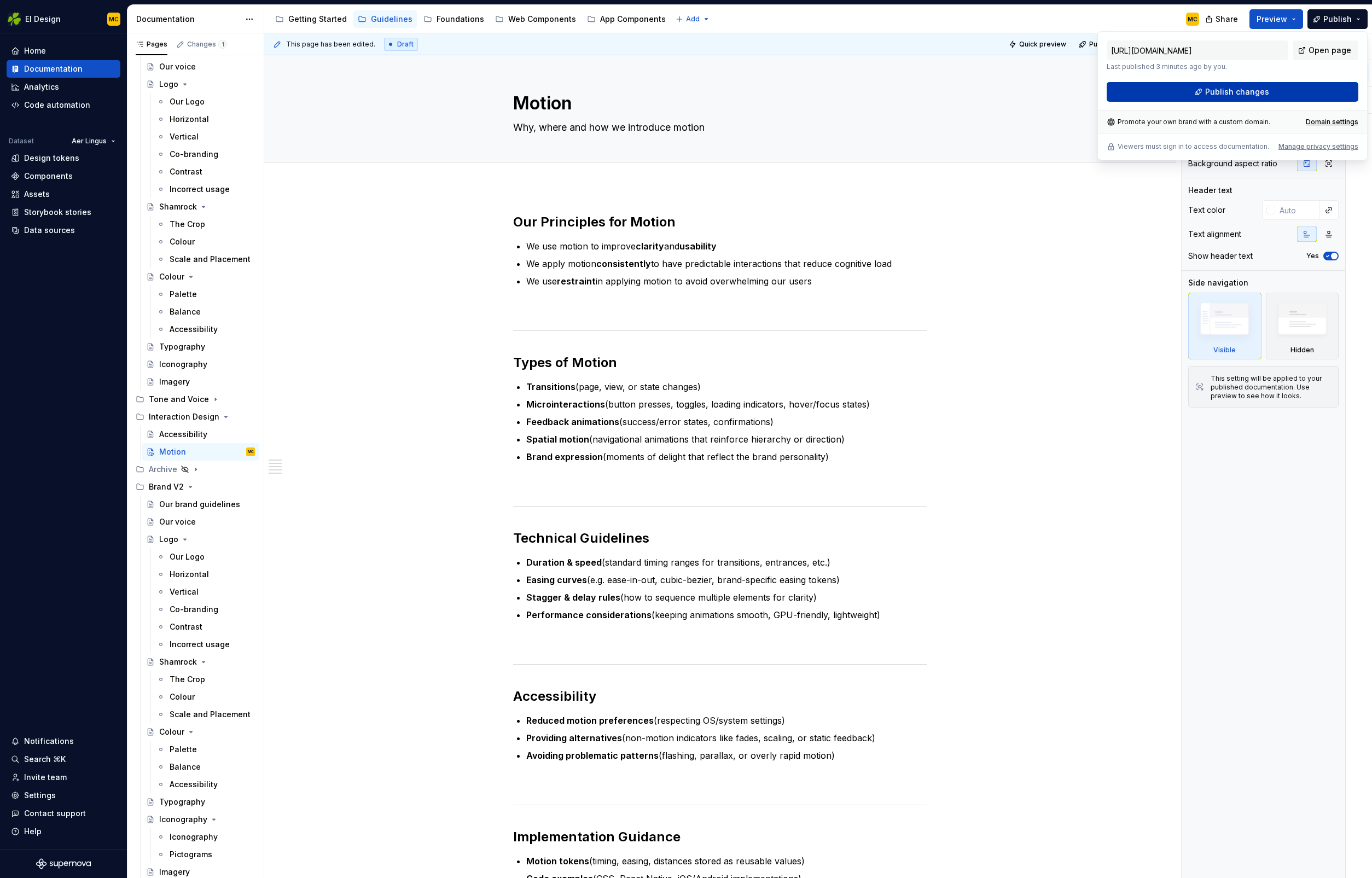
click at [1210, 93] on span "Publish changes" at bounding box center [1237, 92] width 64 height 11
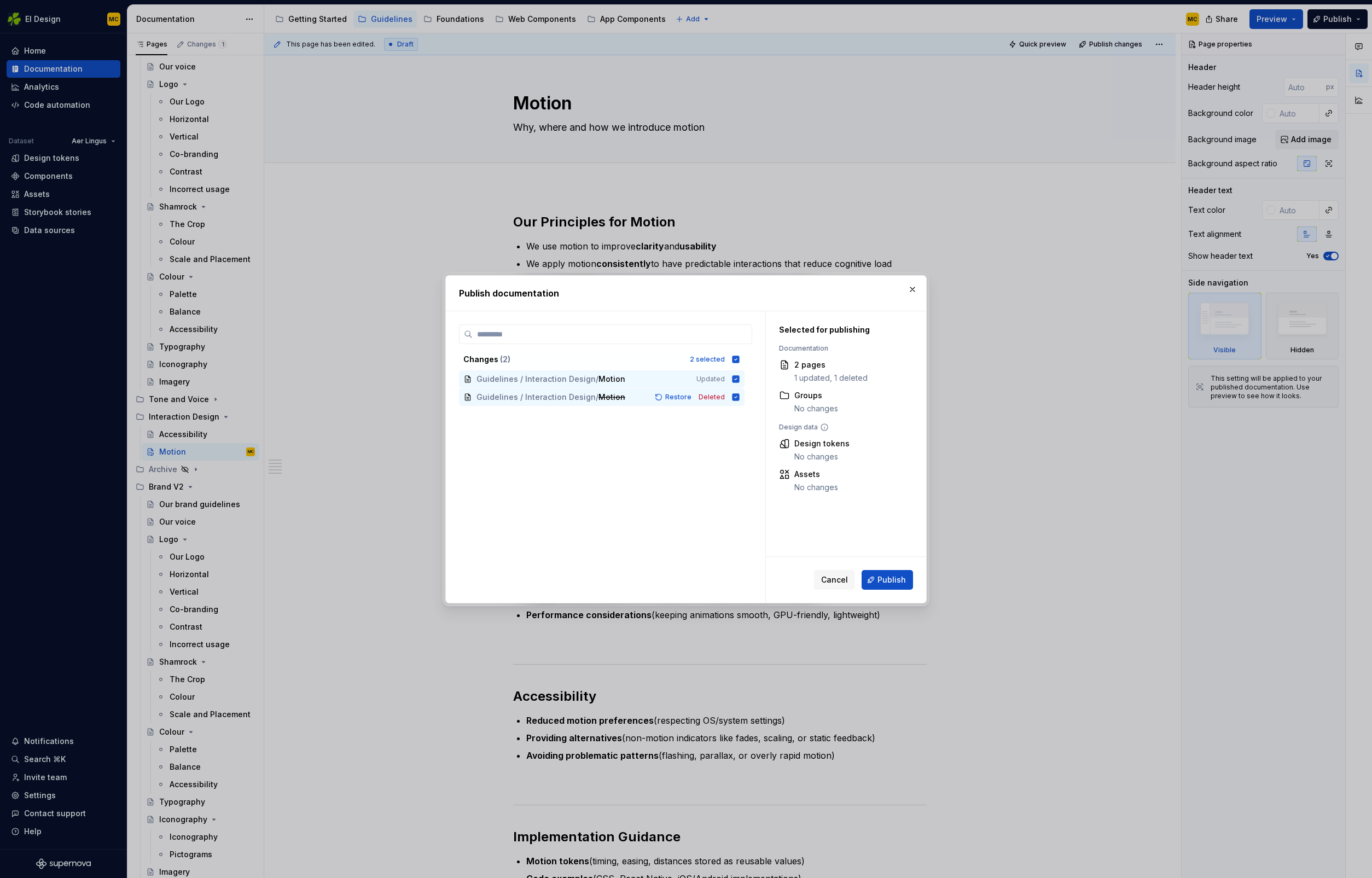
click at [916, 293] on button "button" at bounding box center [913, 290] width 15 height 15
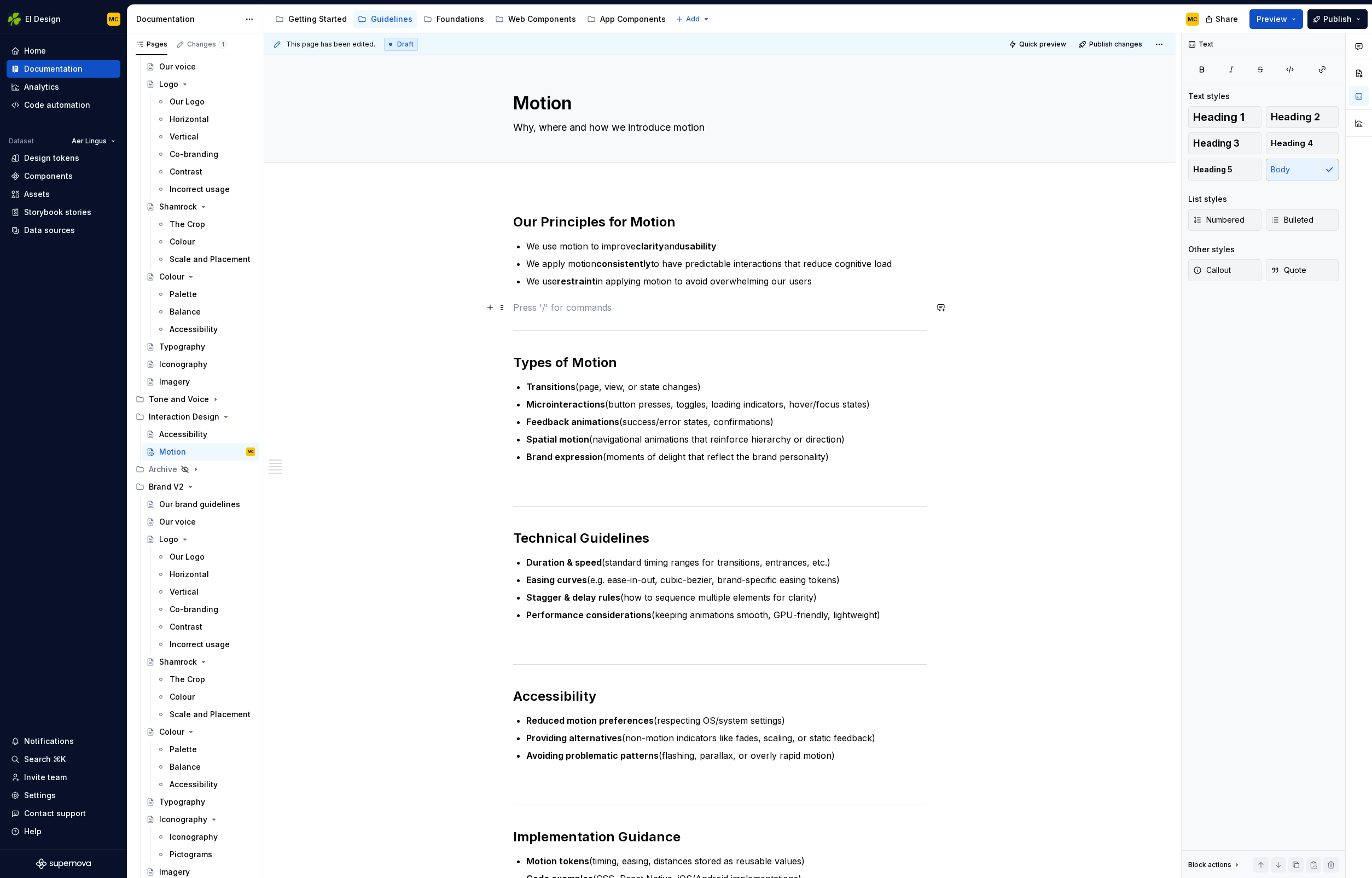
click at [788, 305] on p at bounding box center [720, 307] width 413 height 13
type textarea "*"
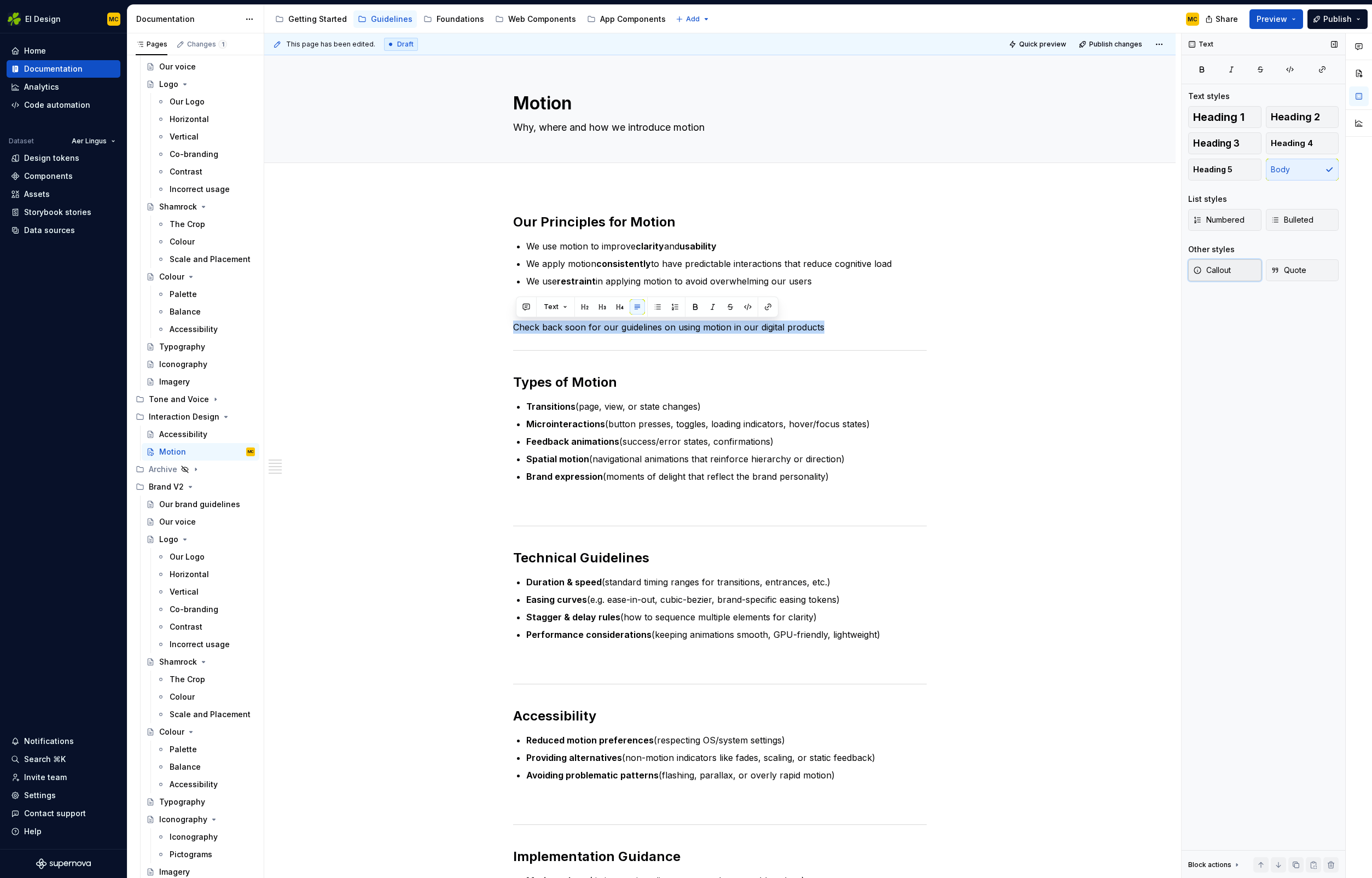
click at [1238, 271] on button "Callout" at bounding box center [1225, 270] width 74 height 22
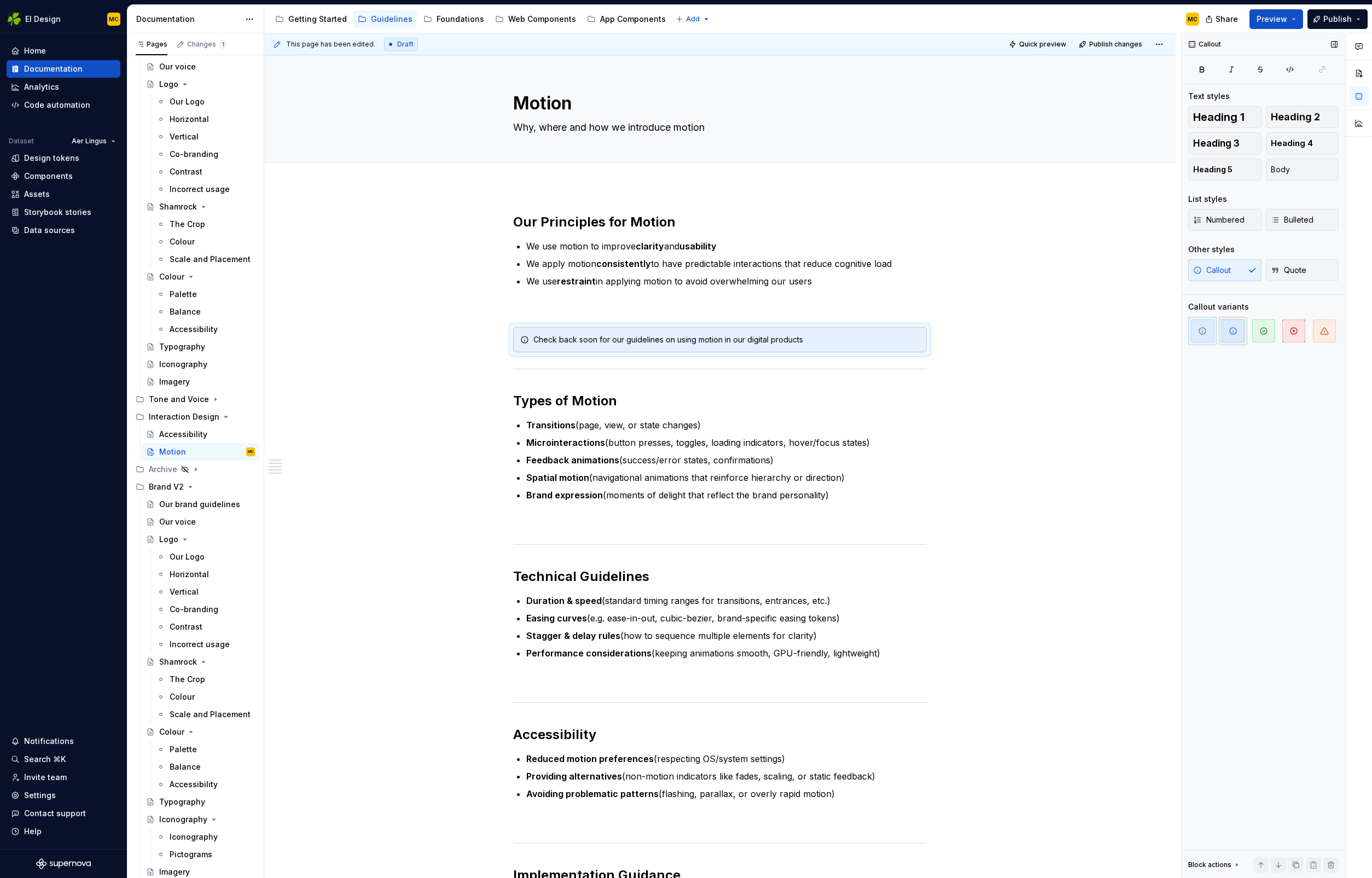
click at [1233, 331] on icon "button" at bounding box center [1233, 331] width 9 height 9
click at [791, 313] on p at bounding box center [720, 307] width 413 height 13
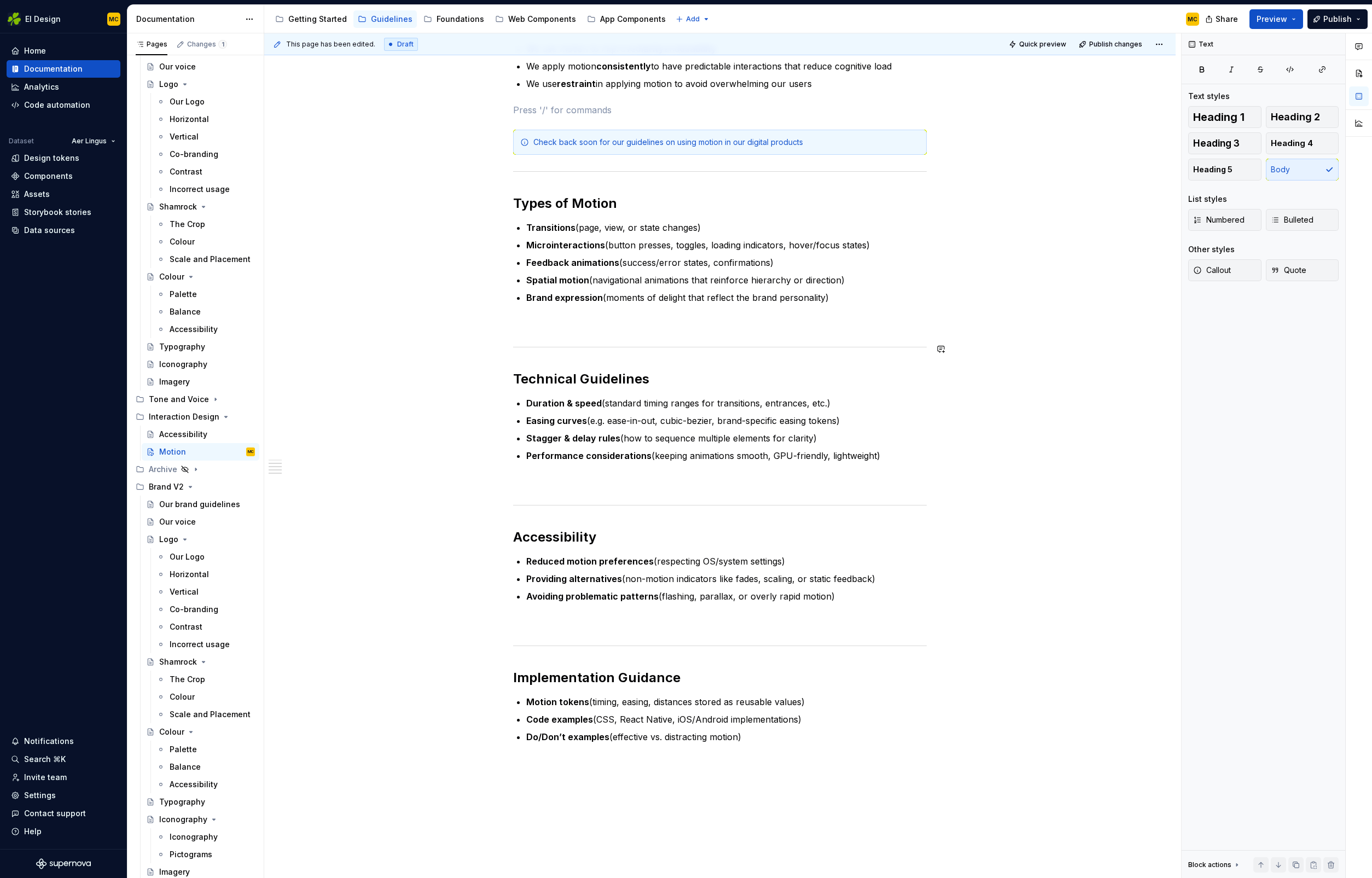
scroll to position [203, 0]
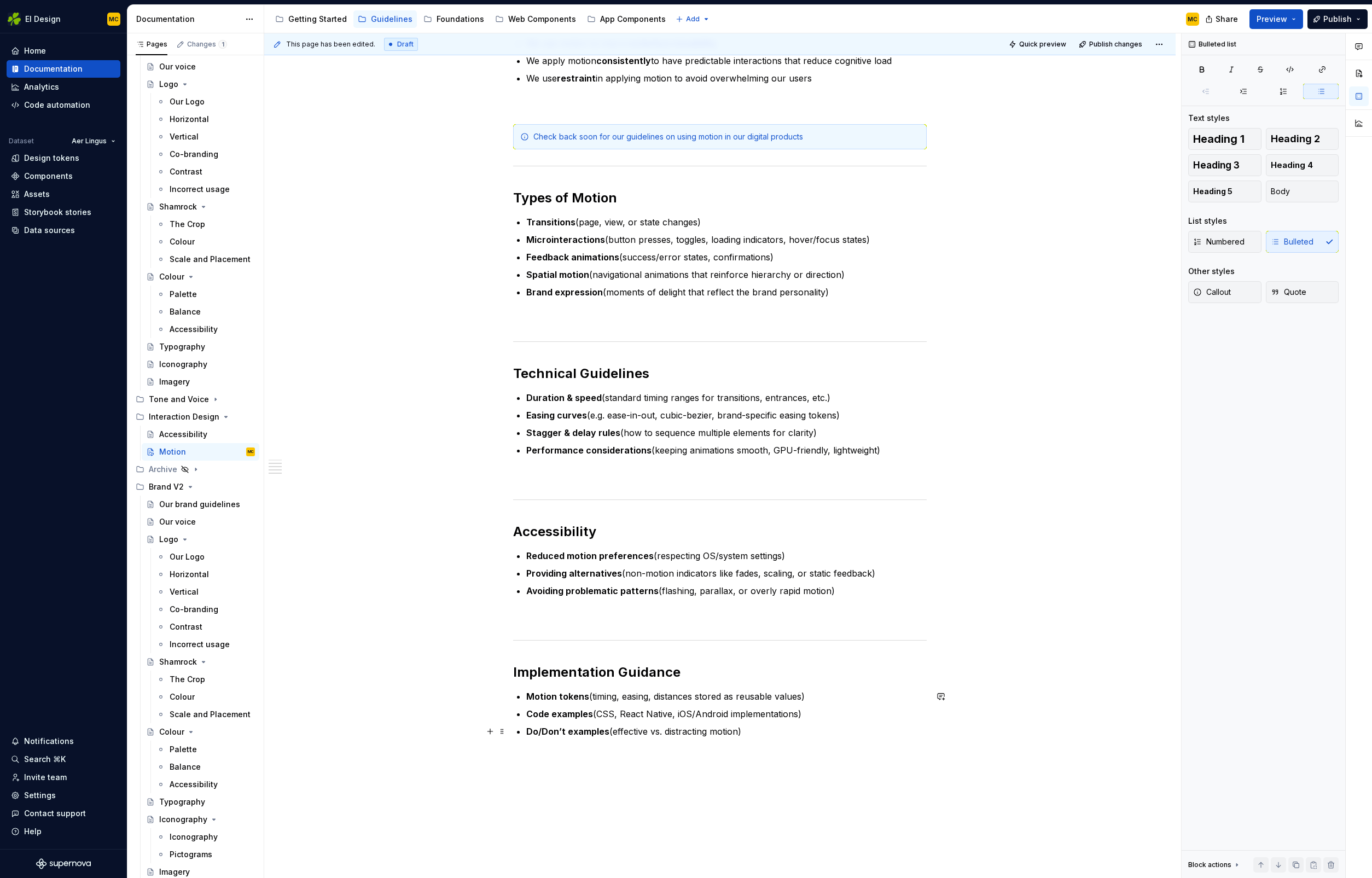
click at [797, 734] on p "Do/Don’t examples (effective vs. distracting motion)" at bounding box center [727, 731] width 401 height 13
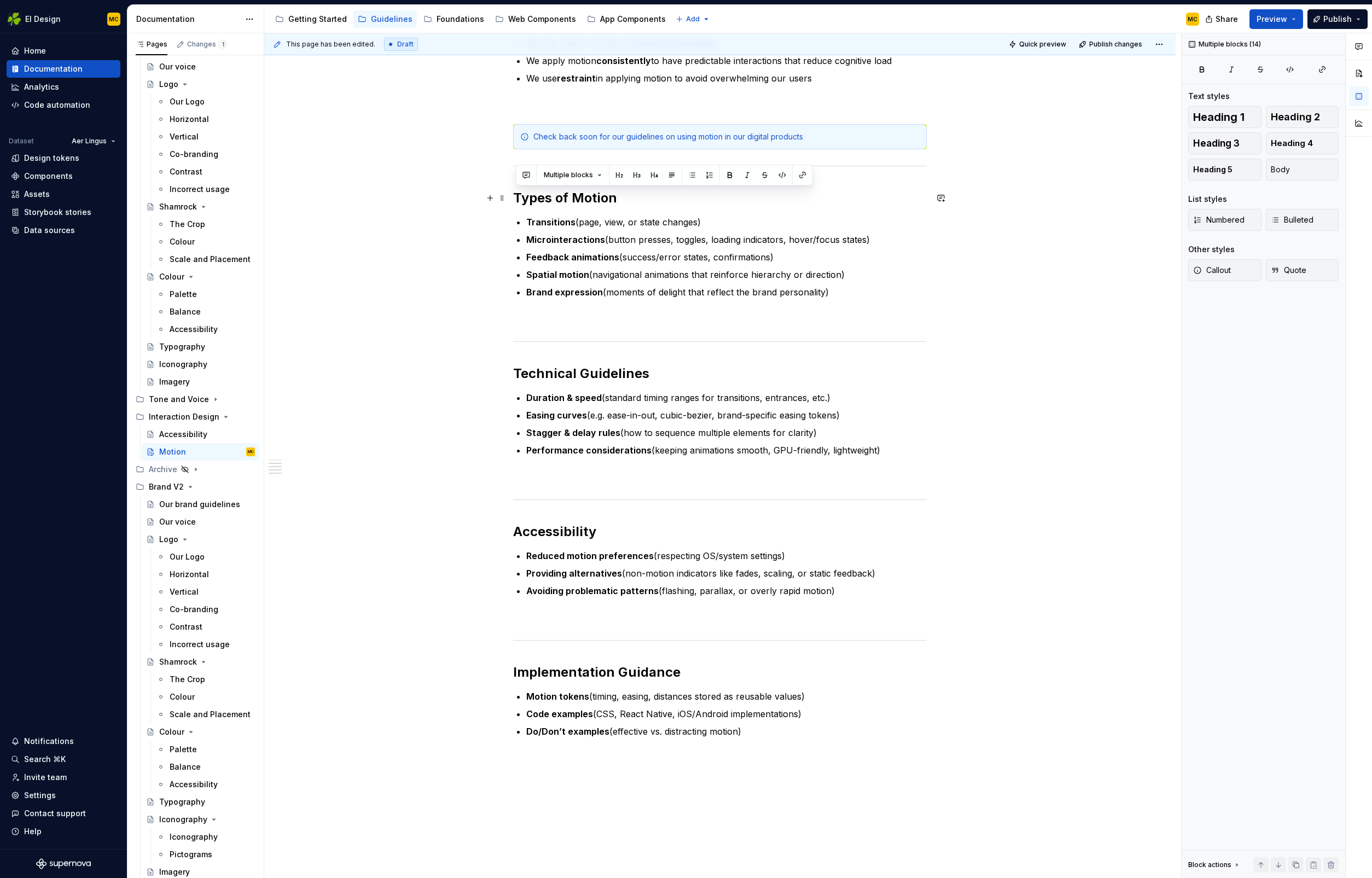
drag, startPoint x: 797, startPoint y: 734, endPoint x: 509, endPoint y: 194, distance: 612.0
click at [509, 194] on div "Our Principles for Motion We use motion to improve clarity and usability We app…" at bounding box center [720, 513] width 911 height 1057
copy div "Types of Motion Transitions (page, view, or state changes) Microinteractions (b…"
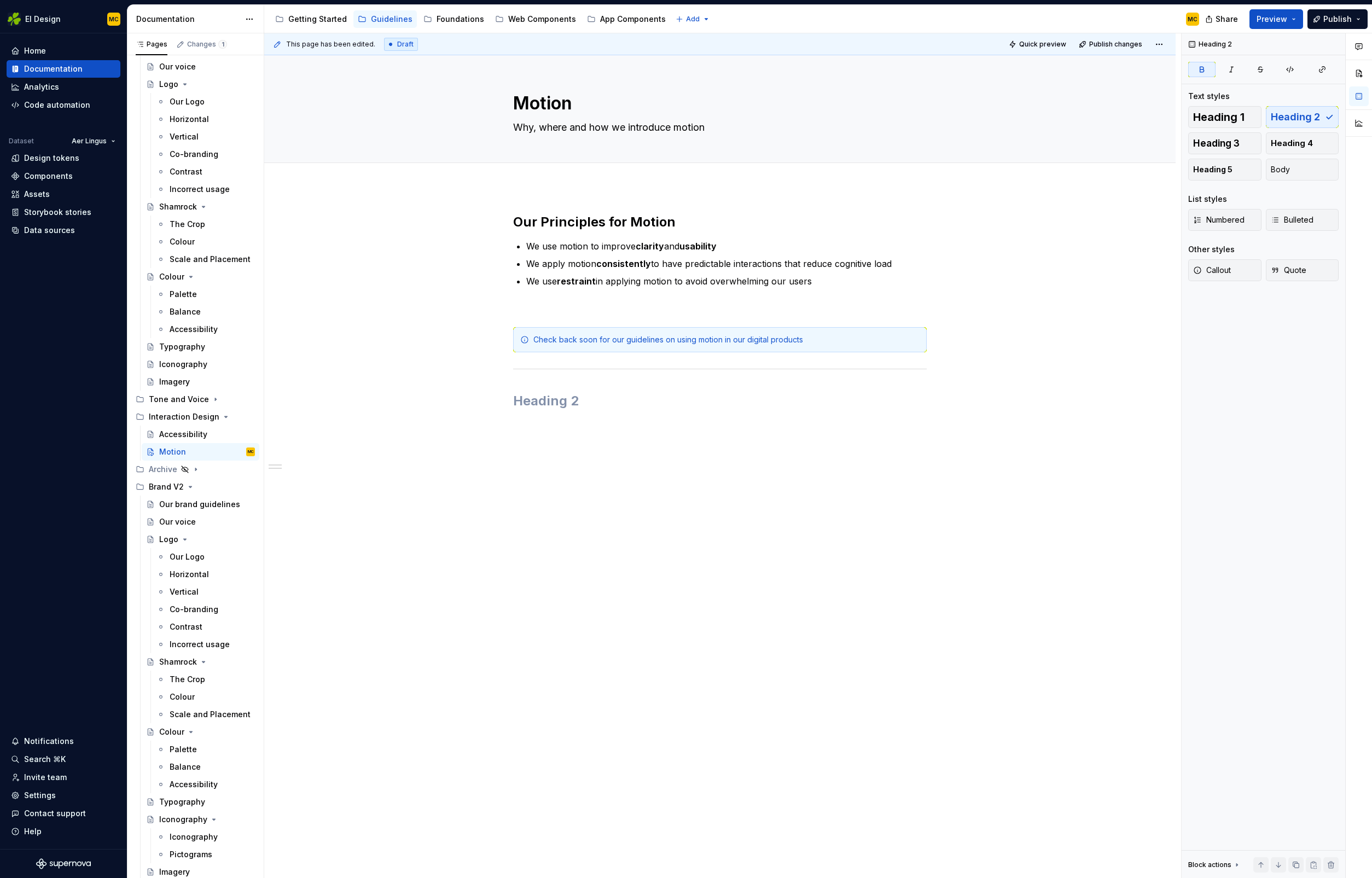
scroll to position [0, 0]
click at [1326, 19] on span "Publish" at bounding box center [1337, 19] width 28 height 11
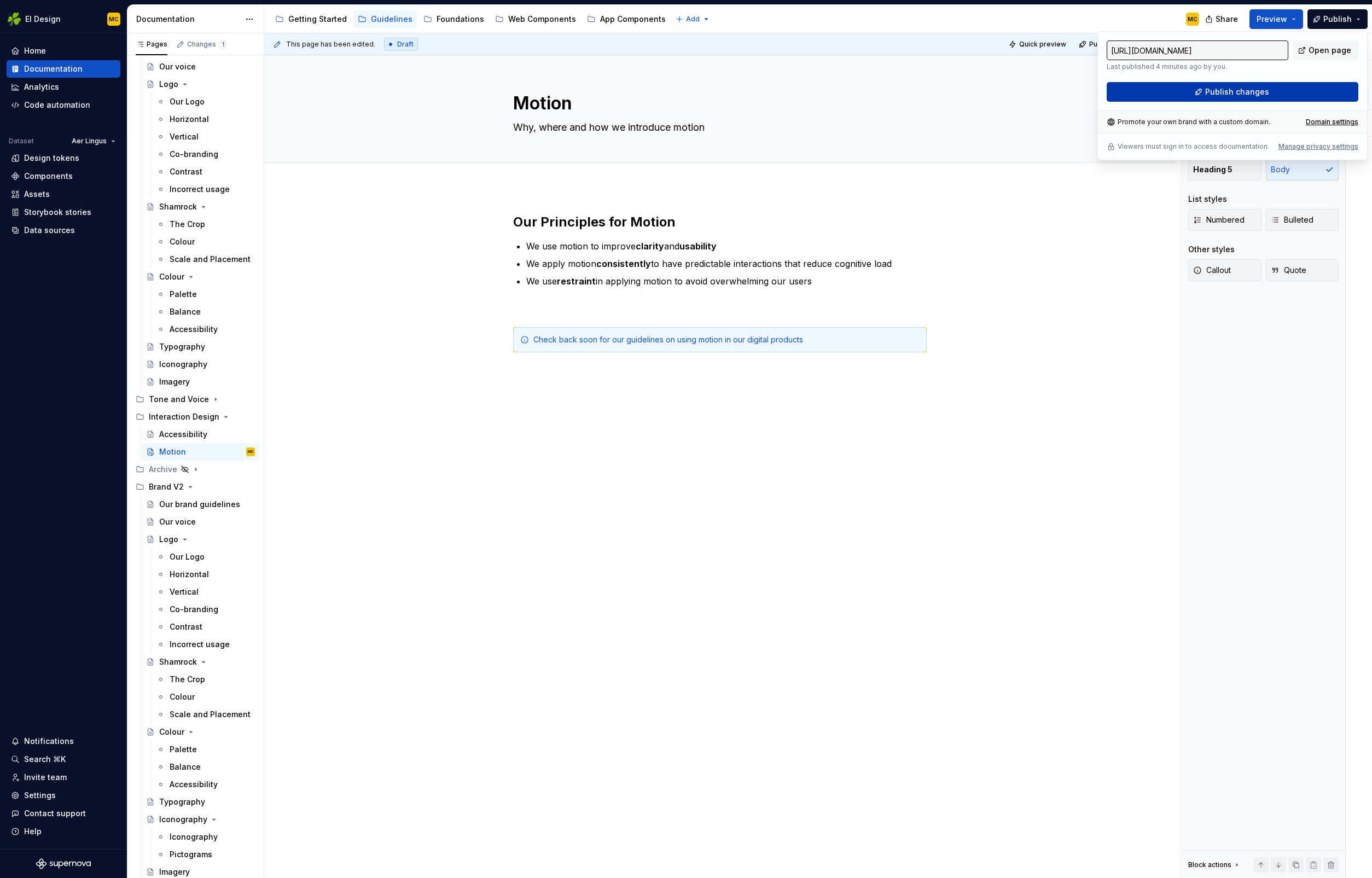
click at [1250, 92] on span "Publish changes" at bounding box center [1237, 92] width 64 height 11
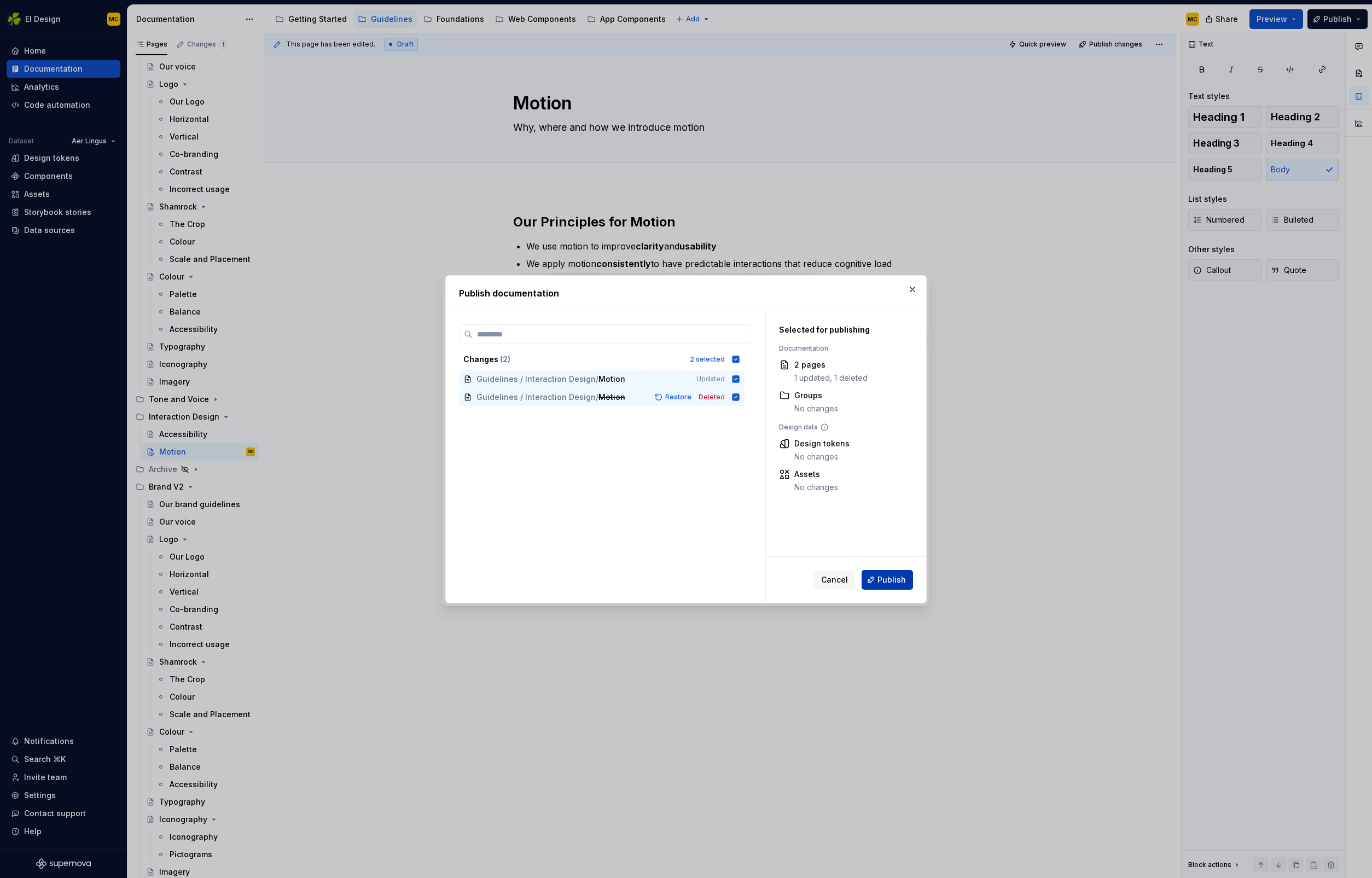
click at [892, 575] on span "Publish" at bounding box center [891, 580] width 28 height 11
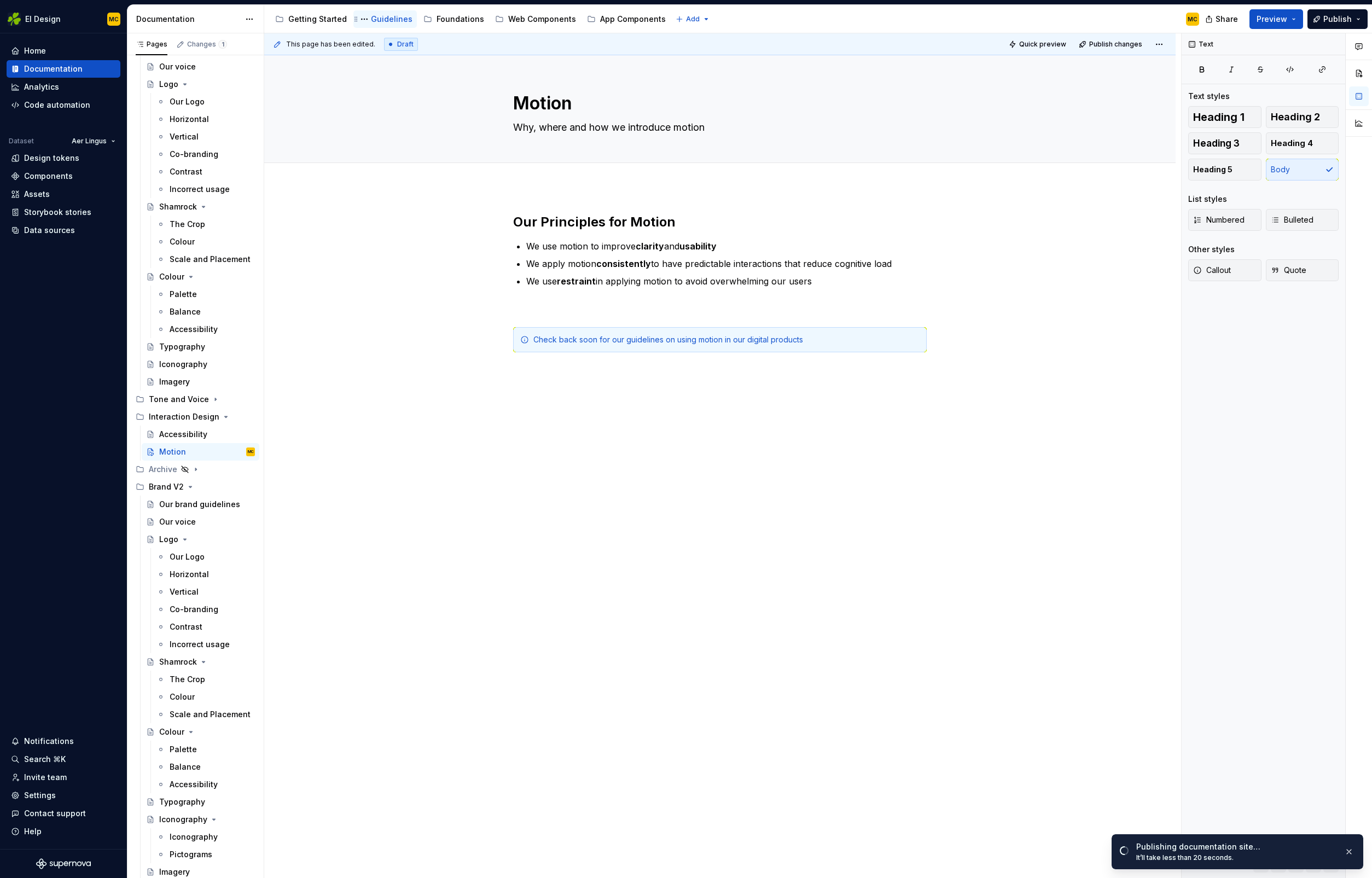
click at [383, 24] on div "Guidelines" at bounding box center [392, 19] width 42 height 11
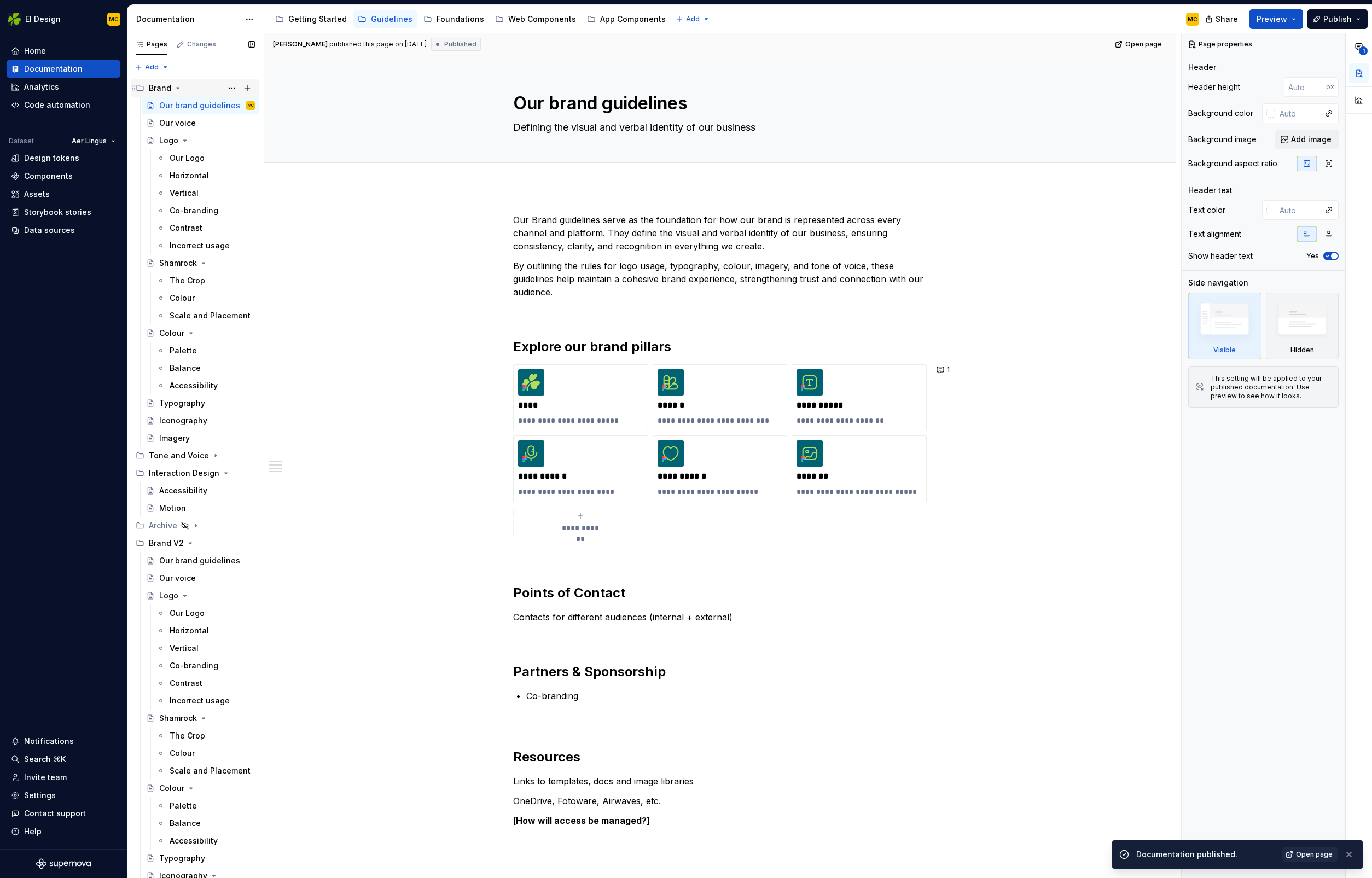
click at [176, 89] on icon "Page tree" at bounding box center [178, 88] width 9 height 9
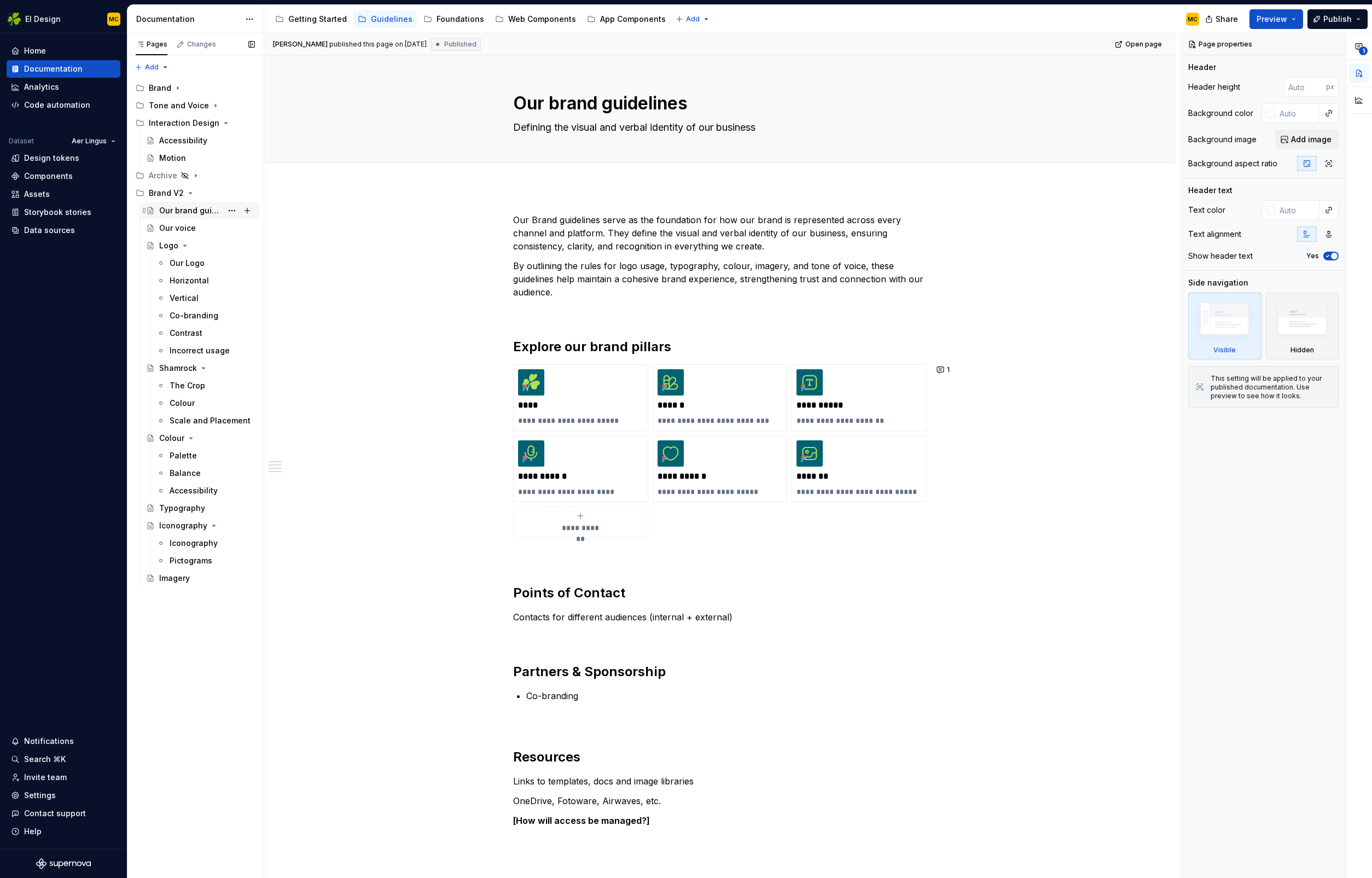
click at [177, 211] on div "Our brand guidelines" at bounding box center [190, 210] width 63 height 11
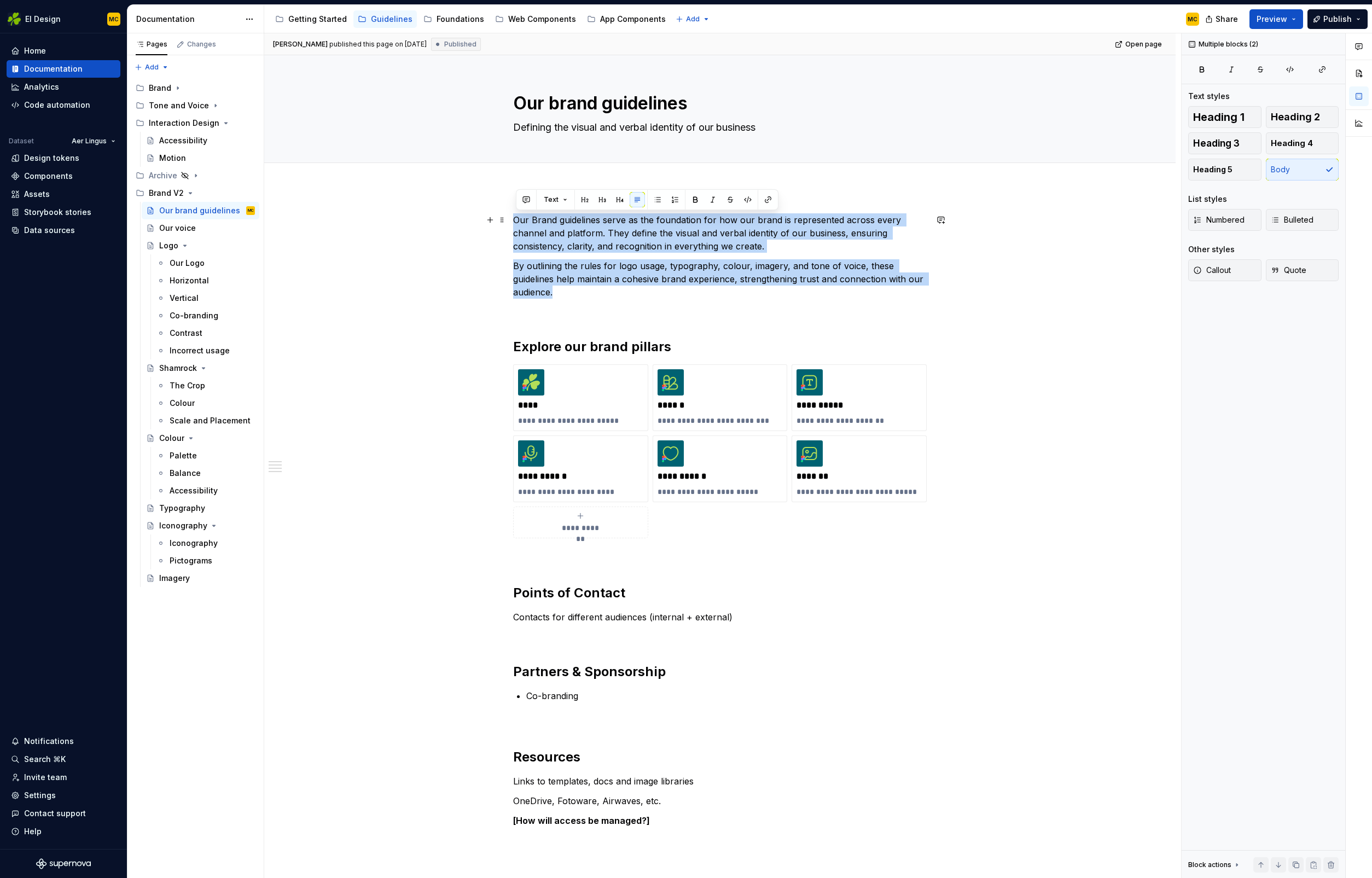
drag, startPoint x: 602, startPoint y: 291, endPoint x: 511, endPoint y: 220, distance: 115.4
click at [511, 220] on div "**********" at bounding box center [720, 655] width 911 height 936
copy div "Our Brand guidelines serve as the foundation for how our brand is represented a…"
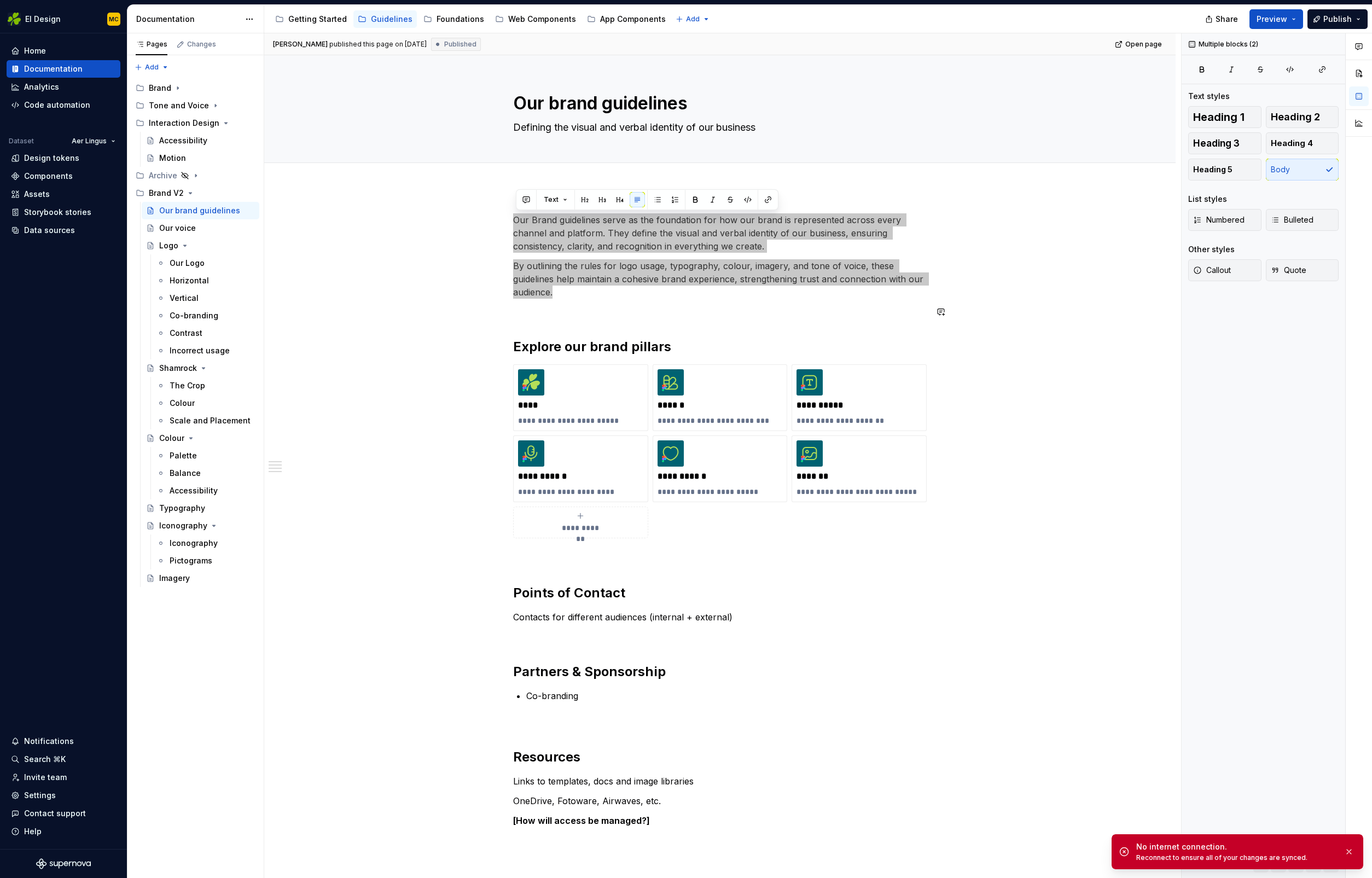
type textarea "*"
